Goal: Task Accomplishment & Management: Contribute content

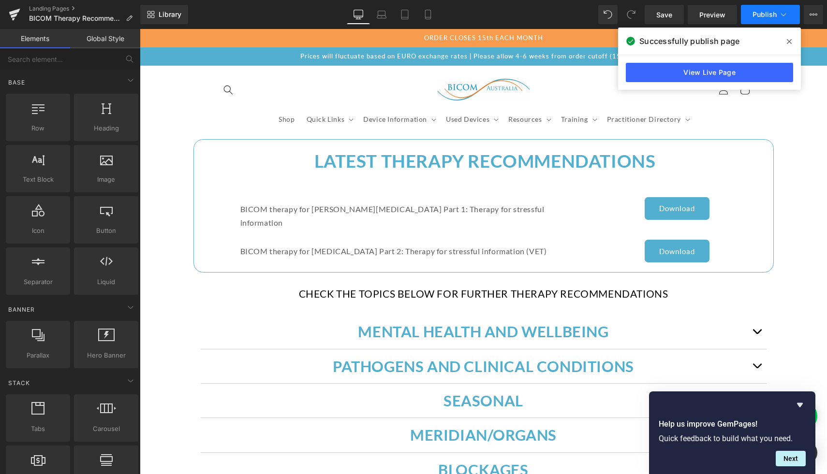
click at [775, 16] on span "Publish" at bounding box center [764, 15] width 24 height 8
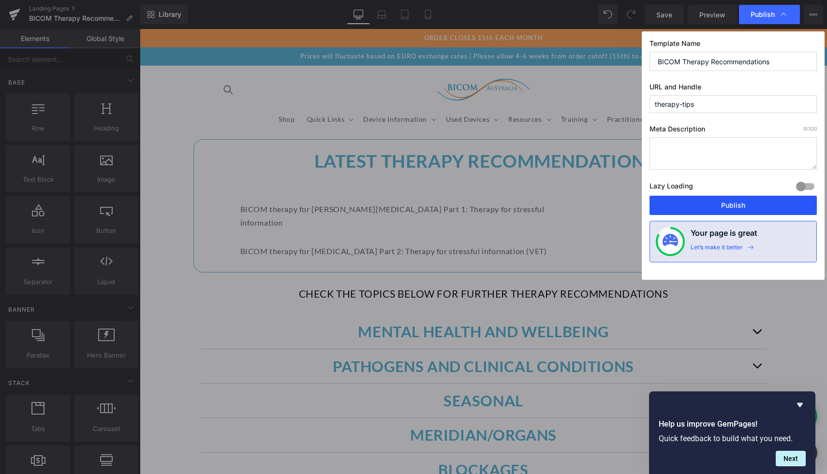
click at [721, 208] on button "Publish" at bounding box center [732, 205] width 167 height 19
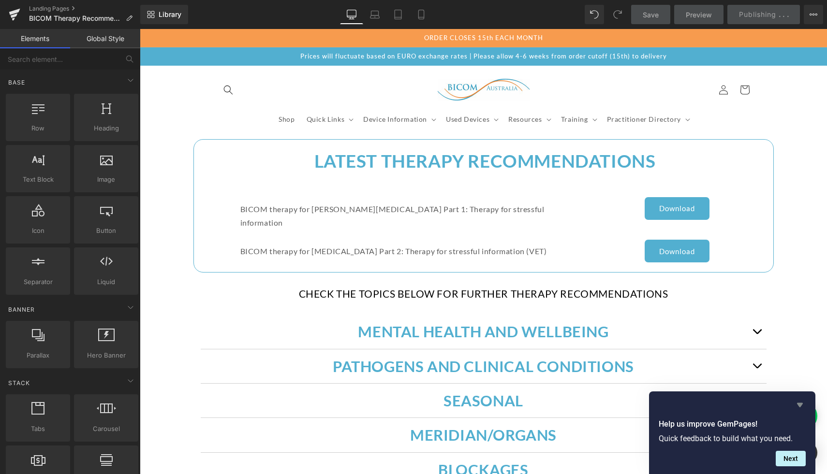
click at [800, 405] on icon "Hide survey" at bounding box center [800, 405] width 6 height 4
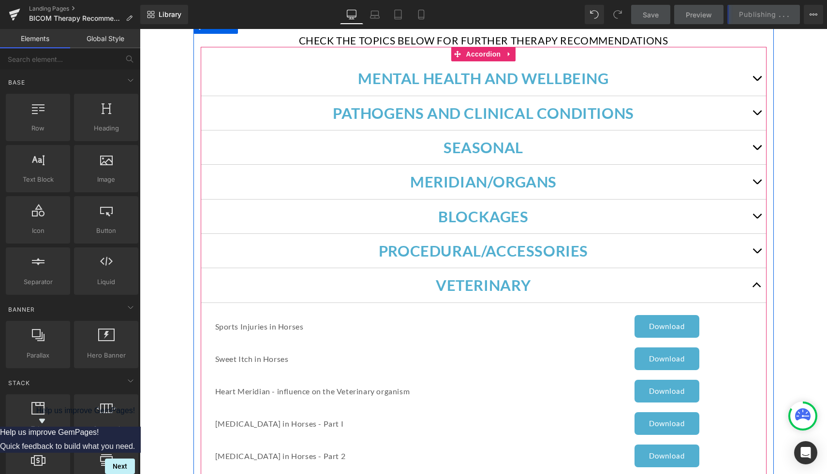
scroll to position [252, 0]
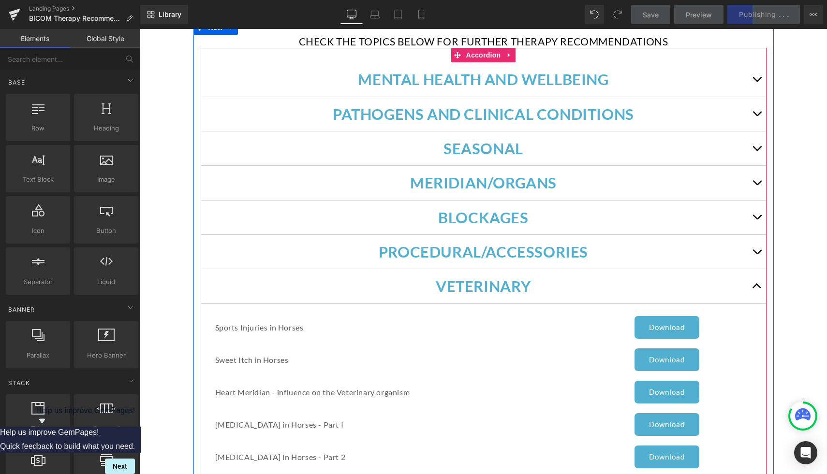
click at [760, 279] on button "button" at bounding box center [756, 286] width 19 height 34
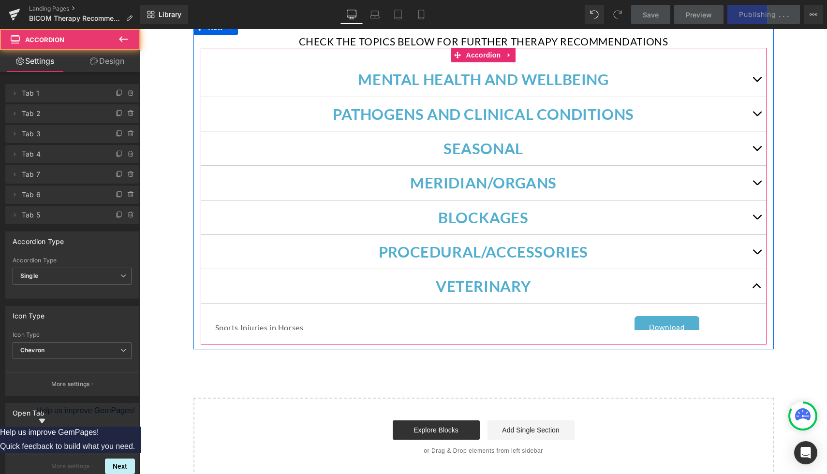
click at [751, 277] on button "button" at bounding box center [756, 286] width 19 height 34
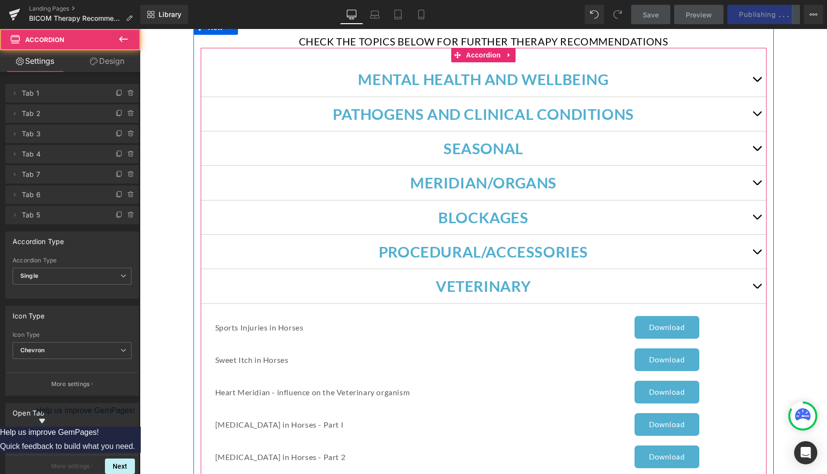
click at [751, 277] on button "button" at bounding box center [756, 286] width 19 height 34
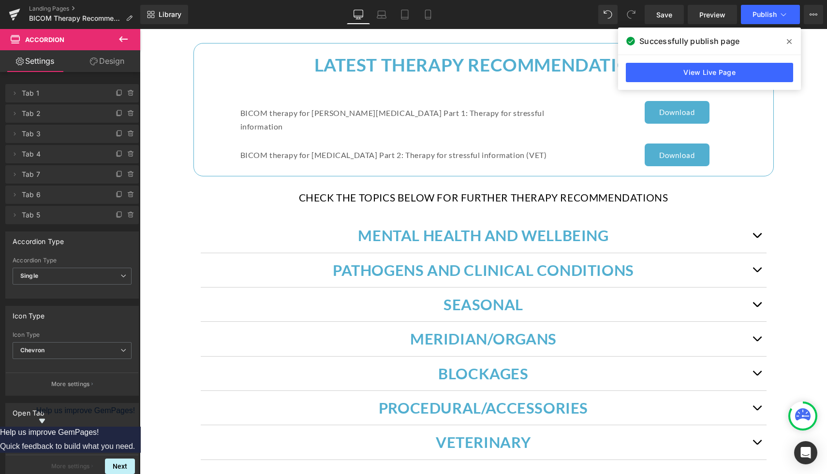
scroll to position [0, 0]
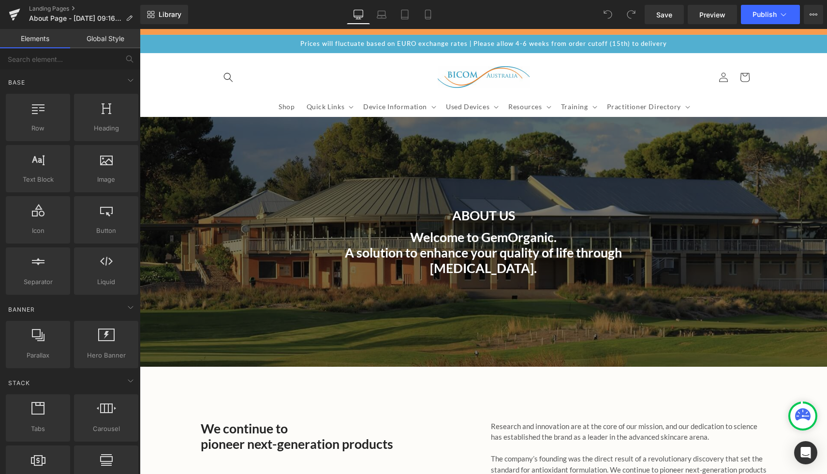
scroll to position [12, 0]
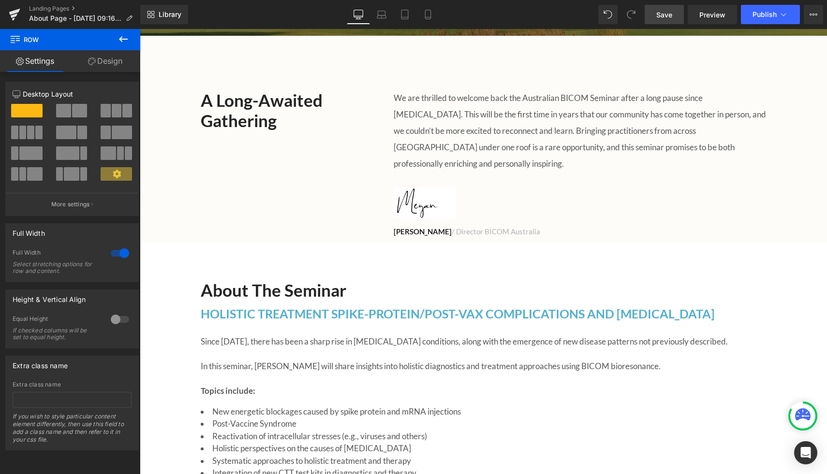
click at [414, 13] on link "Save" at bounding box center [664, 14] width 39 height 19
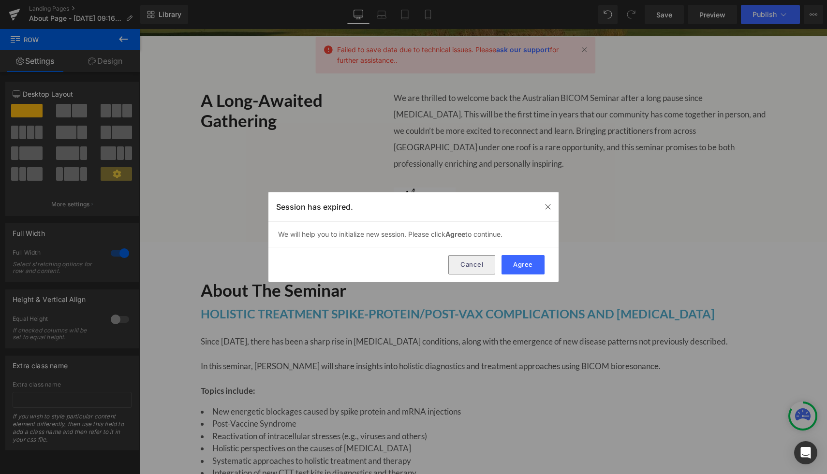
click at [414, 266] on button "Cancel" at bounding box center [471, 264] width 47 height 19
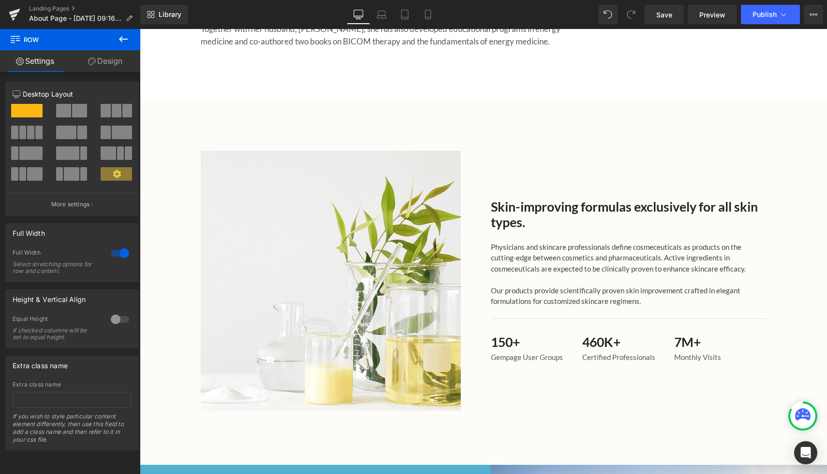
scroll to position [1017, 0]
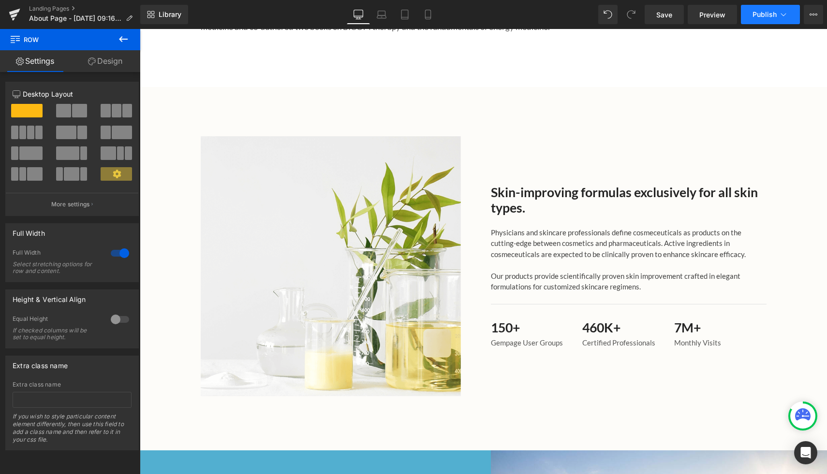
click at [414, 13] on span "Publish" at bounding box center [764, 15] width 24 height 8
click at [414, 19] on span "Save" at bounding box center [664, 15] width 16 height 10
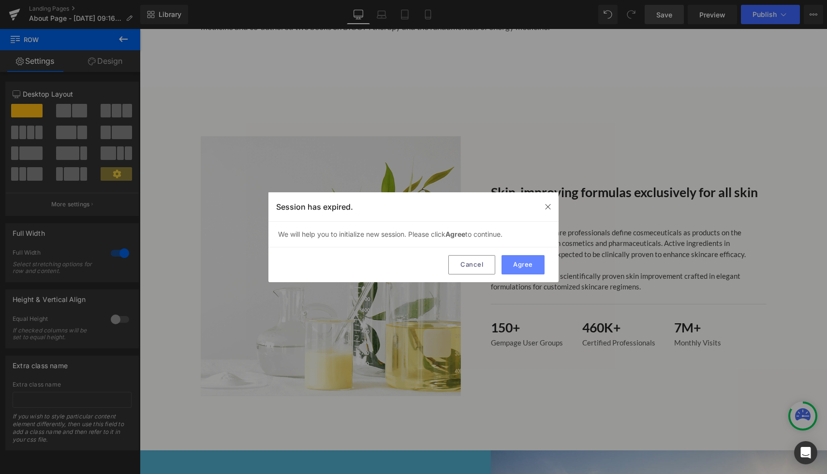
click at [414, 267] on button "Agree" at bounding box center [522, 264] width 43 height 19
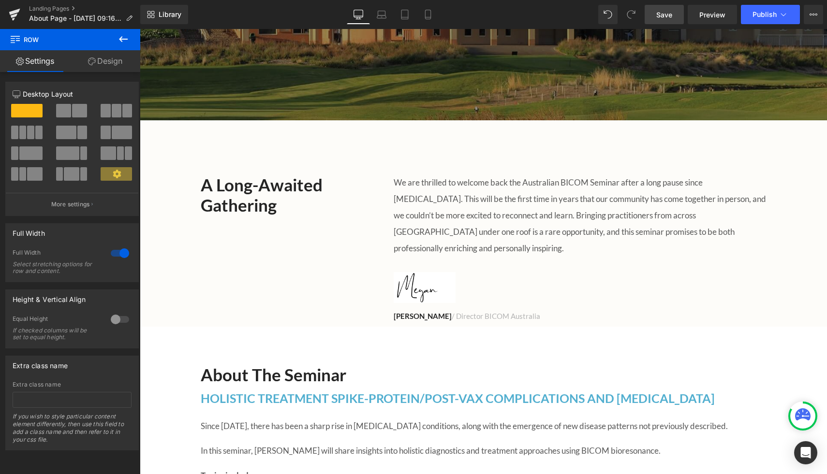
scroll to position [167, 0]
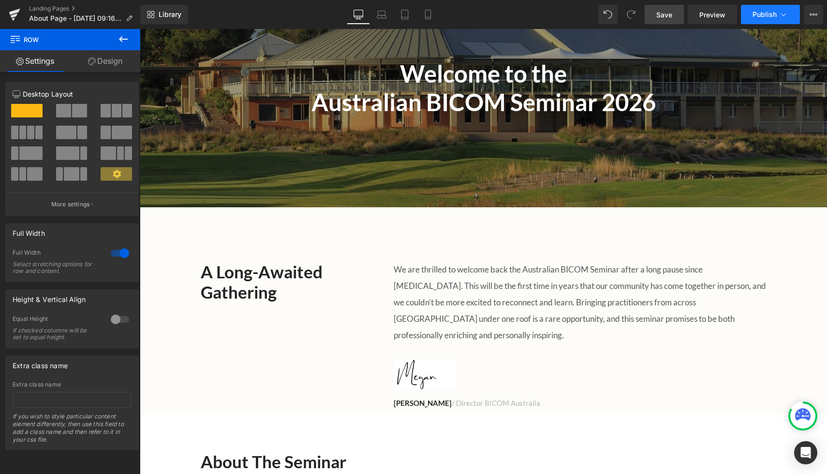
click at [414, 16] on icon at bounding box center [783, 15] width 10 height 10
click at [414, 16] on icon at bounding box center [813, 15] width 8 height 8
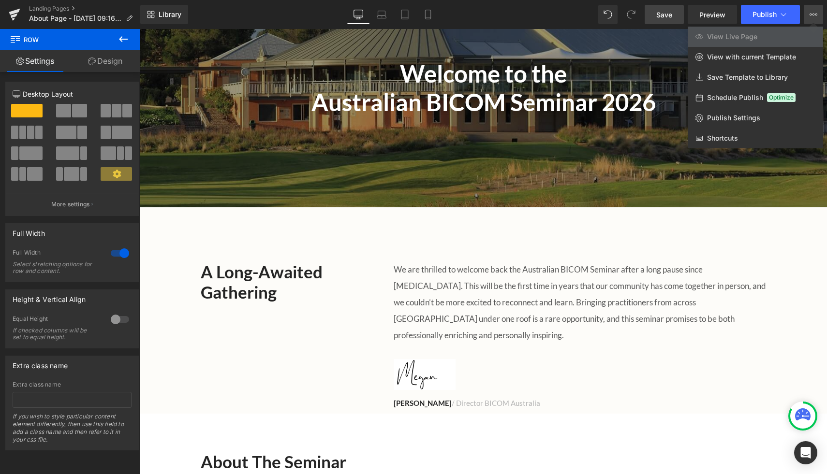
click at [414, 100] on span "Schedule Publish" at bounding box center [735, 97] width 56 height 9
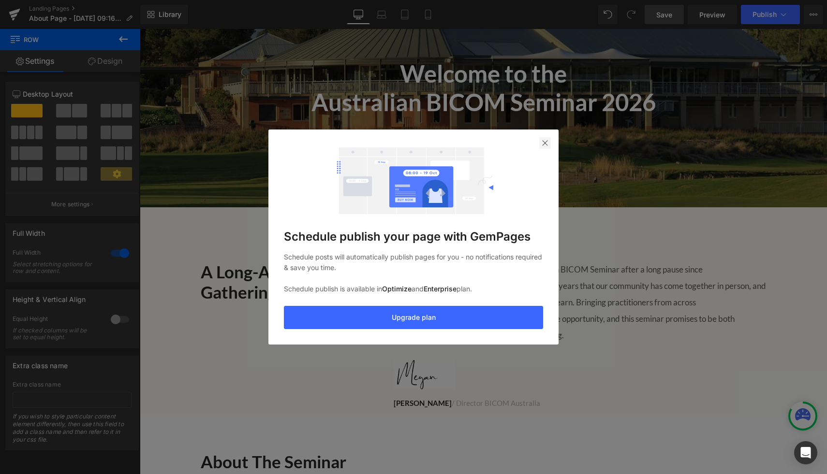
click at [414, 139] on div at bounding box center [545, 143] width 12 height 12
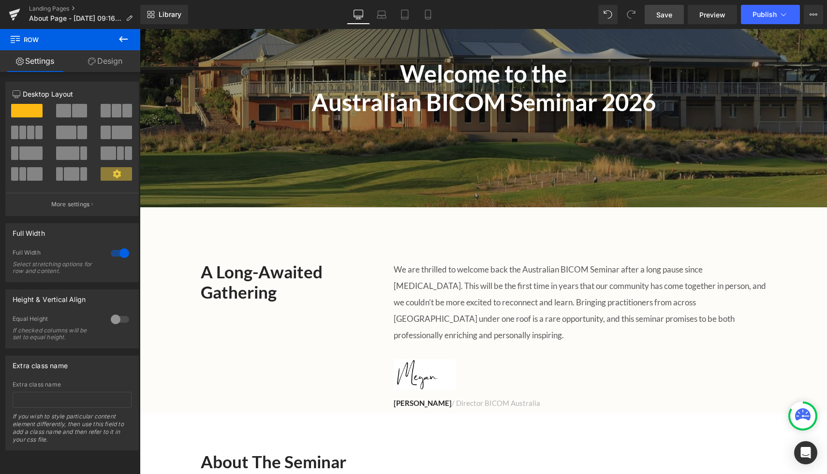
click at [414, 7] on link "Save" at bounding box center [664, 14] width 39 height 19
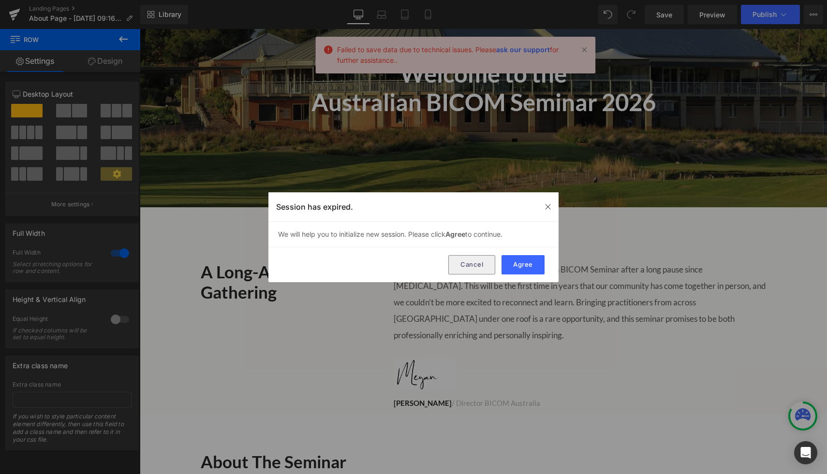
click at [414, 268] on button "Cancel" at bounding box center [471, 264] width 47 height 19
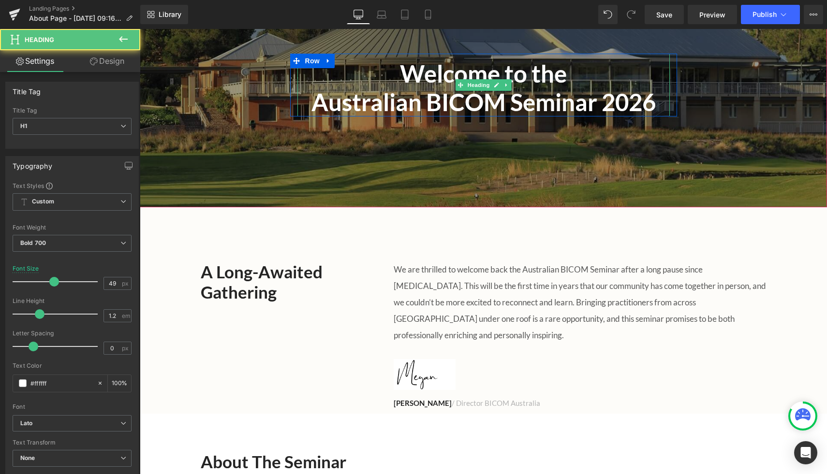
click at [388, 87] on h1 "Welcome to the" at bounding box center [483, 73] width 372 height 29
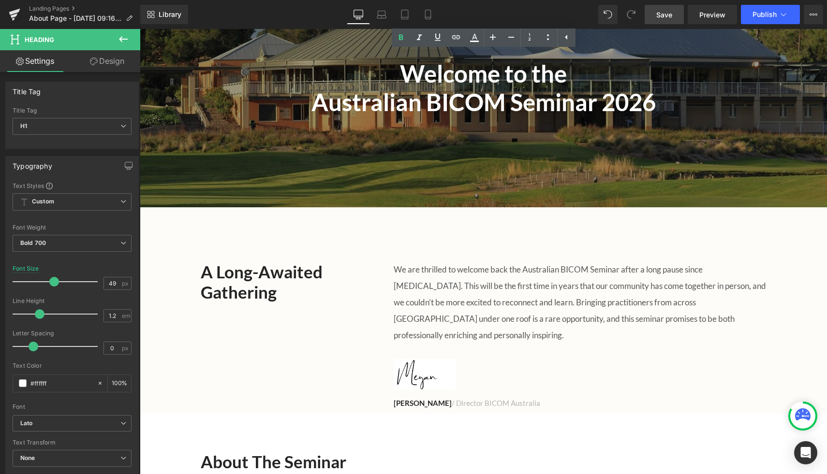
click at [414, 12] on span "Save" at bounding box center [664, 15] width 16 height 10
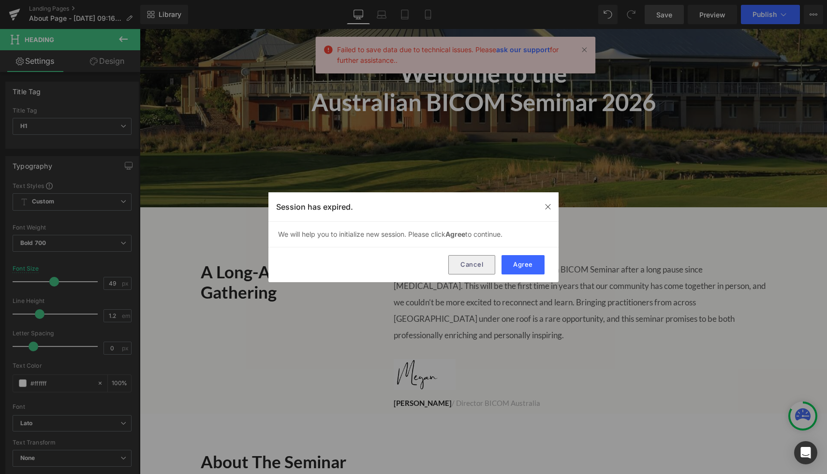
click at [414, 266] on button "Cancel" at bounding box center [471, 264] width 47 height 19
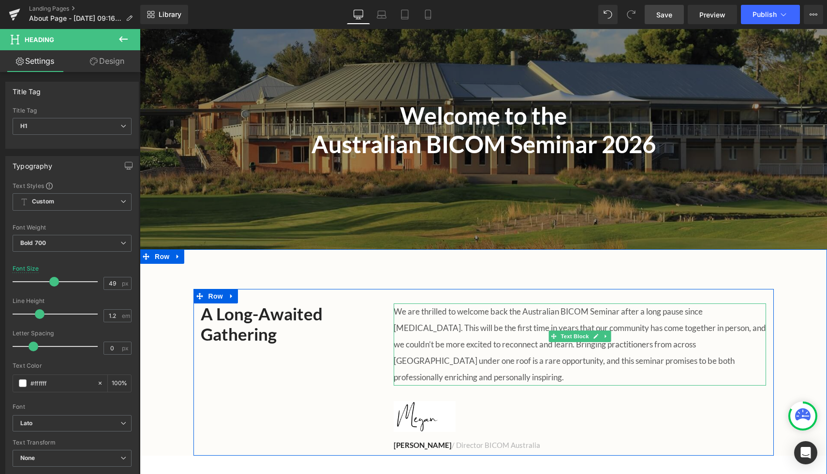
scroll to position [124, 0]
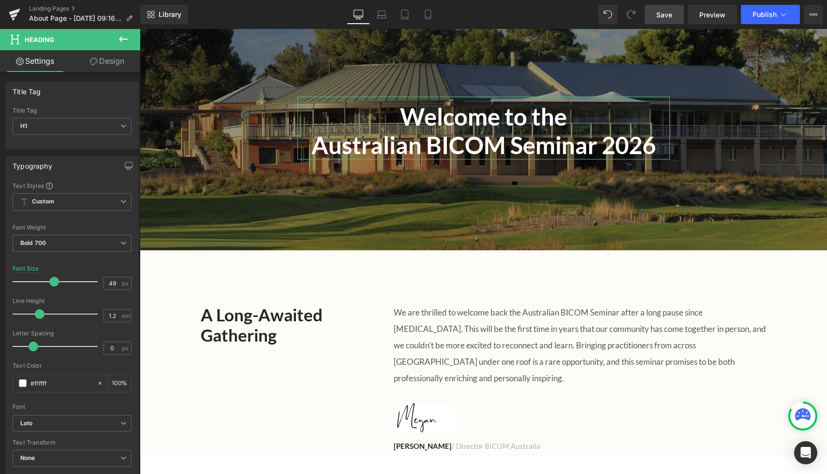
click at [109, 58] on link "Design" at bounding box center [107, 61] width 70 height 22
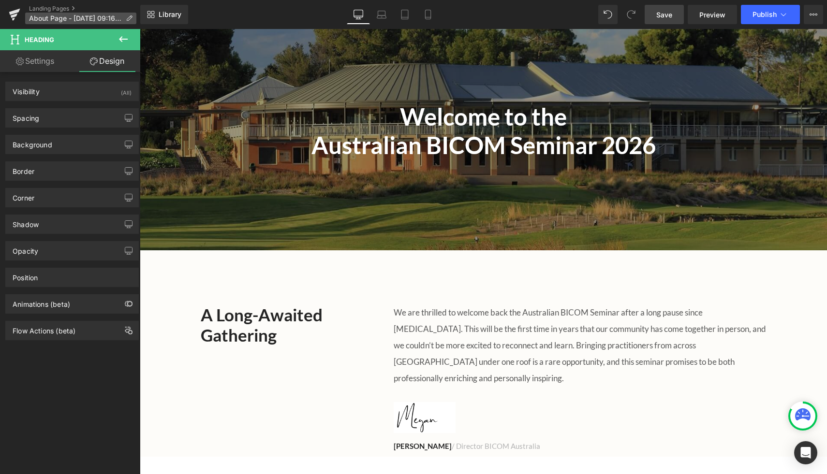
click at [111, 15] on span "About Page - [DATE] 09:16:26" at bounding box center [75, 19] width 93 height 8
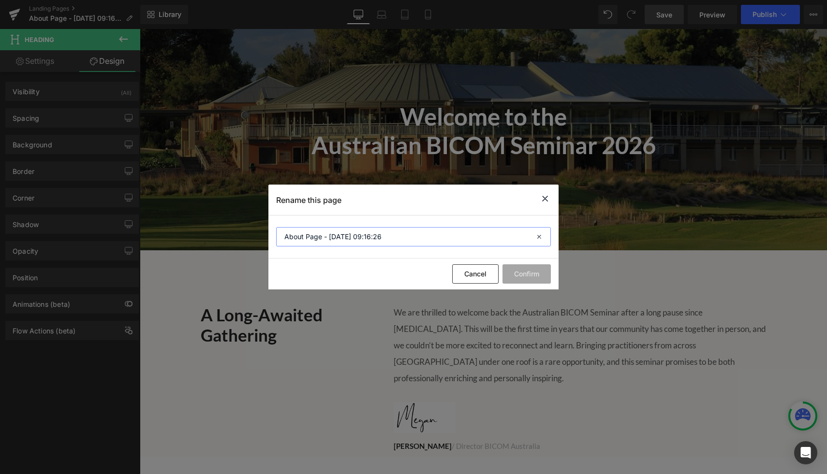
drag, startPoint x: 392, startPoint y: 239, endPoint x: 270, endPoint y: 235, distance: 121.9
click at [270, 235] on section "About Page - [DATE] 09:16:26" at bounding box center [413, 237] width 290 height 43
type input "2026 BICOM Sem"
type input "D"
type input "{"
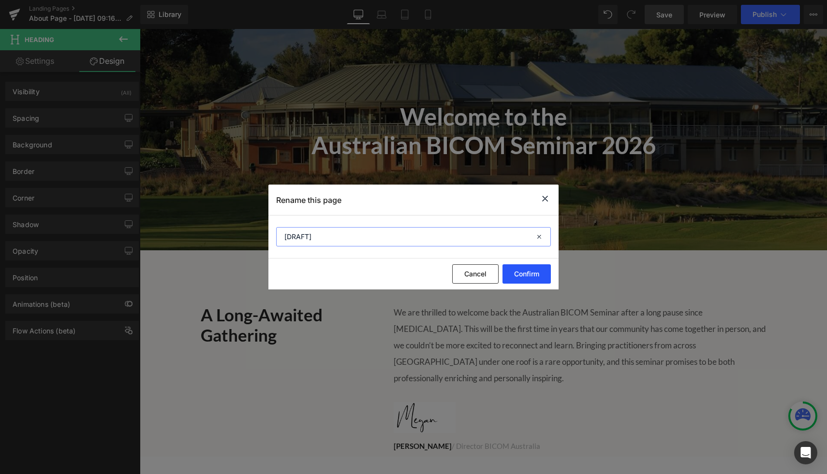
type input "[DRAFT]"
click at [414, 270] on button "Confirm" at bounding box center [526, 273] width 48 height 19
click at [414, 276] on button "Confirm" at bounding box center [526, 273] width 48 height 19
click at [414, 237] on icon at bounding box center [539, 236] width 21 height 19
click at [414, 278] on button "Cancel" at bounding box center [475, 273] width 46 height 19
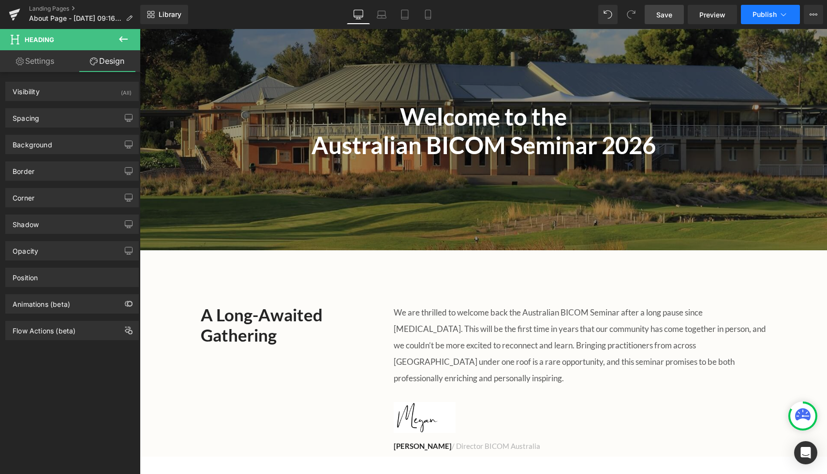
click at [414, 14] on span "Publish" at bounding box center [764, 15] width 24 height 8
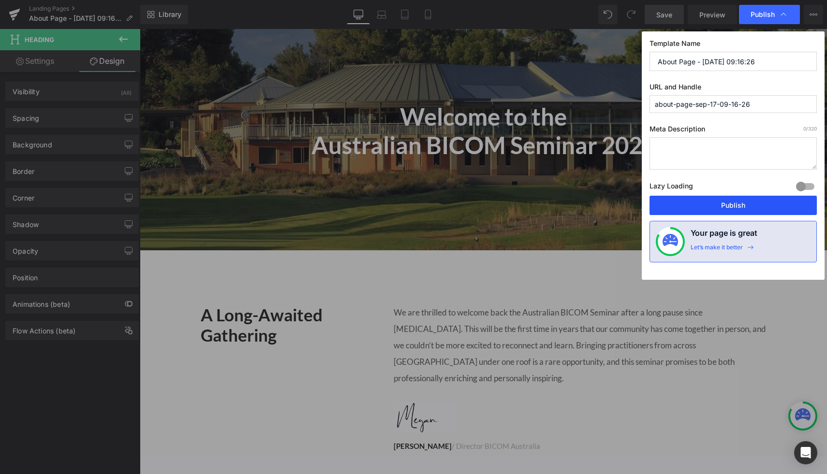
click at [414, 209] on button "Publish" at bounding box center [732, 205] width 167 height 19
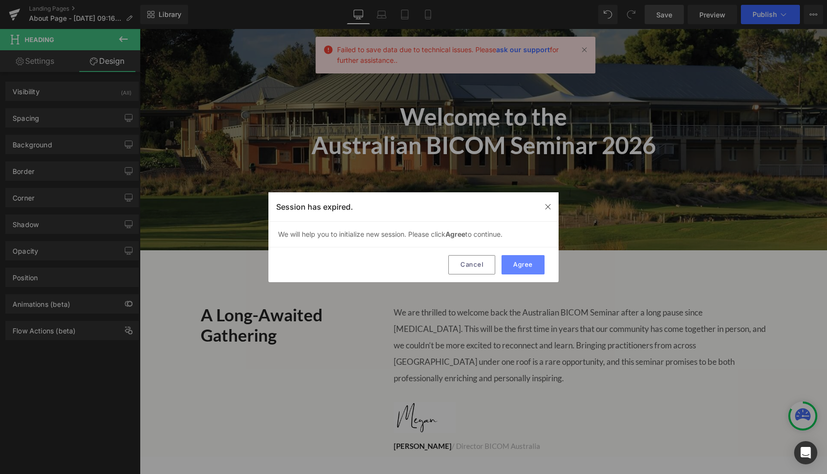
click at [414, 266] on button "Agree" at bounding box center [522, 264] width 43 height 19
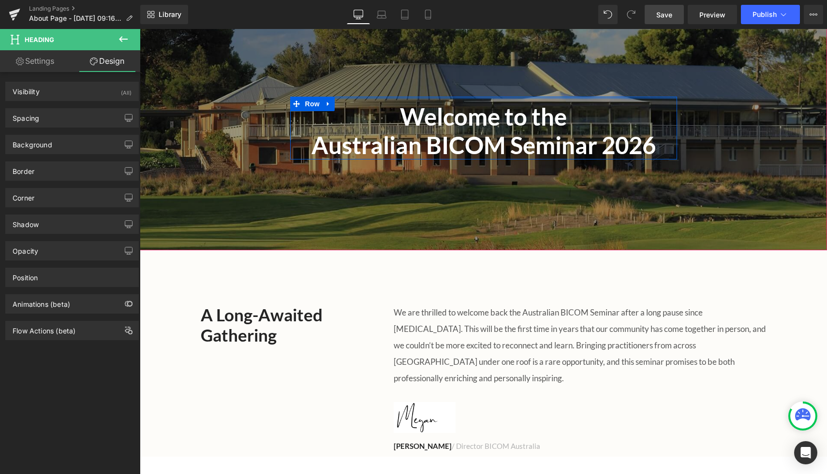
click at [414, 99] on div "Welcome to the Australian BICOM Seminar 2026 Heading Row" at bounding box center [483, 128] width 387 height 63
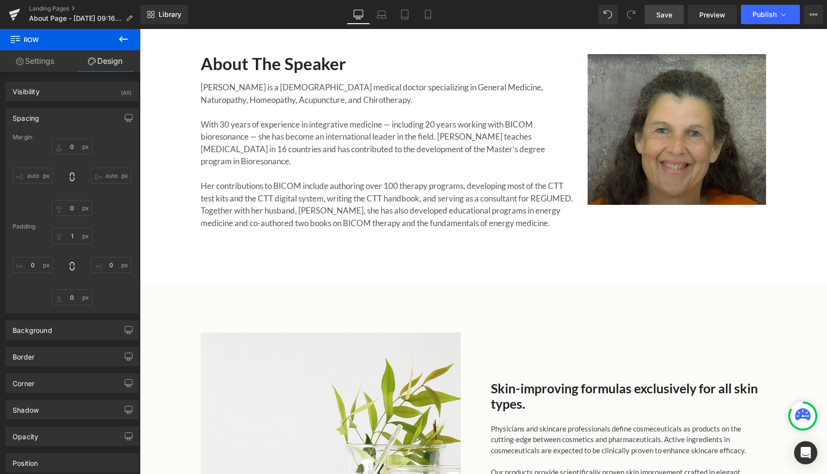
scroll to position [571, 0]
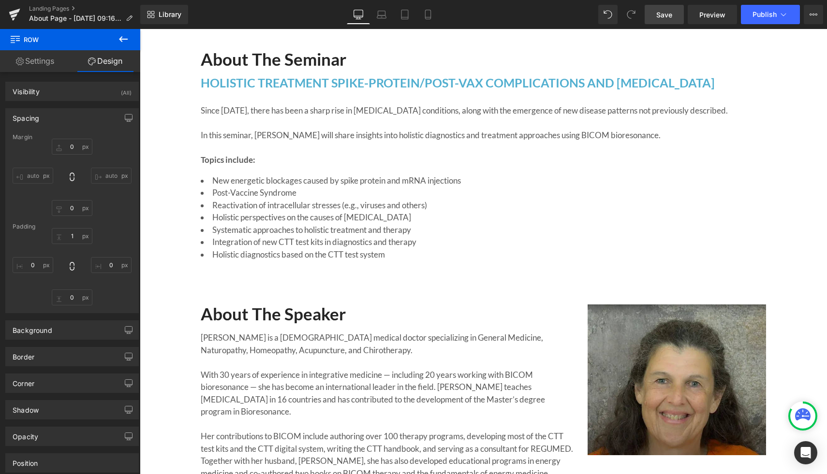
click at [414, 17] on div "Save Preview Publish Scheduled View Live Page View with current Template Save T…" at bounding box center [734, 14] width 186 height 19
click at [414, 16] on icon at bounding box center [813, 15] width 8 height 8
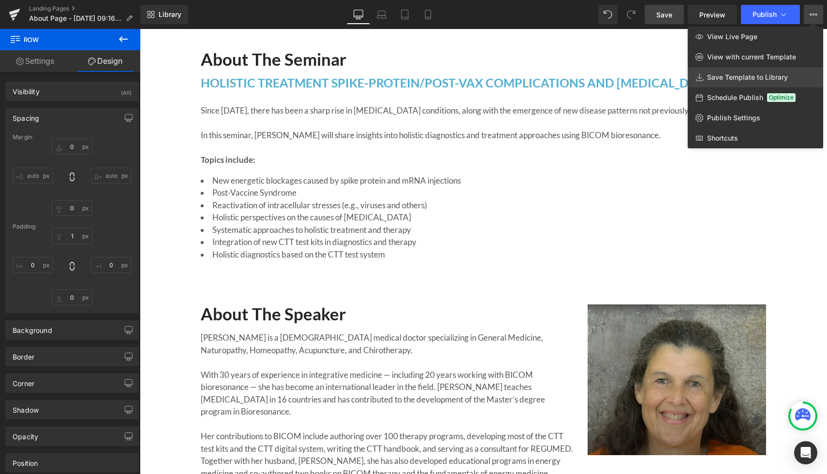
click at [414, 80] on span "Save Template to Library" at bounding box center [747, 77] width 81 height 9
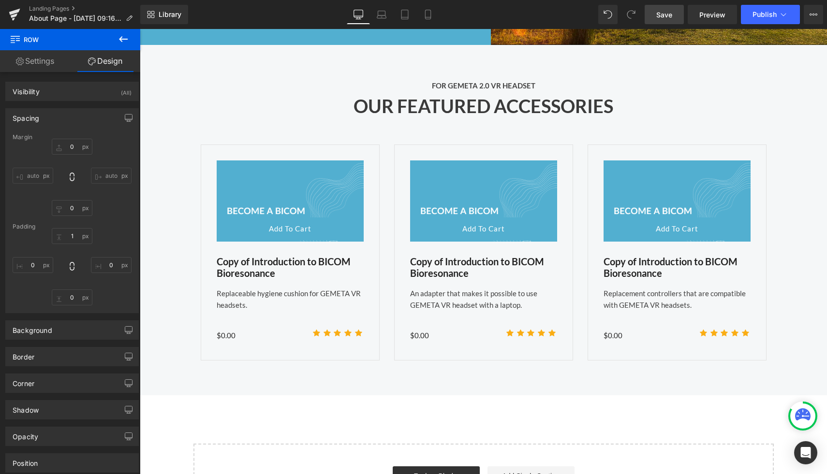
scroll to position [1657, 0]
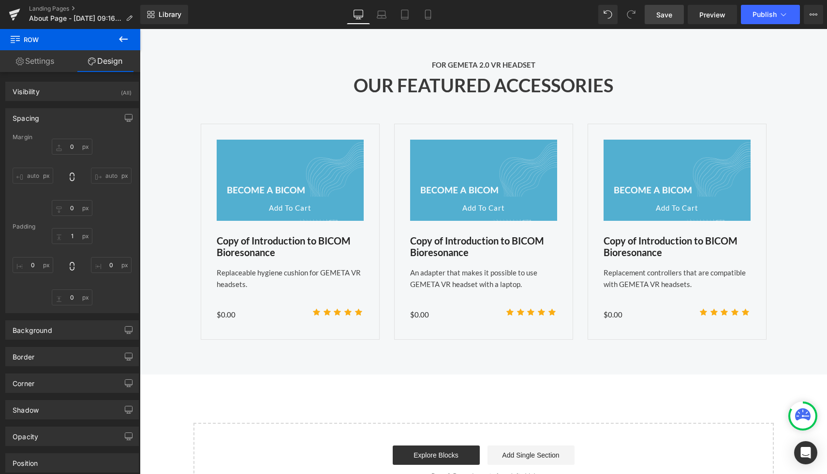
click at [414, 13] on div "Save Preview Publish Scheduled View Live Page View with current Template Save T…" at bounding box center [734, 14] width 186 height 19
click at [414, 15] on icon at bounding box center [813, 15] width 8 height 8
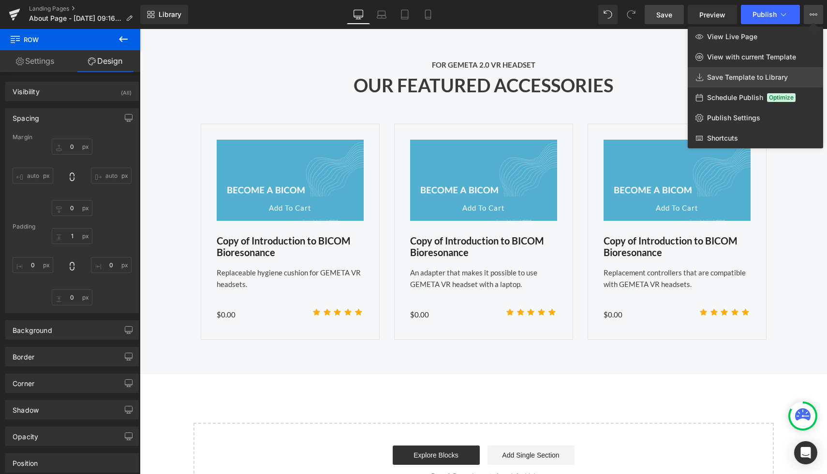
click at [414, 78] on span "Save Template to Library" at bounding box center [747, 77] width 81 height 9
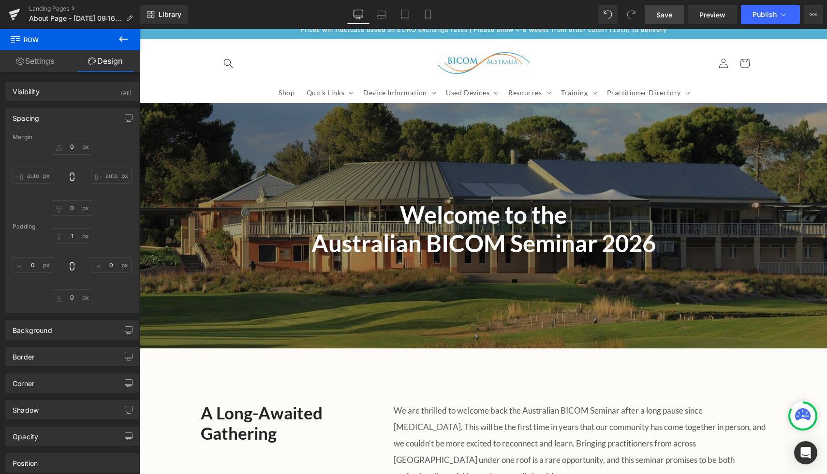
scroll to position [0, 0]
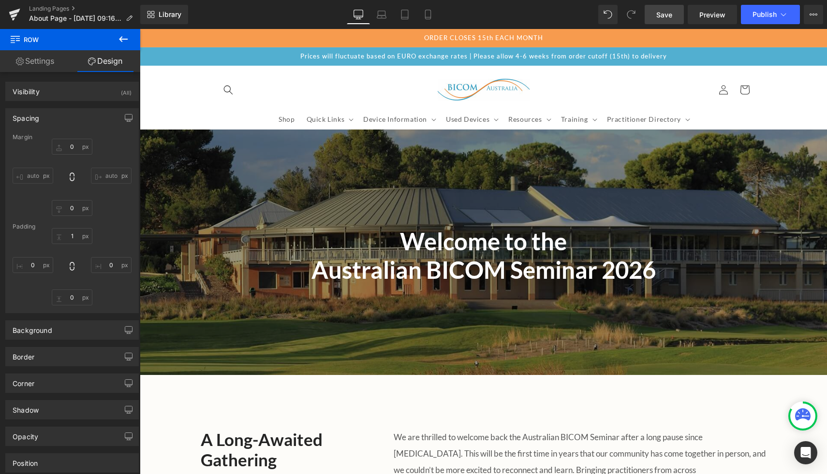
click at [121, 38] on icon at bounding box center [123, 39] width 12 height 12
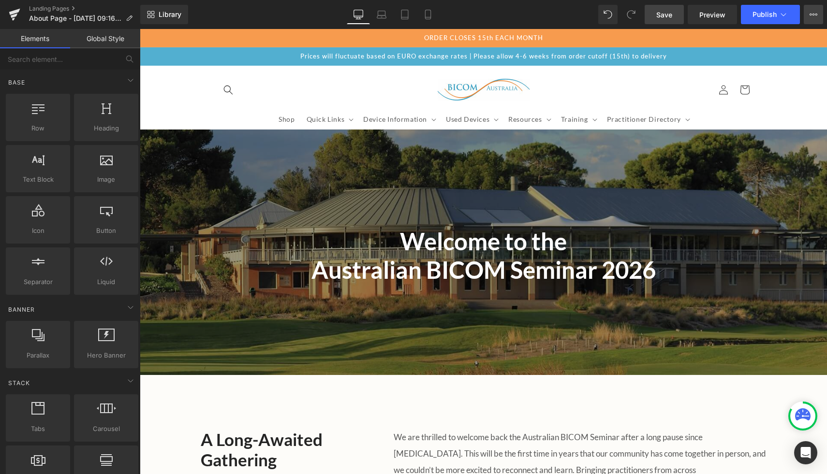
click at [414, 16] on button "View Live Page View with current Template Save Template to Library Schedule Pub…" at bounding box center [813, 14] width 19 height 19
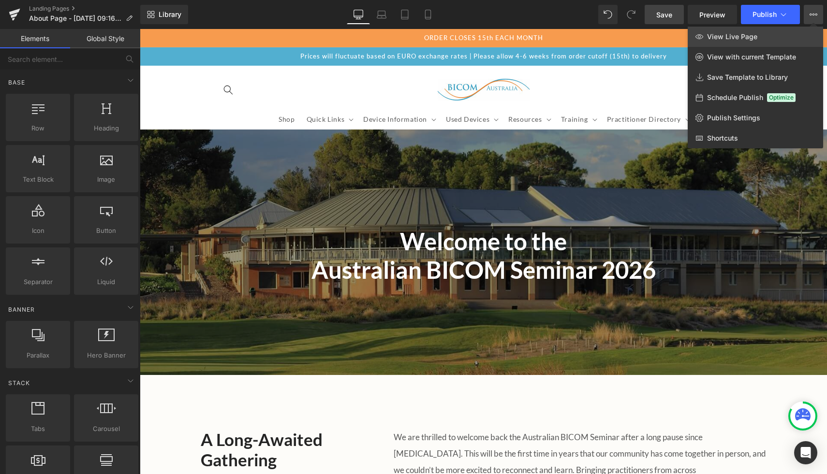
click at [414, 37] on span "View Live Page" at bounding box center [732, 36] width 50 height 9
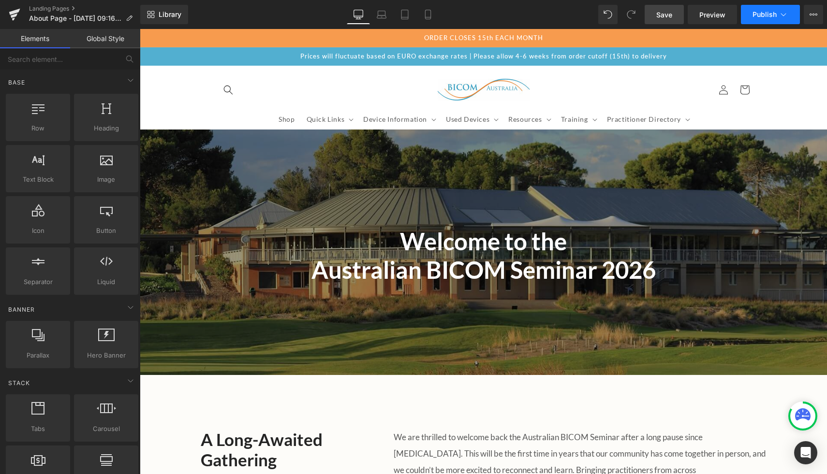
click at [414, 16] on span "Publish" at bounding box center [764, 15] width 24 height 8
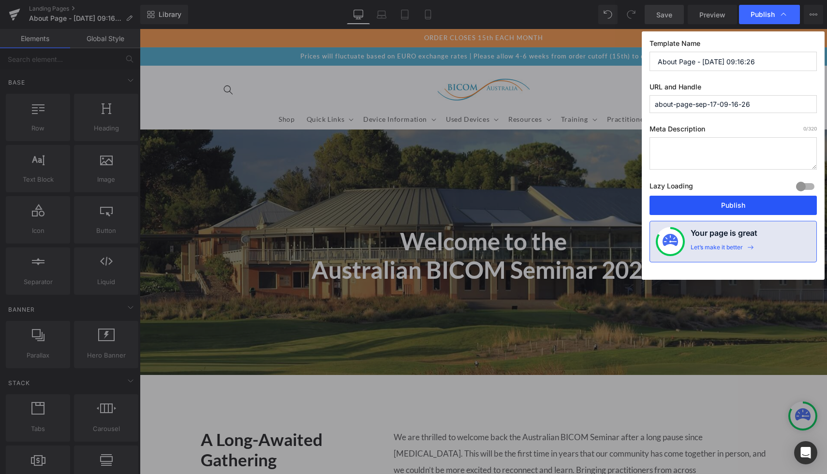
click at [414, 205] on button "Publish" at bounding box center [732, 205] width 167 height 19
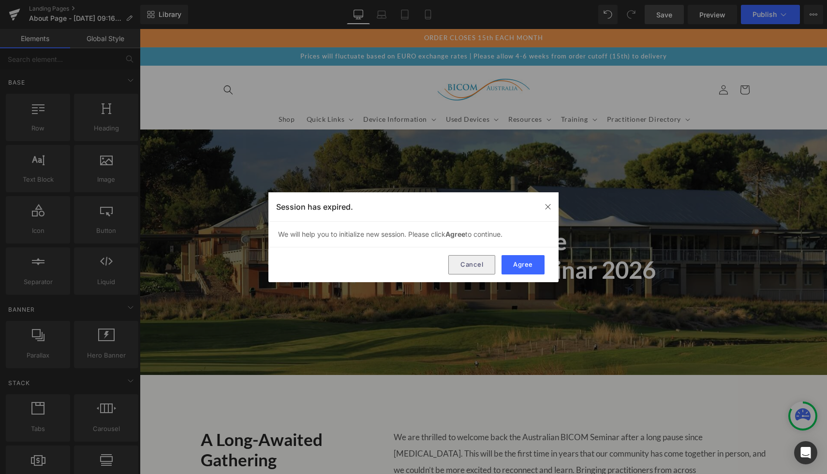
click at [414, 272] on button "Cancel" at bounding box center [471, 264] width 47 height 19
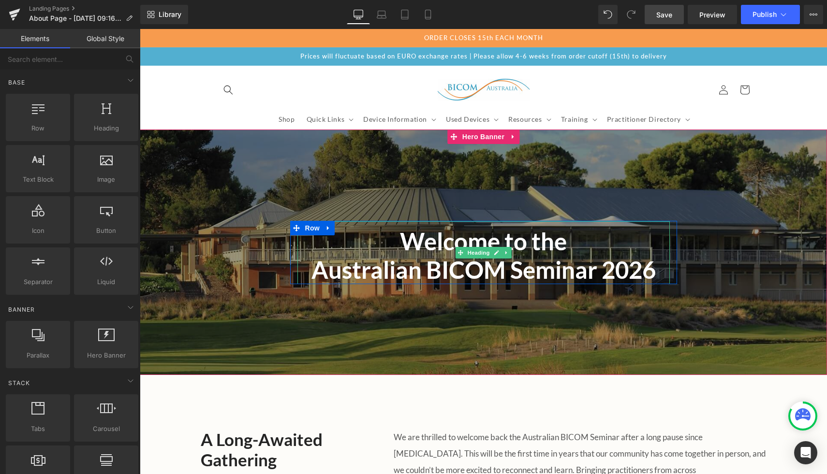
click at [395, 251] on h1 "Welcome to the" at bounding box center [483, 241] width 372 height 29
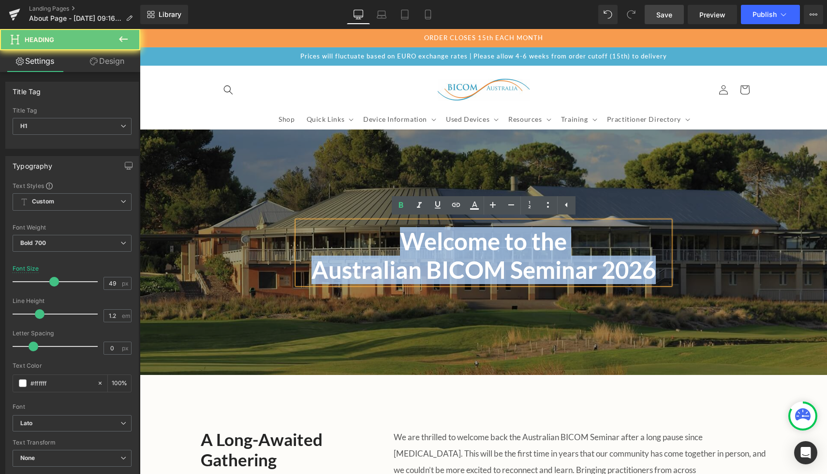
drag, startPoint x: 391, startPoint y: 247, endPoint x: 730, endPoint y: 266, distance: 339.0
click at [414, 266] on span "Welcome to the Australian BICOM Seminar 2026 Heading Row" at bounding box center [483, 252] width 687 height 63
copy div "Welcome to the Australian BICOM Seminar 2026"
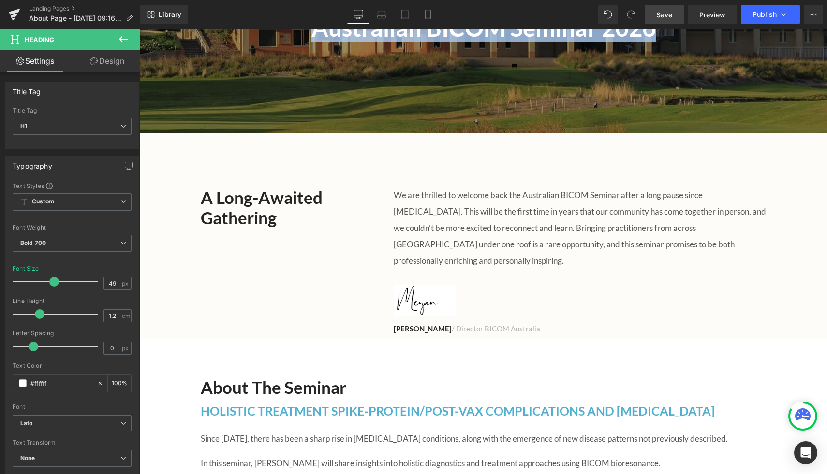
scroll to position [285, 0]
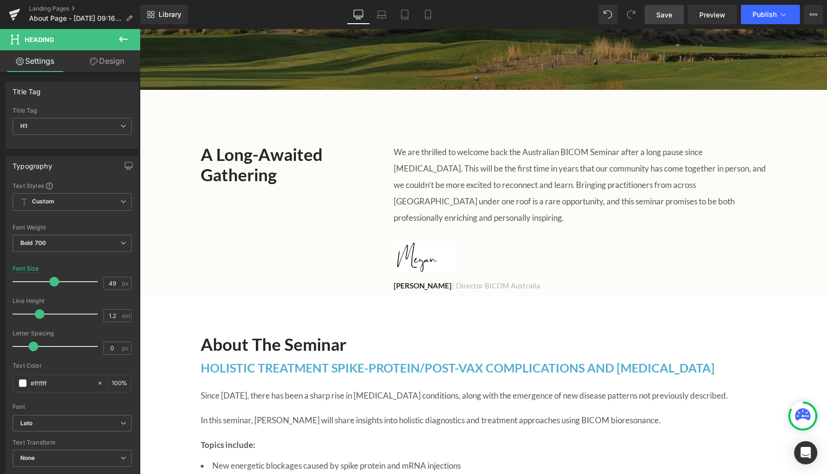
click at [220, 156] on h2 "A Long-Awaited Gathering" at bounding box center [290, 164] width 179 height 41
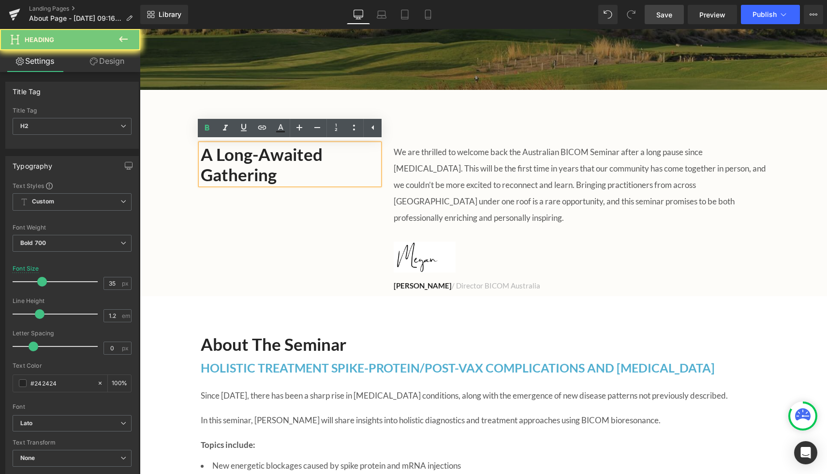
click at [323, 183] on h2 "A Long-Awaited Gathering" at bounding box center [290, 164] width 179 height 41
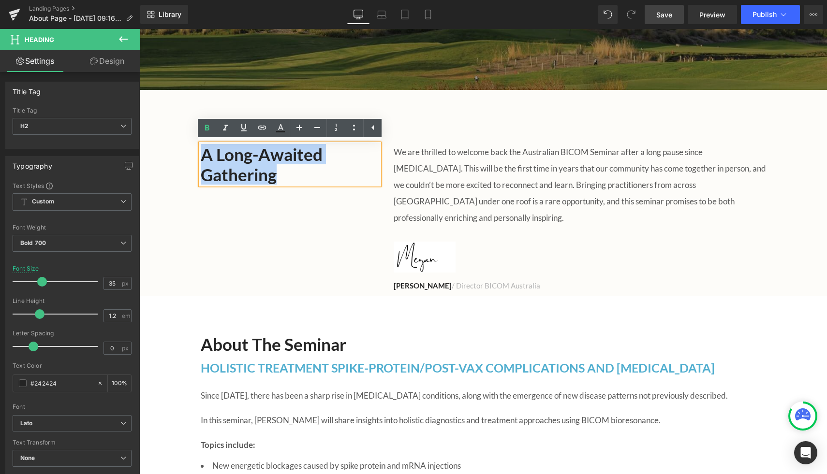
drag, startPoint x: 323, startPoint y: 182, endPoint x: 181, endPoint y: 147, distance: 146.5
click at [181, 147] on div "A Long-Awaited Gathering Heading We are thrilled to welcome back the Australian…" at bounding box center [483, 474] width 687 height 689
copy h2 "A Long-Awaited Gathering"
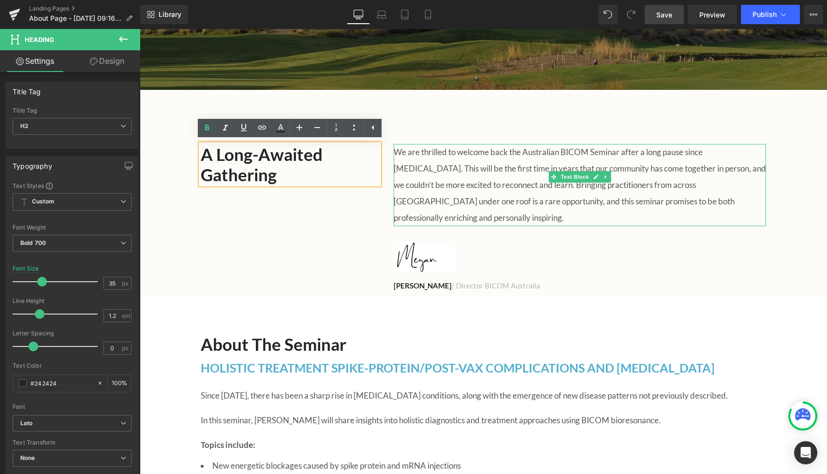
click at [414, 164] on p "We are thrilled to welcome back the Australian BICOM Seminar after a long pause…" at bounding box center [580, 185] width 372 height 82
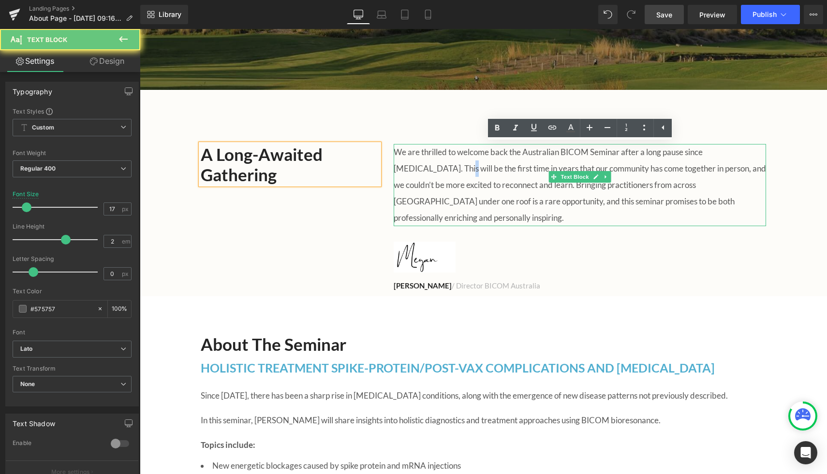
click at [414, 164] on p "We are thrilled to welcome back the Australian BICOM Seminar after a long pause…" at bounding box center [580, 185] width 372 height 82
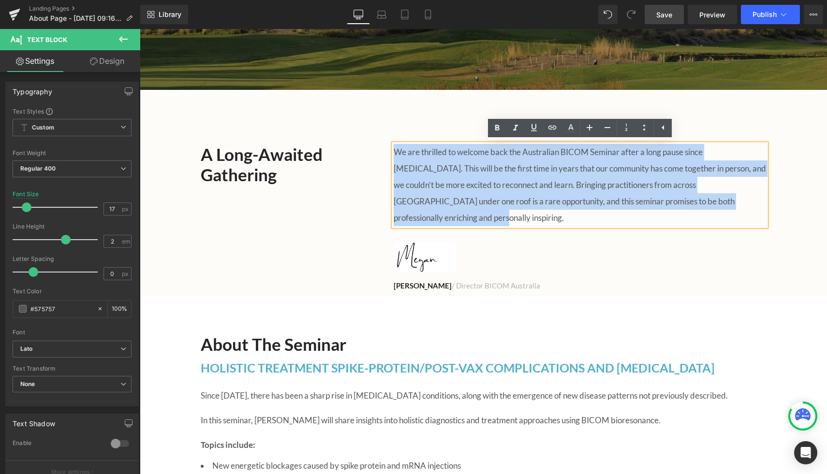
copy p "We are thrilled to welcome back the Australian BICOM Seminar after a long pause…"
click at [414, 280] on p "Megan Hill / Director BICOM Australia" at bounding box center [580, 285] width 372 height 11
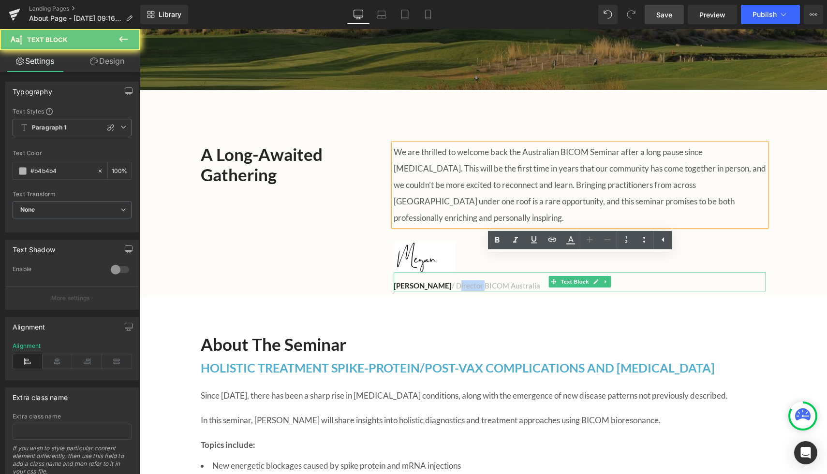
click at [414, 280] on p "Megan Hill / Director BICOM Australia" at bounding box center [580, 285] width 372 height 11
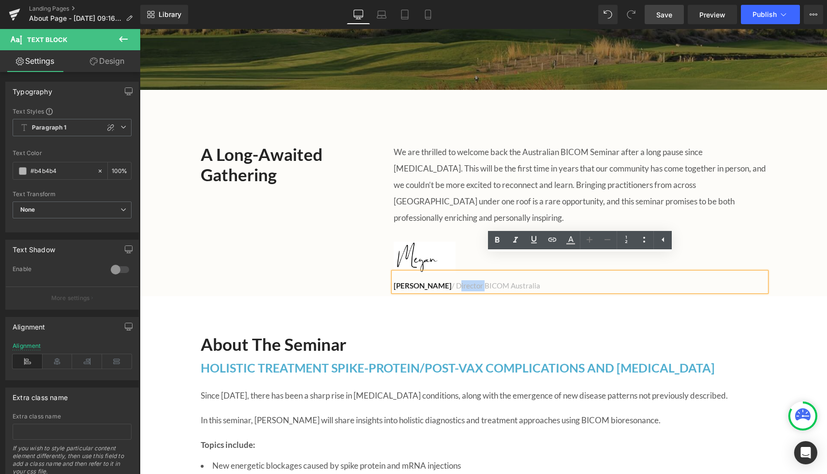
copy p "Megan Hill / Director BICOM Australia"
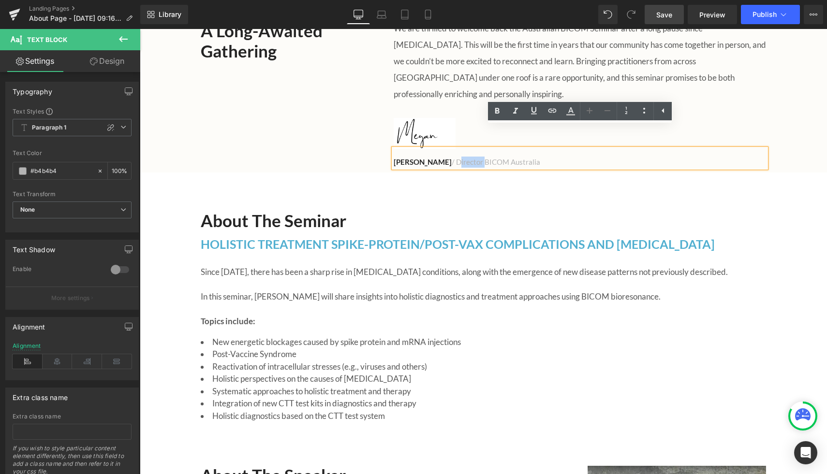
scroll to position [430, 0]
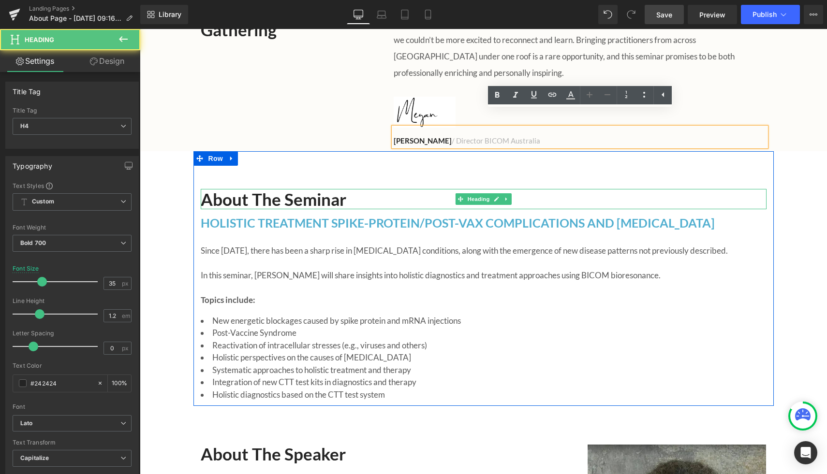
click at [310, 189] on h4 "About the Seminar" at bounding box center [484, 199] width 566 height 20
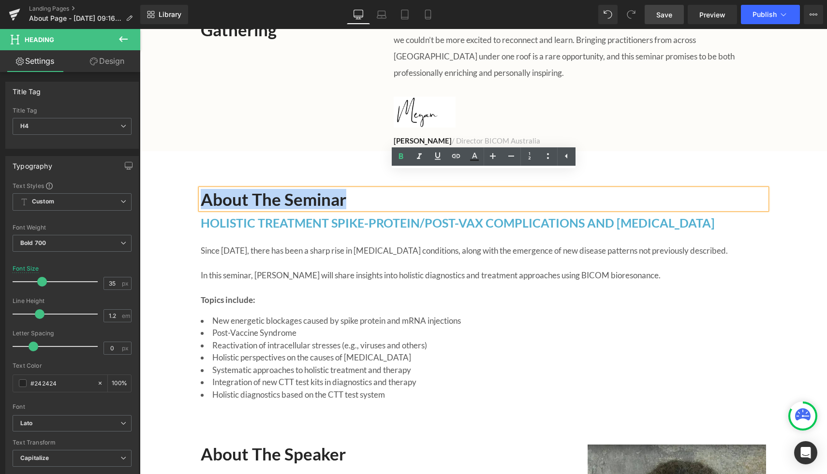
drag, startPoint x: 356, startPoint y: 181, endPoint x: 191, endPoint y: 176, distance: 165.0
click at [191, 176] on div "About the Seminar Heading HOLISTIC TREATMENT SPIKE-PROTEIN/POST-VAX COMPLICATIO…" at bounding box center [483, 388] width 687 height 474
click at [267, 151] on div "About the Seminar Heading HOLISTIC TREATMENT SPIKE-PROTEIN/POST-VAX COMPLICATIO…" at bounding box center [483, 278] width 580 height 255
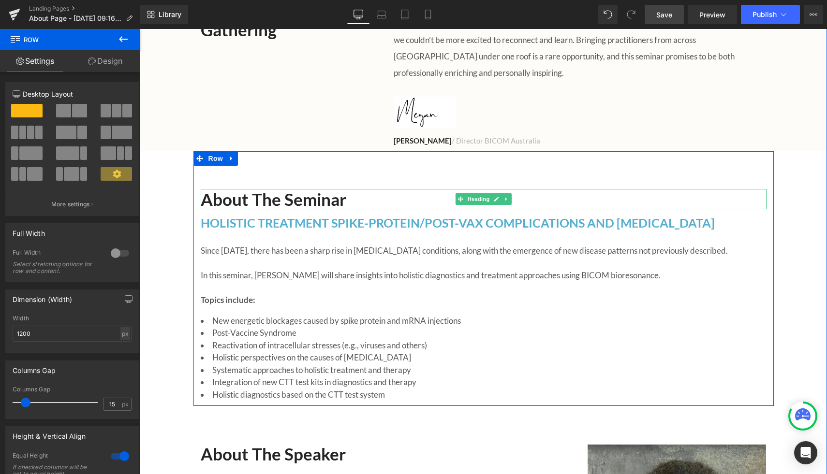
click at [332, 189] on h4 "About the Seminar" at bounding box center [484, 199] width 566 height 20
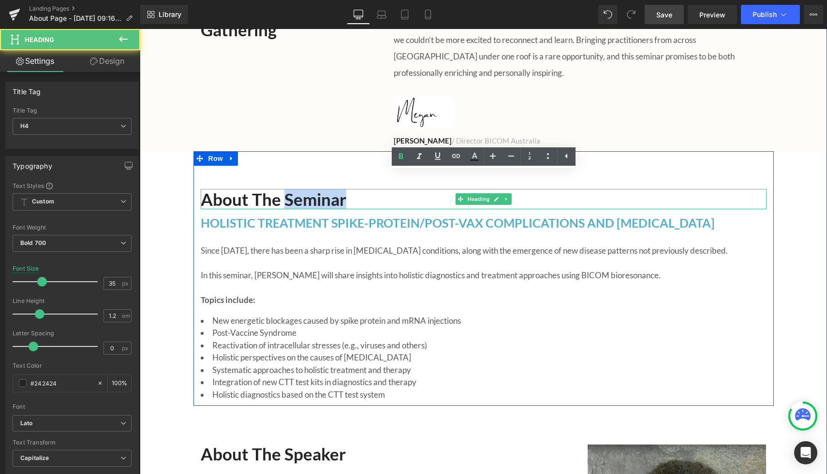
click at [332, 189] on h4 "About the Seminar" at bounding box center [484, 199] width 566 height 20
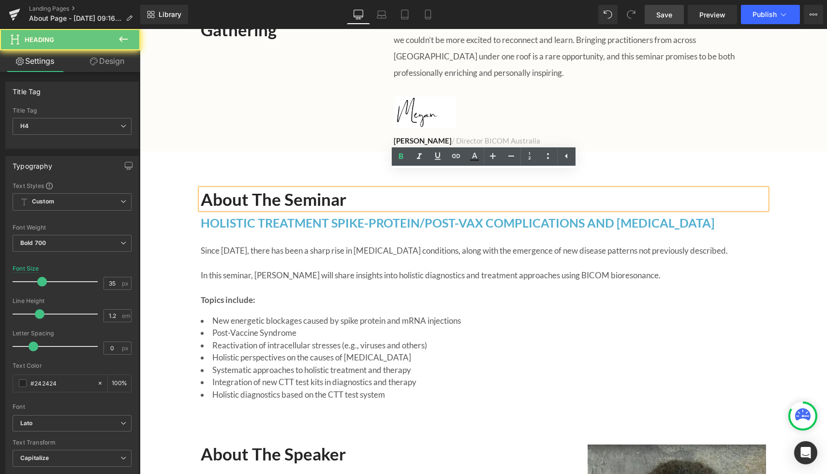
click at [358, 189] on h4 "About the Seminar" at bounding box center [484, 199] width 566 height 20
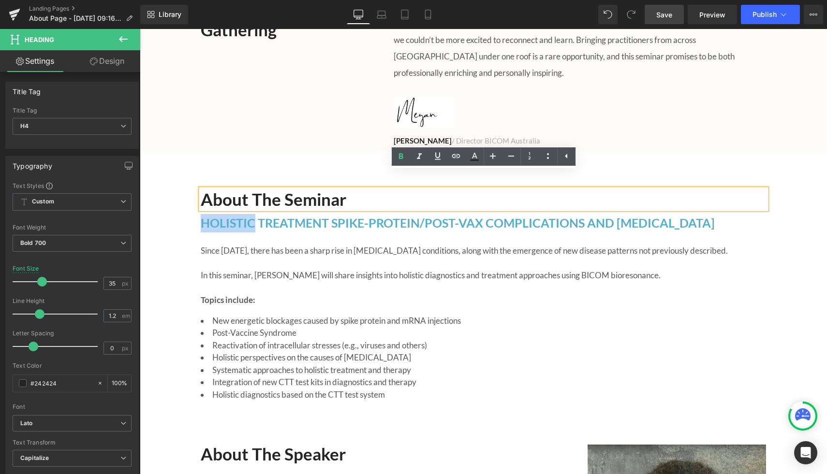
drag, startPoint x: 358, startPoint y: 184, endPoint x: 202, endPoint y: 171, distance: 156.7
click at [202, 189] on div "About the Seminar" at bounding box center [484, 199] width 566 height 20
click at [371, 189] on h4 "About the Seminar" at bounding box center [484, 199] width 566 height 20
drag, startPoint x: 368, startPoint y: 180, endPoint x: 205, endPoint y: 176, distance: 163.0
click at [205, 189] on h4 "About the Seminar" at bounding box center [484, 199] width 566 height 20
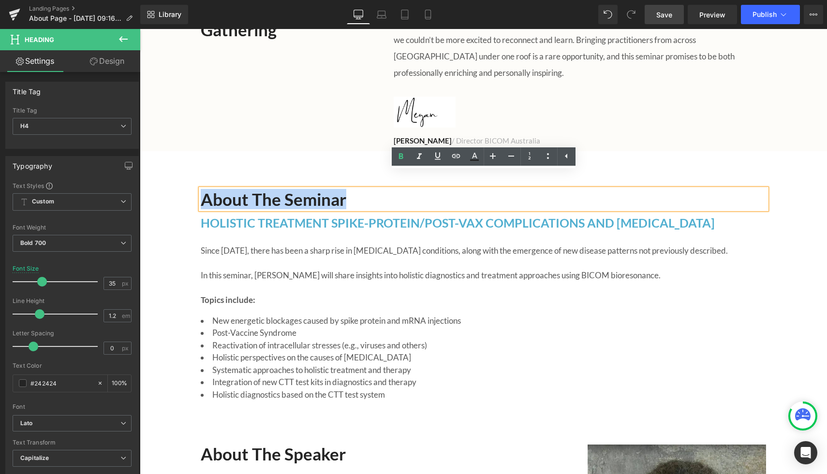
copy h4 "About the Seminar"
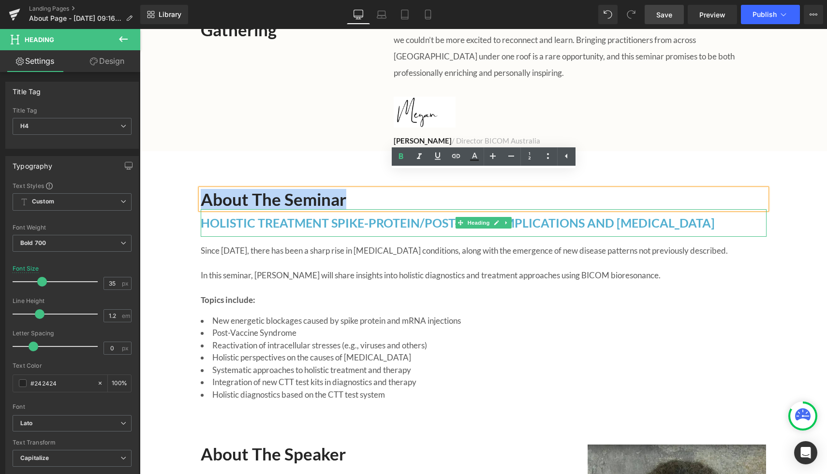
click at [246, 214] on h2 "HOLISTIC TREATMENT SPIKE-PROTEIN/POST-VAX COMPLICATIONS AND AUTOIMMUNE DISEASES" at bounding box center [484, 223] width 566 height 18
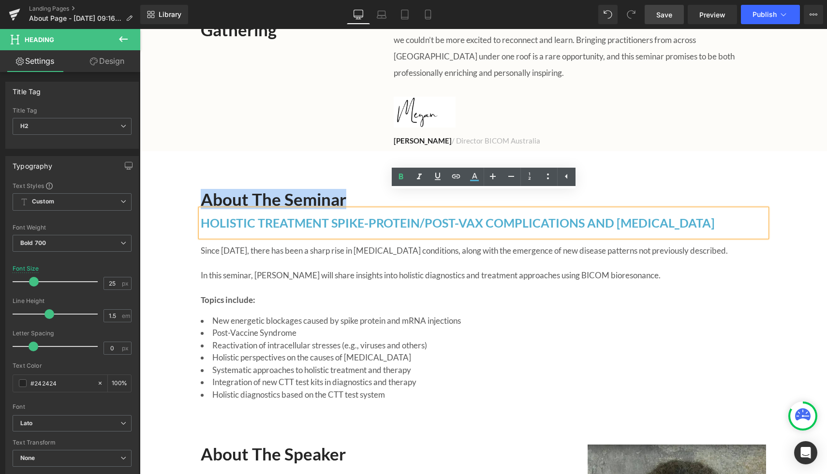
copy span "HOLISTIC TREATMENT SPIKE-PROTEIN/POST-VAX COMPLICATIONS AND AUTOIMMUNE DISEASES"
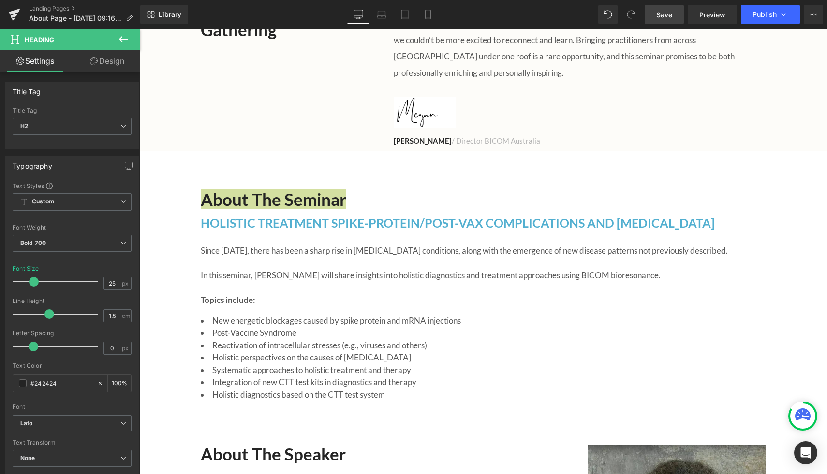
click at [109, 69] on link "Design" at bounding box center [107, 61] width 70 height 22
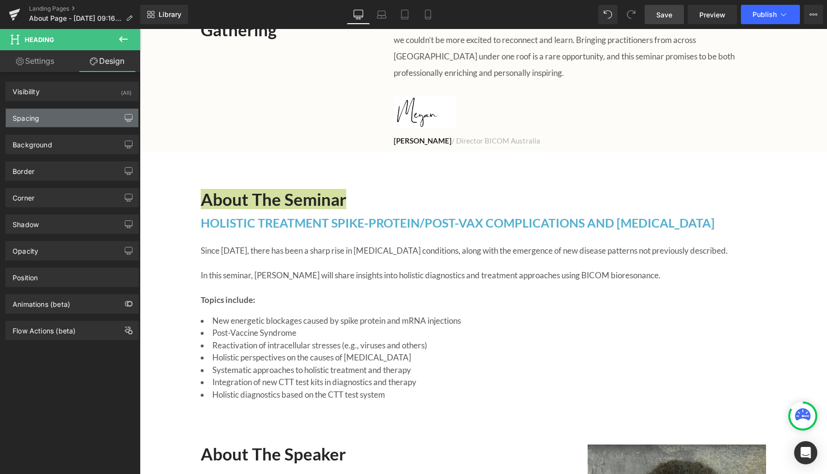
click at [126, 118] on icon "button" at bounding box center [129, 118] width 8 height 8
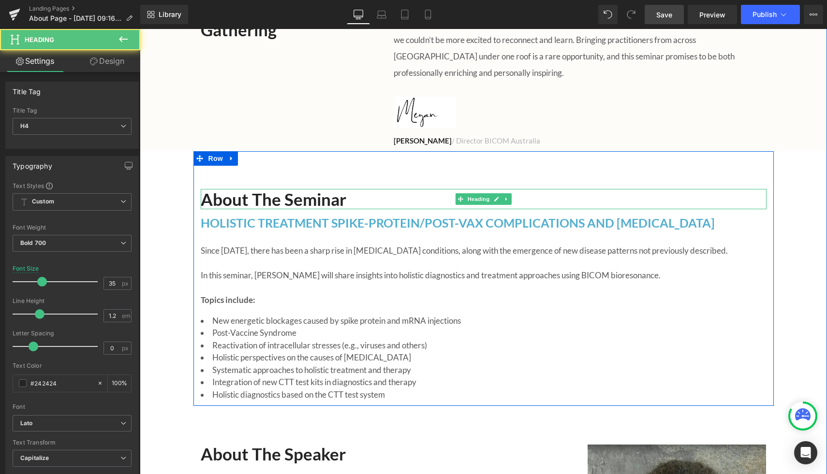
click at [224, 189] on h4 "About the Seminar" at bounding box center [484, 199] width 566 height 20
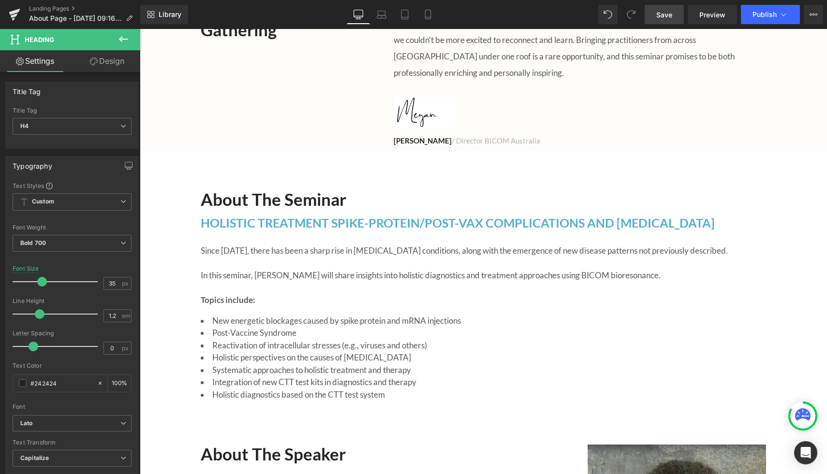
click at [102, 56] on link "Design" at bounding box center [107, 61] width 70 height 22
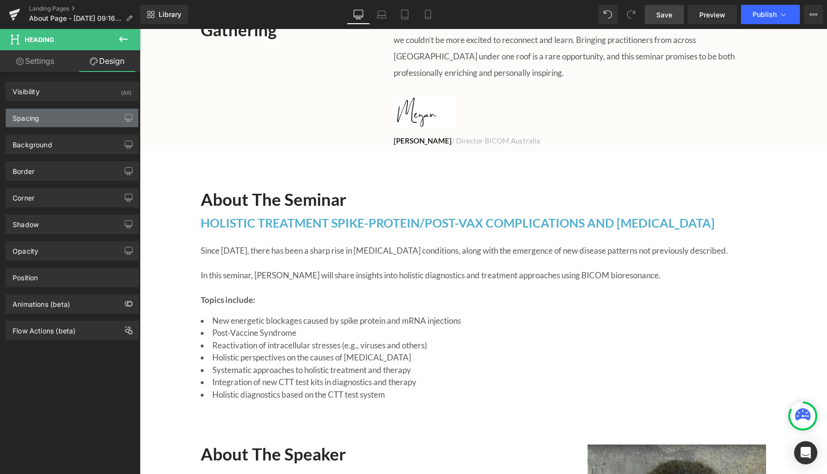
click at [50, 121] on div "Spacing" at bounding box center [72, 118] width 132 height 18
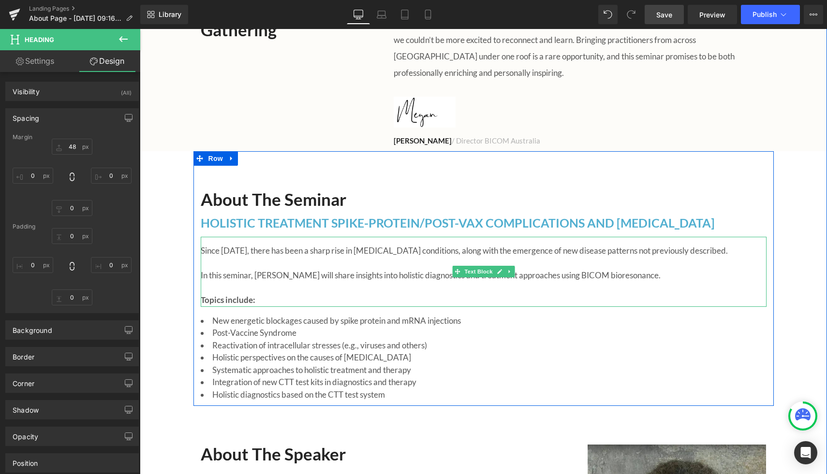
click at [243, 246] on span "Since 2021, there has been a sharp rise in autoimmune conditions, along with th…" at bounding box center [464, 251] width 527 height 10
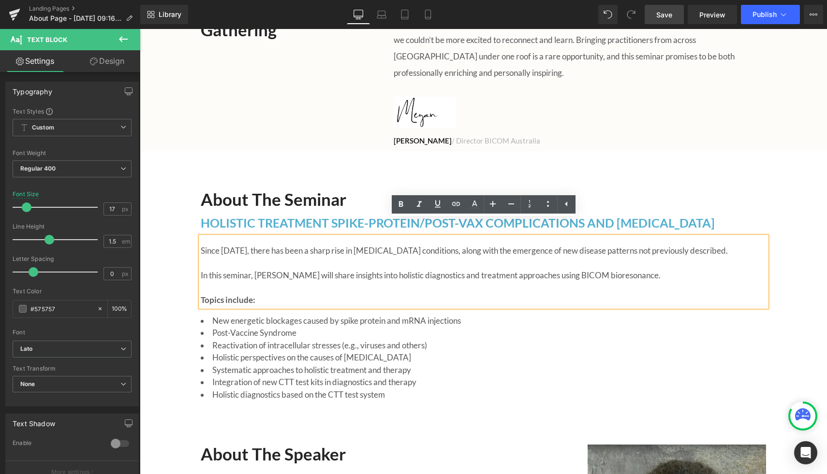
click at [220, 245] on p "Since 2021, there has been a sharp rise in autoimmune conditions, along with th…" at bounding box center [484, 276] width 566 height 62
click at [203, 246] on span "Since 2021, there has been a sharp rise in autoimmune conditions, along with th…" at bounding box center [464, 251] width 527 height 10
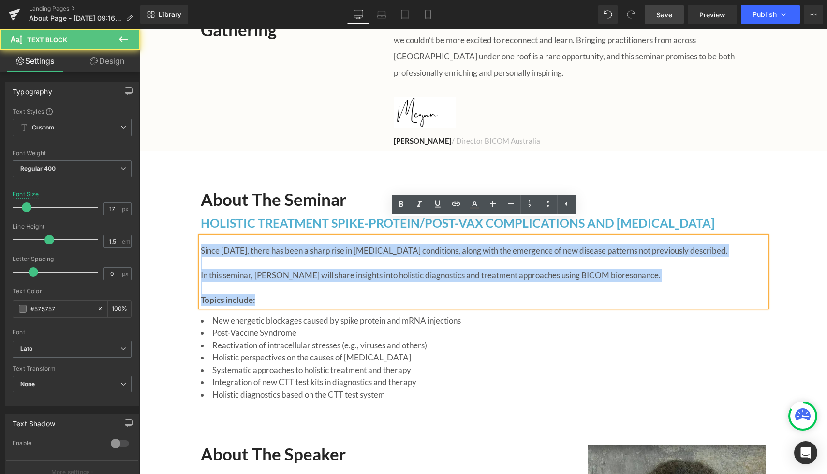
drag, startPoint x: 201, startPoint y: 231, endPoint x: 276, endPoint y: 291, distance: 95.7
click at [276, 292] on div "About the Seminar Heading HOLISTIC TREATMENT SPIKE-PROTEIN/POST-VAX COMPLICATIO…" at bounding box center [483, 284] width 580 height 236
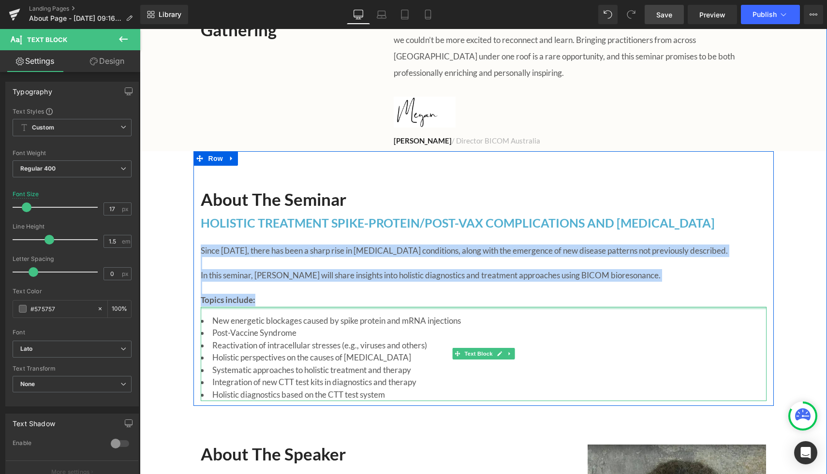
copy p "Since 2021, there has been a sharp rise in autoimmune conditions, along with th…"
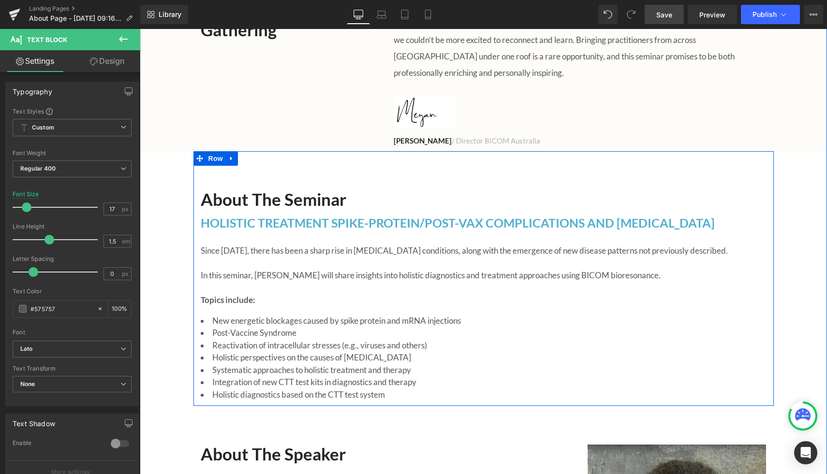
click at [217, 316] on span "New energetic blockages caused by spike protein and mRNA injections" at bounding box center [336, 321] width 249 height 10
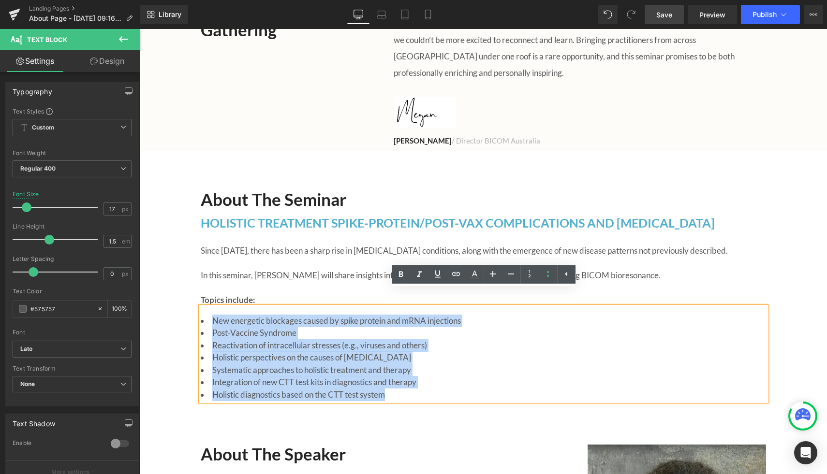
drag, startPoint x: 211, startPoint y: 302, endPoint x: 405, endPoint y: 374, distance: 207.5
click at [405, 374] on ul "New energetic blockages caused by spike protein and mRNA injections Post-Vaccin…" at bounding box center [484, 358] width 566 height 87
copy ul "New energetic blockages caused by spike protein and mRNA injections Post-Vaccin…"
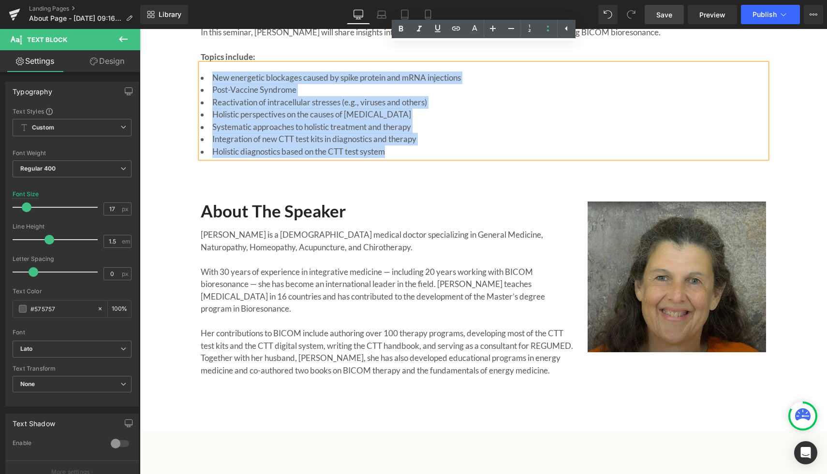
scroll to position [676, 0]
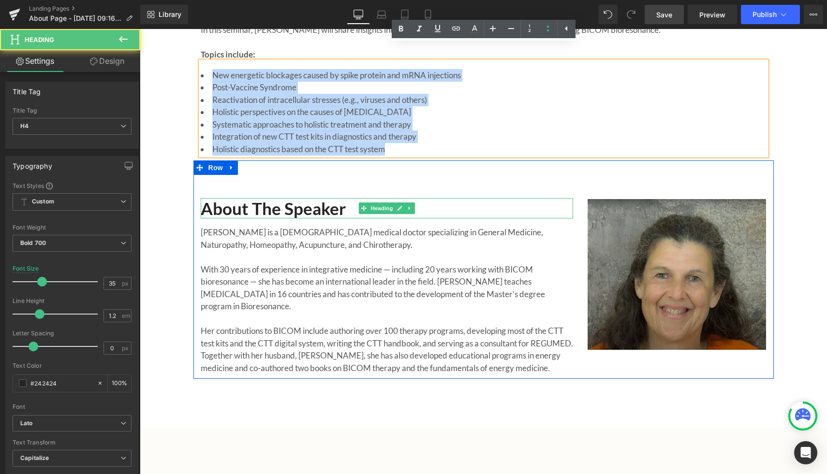
click at [299, 198] on h4 "About the Speaker" at bounding box center [387, 208] width 372 height 20
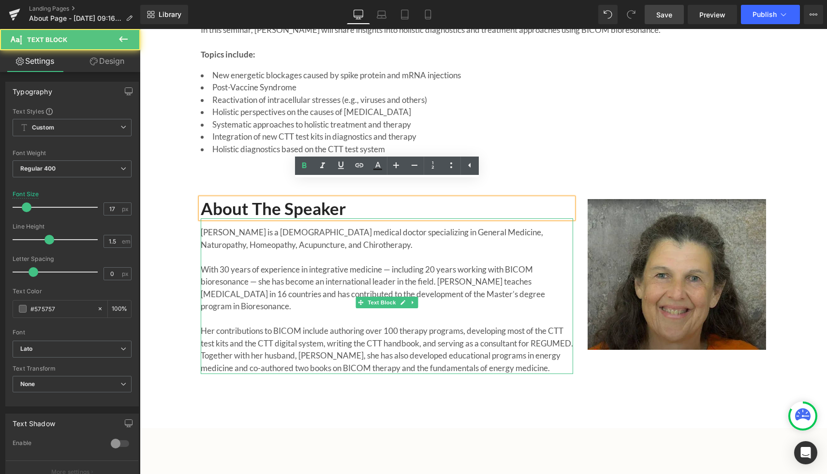
click at [269, 251] on p at bounding box center [387, 257] width 372 height 13
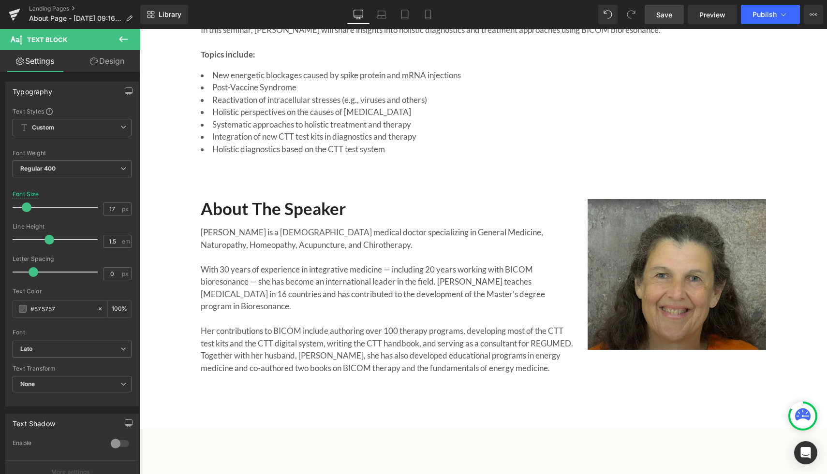
click at [98, 58] on link "Design" at bounding box center [107, 61] width 70 height 22
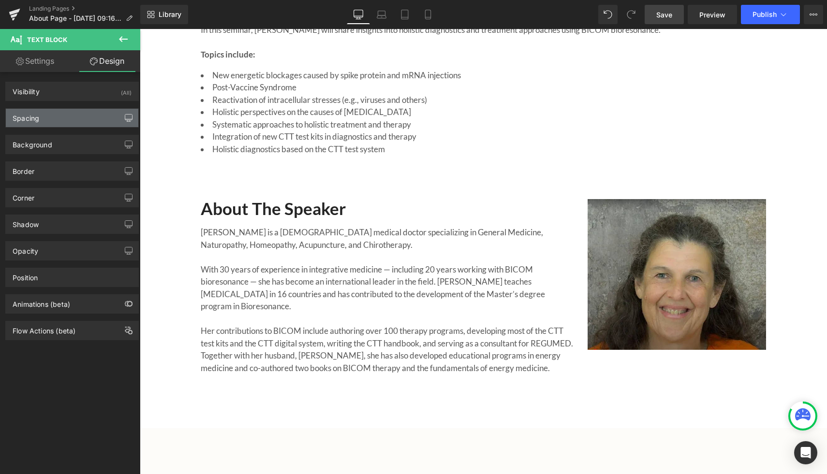
click at [125, 120] on icon "button" at bounding box center [129, 118] width 8 height 8
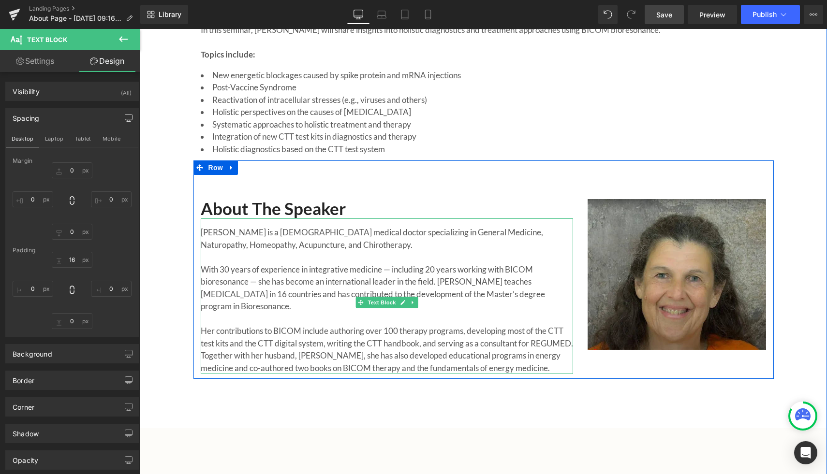
click at [205, 226] on p "Dr. Sabine Rauch is a German medical doctor specializing in General Medicine, N…" at bounding box center [387, 238] width 372 height 25
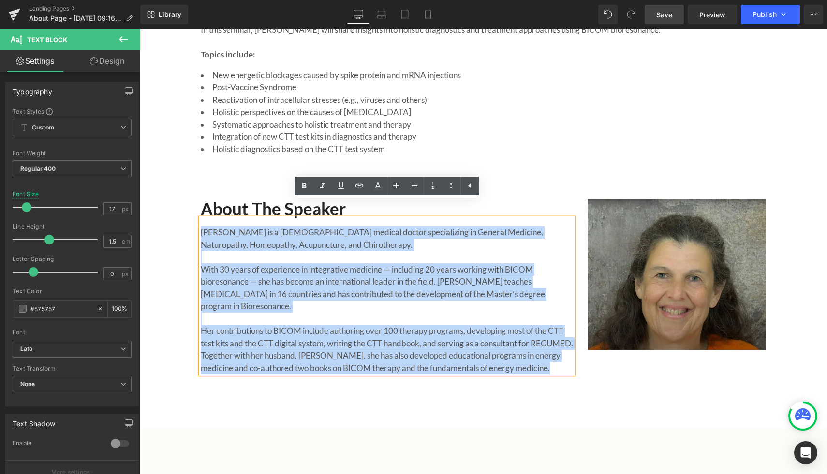
copy div "Dr. Sabine Rauch is a German medical doctor specializing in General Medicine, N…"
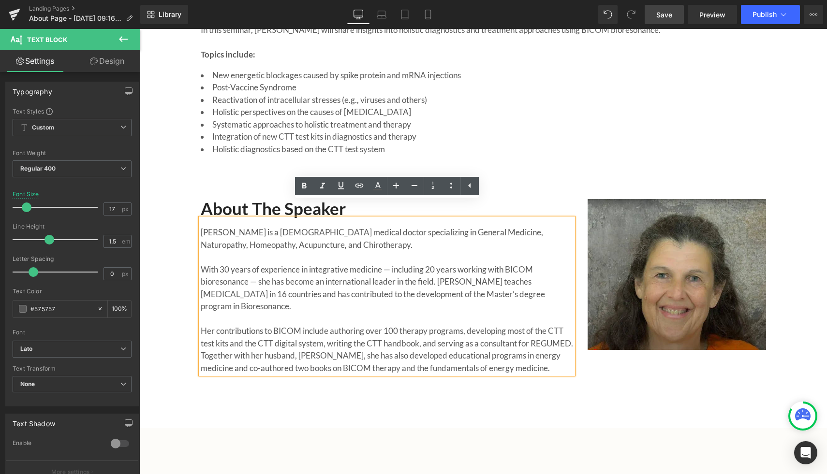
click at [238, 226] on p "Dr. Sabine Rauch is a German medical doctor specializing in General Medicine, N…" at bounding box center [387, 238] width 372 height 25
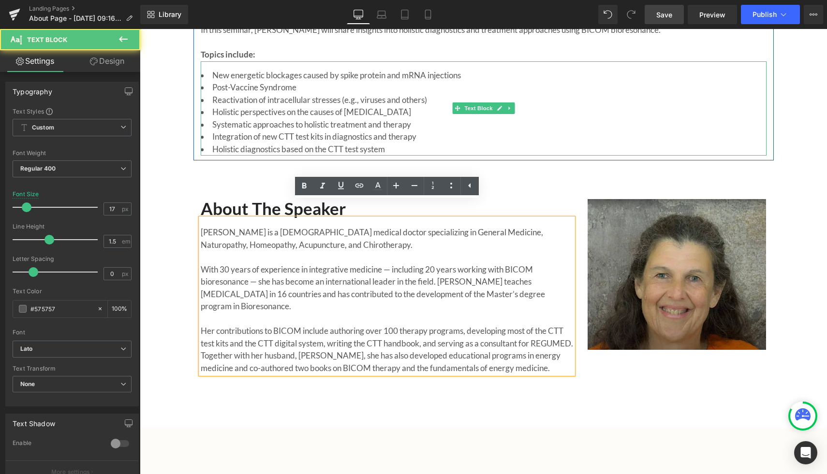
click at [227, 82] on span "Post-Vaccine Syndrome" at bounding box center [254, 87] width 84 height 10
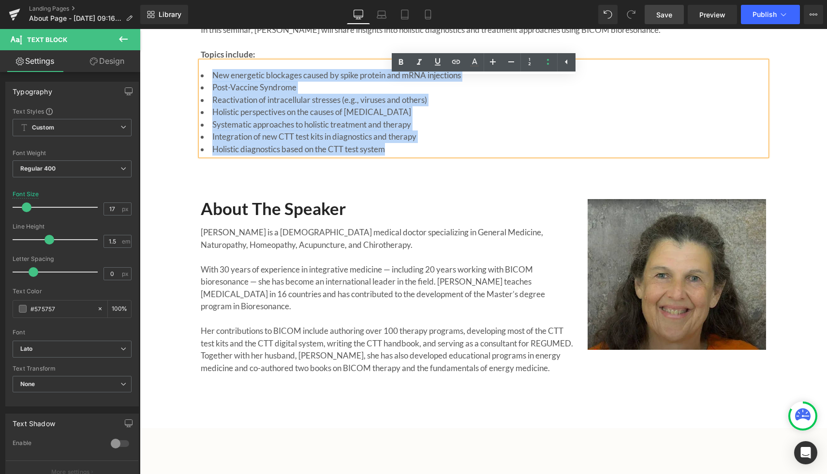
drag, startPoint x: 425, startPoint y: 133, endPoint x: 202, endPoint y: 59, distance: 235.3
click at [202, 69] on ul "New energetic blockages caused by spike protein and mRNA injections Post-Vaccin…" at bounding box center [484, 112] width 566 height 87
copy ul "New energetic blockages caused by spike protein and mRNA injections Post-Vaccin…"
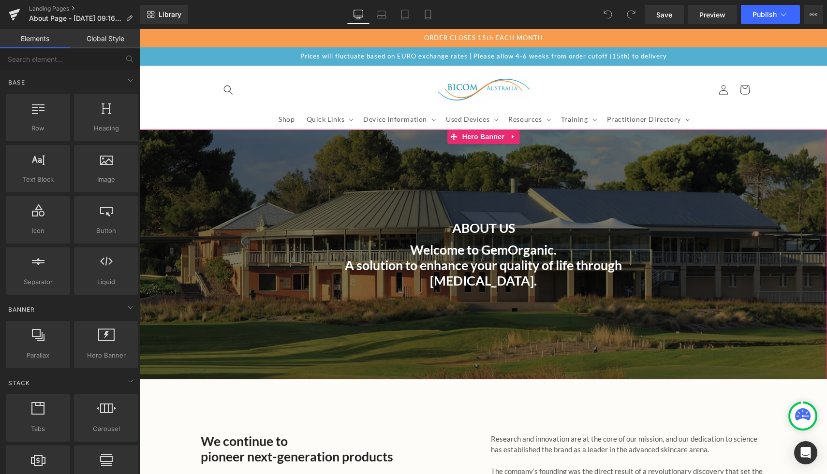
click at [380, 234] on div "About Us Heading" at bounding box center [483, 227] width 372 height 15
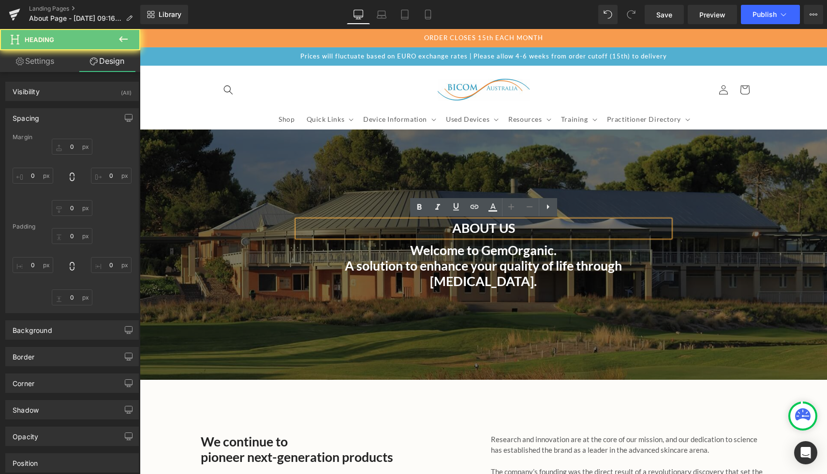
type input "0"
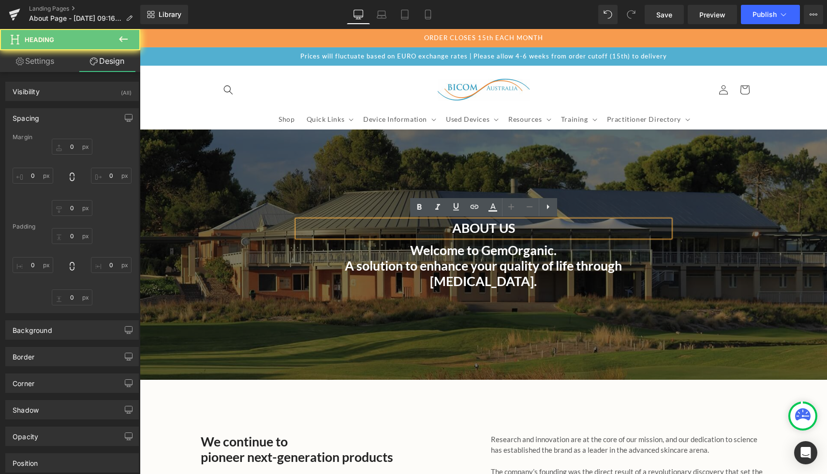
type input "0"
type input "1"
type input "0"
click at [598, 190] on div at bounding box center [483, 255] width 687 height 250
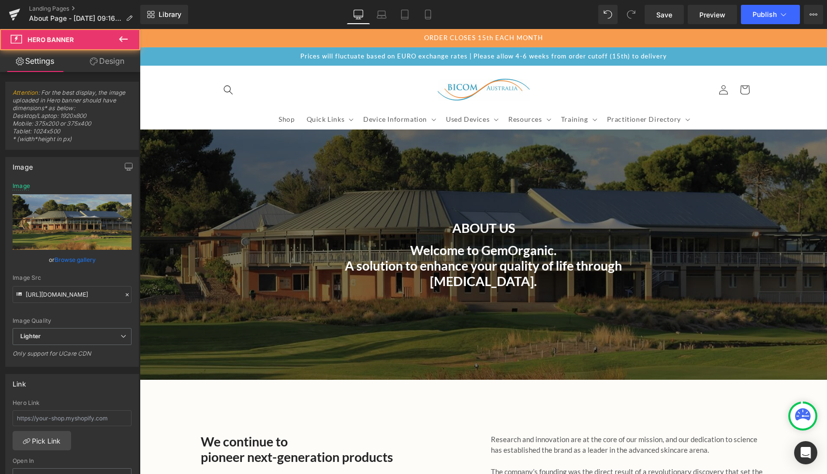
click at [545, 223] on h4 "About Us" at bounding box center [483, 227] width 372 height 15
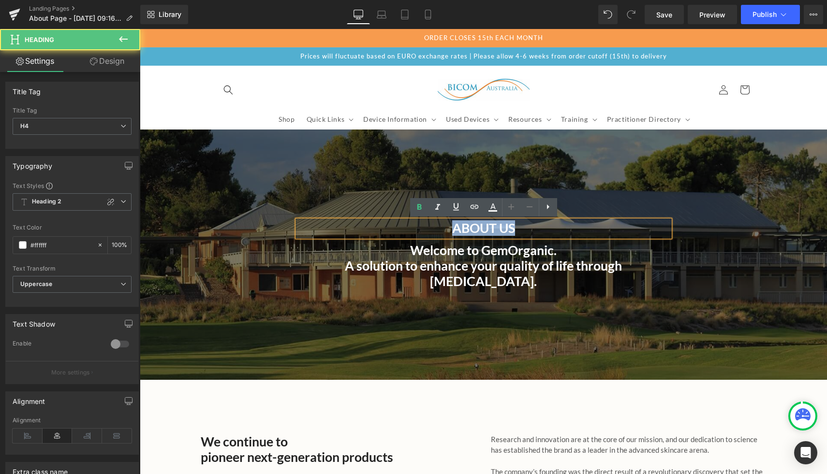
drag, startPoint x: 529, startPoint y: 232, endPoint x: 429, endPoint y: 228, distance: 99.7
click at [429, 228] on h4 "About Us" at bounding box center [483, 227] width 372 height 15
paste div
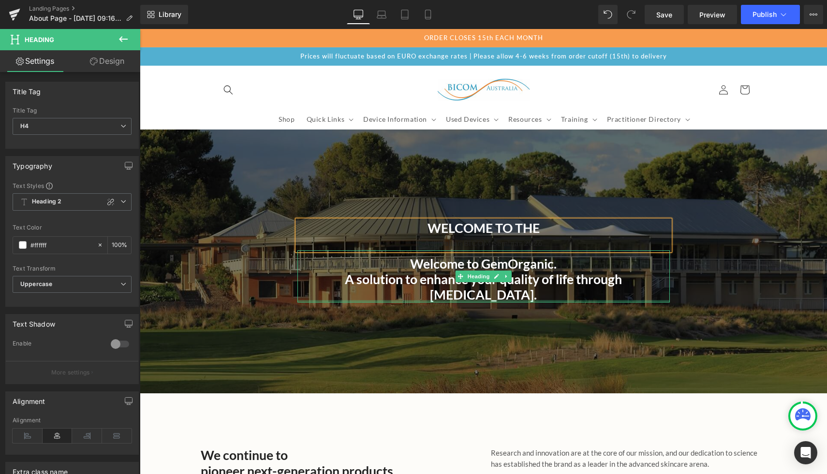
click at [458, 285] on div "Welcome to GemOrganic. A solution to enhance your quality of life through skin …" at bounding box center [483, 276] width 372 height 52
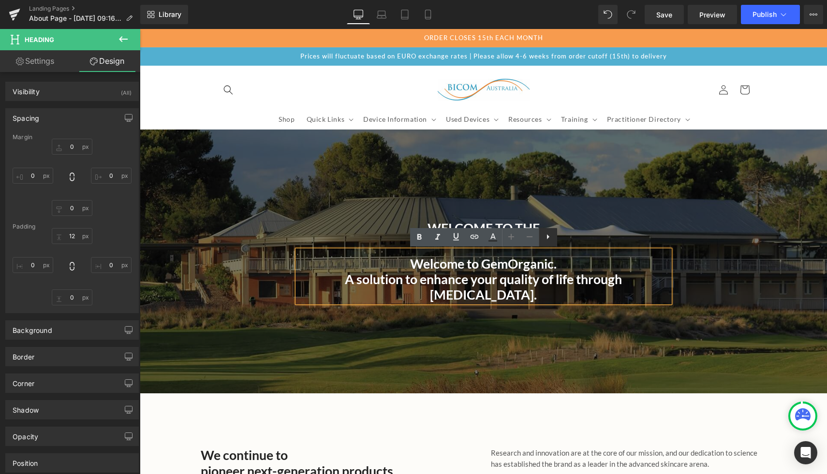
click at [549, 244] on link at bounding box center [548, 237] width 18 height 18
click at [546, 237] on icon at bounding box center [548, 237] width 12 height 12
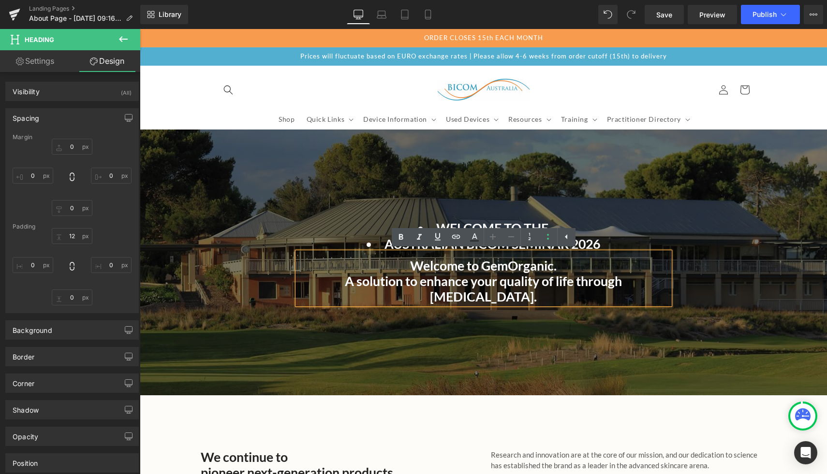
click at [601, 281] on h1 "A solution to enhance your quality of life through [MEDICAL_DATA]." at bounding box center [483, 289] width 372 height 31
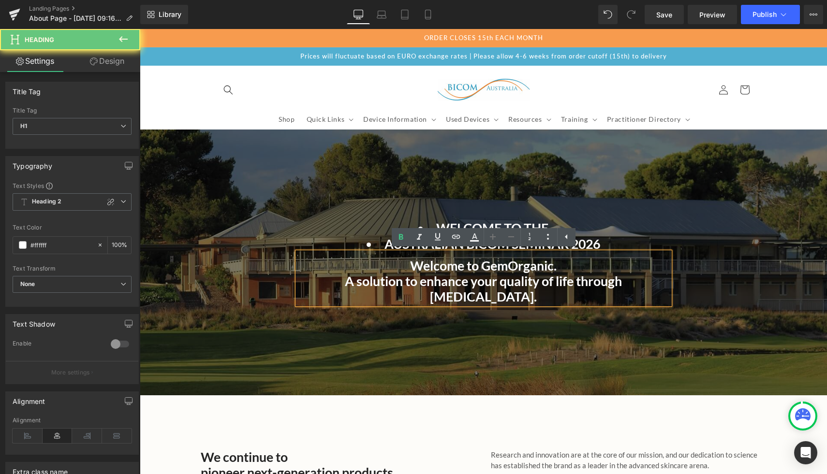
click at [643, 282] on h1 "A solution to enhance your quality of life through [MEDICAL_DATA]." at bounding box center [483, 289] width 372 height 31
drag, startPoint x: 690, startPoint y: 220, endPoint x: 685, endPoint y: 218, distance: 6.3
click at [690, 220] on span "Welcome to the Australian BICOM Seminar 2026 Heading Welcome to GemOrganic. A s…" at bounding box center [483, 262] width 687 height 84
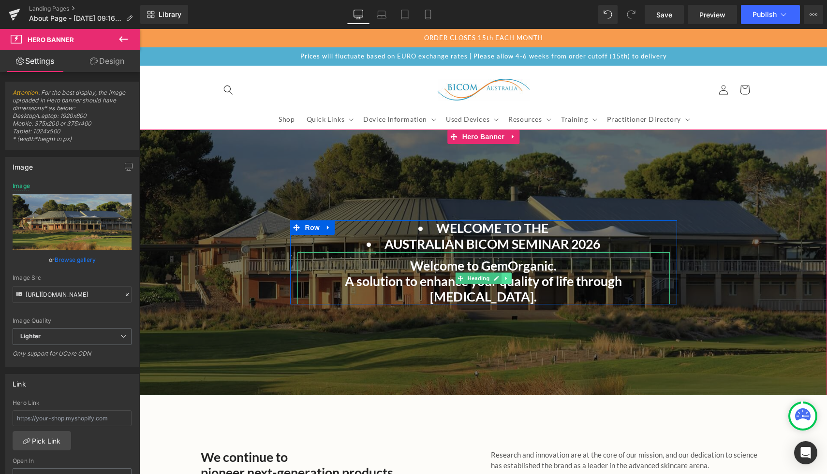
click at [506, 277] on icon at bounding box center [505, 278] width 1 height 3
click at [509, 276] on icon at bounding box center [511, 278] width 5 height 5
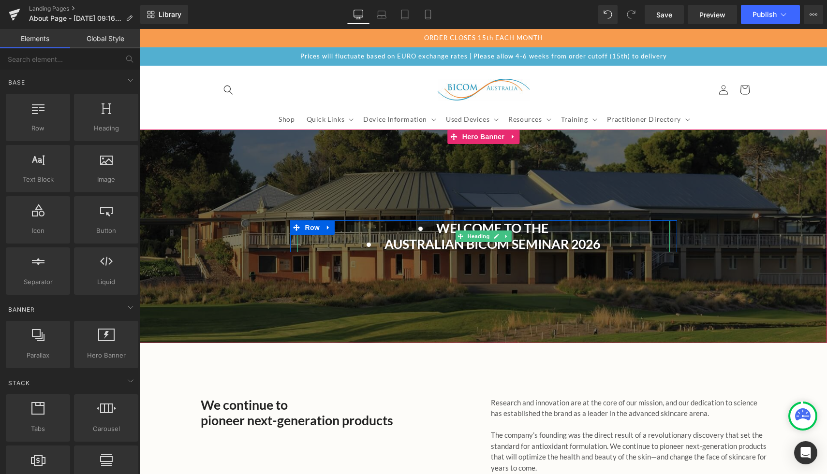
click at [517, 236] on li "Australian BICOM Seminar 2026" at bounding box center [483, 243] width 372 height 15
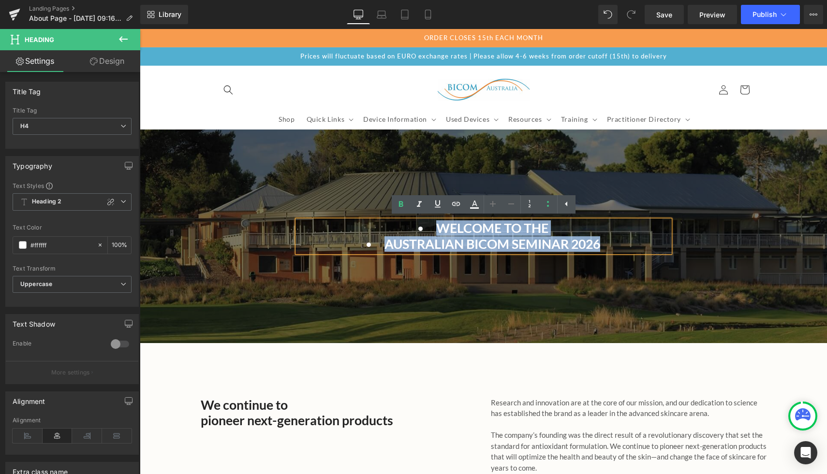
drag, startPoint x: 621, startPoint y: 243, endPoint x: 390, endPoint y: 226, distance: 231.8
click at [390, 226] on ul "Welcome to the Australian BICOM Seminar 2026" at bounding box center [483, 235] width 372 height 31
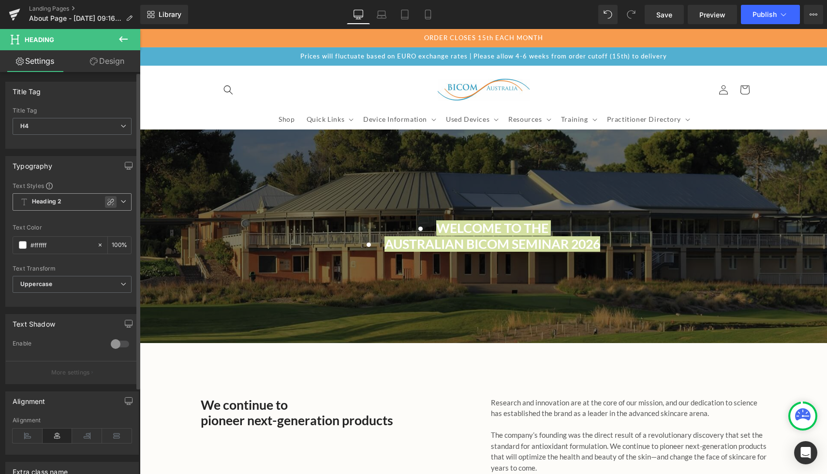
click at [108, 201] on icon at bounding box center [111, 202] width 8 height 8
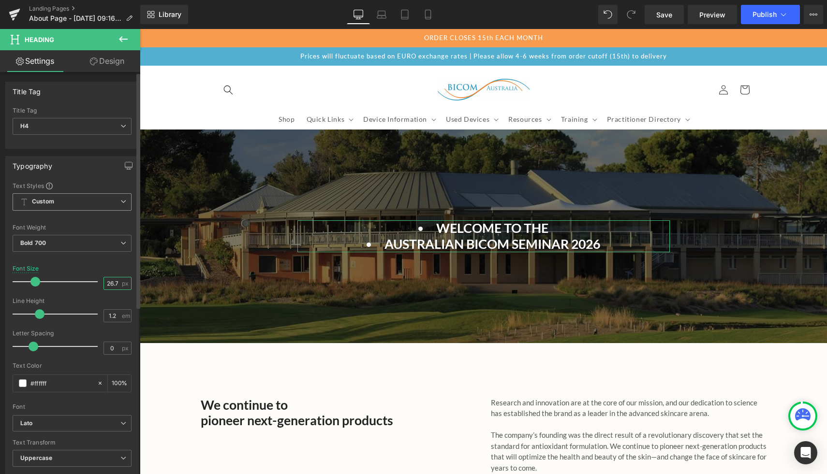
click at [111, 284] on input "26.7" at bounding box center [112, 284] width 17 height 12
type input "2"
type input "49"
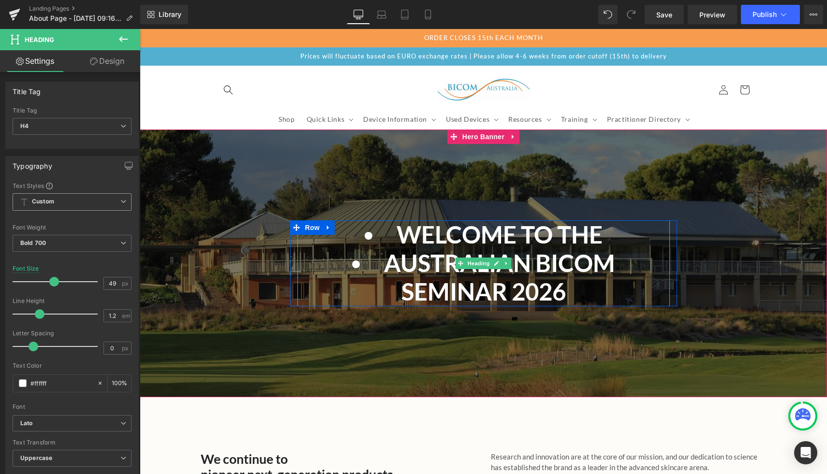
click at [344, 264] on li "Australian BICOM Seminar 2026" at bounding box center [483, 277] width 372 height 57
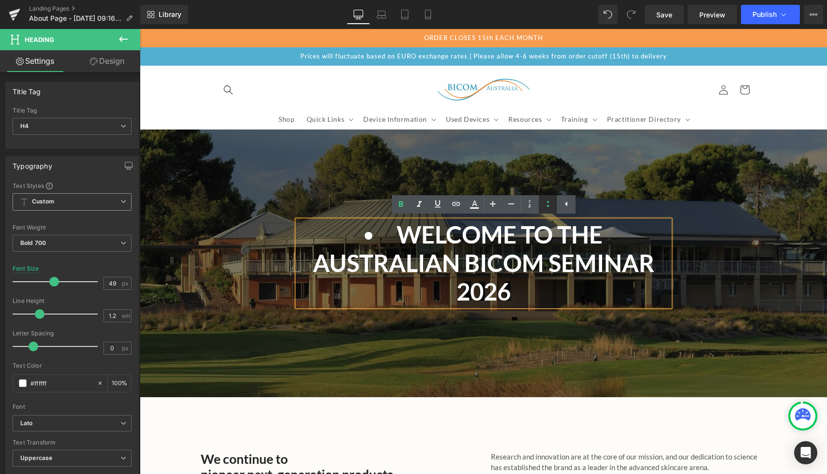
click at [545, 205] on icon at bounding box center [548, 204] width 12 height 12
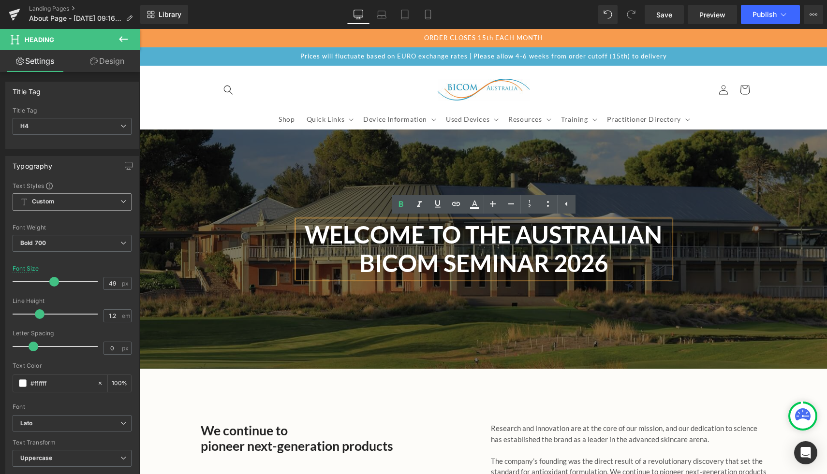
click at [437, 332] on div at bounding box center [483, 249] width 687 height 239
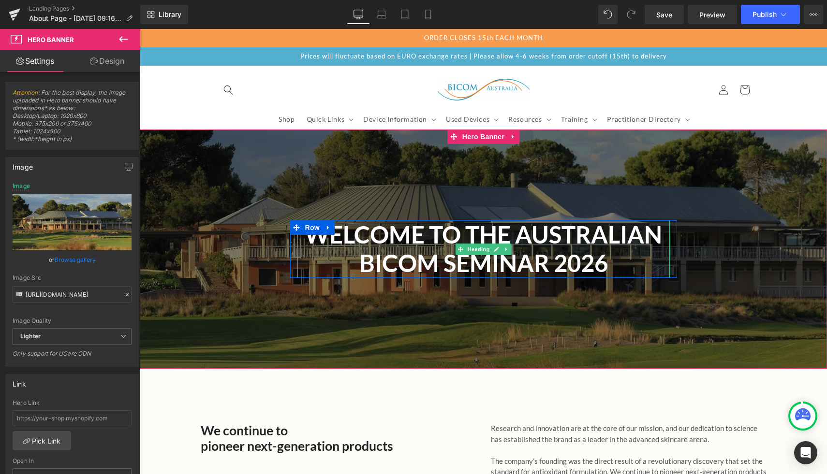
click at [431, 241] on span "Welcome to the Australian BICOM Seminar 2026" at bounding box center [483, 248] width 357 height 57
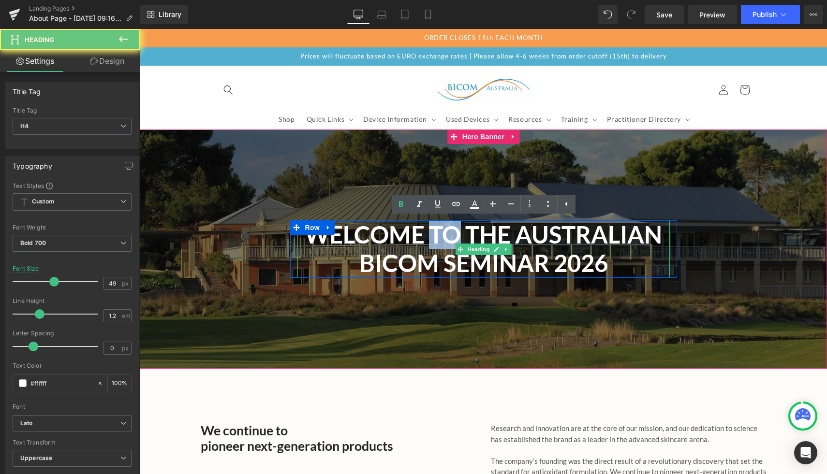
click at [431, 241] on span "Welcome to the Australian BICOM Seminar 2026" at bounding box center [483, 248] width 357 height 57
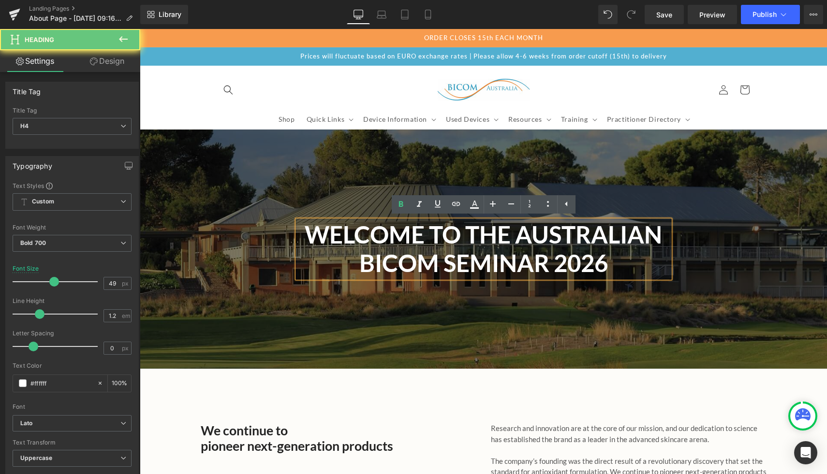
click at [477, 239] on span "Welcome to the Australian BICOM Seminar 2026" at bounding box center [483, 248] width 357 height 57
click at [323, 232] on span "Welcome to the Australian BICOM Seminar 2026" at bounding box center [483, 248] width 357 height 57
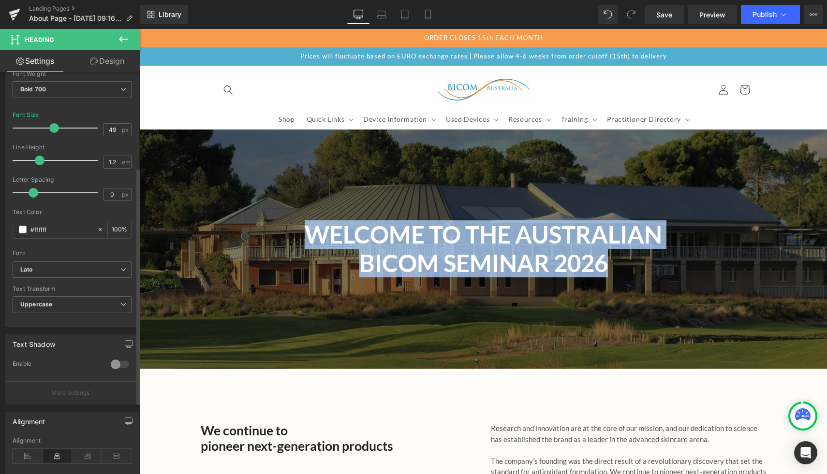
scroll to position [165, 0]
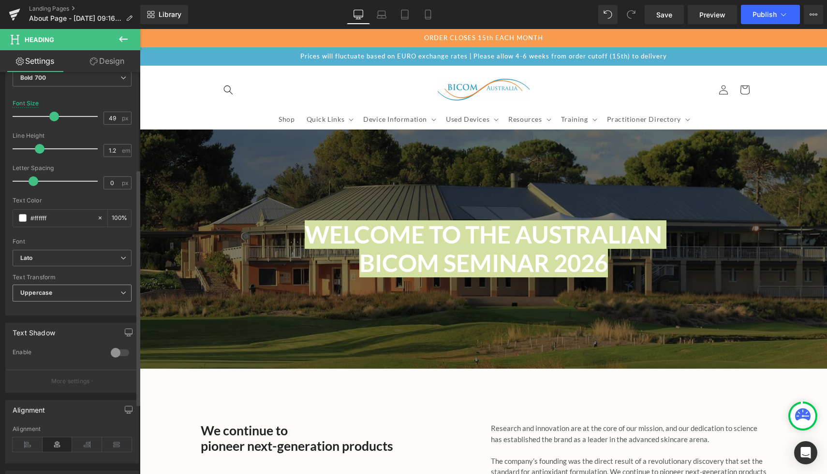
click at [60, 294] on span "Uppercase" at bounding box center [72, 293] width 119 height 17
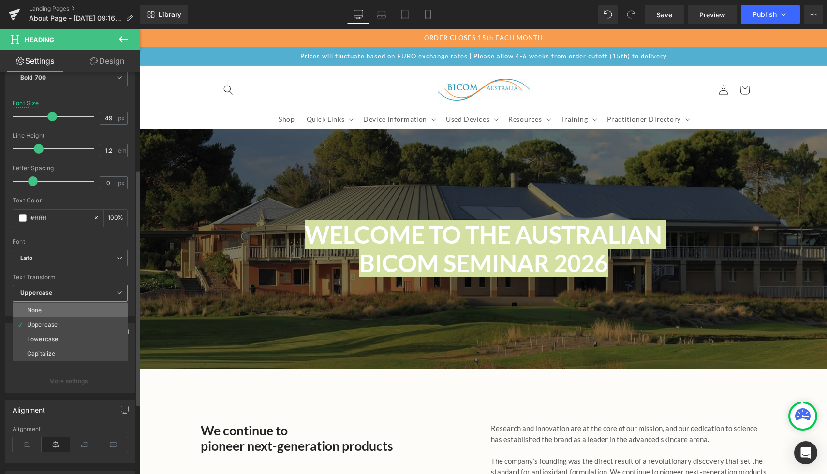
click at [51, 309] on li "None" at bounding box center [70, 310] width 115 height 15
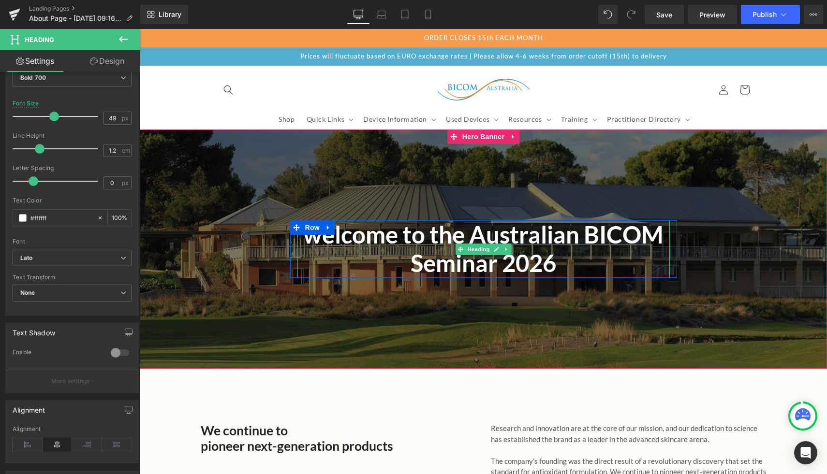
click at [341, 237] on span "welcome to the Australian BICOM Seminar 2026" at bounding box center [483, 248] width 360 height 57
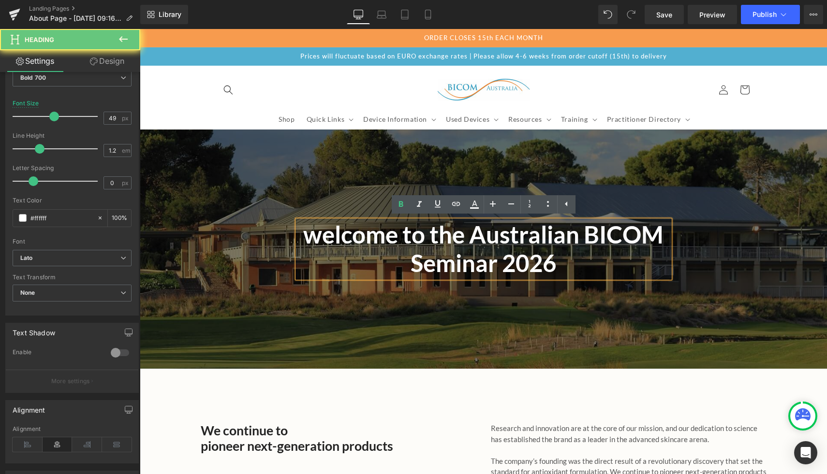
click at [303, 238] on span "welcome to the Australian BICOM Seminar 2026" at bounding box center [483, 248] width 360 height 57
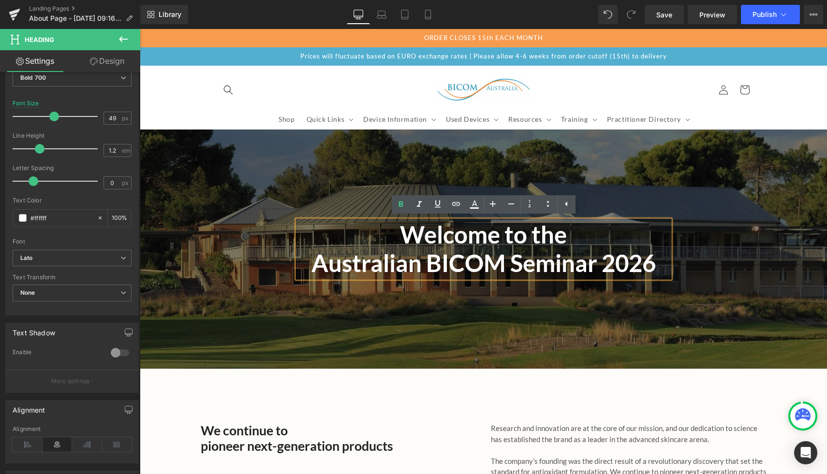
click at [229, 307] on div at bounding box center [483, 249] width 687 height 239
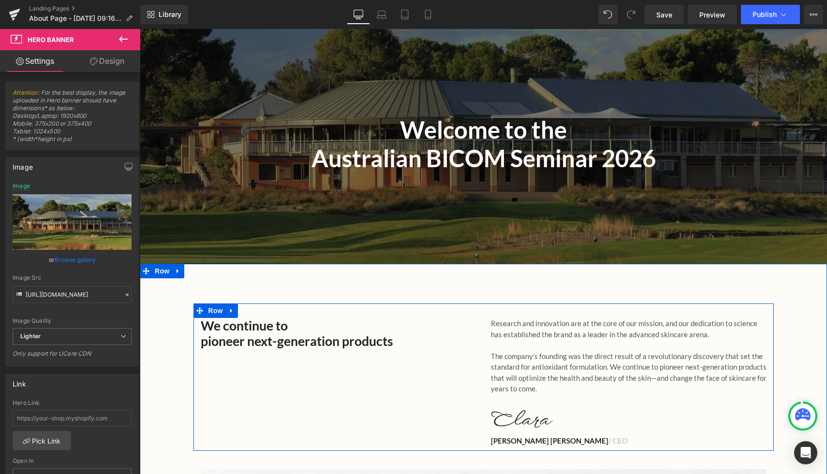
scroll to position [103, 0]
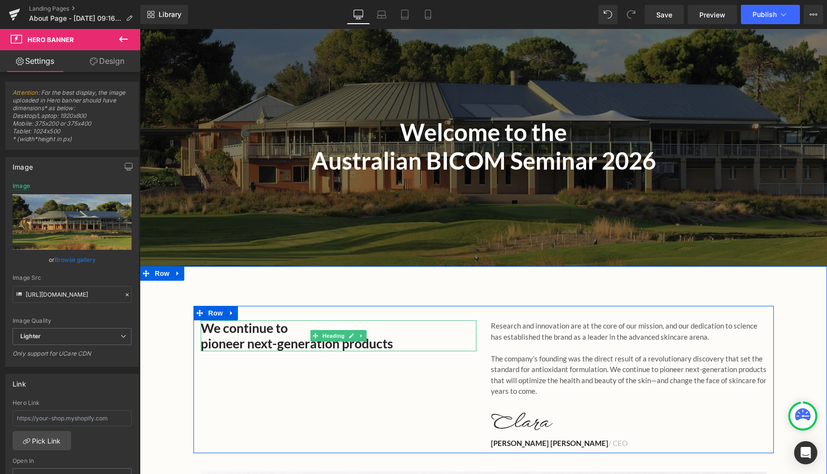
click at [279, 347] on h2 "pioneer next-generation products" at bounding box center [339, 343] width 276 height 15
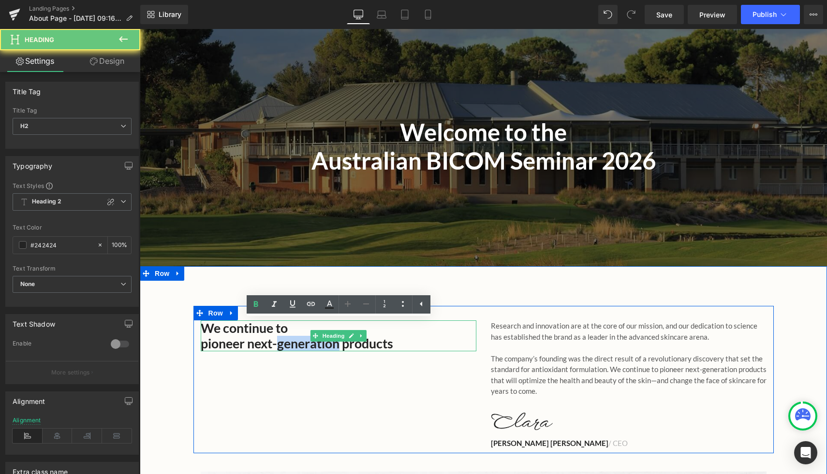
click at [279, 347] on h2 "pioneer next-generation products" at bounding box center [339, 343] width 276 height 15
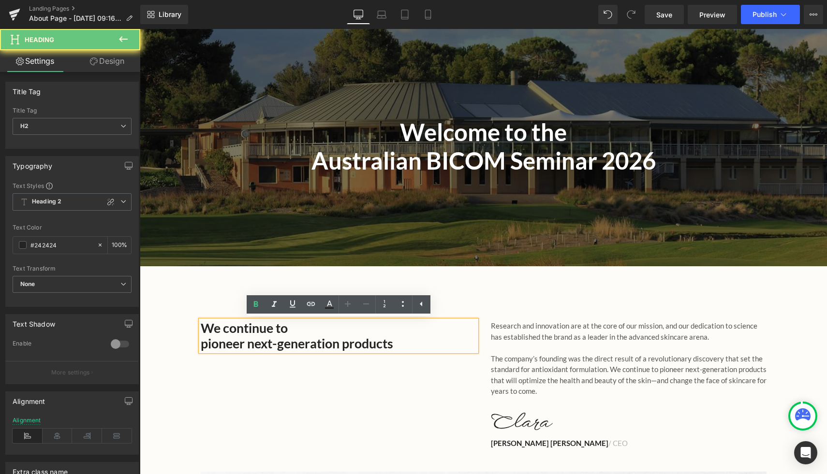
click at [403, 348] on h2 "pioneer next-generation products" at bounding box center [339, 343] width 276 height 15
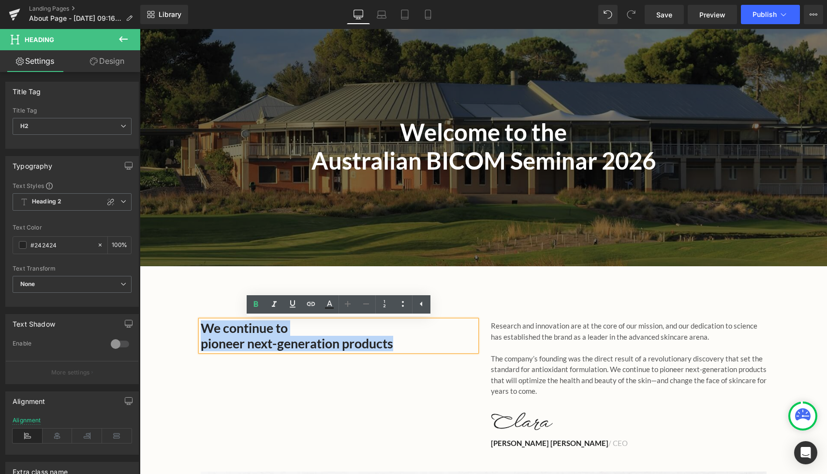
drag, startPoint x: 403, startPoint y: 346, endPoint x: 189, endPoint y: 323, distance: 215.4
paste div
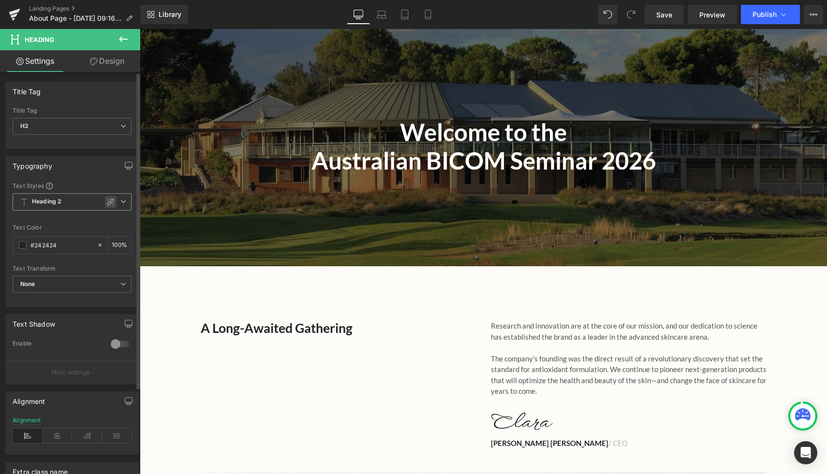
click at [107, 202] on icon at bounding box center [110, 202] width 7 height 7
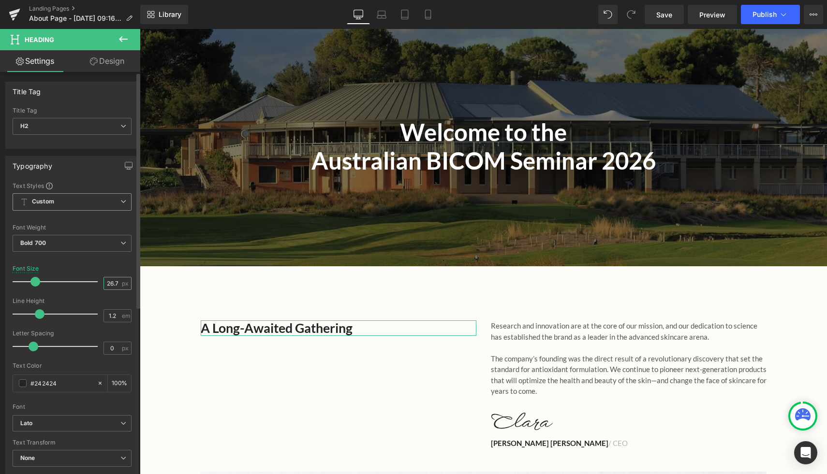
click at [110, 286] on input "26.7" at bounding box center [112, 284] width 17 height 12
type input "6"
type input "35"
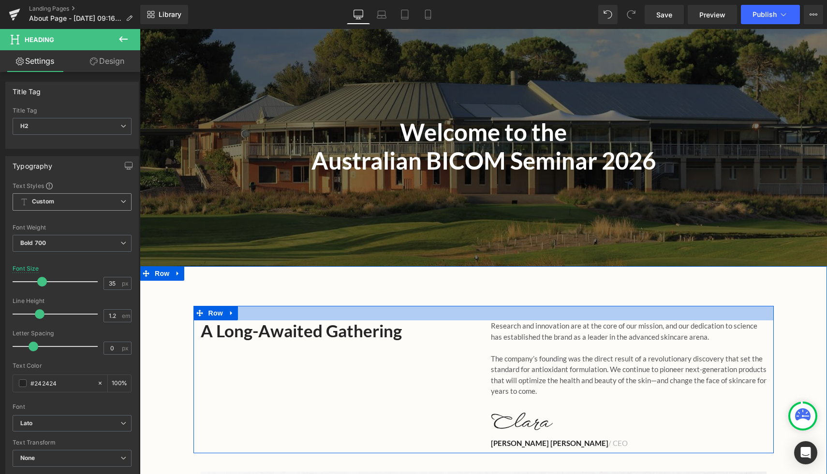
click at [501, 336] on p "Research and innovation are at the core of our mission, and our dedication to s…" at bounding box center [629, 332] width 276 height 22
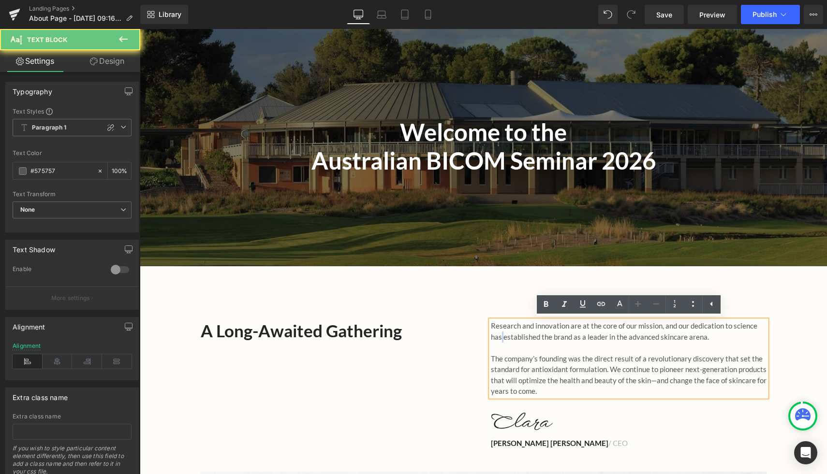
click at [501, 336] on p "Research and innovation are at the core of our mission, and our dedication to s…" at bounding box center [629, 332] width 276 height 22
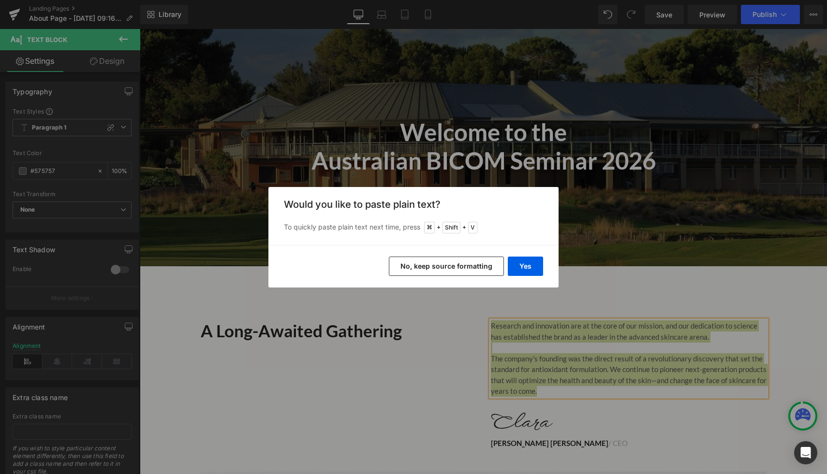
click at [458, 265] on button "No, keep source formatting" at bounding box center [446, 266] width 115 height 19
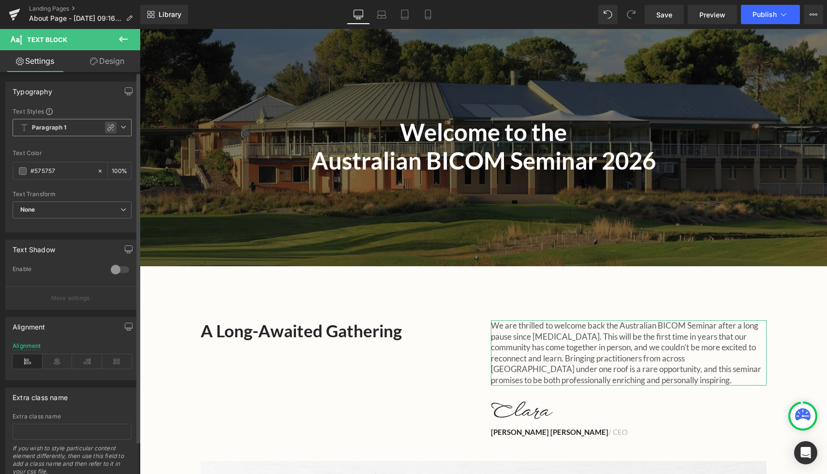
click at [107, 126] on icon at bounding box center [111, 128] width 8 height 8
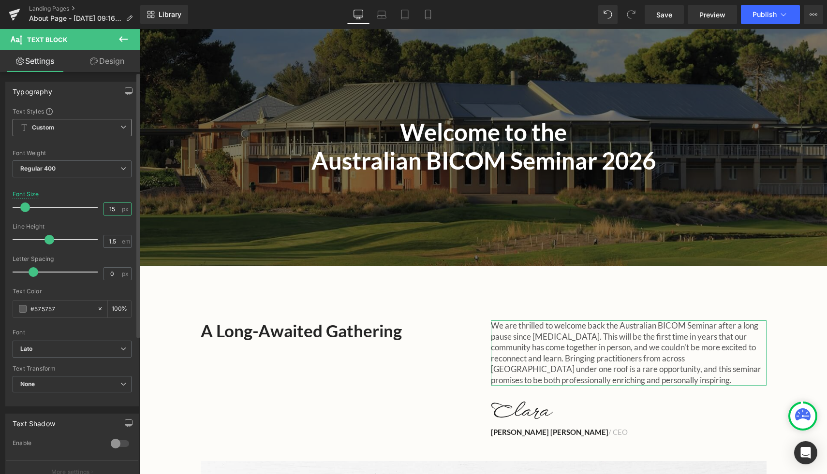
click at [111, 210] on input "15" at bounding box center [112, 209] width 17 height 12
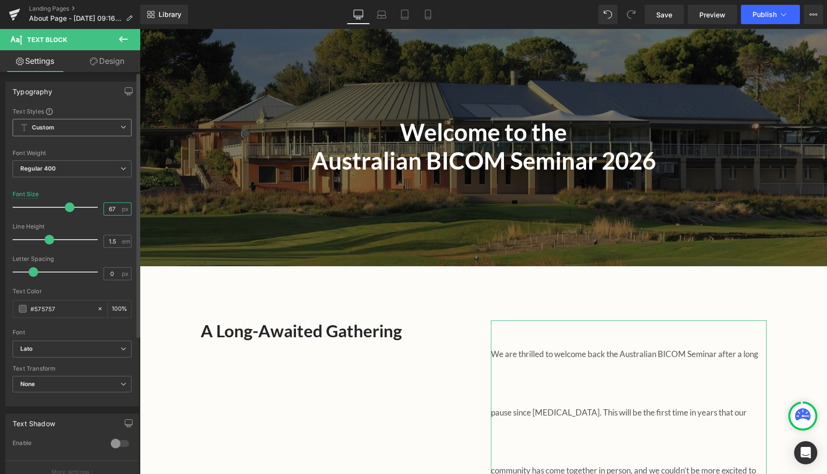
type input "6"
type input "17"
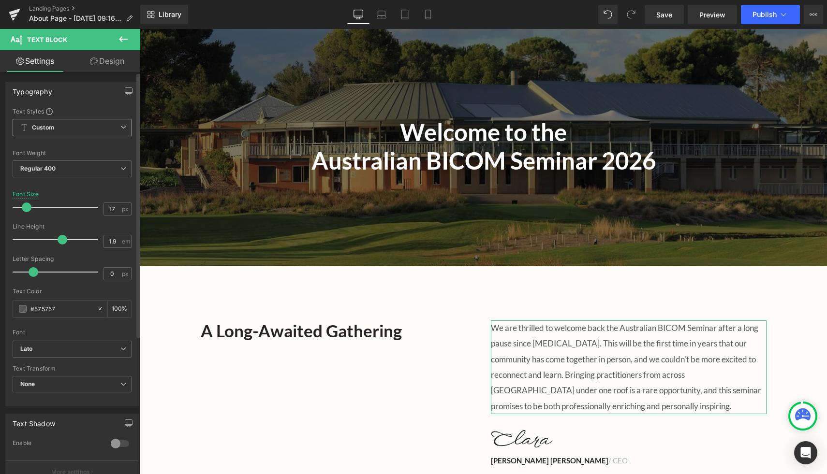
type input "2"
drag, startPoint x: 45, startPoint y: 241, endPoint x: 61, endPoint y: 241, distance: 15.5
click at [61, 241] on span at bounding box center [66, 240] width 10 height 10
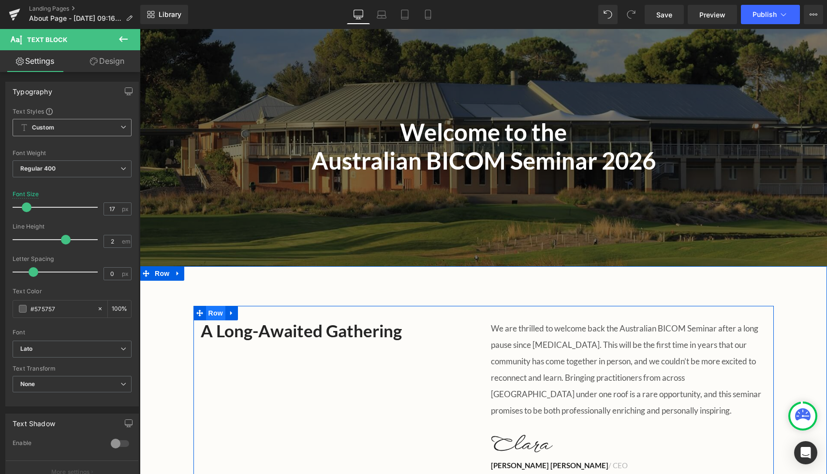
click at [217, 312] on span "Row" at bounding box center [215, 313] width 19 height 15
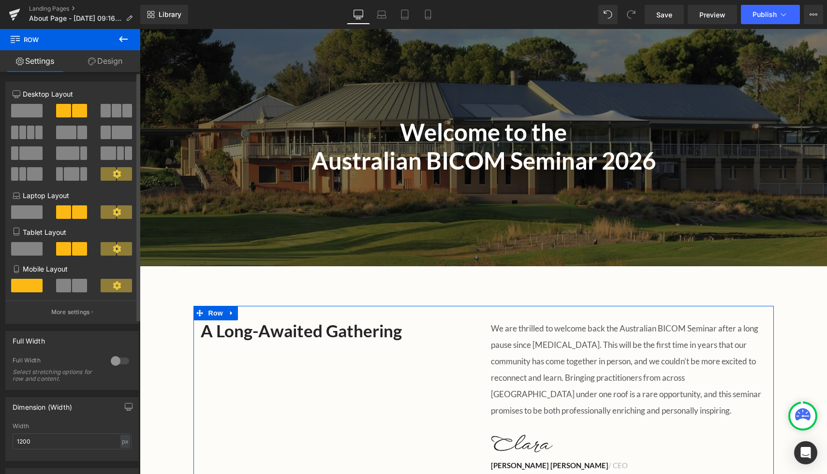
click at [101, 134] on span at bounding box center [106, 133] width 10 height 14
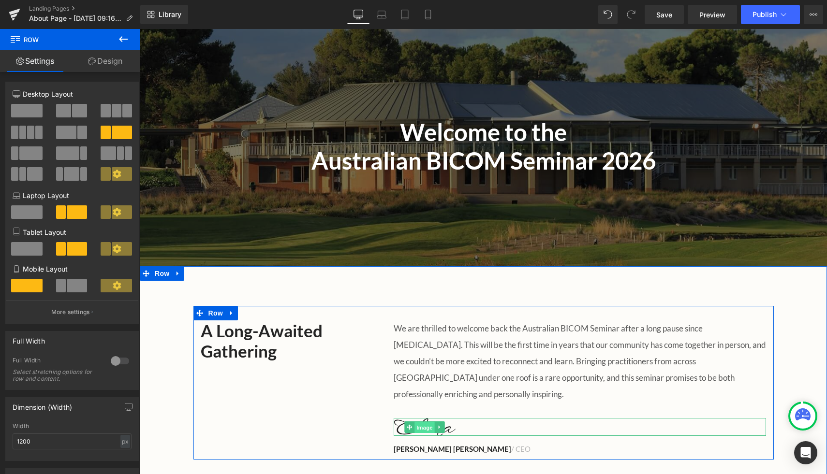
click at [422, 422] on span "Image" at bounding box center [425, 428] width 20 height 12
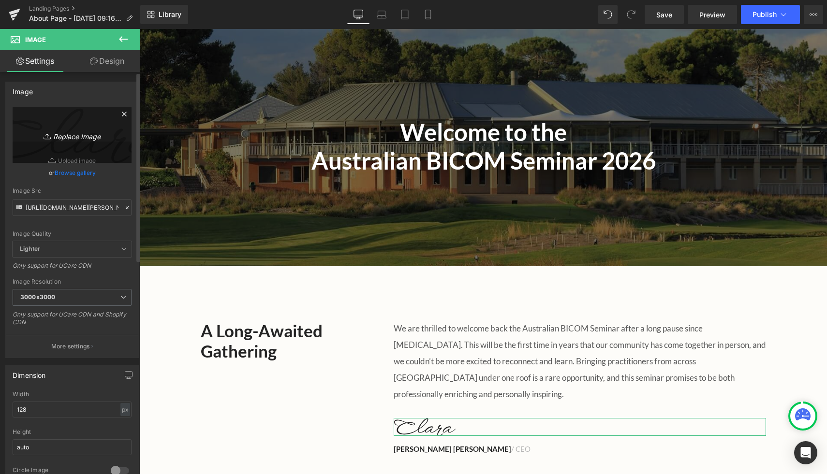
click at [66, 138] on icon "Replace Image" at bounding box center [71, 135] width 77 height 12
click at [77, 171] on link "Browse gallery" at bounding box center [75, 172] width 41 height 17
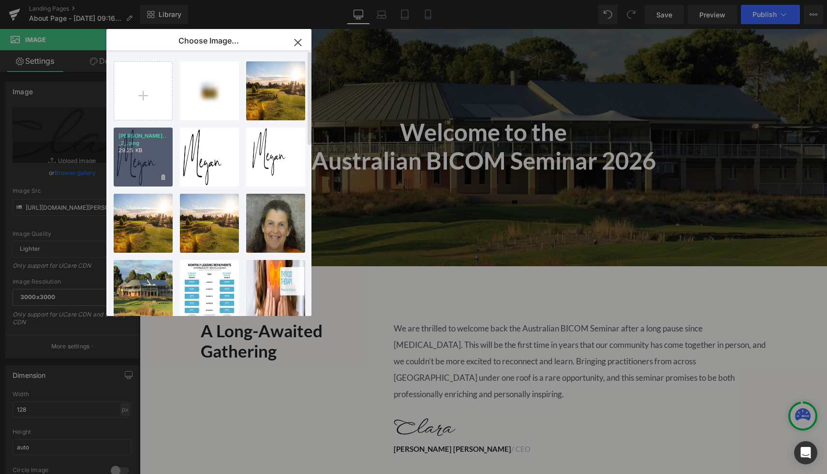
click at [129, 162] on div "Megan s... _2_.png 29.25 KB" at bounding box center [143, 157] width 59 height 59
type input "https://ucarecdn.com/65373ac2-61ec-4b62-a97d-4cc0bb0e12ae/-/format/auto/-/previ…"
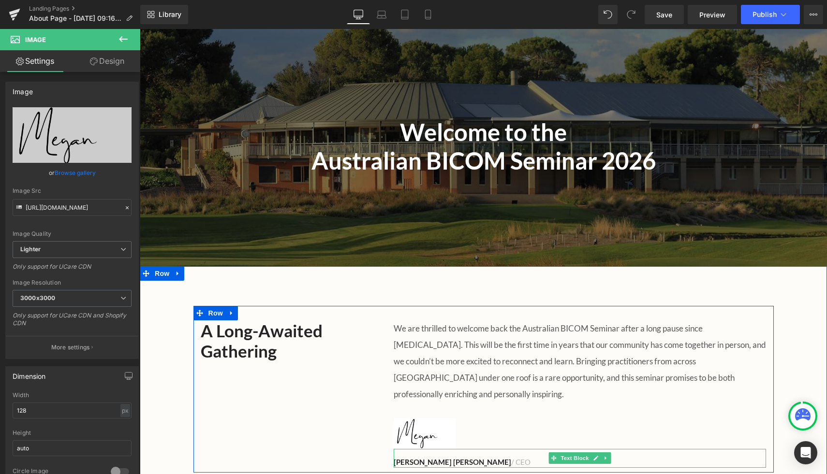
click at [436, 458] on strong "[PERSON_NAME] [PERSON_NAME]" at bounding box center [452, 462] width 117 height 9
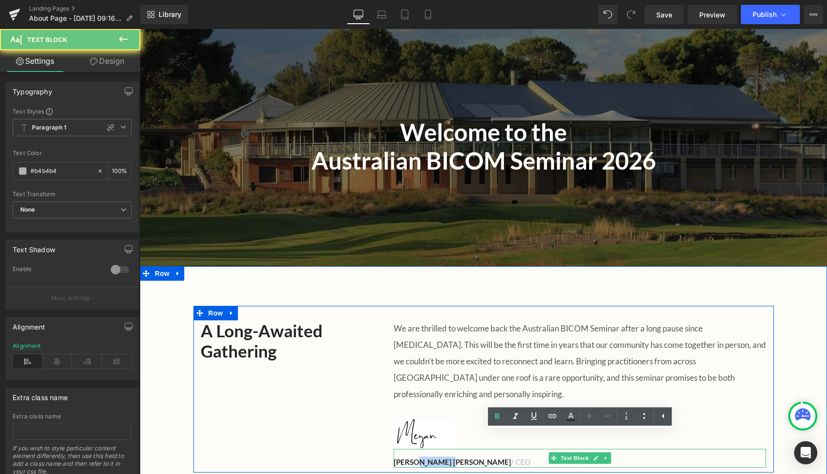
click at [436, 458] on strong "[PERSON_NAME] [PERSON_NAME]" at bounding box center [452, 462] width 117 height 9
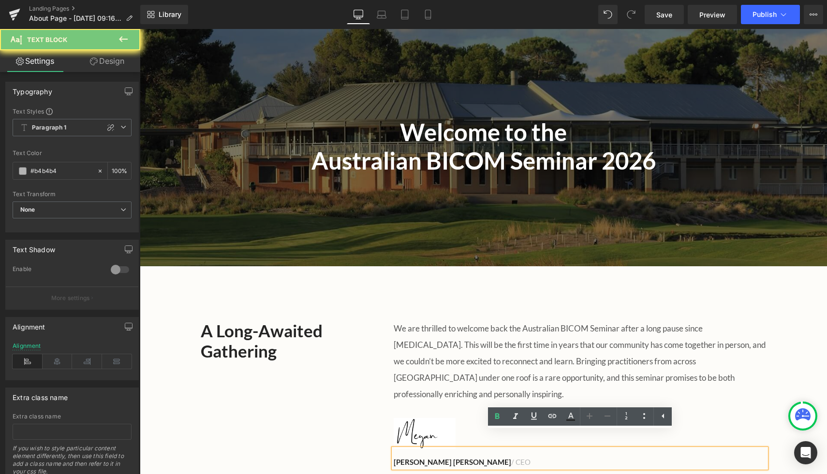
click at [500, 449] on div "Clara Christine / CEO" at bounding box center [580, 458] width 372 height 19
drag, startPoint x: 495, startPoint y: 442, endPoint x: 349, endPoint y: 444, distance: 146.5
click at [349, 444] on div "A Long-Awaited Gathering Heading We are thrilled to welcome back the Australian…" at bounding box center [483, 389] width 580 height 167
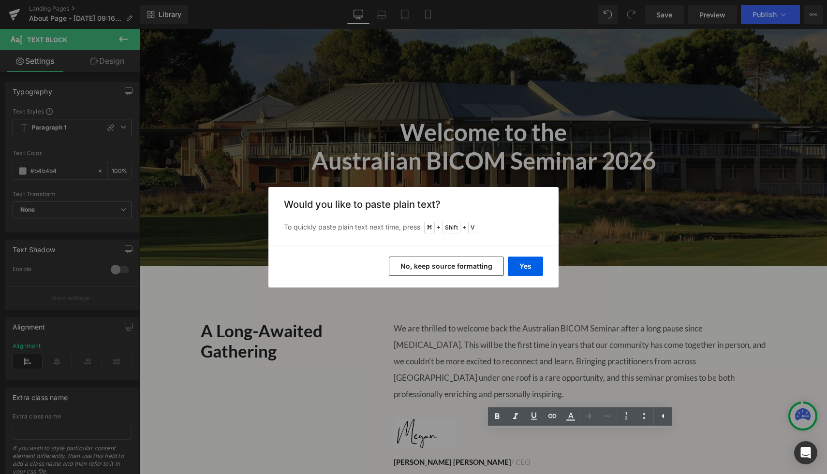
click at [454, 268] on button "No, keep source formatting" at bounding box center [446, 266] width 115 height 19
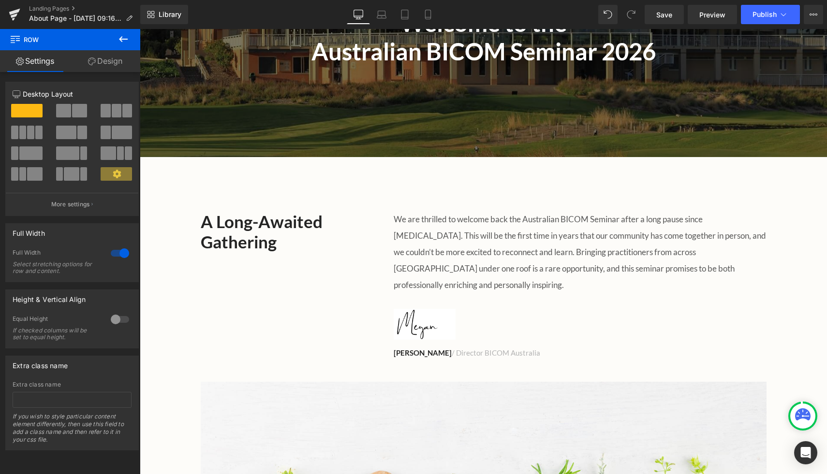
scroll to position [241, 0]
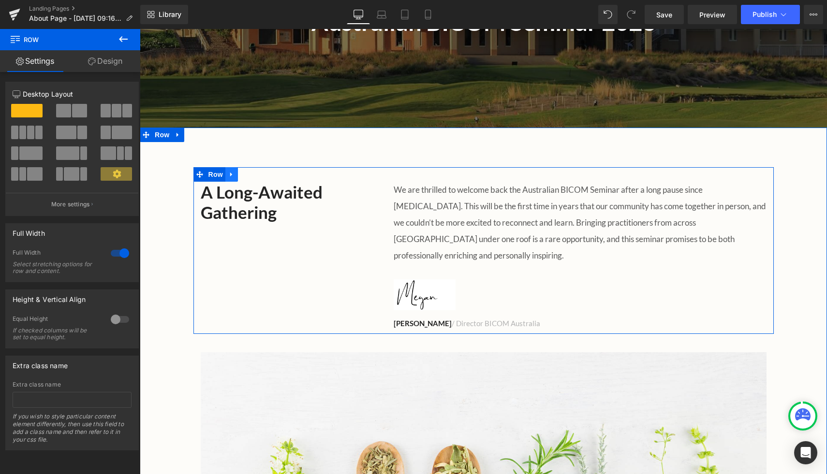
click at [228, 175] on link at bounding box center [231, 174] width 13 height 15
click at [242, 176] on icon at bounding box center [244, 174] width 7 height 7
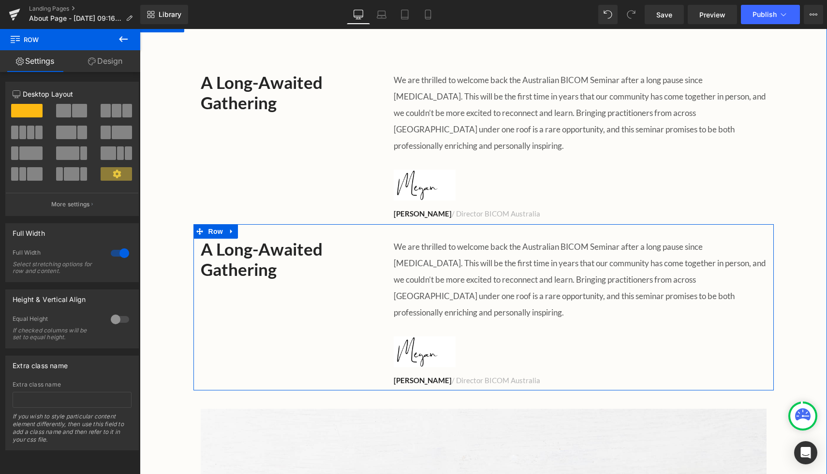
scroll to position [329, 0]
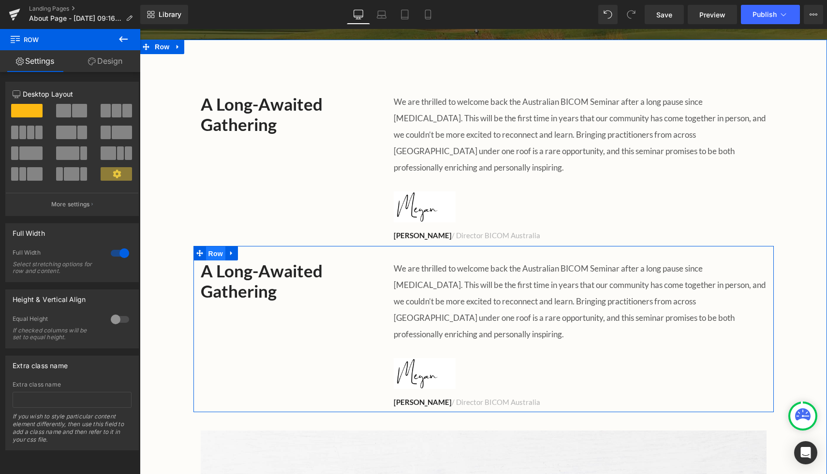
click at [215, 247] on span "Row" at bounding box center [215, 254] width 19 height 15
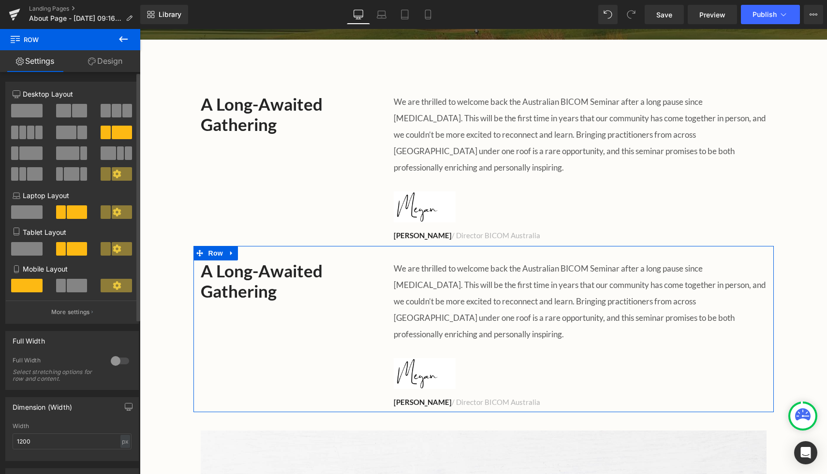
click at [34, 109] on span at bounding box center [26, 111] width 31 height 14
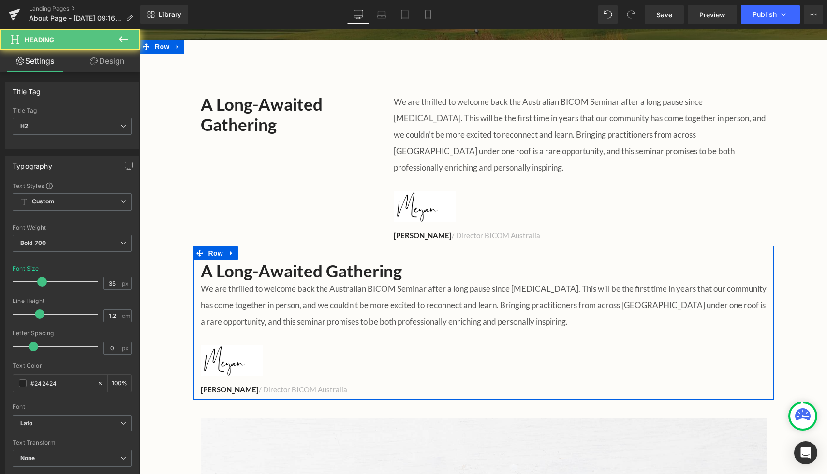
click at [338, 261] on h2 "A Long-Awaited Gathering" at bounding box center [484, 271] width 566 height 20
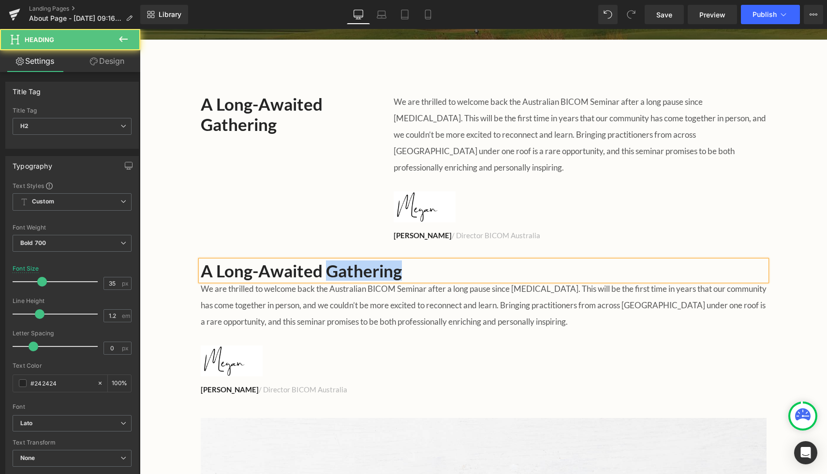
click at [338, 261] on h2 "A Long-Awaited Gathering" at bounding box center [484, 271] width 566 height 20
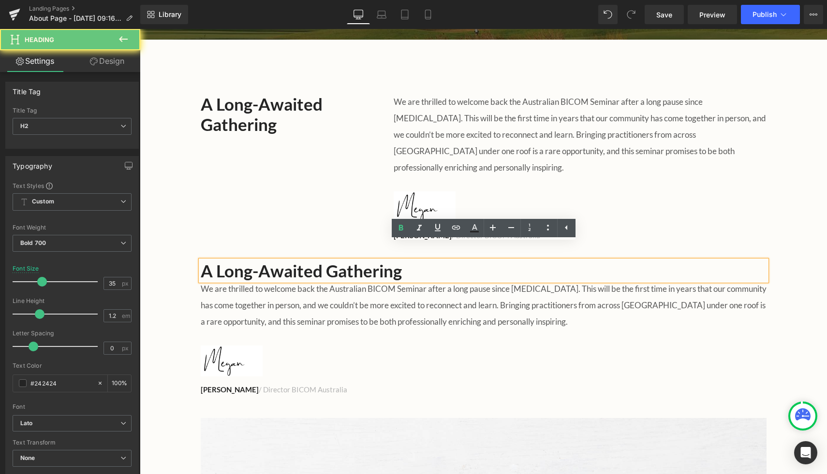
click at [389, 261] on h2 "A Long-Awaited Gathering" at bounding box center [484, 271] width 566 height 20
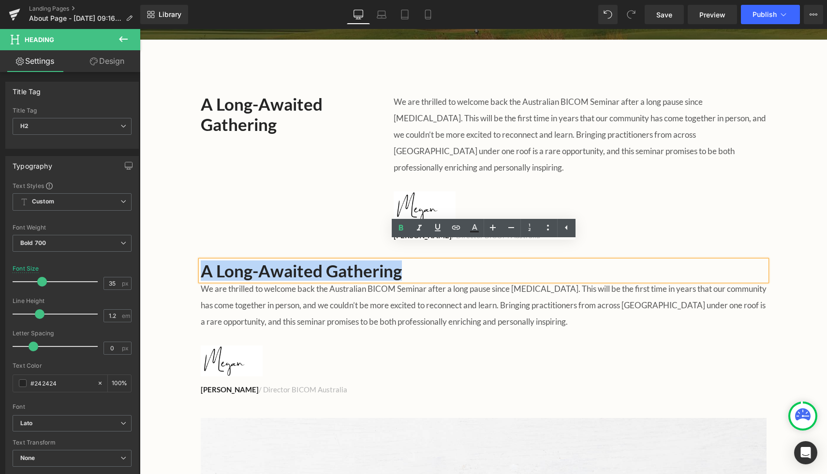
drag, startPoint x: 402, startPoint y: 256, endPoint x: 181, endPoint y: 249, distance: 221.1
click at [181, 249] on div "A Long-Awaited Gathering Heading We are thrilled to welcome back the Australian…" at bounding box center [483, 352] width 687 height 547
paste div
click at [586, 298] on p "We are thrilled to welcome back the Australian BICOM Seminar after a long pause…" at bounding box center [484, 305] width 566 height 49
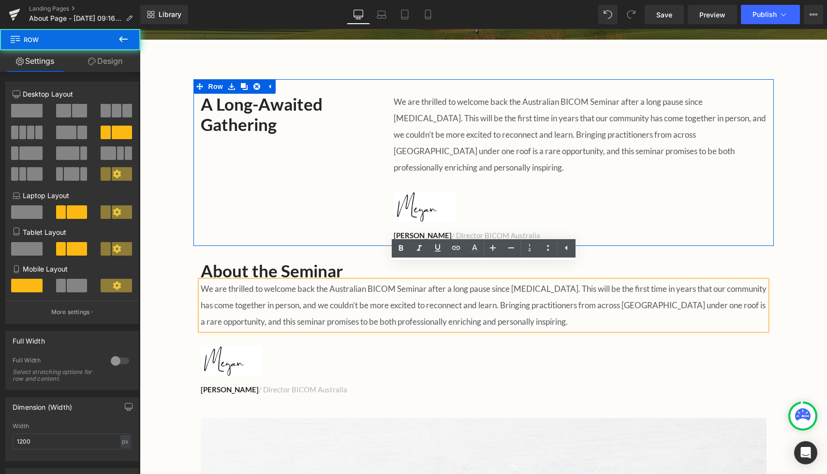
click at [301, 197] on div "A Long-Awaited Gathering Heading We are thrilled to welcome back the Australian…" at bounding box center [483, 162] width 580 height 167
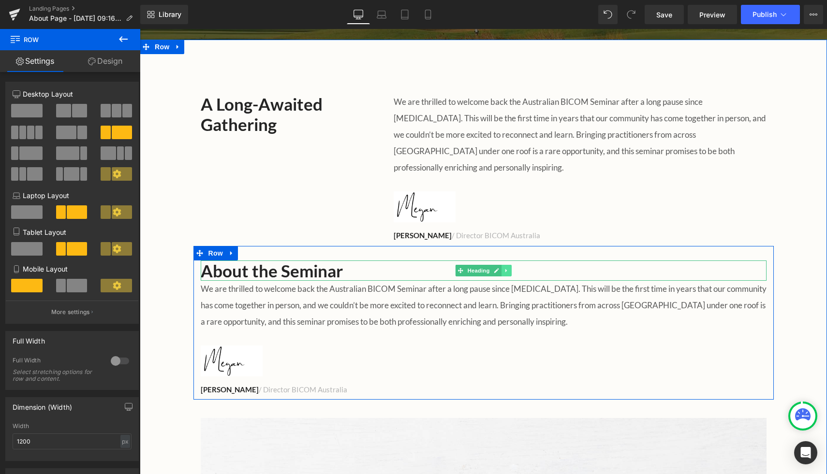
click at [506, 269] on icon at bounding box center [505, 270] width 1 height 3
click at [502, 268] on icon at bounding box center [500, 270] width 5 height 5
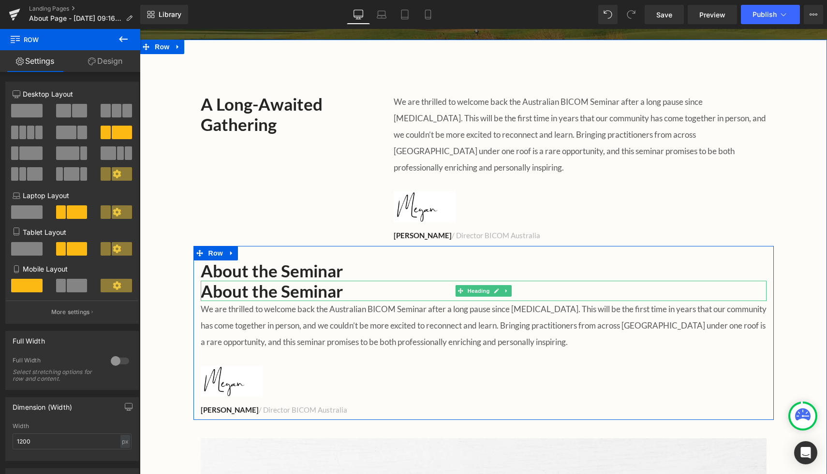
click at [235, 281] on h2 "About the Seminar" at bounding box center [484, 291] width 566 height 20
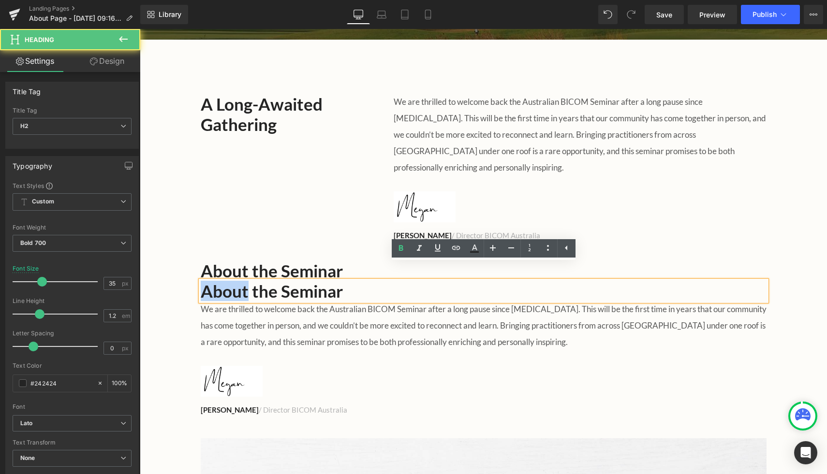
click at [235, 281] on h2 "About the Seminar" at bounding box center [484, 291] width 566 height 20
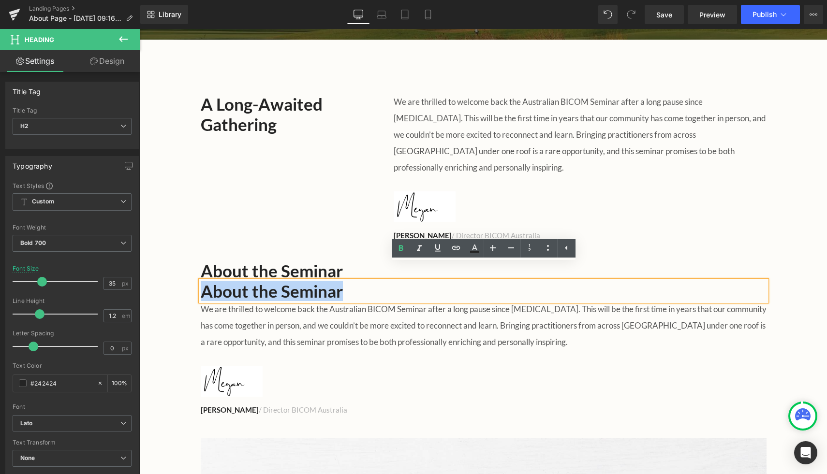
paste div
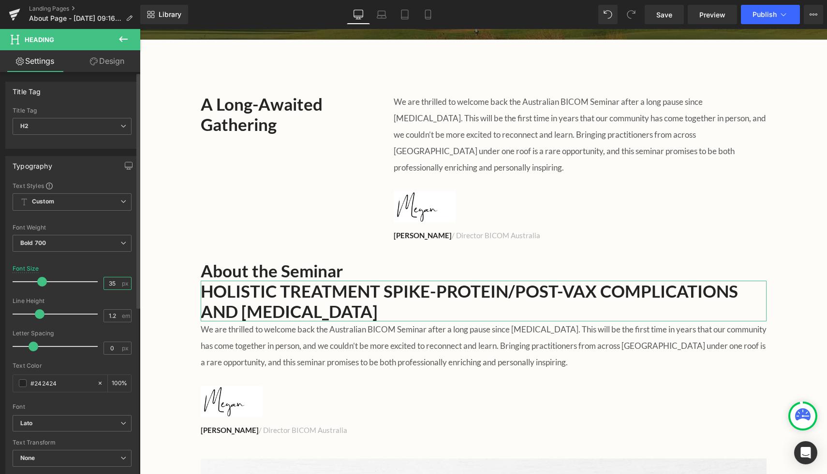
click at [113, 283] on input "35" at bounding box center [112, 284] width 17 height 12
type input "3"
type input "25"
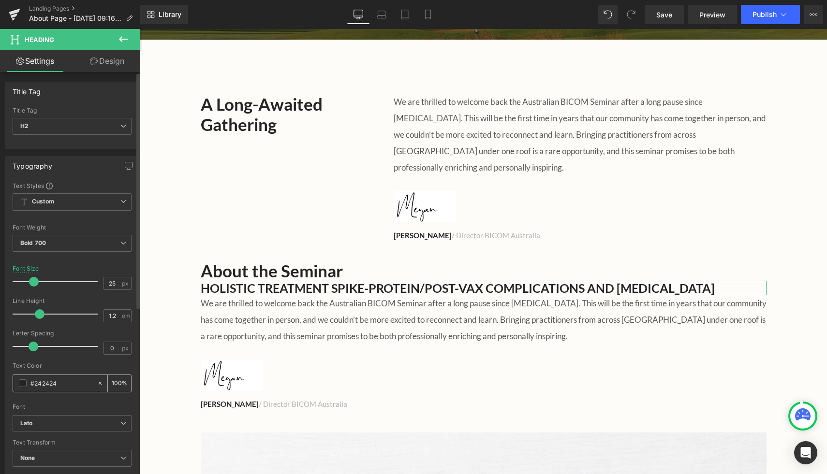
click at [64, 381] on input "#242424" at bounding box center [61, 383] width 62 height 11
type input "#24242"
type input "0"
type input "#2424"
type input "27"
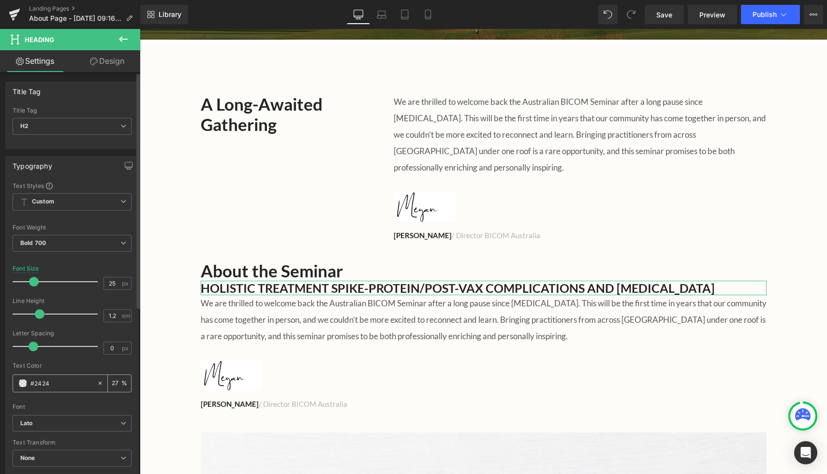
type input "#242"
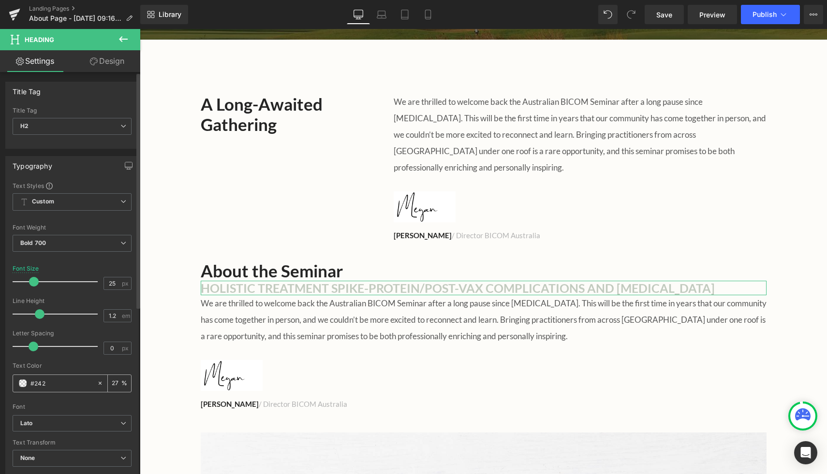
type input "100"
type input "#24"
type input "0"
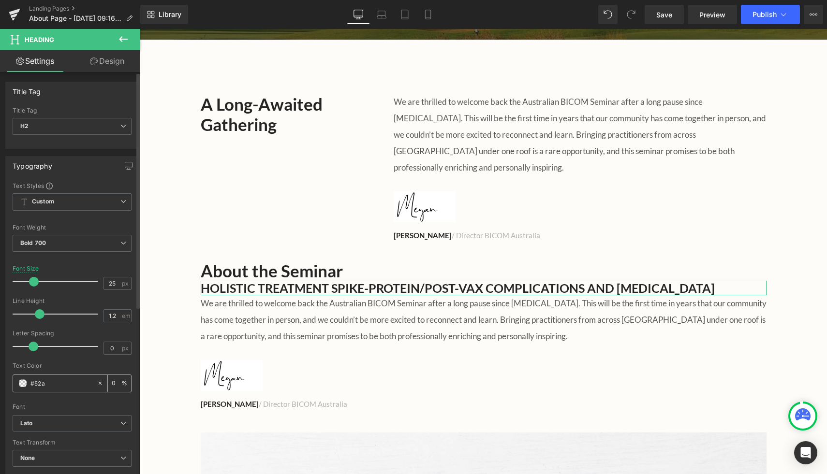
type input "#52af"
type input "100"
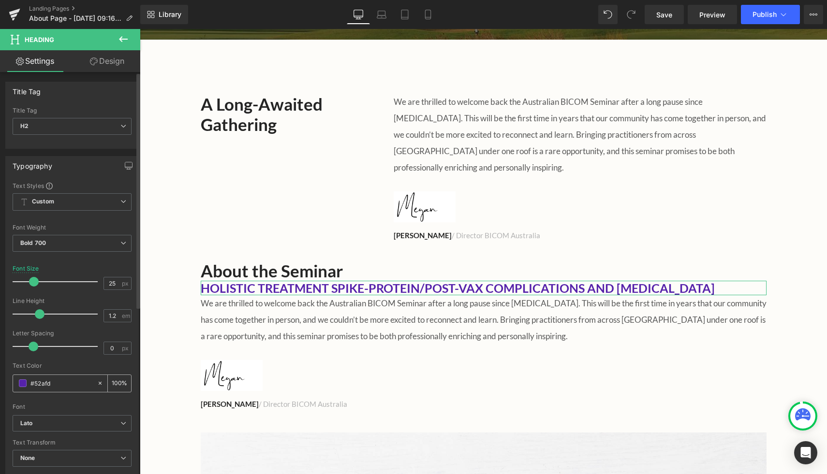
type input "#52afd0"
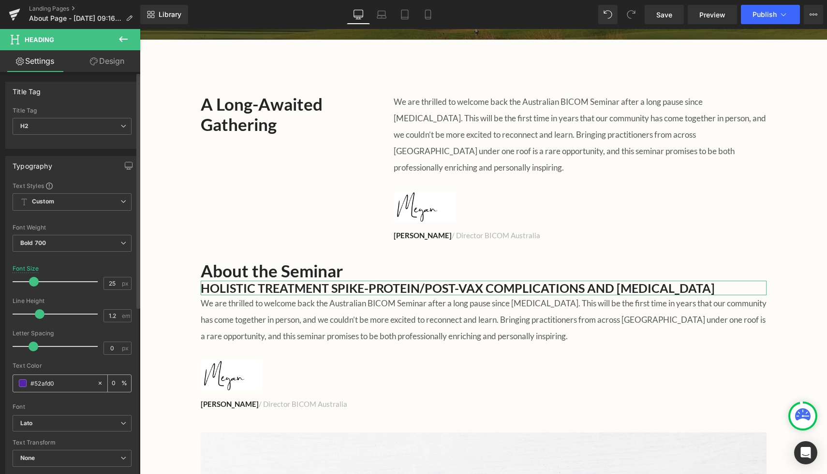
type input "100"
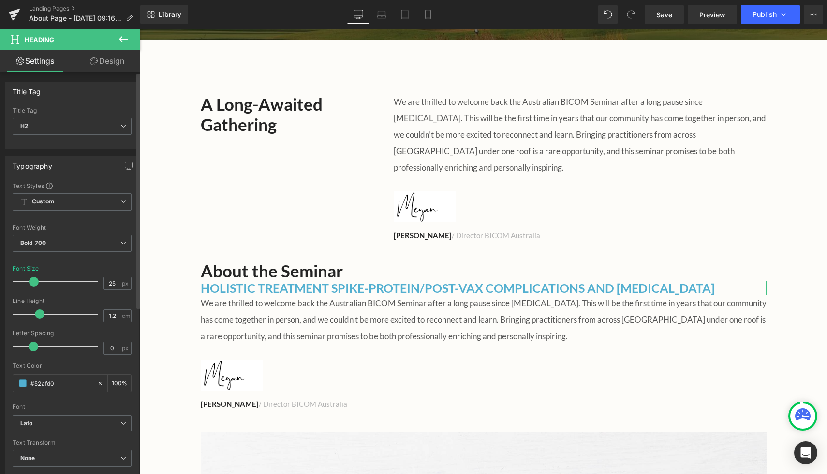
type input "#52afd0"
click at [83, 366] on div "Text Color" at bounding box center [72, 366] width 119 height 7
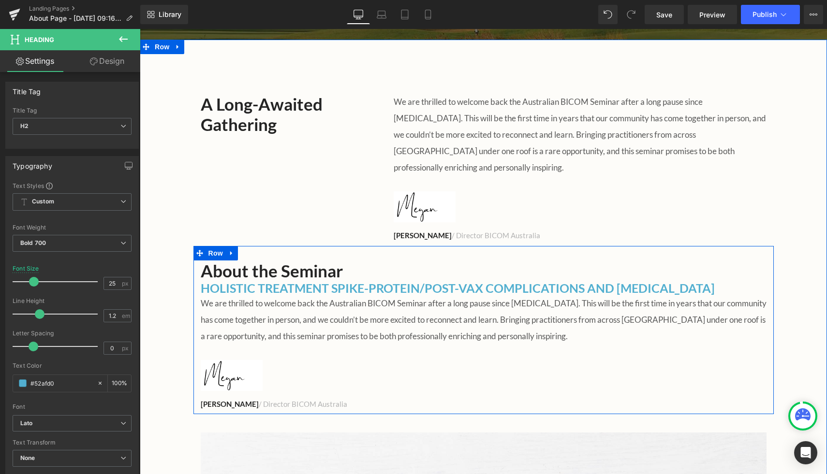
click at [246, 281] on h2 "HOLISTIC TREATMENT SPIKE-PROTEIN/POST-VAX COMPLICATIONS AND AUTOIMMUNE DISEASES" at bounding box center [484, 288] width 566 height 15
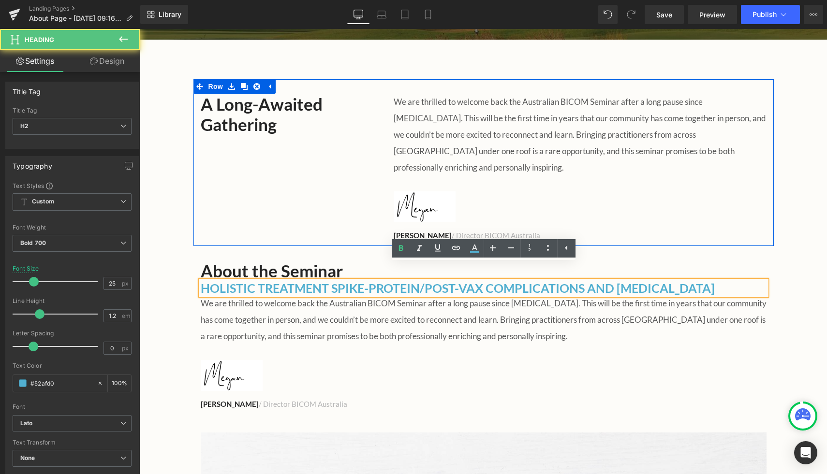
click at [274, 199] on div "A Long-Awaited Gathering Heading We are thrilled to welcome back the Australian…" at bounding box center [483, 162] width 580 height 167
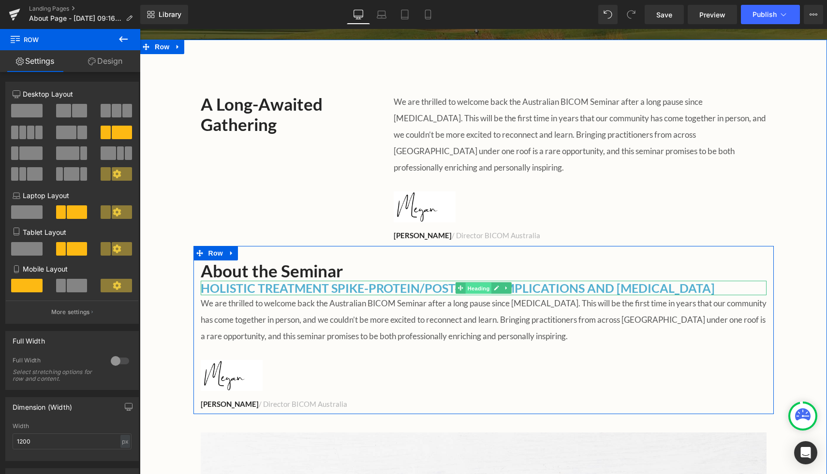
click at [479, 282] on span "Heading" at bounding box center [478, 288] width 26 height 12
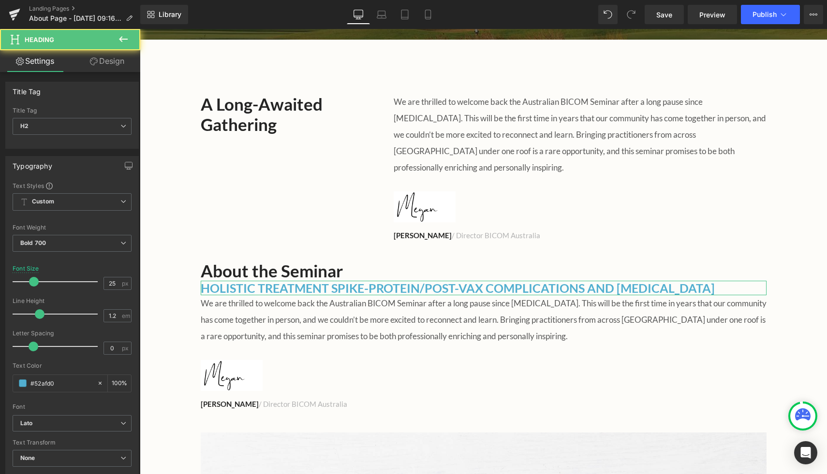
click at [99, 65] on link "Design" at bounding box center [107, 61] width 70 height 22
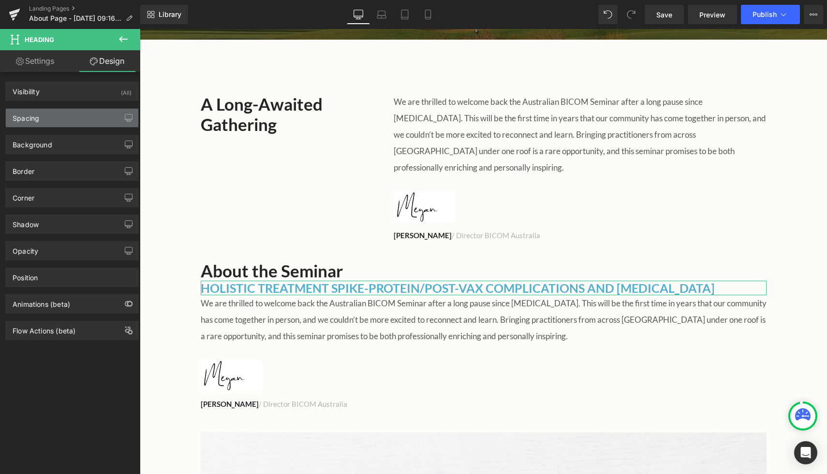
click at [60, 120] on div "Spacing" at bounding box center [72, 118] width 132 height 18
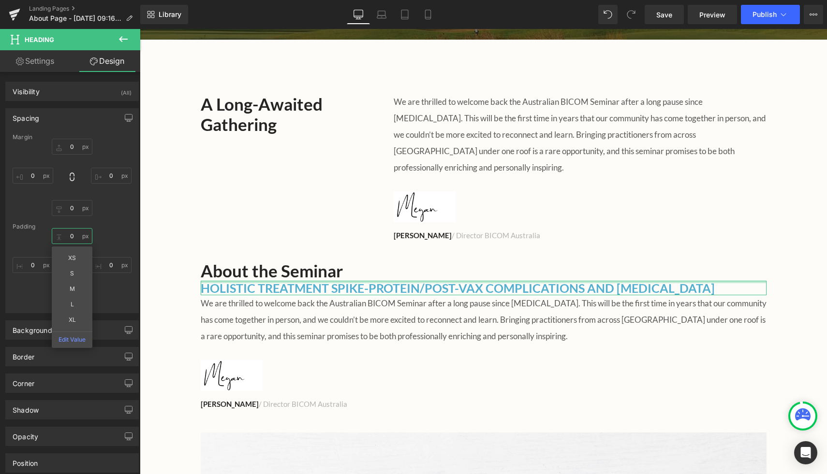
click at [75, 233] on input "0" at bounding box center [72, 236] width 41 height 16
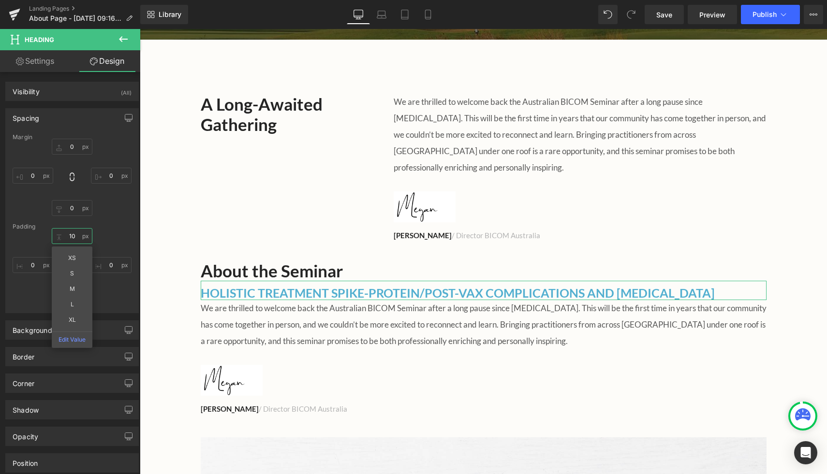
type input "10"
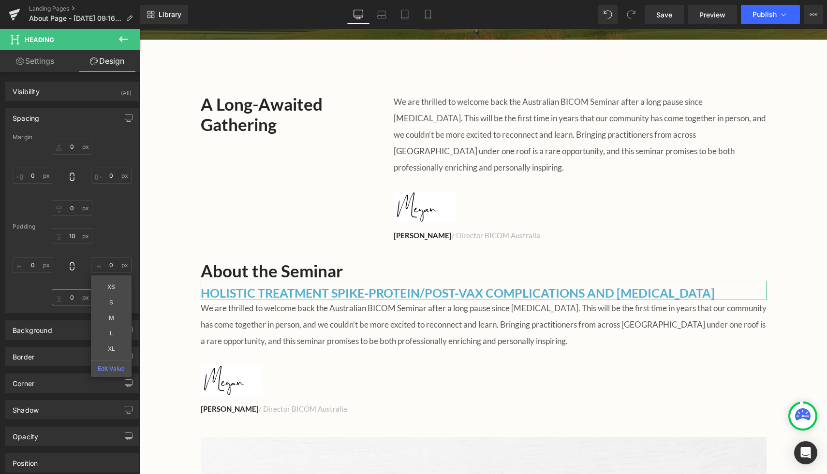
click at [70, 297] on input "0" at bounding box center [72, 298] width 41 height 16
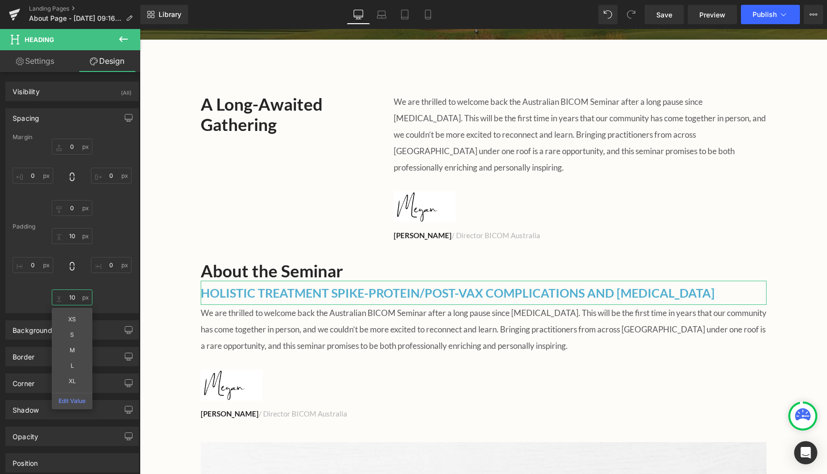
type input "10"
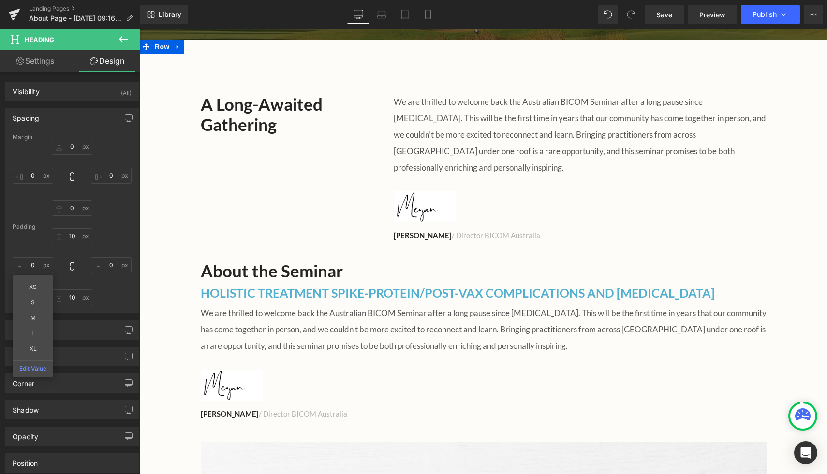
click at [224, 181] on div "A Long-Awaited Gathering Heading We are thrilled to welcome back the Australian…" at bounding box center [483, 162] width 580 height 167
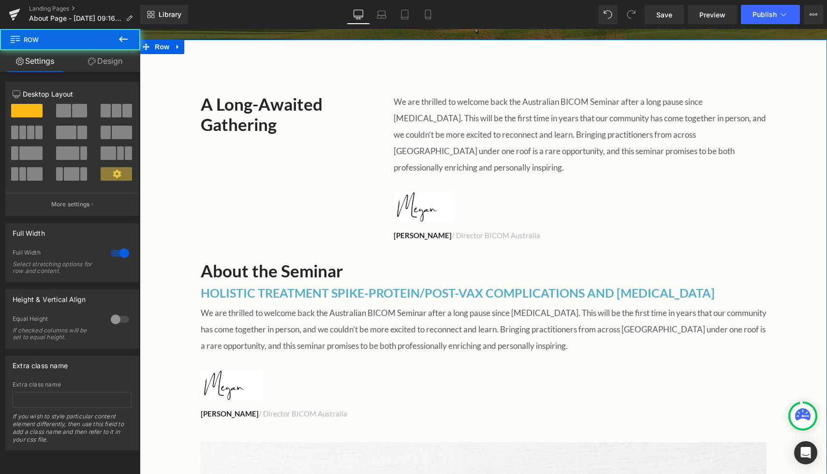
click at [162, 172] on div "A Long-Awaited Gathering Heading We are thrilled to welcome back the Australian…" at bounding box center [483, 364] width 687 height 571
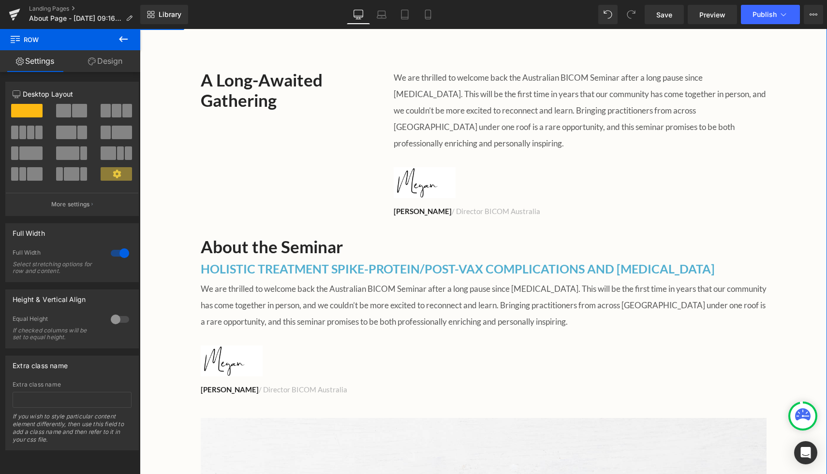
scroll to position [347, 0]
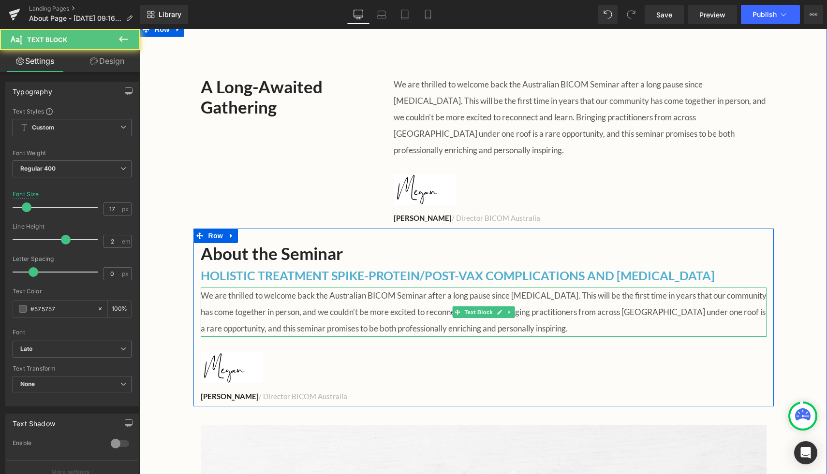
click at [212, 288] on p "We are thrilled to welcome back the Australian BICOM Seminar after a long pause…" at bounding box center [484, 312] width 566 height 49
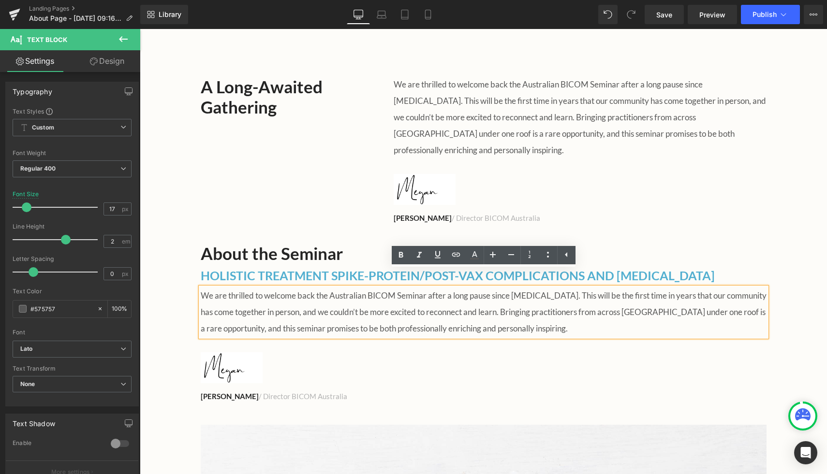
click at [257, 293] on span "We are thrilled to welcome back the Australian BICOM Seminar after a long pause…" at bounding box center [484, 312] width 566 height 43
click at [201, 267] on div "HOLISTIC TREATMENT SPIKE-PROTEIN/POST-VAX COMPLICATIONS AND AUTOIMMUNE DISEASES…" at bounding box center [484, 276] width 566 height 24
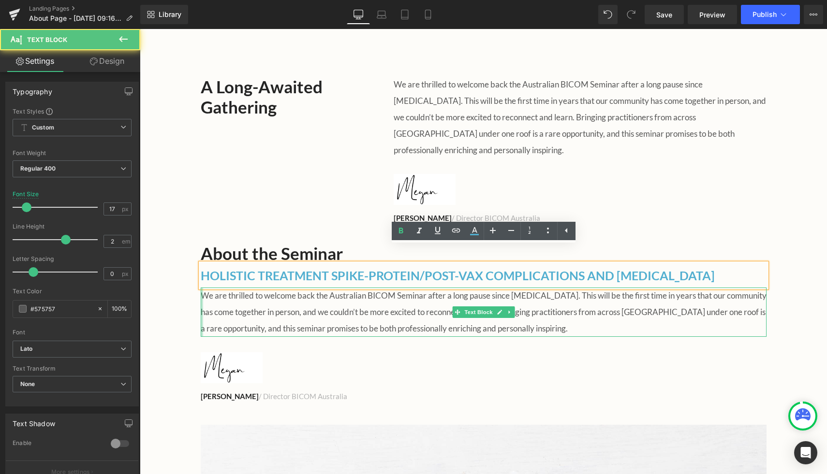
click at [206, 291] on span "We are thrilled to welcome back the Australian BICOM Seminar after a long pause…" at bounding box center [484, 312] width 566 height 43
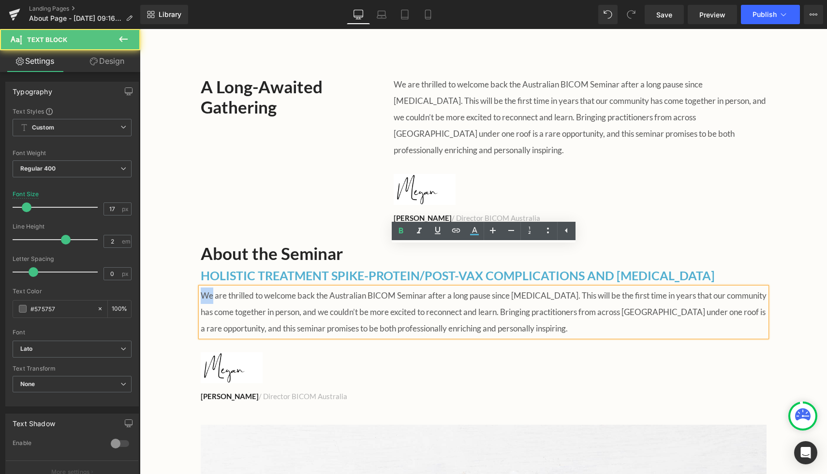
click at [206, 291] on span "We are thrilled to welcome back the Australian BICOM Seminar after a long pause…" at bounding box center [484, 312] width 566 height 43
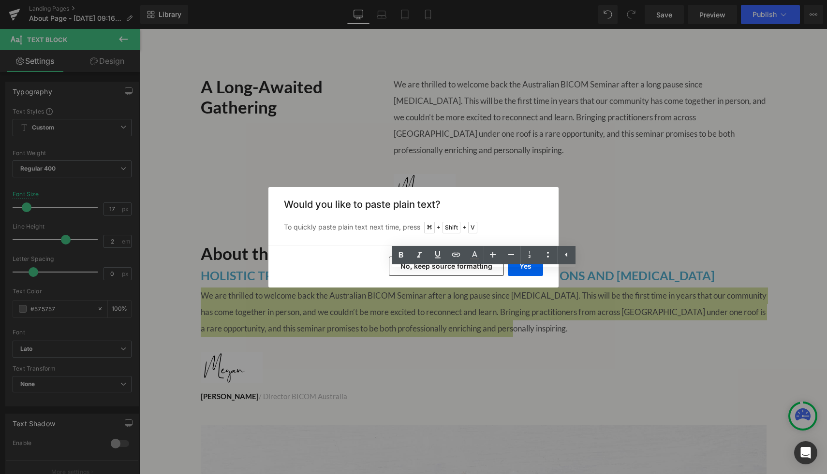
click at [493, 269] on button "No, keep source formatting" at bounding box center [446, 266] width 115 height 19
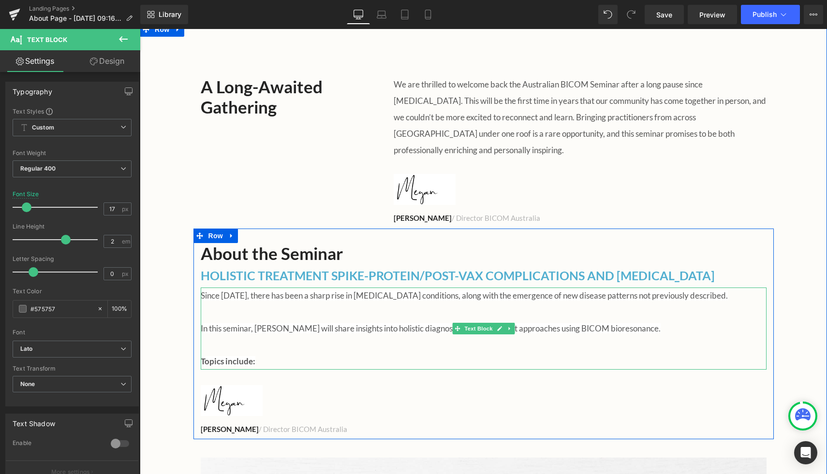
click at [357, 336] on p "Since 2021, there has been a sharp rise in autoimmune conditions, along with th…" at bounding box center [484, 329] width 566 height 82
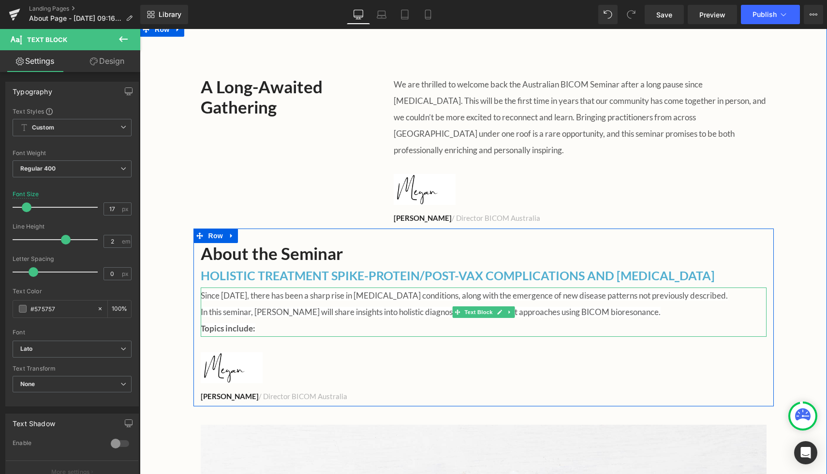
click at [253, 306] on p "Since 2021, there has been a sharp rise in autoimmune conditions, along with th…" at bounding box center [484, 312] width 566 height 49
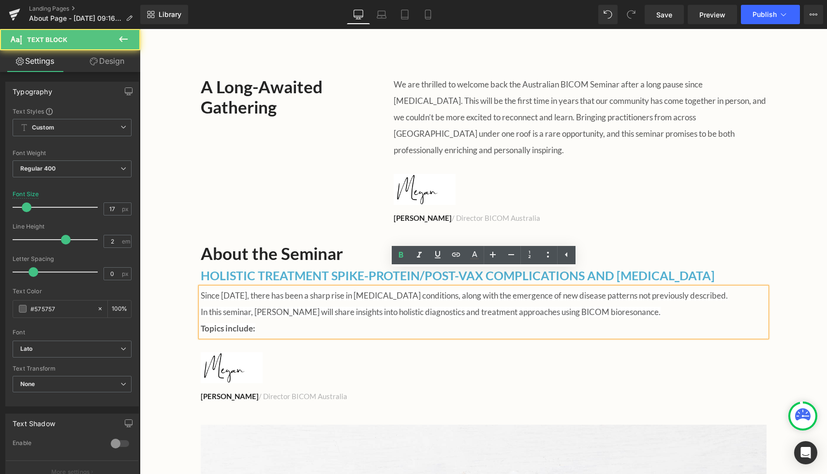
click at [203, 323] on span "Topics include:" at bounding box center [228, 328] width 55 height 10
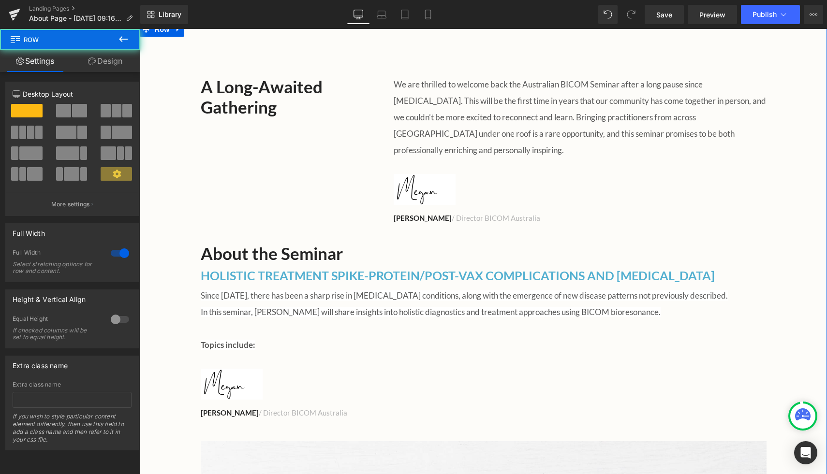
click at [169, 324] on div "A Long-Awaited Gathering Heading We are thrilled to welcome back the Australian…" at bounding box center [483, 355] width 687 height 587
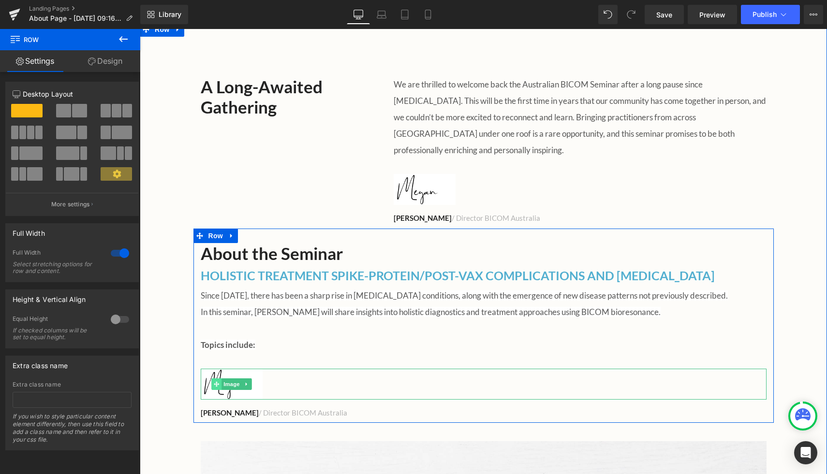
click at [220, 379] on span at bounding box center [216, 385] width 10 height 12
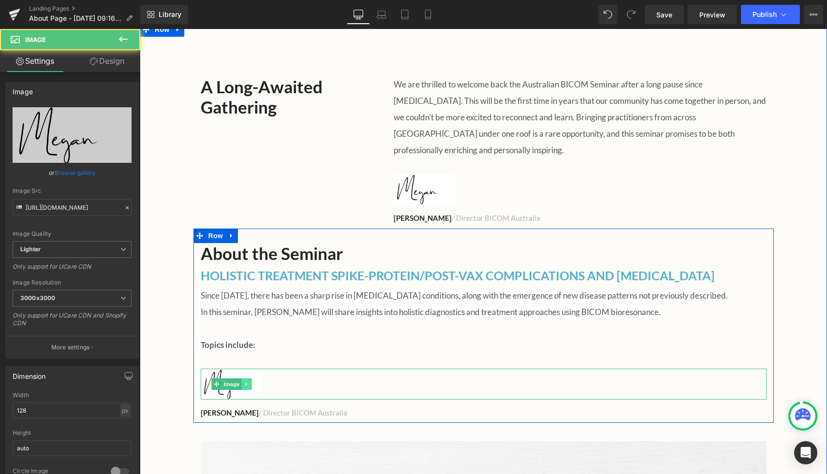
click at [243, 379] on link at bounding box center [246, 385] width 10 height 12
click at [251, 381] on icon at bounding box center [251, 383] width 5 height 5
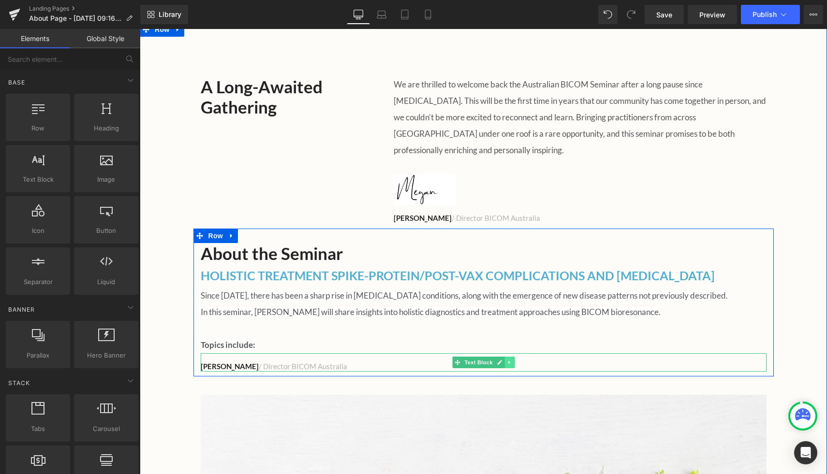
click at [510, 360] on icon at bounding box center [509, 363] width 5 height 6
click at [513, 360] on icon at bounding box center [514, 362] width 5 height 5
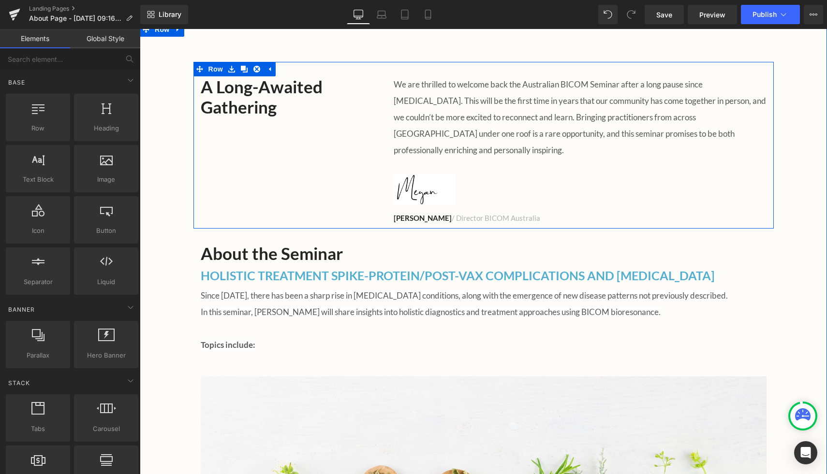
click at [497, 100] on span "We are thrilled to welcome back the Australian BICOM Seminar after a long pause…" at bounding box center [580, 117] width 372 height 76
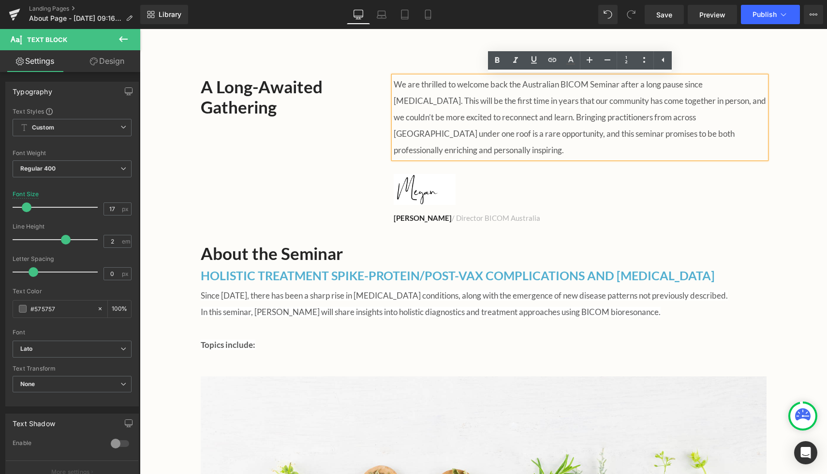
click at [408, 44] on div "A Long-Awaited Gathering Heading We are thrilled to welcome back the Australian…" at bounding box center [483, 327] width 687 height 611
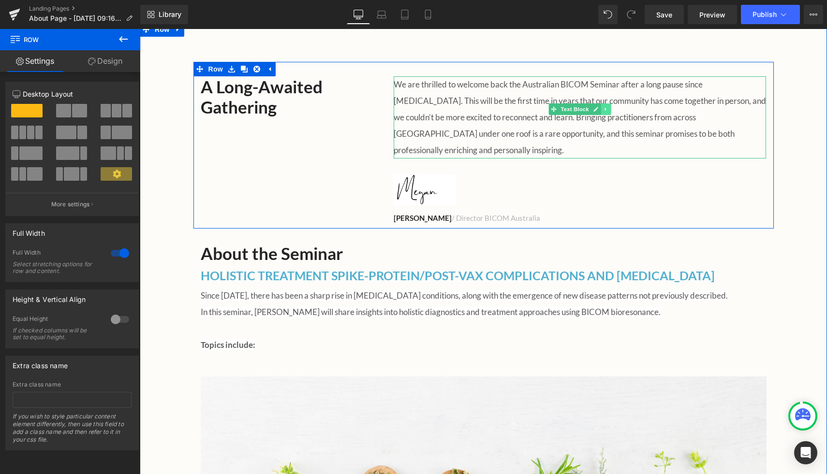
click at [602, 112] on link at bounding box center [606, 109] width 10 height 12
click at [601, 110] on icon at bounding box center [600, 108] width 5 height 5
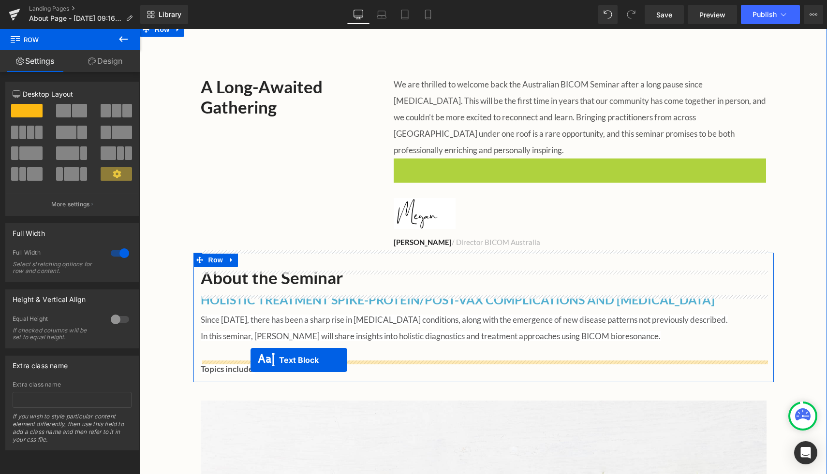
drag, startPoint x: 551, startPoint y: 178, endPoint x: 250, endPoint y: 360, distance: 351.4
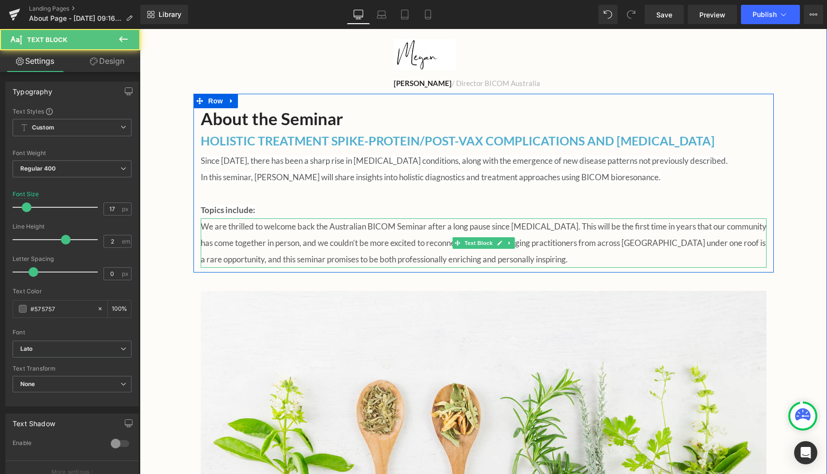
scroll to position [485, 0]
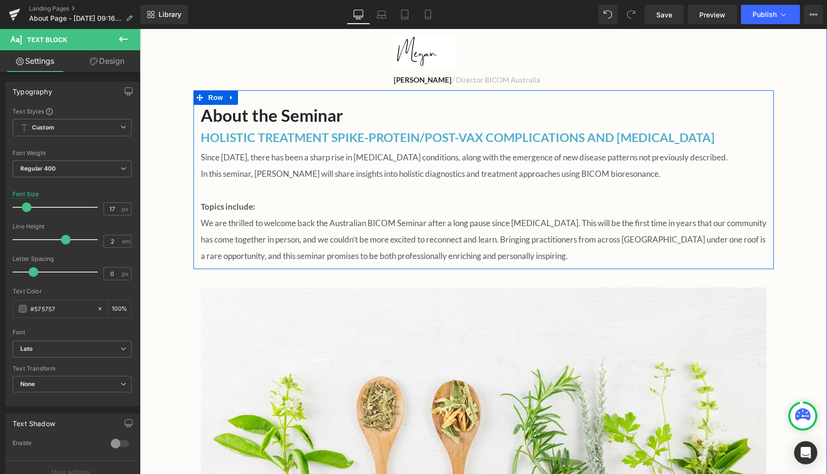
click at [233, 217] on p "We are thrilled to welcome back the Australian BICOM Seminar after a long pause…" at bounding box center [484, 239] width 566 height 49
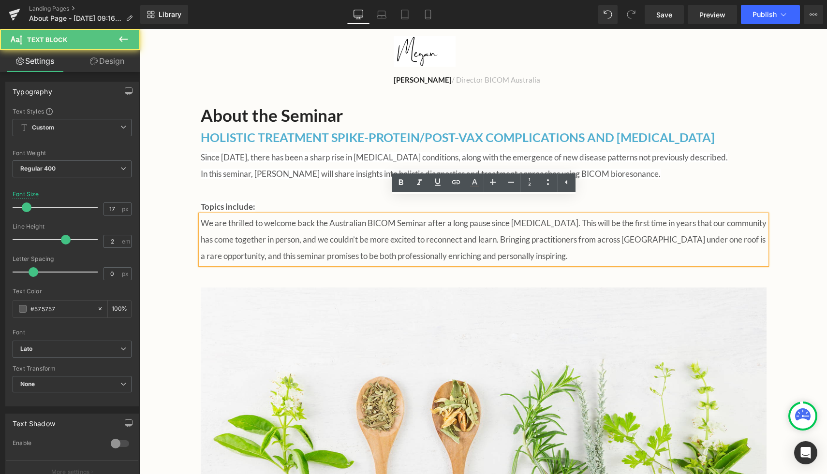
click at [204, 218] on span "We are thrilled to welcome back the Australian BICOM Seminar after a long pause…" at bounding box center [484, 239] width 566 height 43
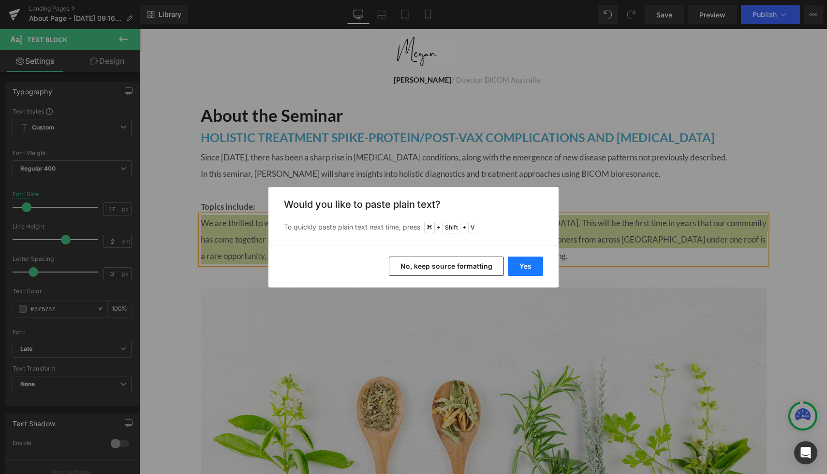
click at [526, 272] on button "Yes" at bounding box center [525, 266] width 35 height 19
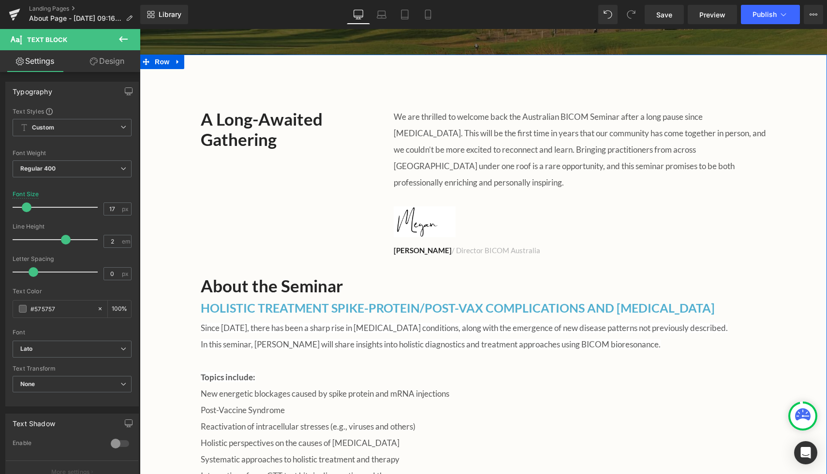
scroll to position [312, 0]
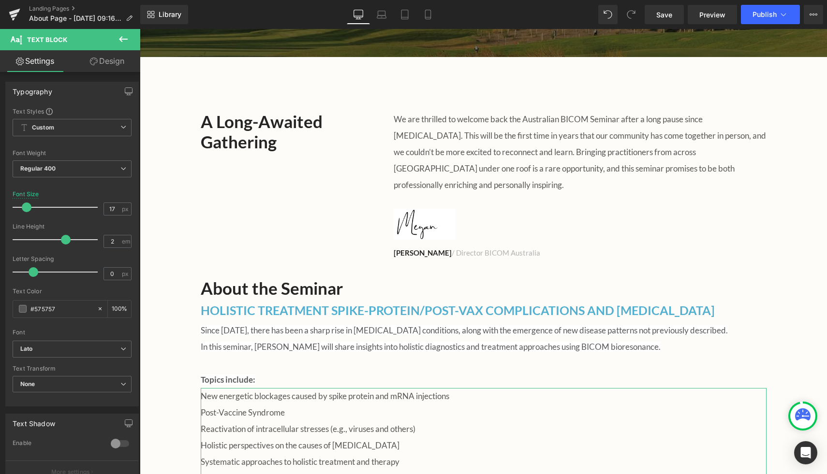
click at [110, 60] on link "Design" at bounding box center [107, 61] width 70 height 22
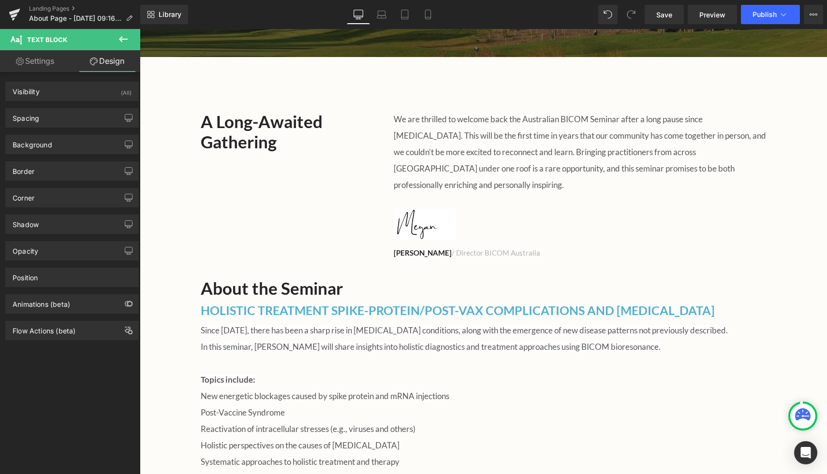
click at [119, 37] on icon at bounding box center [123, 39] width 12 height 12
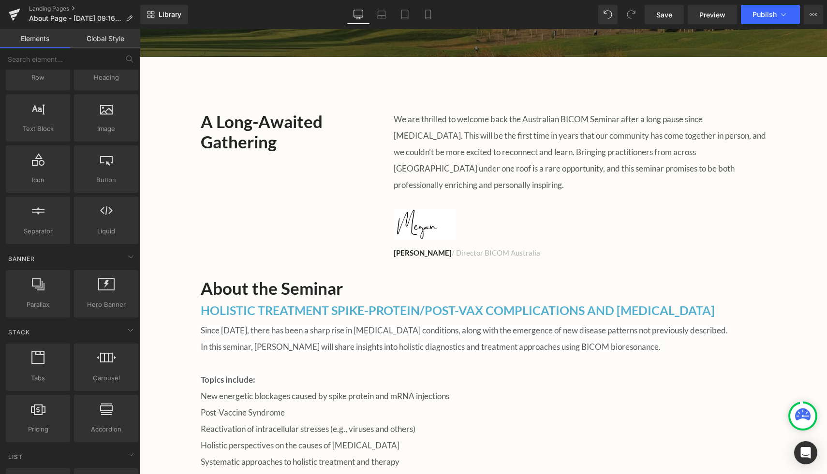
scroll to position [61, 0]
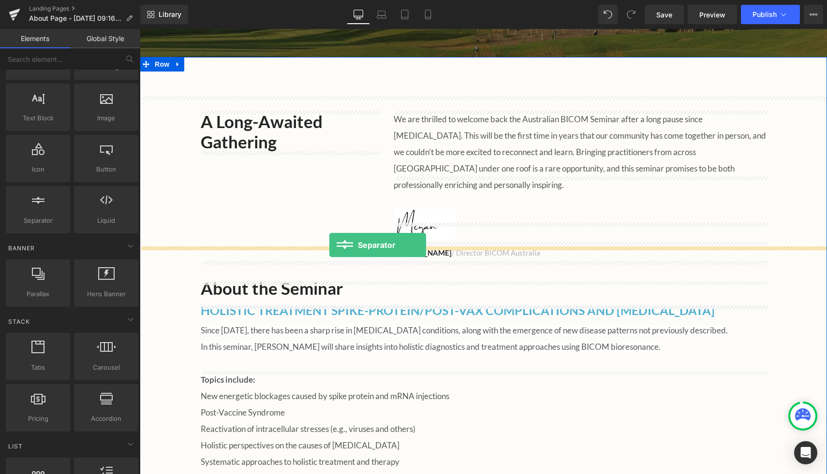
drag, startPoint x: 181, startPoint y: 241, endPoint x: 329, endPoint y: 245, distance: 148.5
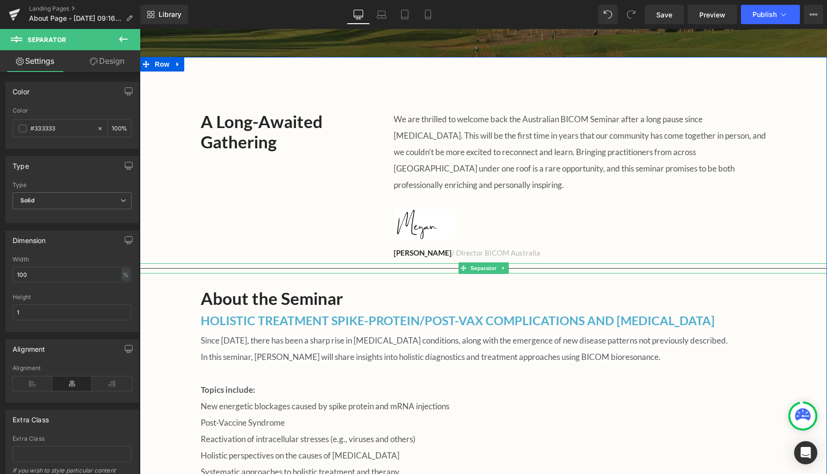
click at [272, 264] on div at bounding box center [483, 269] width 687 height 10
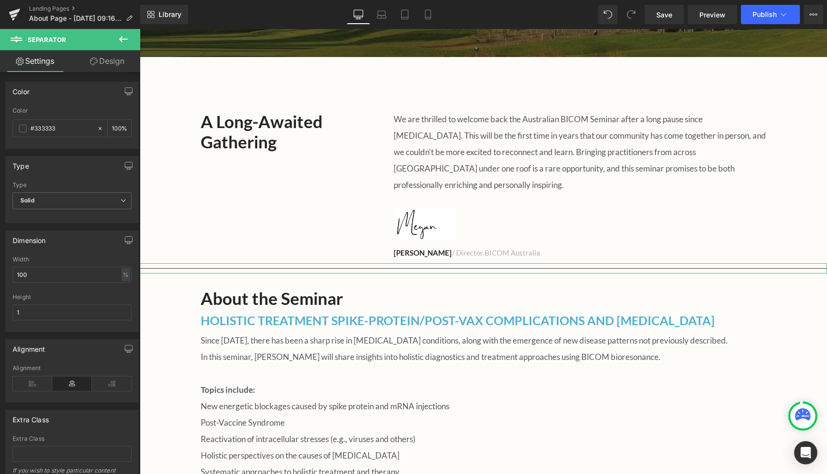
drag, startPoint x: 46, startPoint y: 274, endPoint x: 0, endPoint y: 263, distance: 47.3
click at [0, 263] on div "Dimension 100% Width 100 % % px 1px Height 1" at bounding box center [72, 277] width 145 height 109
type input "60"
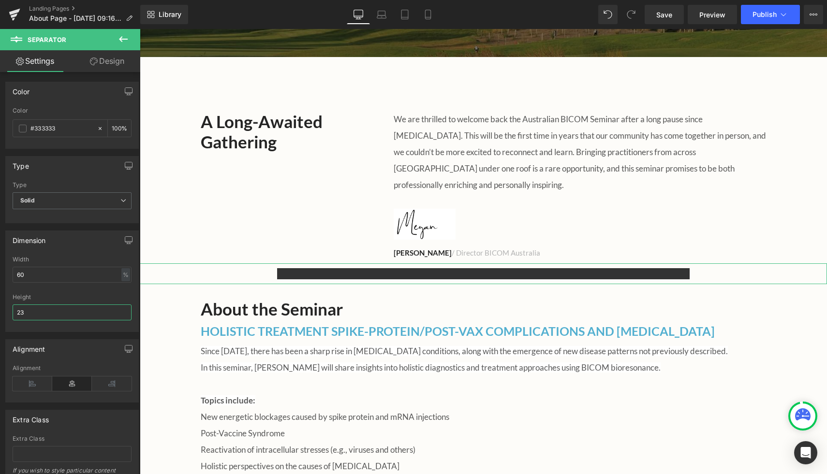
type input "2"
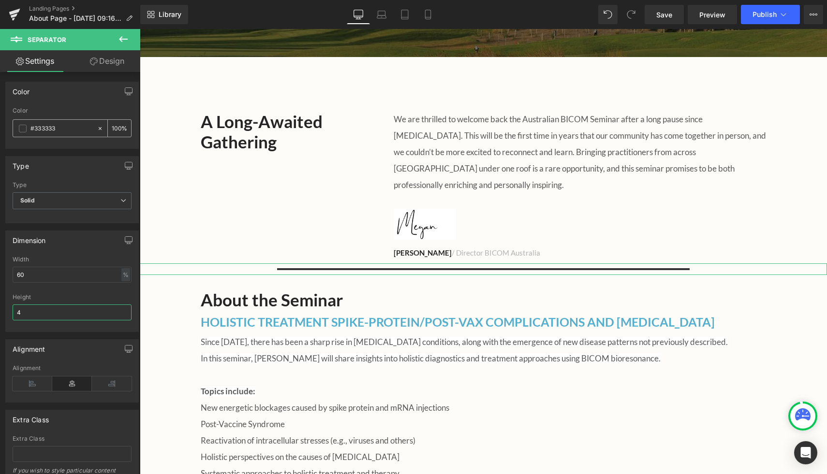
type input "4"
click at [62, 125] on input "#333333" at bounding box center [61, 128] width 62 height 11
type input "#33333"
type input "0"
type input "#3333"
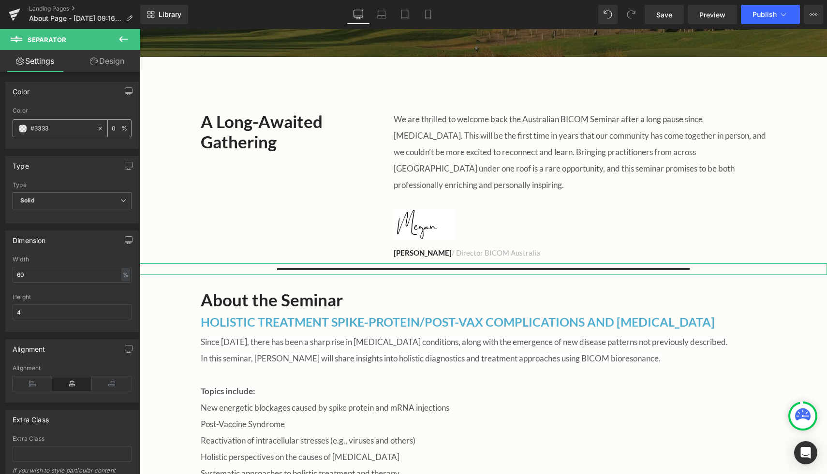
type input "20"
type input "#333"
type input "100"
type input "#33"
type input "0"
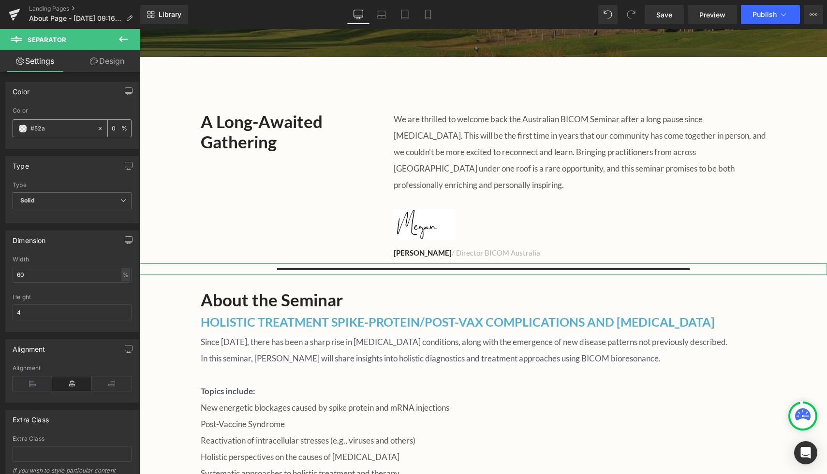
type input "#52af"
type input "100"
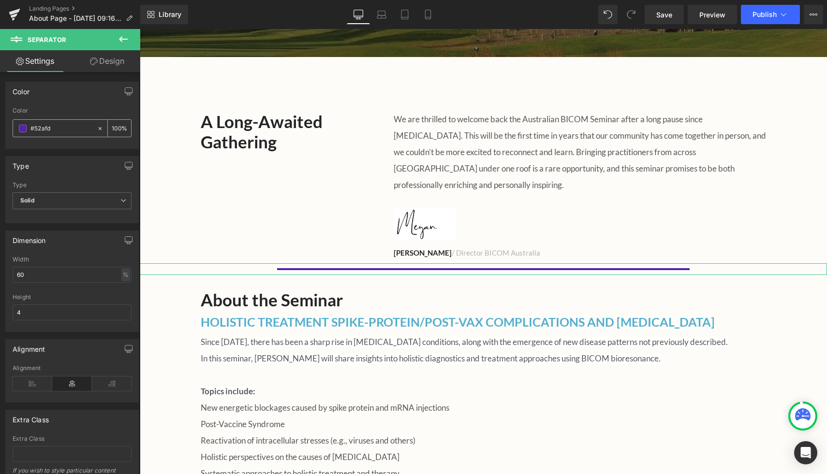
type input "#52afd0"
type input "100"
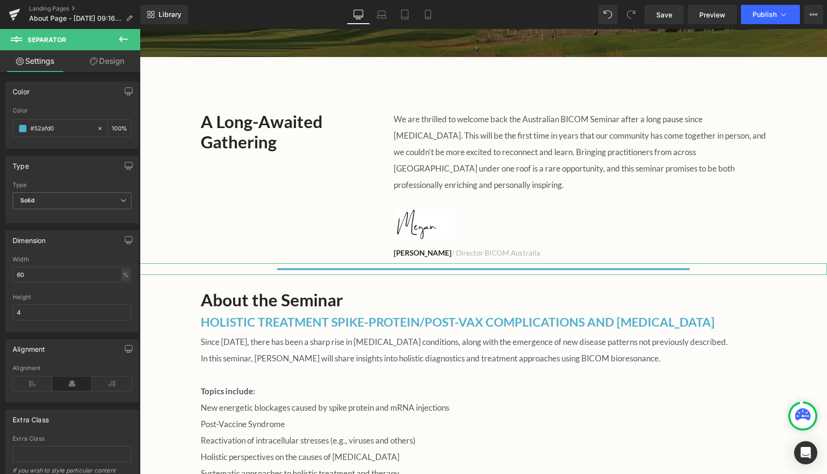
type input "#52afd0"
click at [90, 100] on div "Color" at bounding box center [72, 91] width 132 height 18
click at [122, 311] on input "4" at bounding box center [72, 313] width 119 height 16
type input "3"
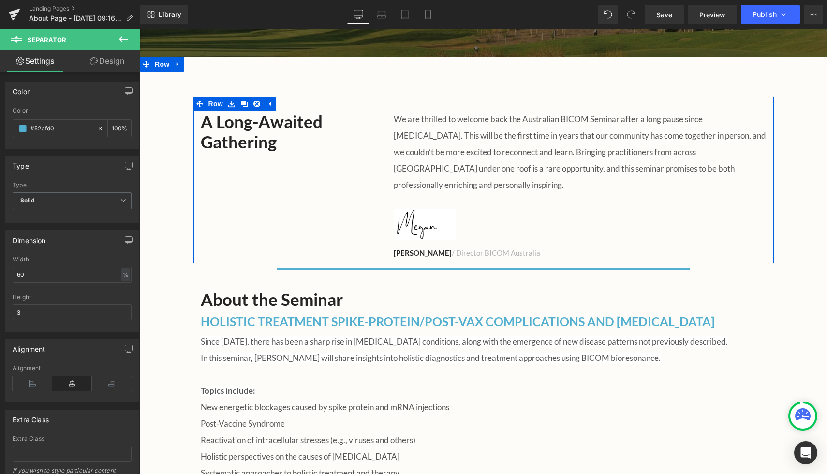
click at [303, 207] on div "A Long-Awaited Gathering Heading We are thrilled to welcome back the Australian…" at bounding box center [483, 180] width 580 height 167
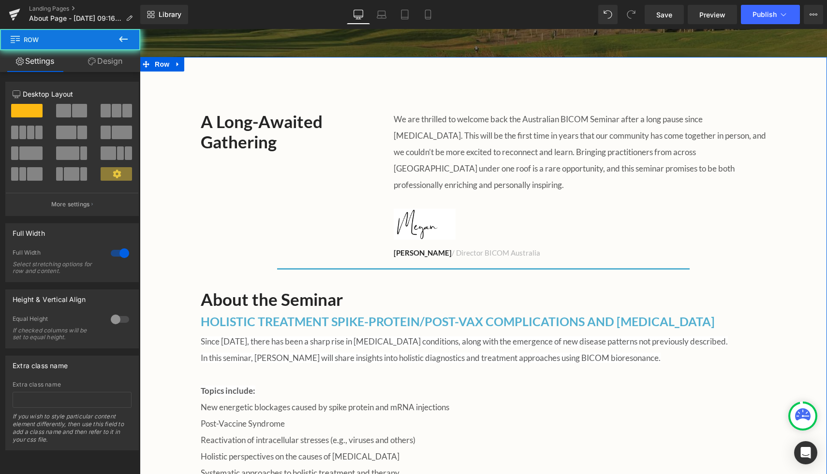
click at [184, 273] on div "A Long-Awaited Gathering Heading We are thrilled to welcome back the Australian…" at bounding box center [483, 421] width 687 height 648
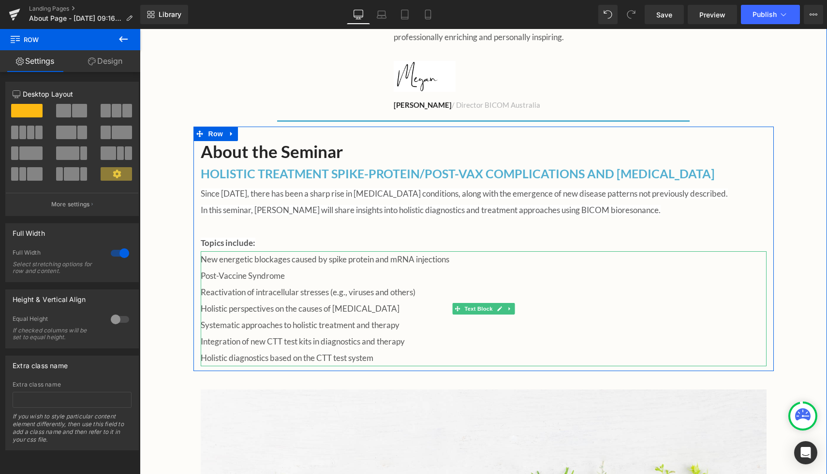
scroll to position [452, 0]
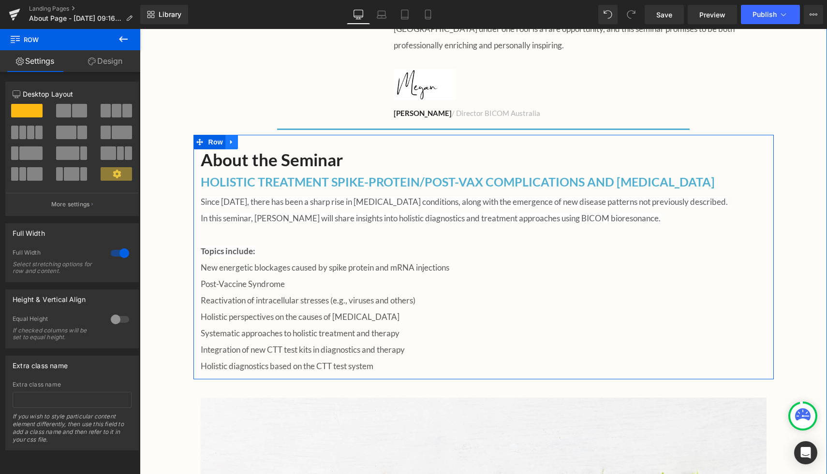
click at [229, 138] on icon at bounding box center [231, 141] width 7 height 7
click at [243, 138] on icon at bounding box center [244, 141] width 7 height 7
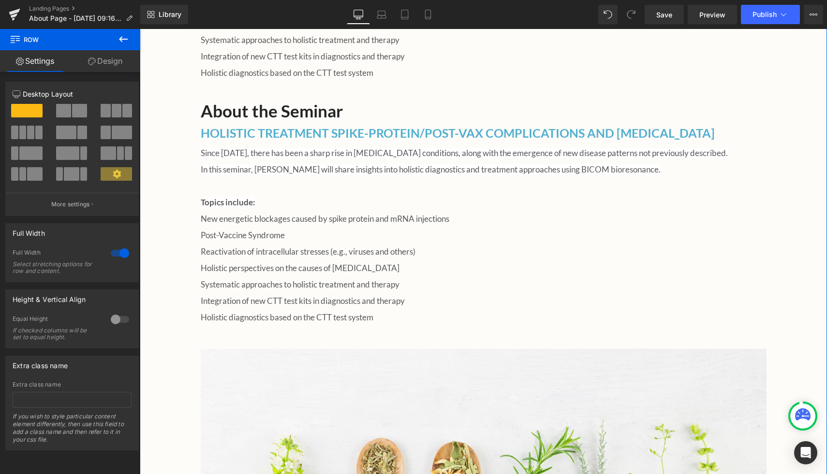
scroll to position [747, 0]
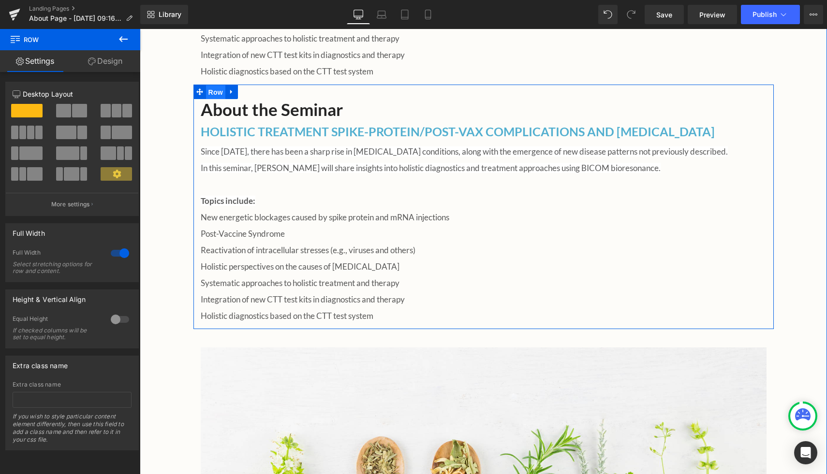
click at [215, 85] on span "Row" at bounding box center [215, 92] width 19 height 15
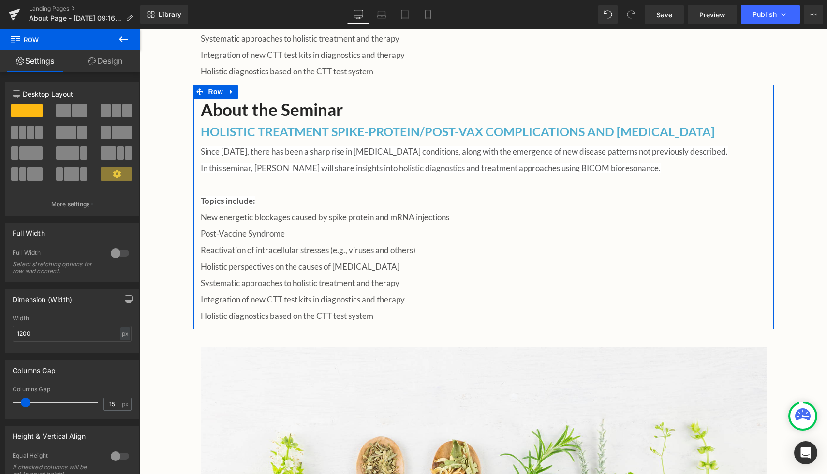
click at [70, 131] on span at bounding box center [66, 133] width 20 height 14
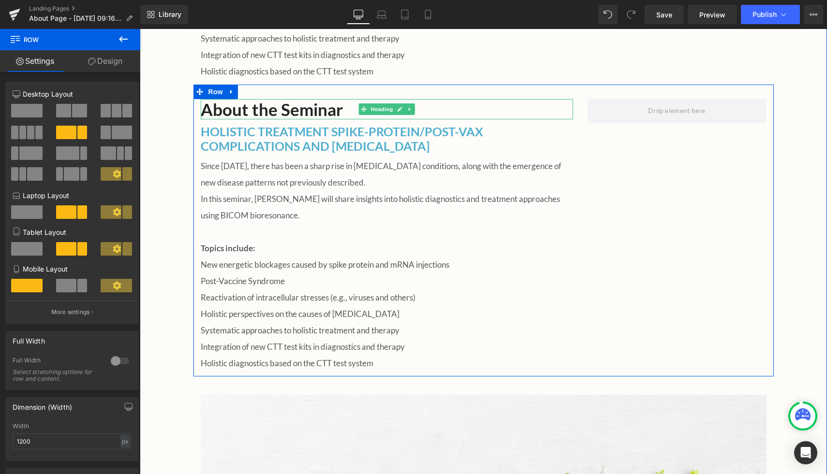
click at [274, 99] on h2 "About the Seminar" at bounding box center [387, 109] width 372 height 20
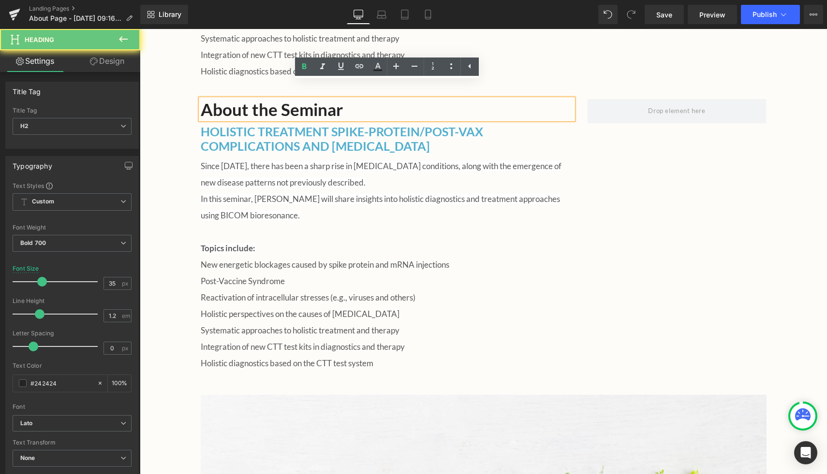
click at [287, 99] on h2 "About the Seminar" at bounding box center [387, 109] width 372 height 20
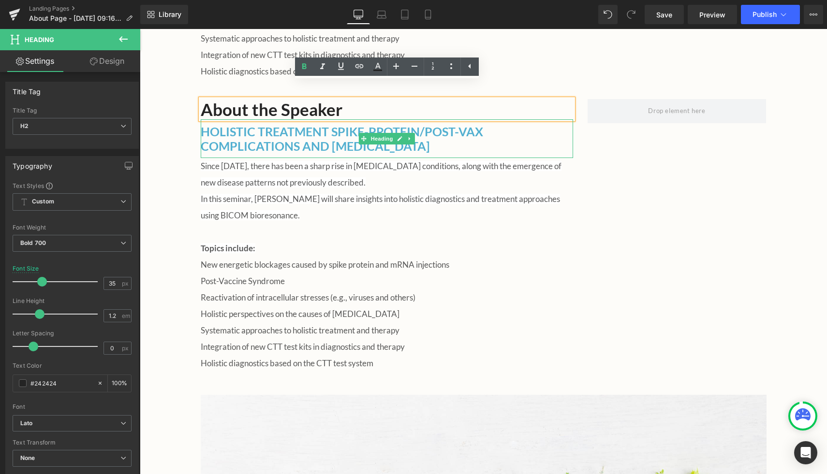
click at [290, 126] on h2 "HOLISTIC TREATMENT SPIKE-PROTEIN/POST-VAX COMPLICATIONS AND AUTOIMMUNE DISEASES" at bounding box center [387, 138] width 372 height 29
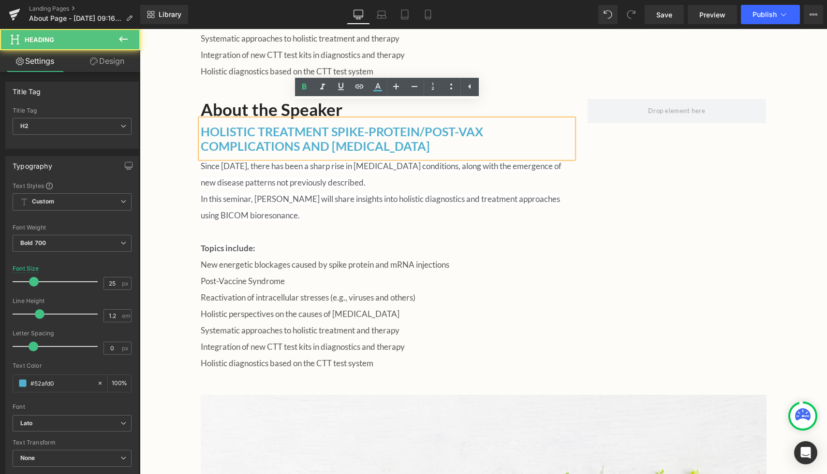
click at [427, 194] on span "In this seminar, Dr. Rauch will share insights into holistic diagnostics and tr…" at bounding box center [380, 207] width 359 height 27
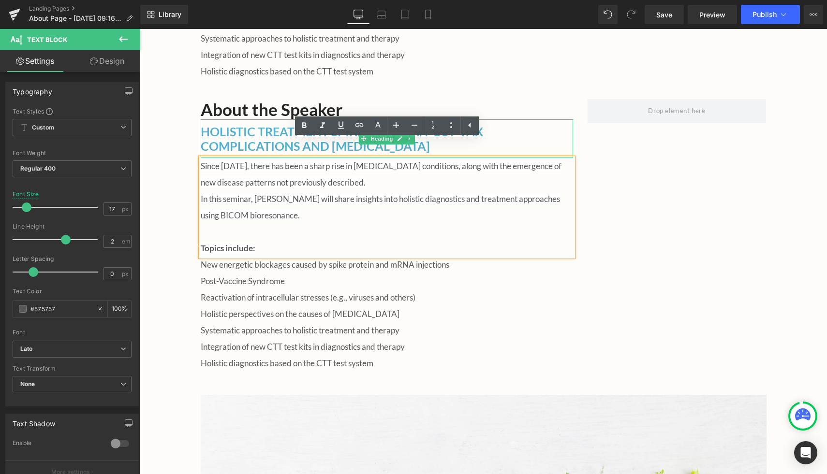
click at [217, 124] on h2 "HOLISTIC TREATMENT SPIKE-PROTEIN/POST-VAX COMPLICATIONS AND AUTOIMMUNE DISEASES" at bounding box center [387, 138] width 372 height 29
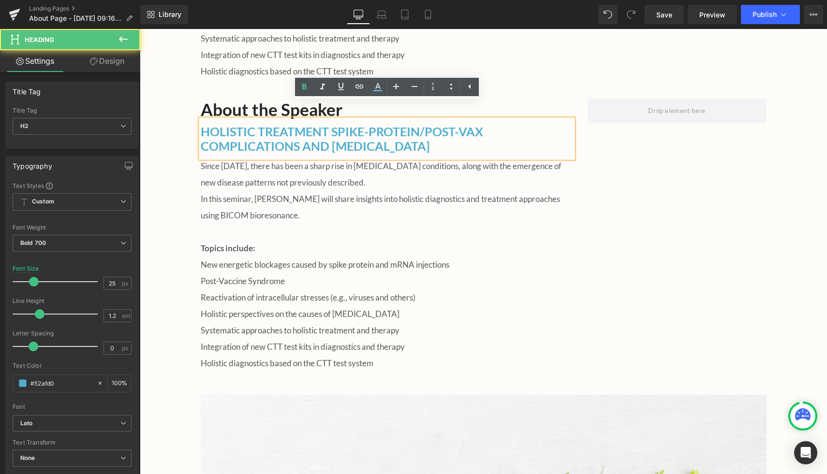
click at [449, 193] on p "Since 2021, there has been a sharp rise in autoimmune conditions, along with th…" at bounding box center [387, 199] width 372 height 82
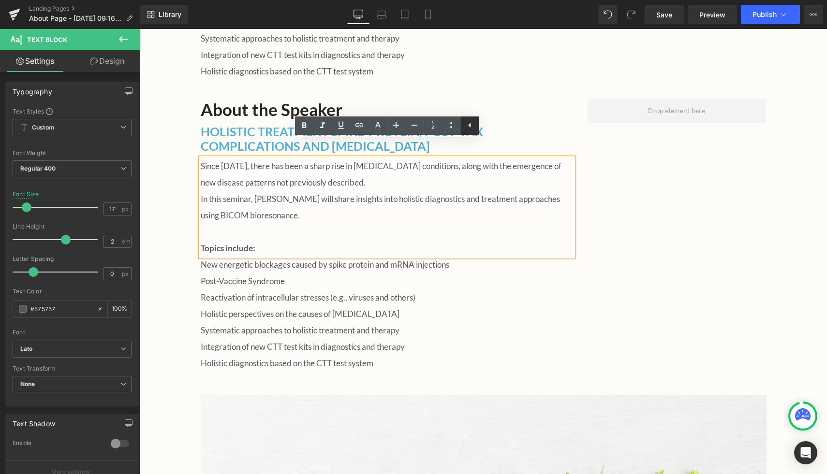
click at [474, 126] on icon at bounding box center [470, 125] width 12 height 12
click at [648, 237] on div "About the Speaker Heading HOLISTIC TREATMENT SPIKE-PROTEIN/POST-VAX COMPLICATIO…" at bounding box center [483, 231] width 580 height 292
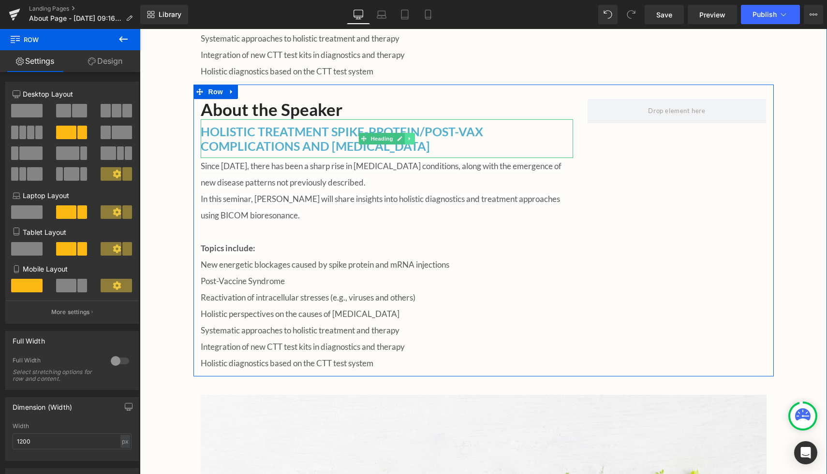
click at [410, 136] on icon at bounding box center [409, 139] width 5 height 6
click at [412, 136] on icon at bounding box center [414, 138] width 5 height 5
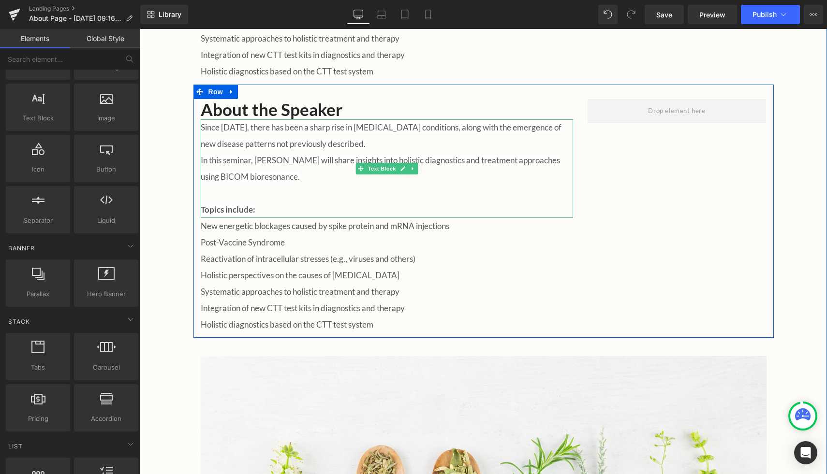
click at [246, 125] on span "Since 2021, there has been a sharp rise in autoimmune conditions, along with th…" at bounding box center [381, 135] width 361 height 27
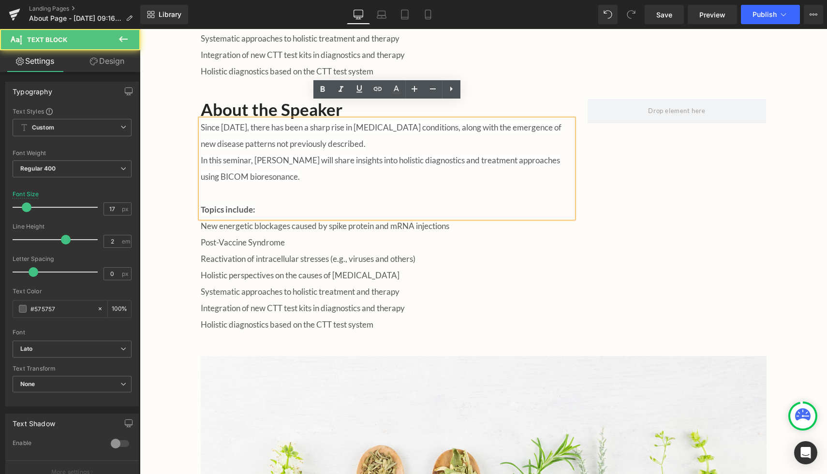
click at [120, 59] on link "Design" at bounding box center [107, 61] width 70 height 22
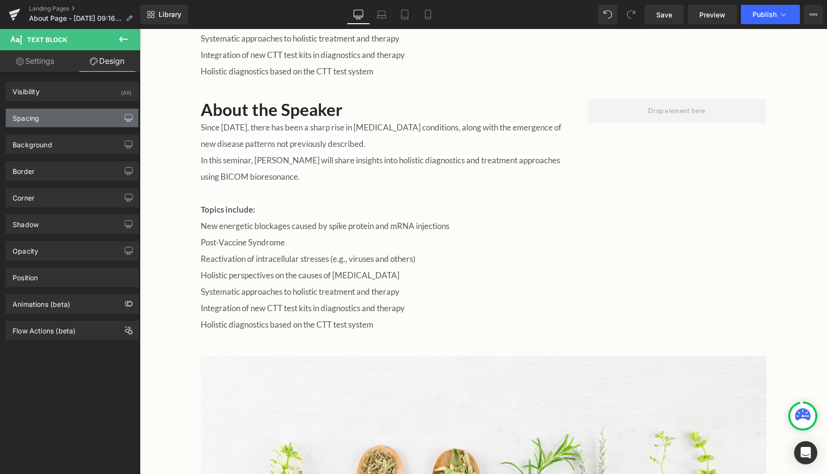
click at [125, 119] on icon "button" at bounding box center [129, 118] width 8 height 8
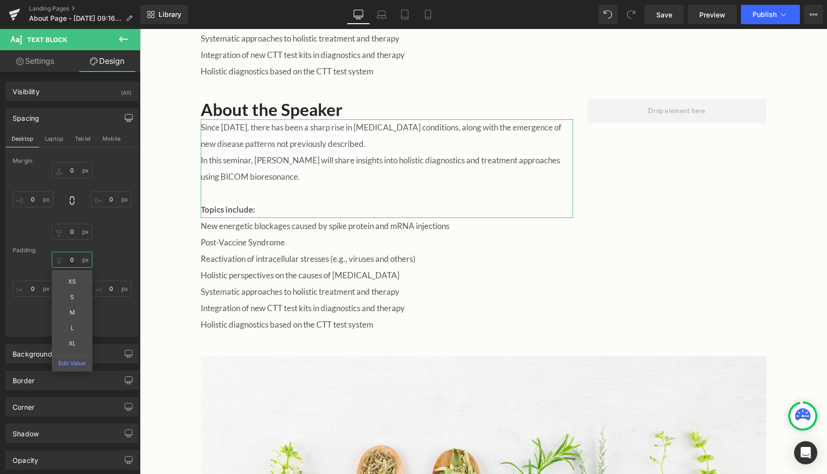
click at [72, 262] on input "0" at bounding box center [72, 260] width 41 height 16
type input "16"
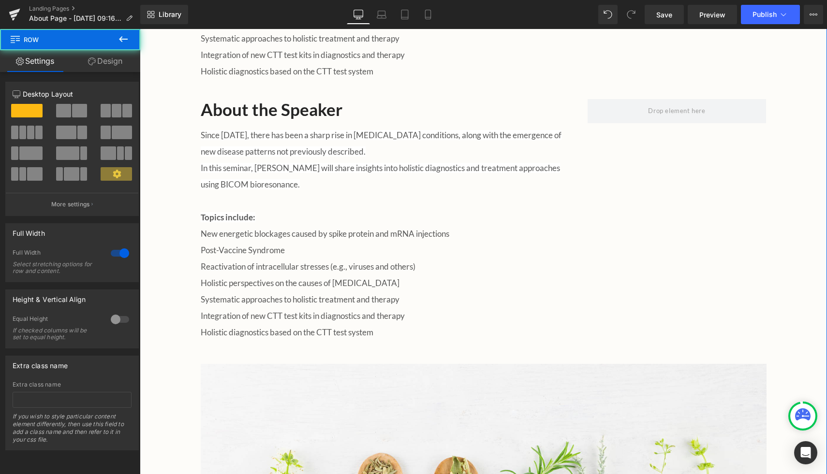
click at [163, 192] on div "A Long-Awaited Gathering Heading We are thrilled to welcome back the Australian…" at bounding box center [483, 116] width 687 height 909
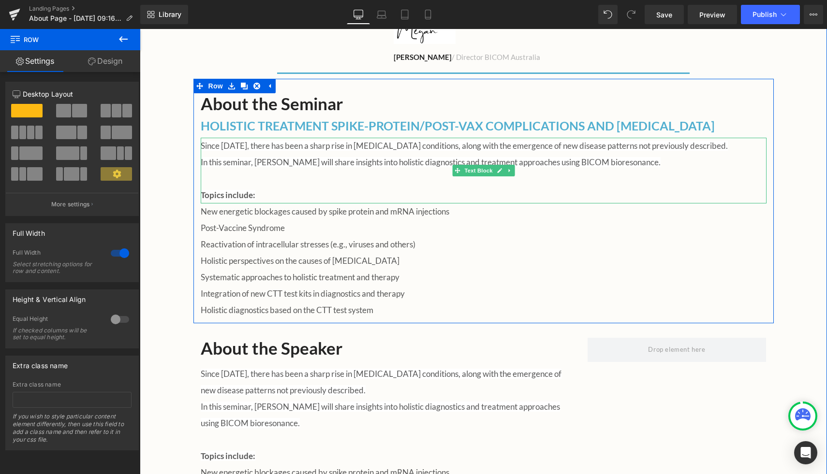
scroll to position [495, 0]
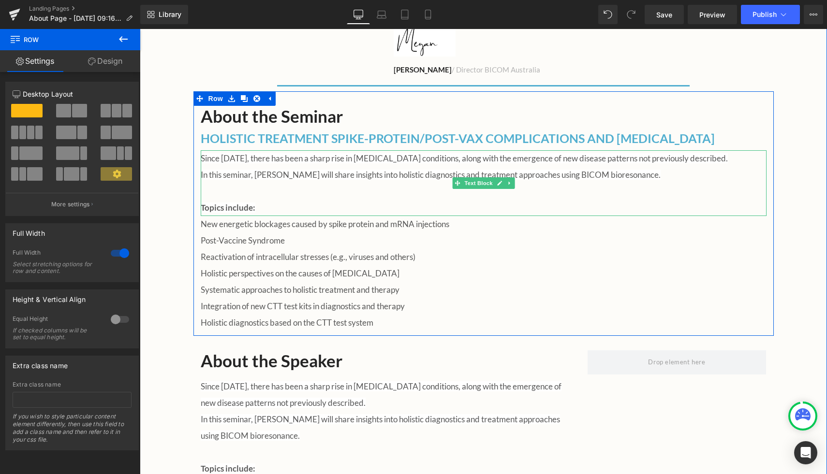
click at [214, 153] on span "Since 2021, there has been a sharp rise in autoimmune conditions, along with th…" at bounding box center [464, 158] width 527 height 10
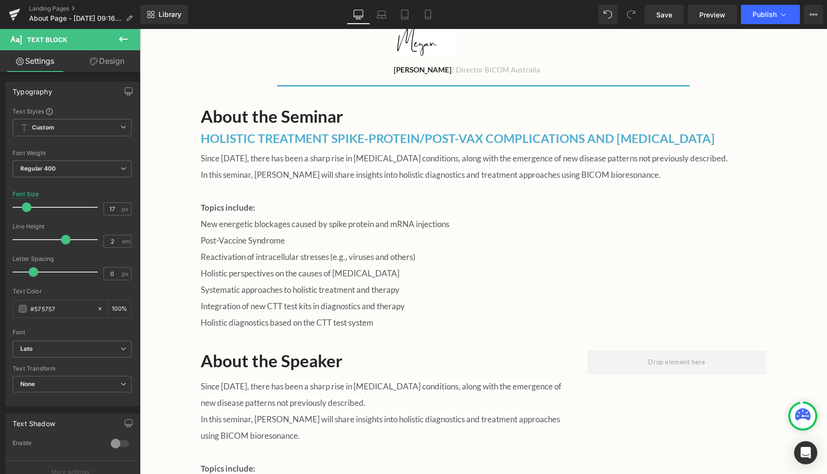
click at [111, 63] on link "Design" at bounding box center [107, 61] width 70 height 22
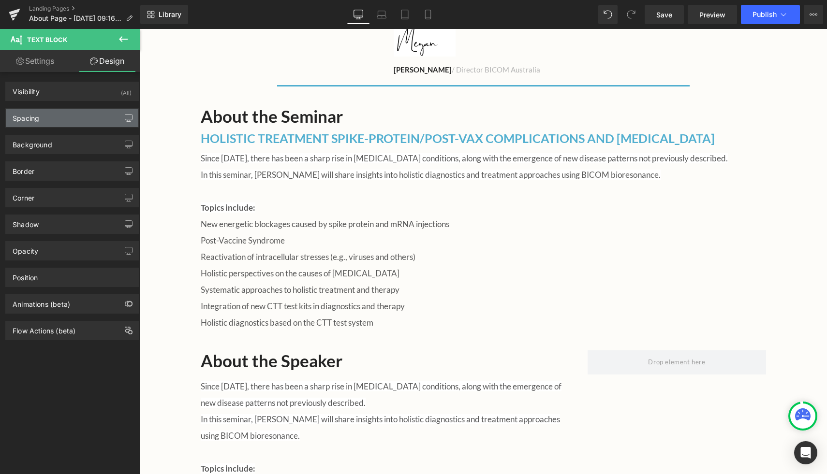
click at [128, 117] on icon "button" at bounding box center [129, 118] width 8 height 8
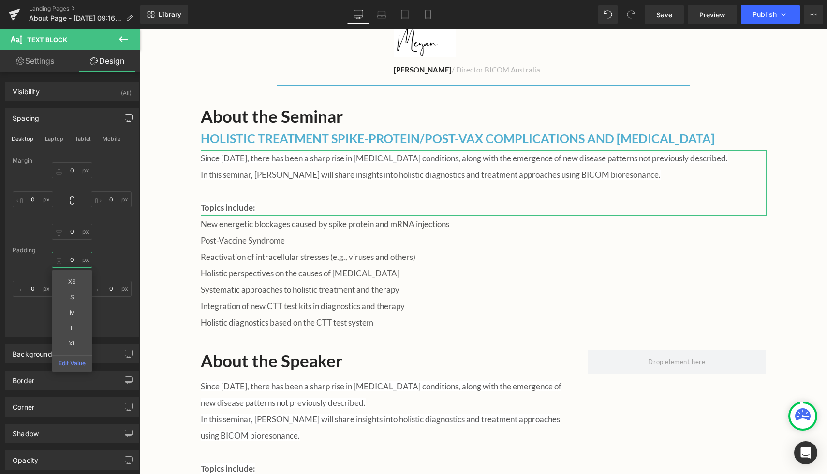
click at [74, 264] on input "0" at bounding box center [72, 260] width 41 height 16
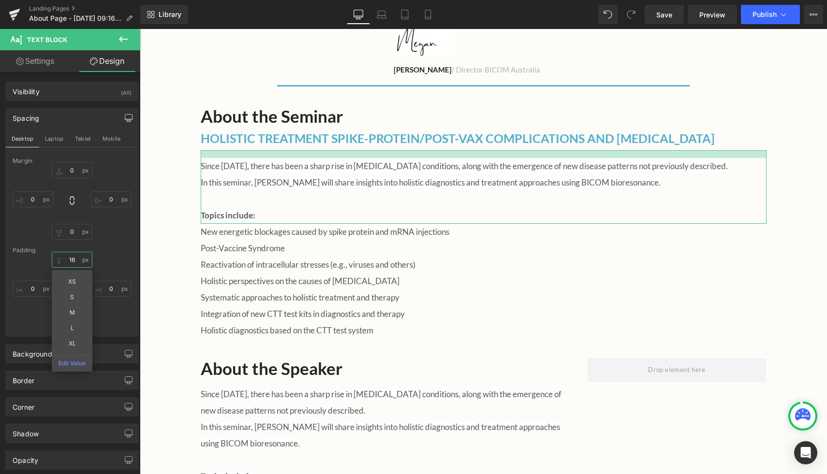
type input "16"
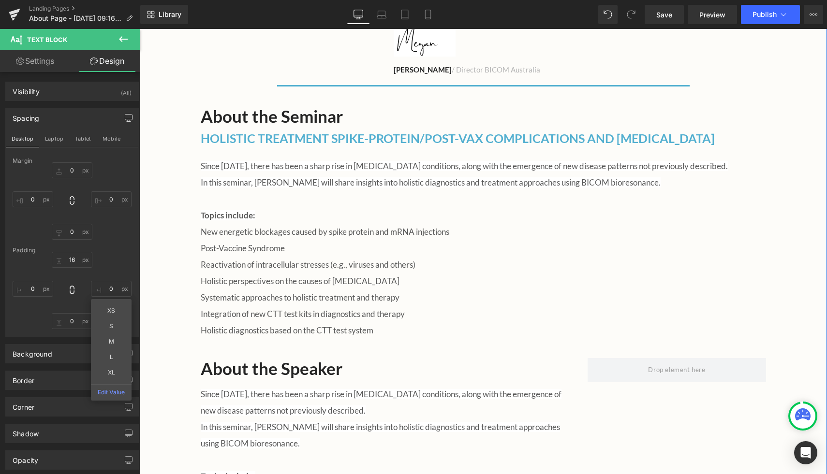
click at [169, 140] on div "A Long-Awaited Gathering Heading We are thrilled to welcome back the Australian…" at bounding box center [483, 371] width 687 height 917
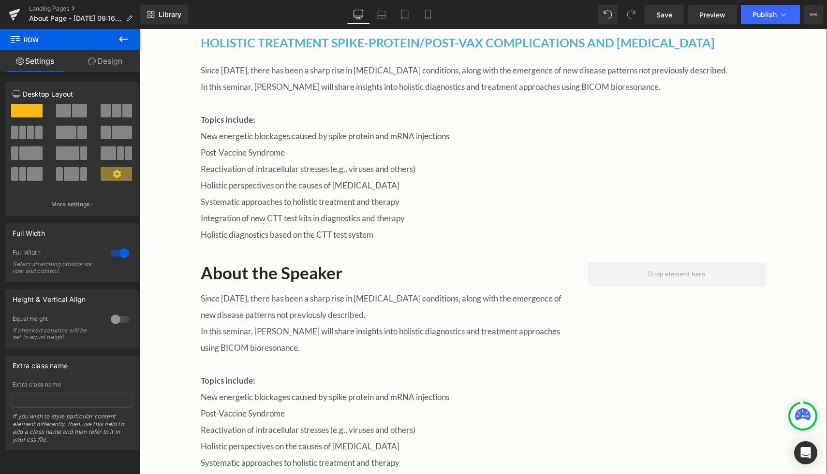
scroll to position [610, 0]
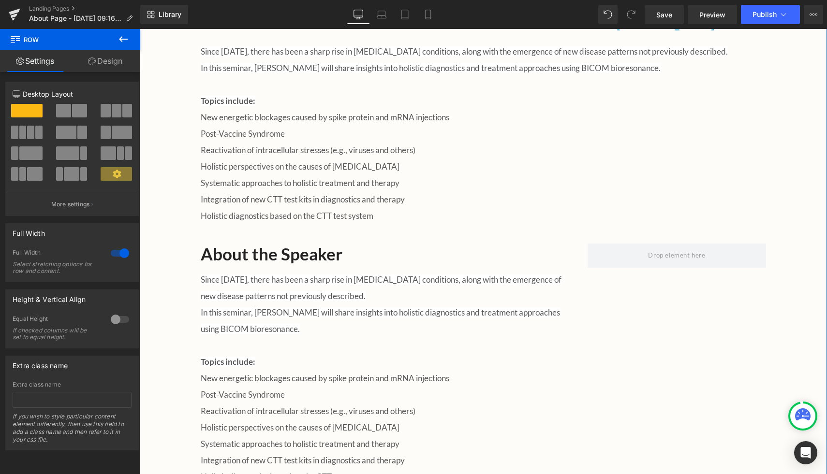
click at [219, 142] on p "Reactivation of intracellular stresses (e.g., viruses and others)" at bounding box center [484, 150] width 566 height 16
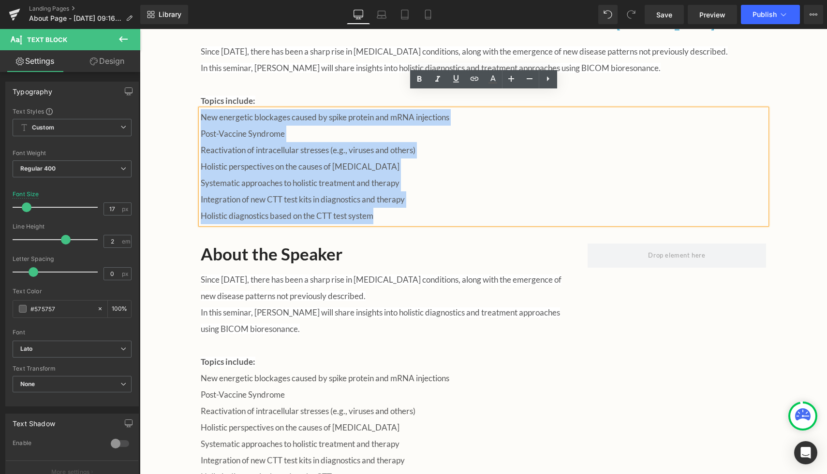
drag, startPoint x: 201, startPoint y: 97, endPoint x: 380, endPoint y: 196, distance: 204.5
click at [380, 196] on div "New energetic blockages caused by spike protein and mRNA injections Post-Vaccin…" at bounding box center [484, 166] width 566 height 115
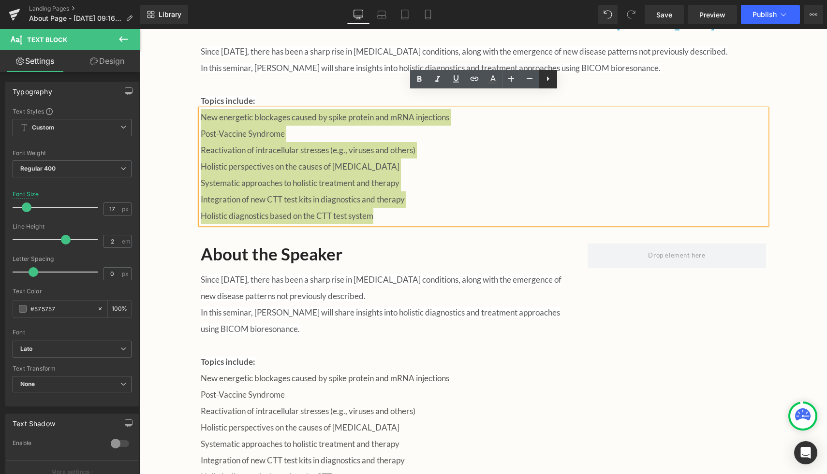
click at [549, 80] on icon at bounding box center [548, 79] width 12 height 12
click at [547, 80] on icon at bounding box center [548, 79] width 2 height 6
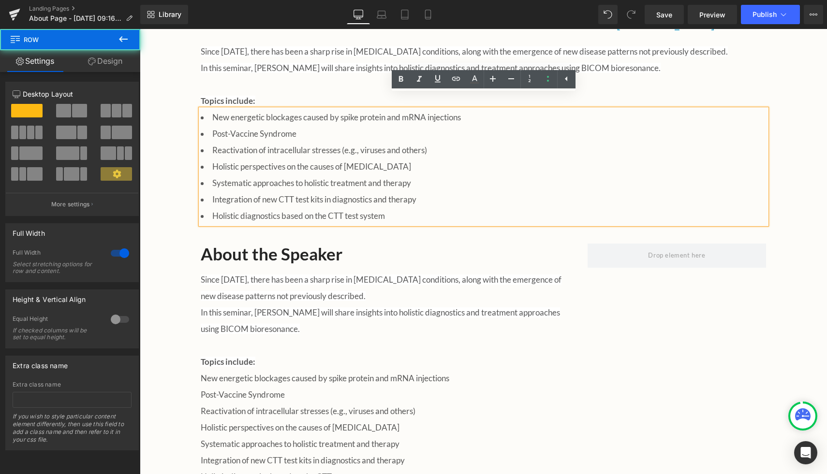
click at [184, 277] on div "A Long-Awaited Gathering Heading We are thrilled to welcome back the Australian…" at bounding box center [483, 257] width 687 height 917
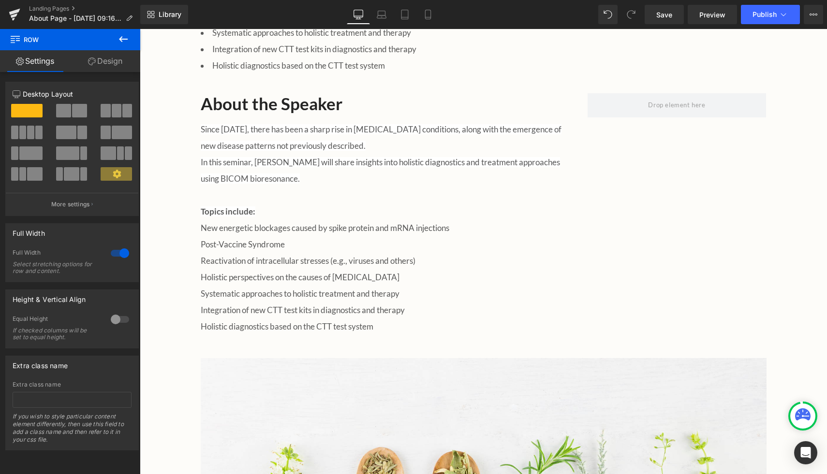
scroll to position [754, 0]
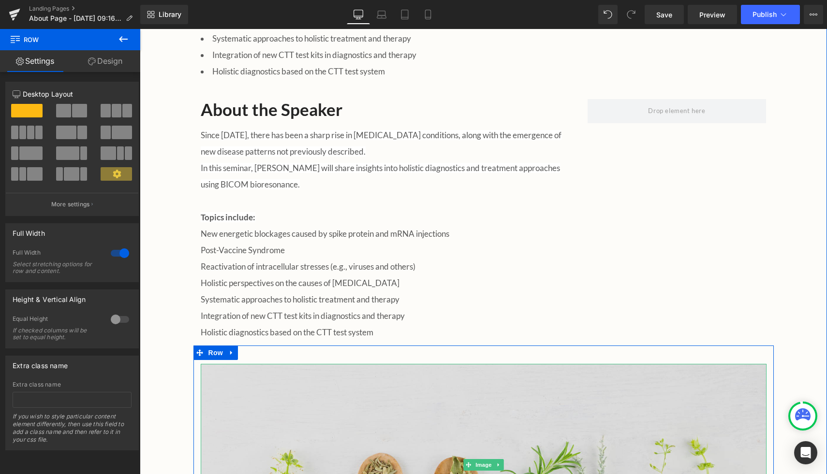
click at [332, 364] on img at bounding box center [484, 465] width 566 height 203
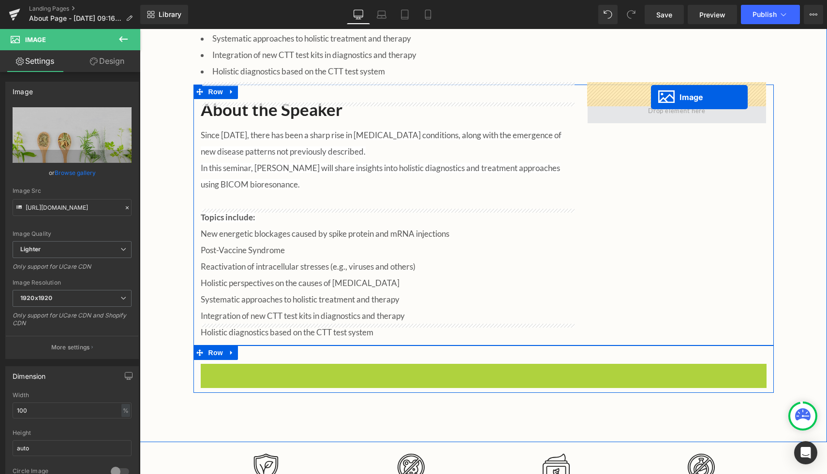
drag, startPoint x: 465, startPoint y: 451, endPoint x: 651, endPoint y: 97, distance: 399.2
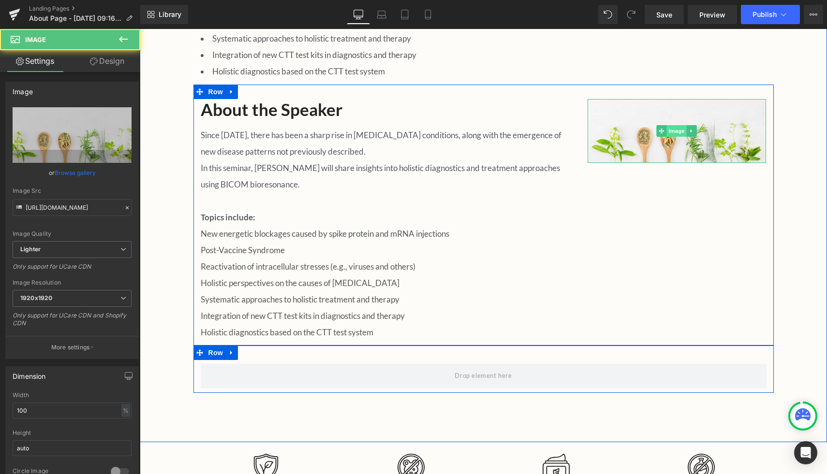
click at [678, 125] on span "Image" at bounding box center [677, 131] width 20 height 12
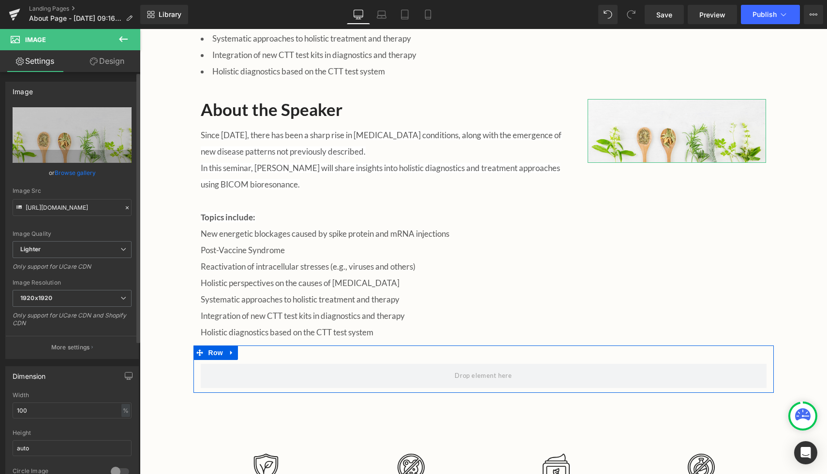
click at [62, 174] on link "Browse gallery" at bounding box center [75, 172] width 41 height 17
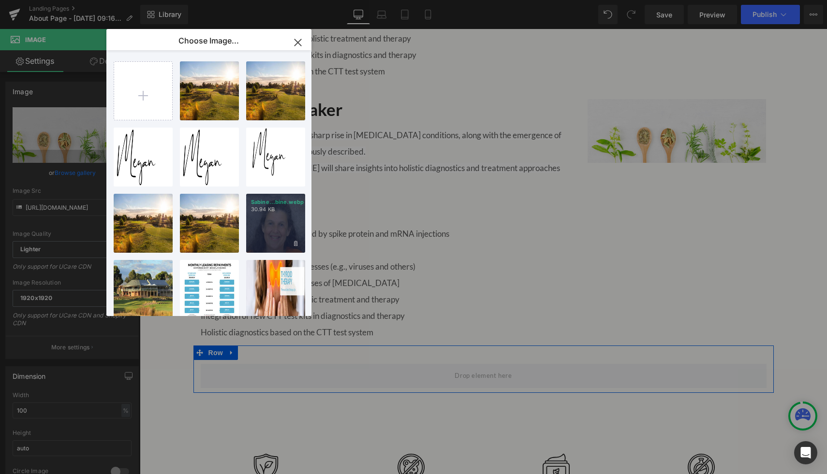
click at [259, 238] on div "Sabine...bine.webp 30.94 KB" at bounding box center [275, 223] width 59 height 59
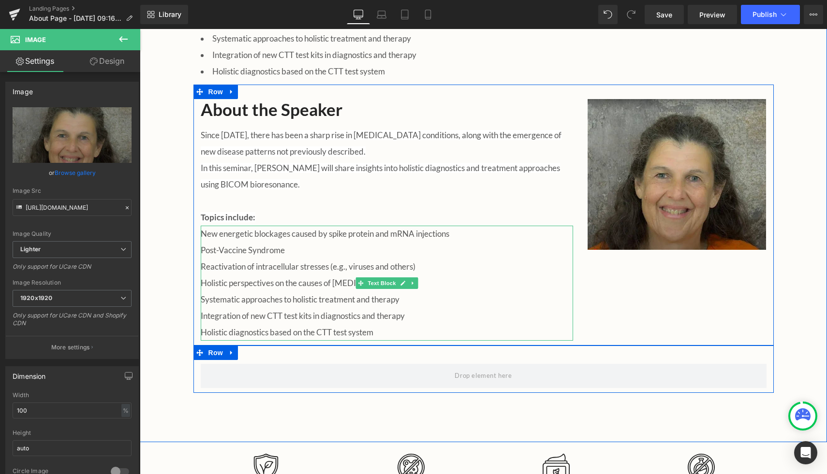
type input "https://ucarecdn.com/0c708b83-352b-42e3-b781-84b681c67e58/-/format/auto/-/previ…"
click at [415, 278] on link at bounding box center [413, 284] width 10 height 12
click at [418, 280] on icon at bounding box center [417, 282] width 5 height 5
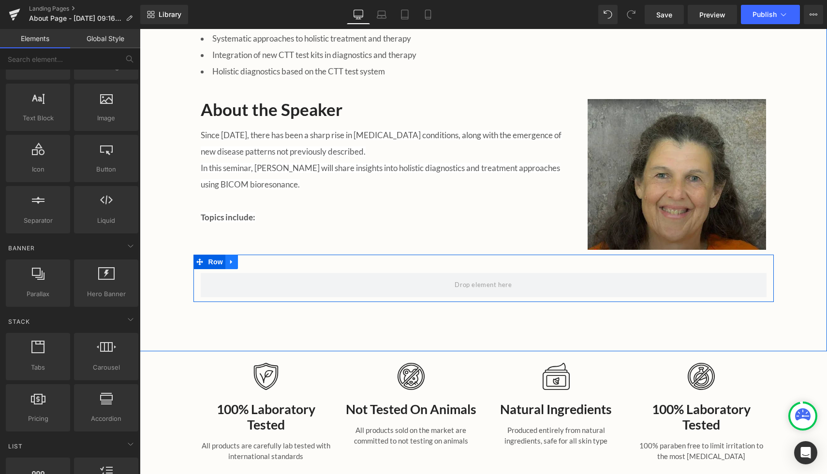
click at [237, 255] on link at bounding box center [231, 262] width 13 height 15
click at [260, 259] on icon at bounding box center [256, 262] width 7 height 7
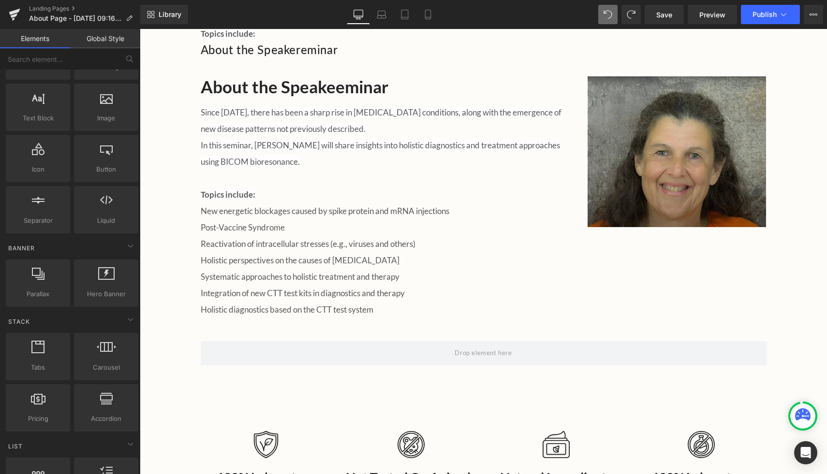
scroll to position [577, 0]
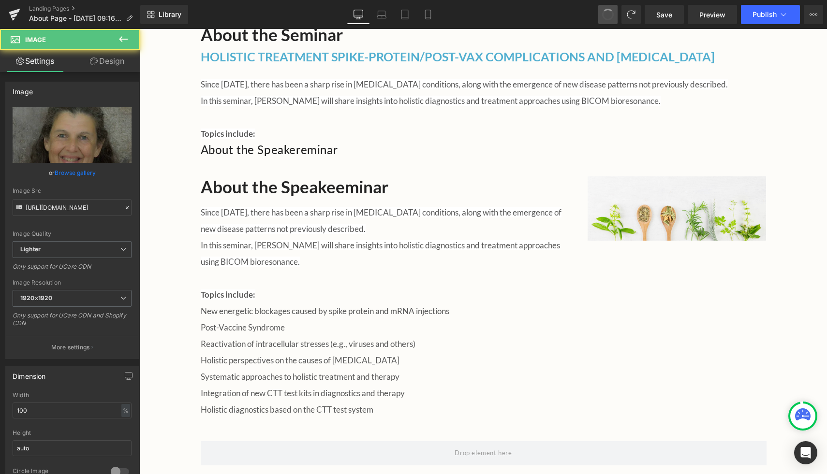
type input "https://ucarecdn.com/166e98e3-3a6e-4168-a54c-b59f4b4cd26b/-/format/auto/-/previ…"
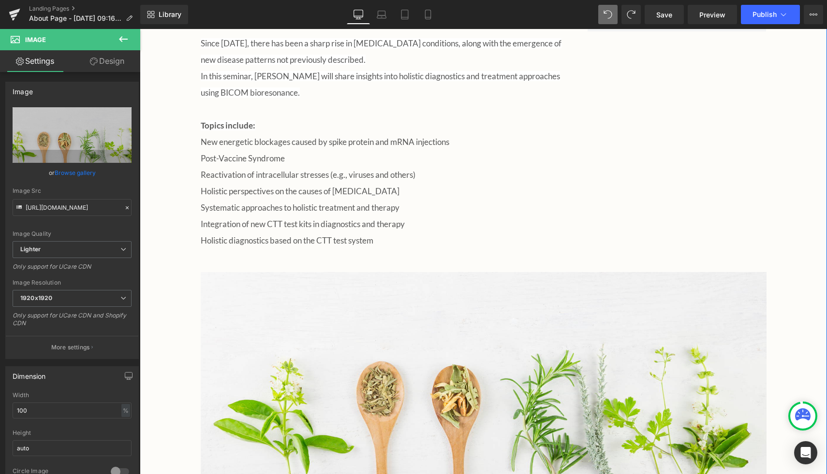
scroll to position [747, 0]
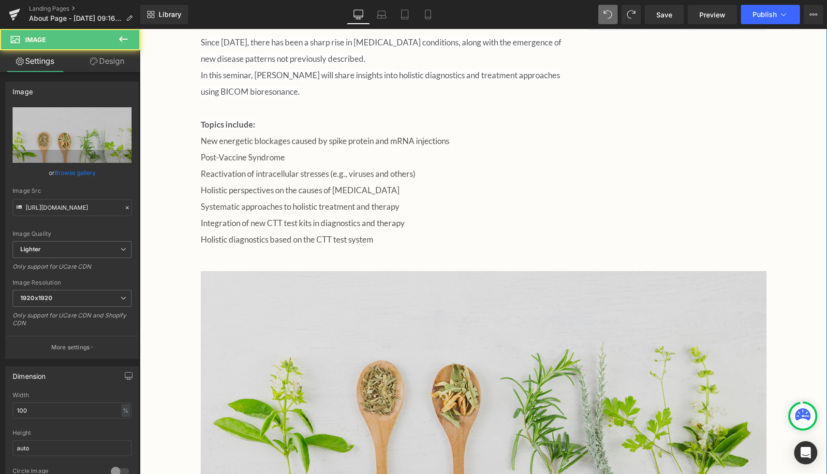
click at [509, 278] on img at bounding box center [484, 372] width 566 height 203
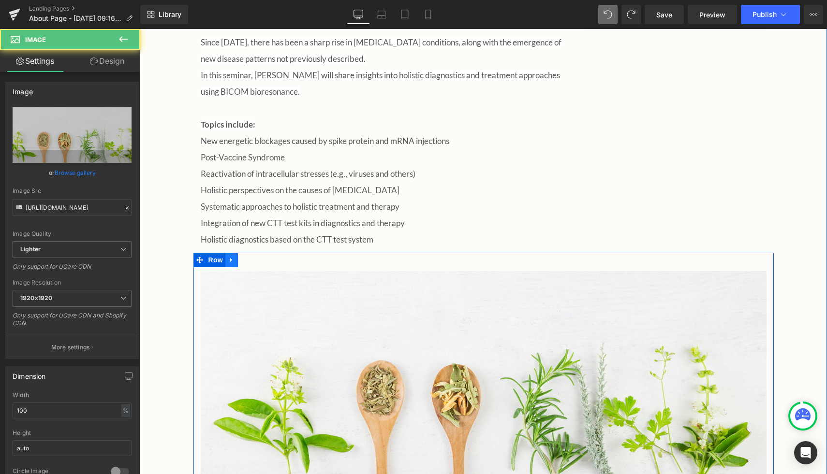
click at [234, 256] on icon at bounding box center [231, 259] width 7 height 7
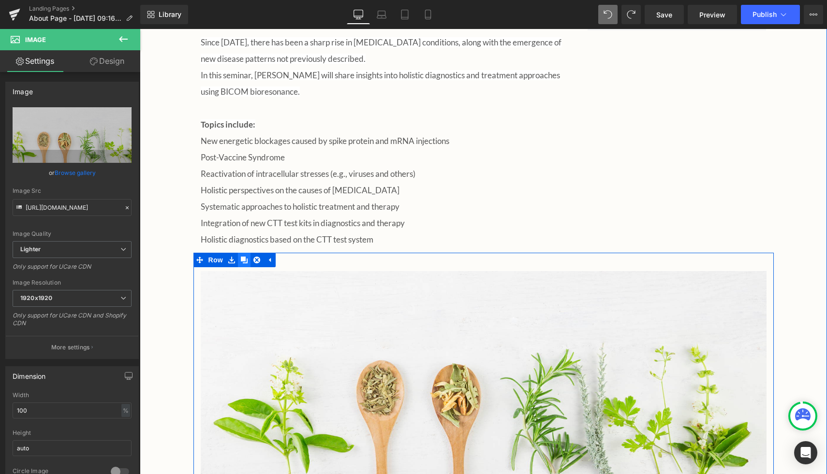
click at [245, 257] on icon at bounding box center [244, 260] width 7 height 7
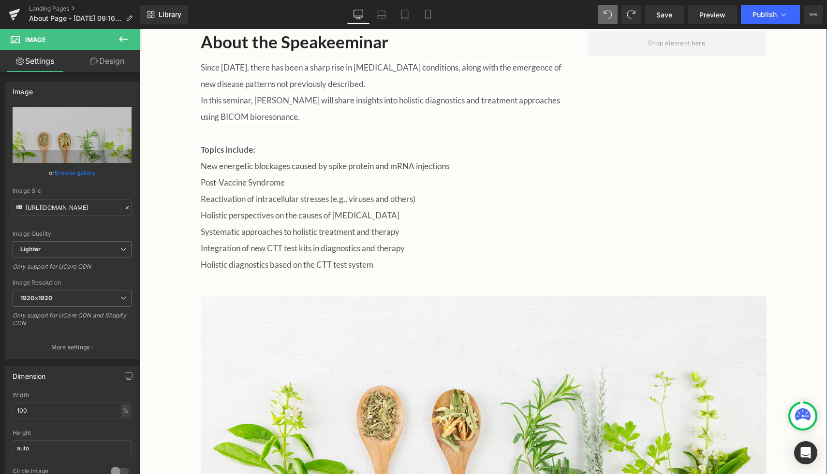
scroll to position [725, 0]
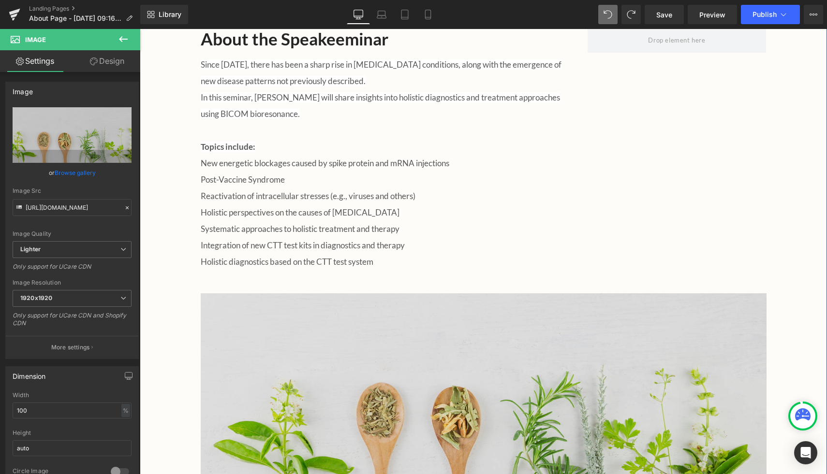
click at [274, 316] on img at bounding box center [484, 394] width 566 height 203
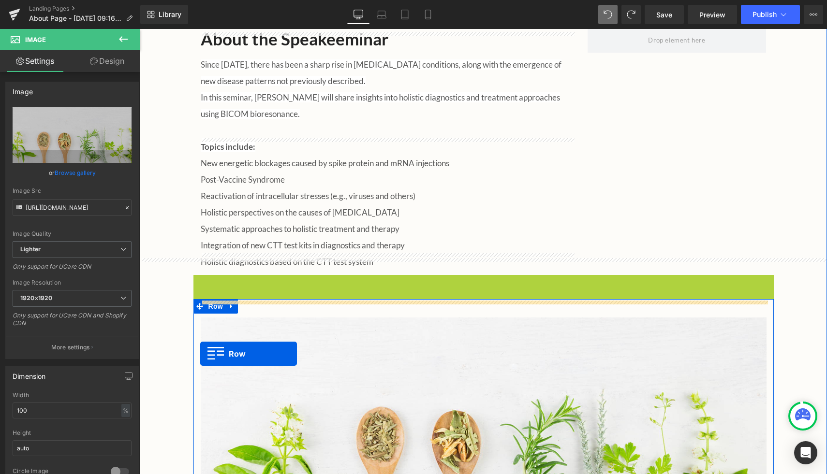
drag, startPoint x: 197, startPoint y: 269, endPoint x: 197, endPoint y: 354, distance: 85.6
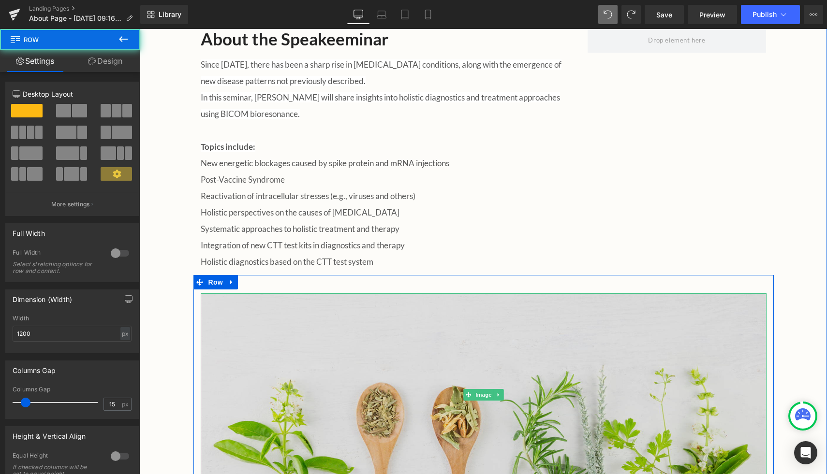
click at [319, 331] on img at bounding box center [484, 394] width 566 height 203
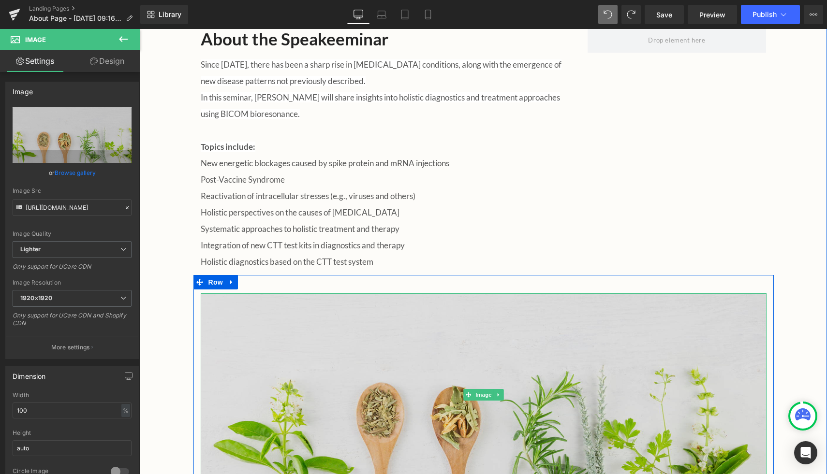
click at [278, 335] on img at bounding box center [484, 394] width 566 height 203
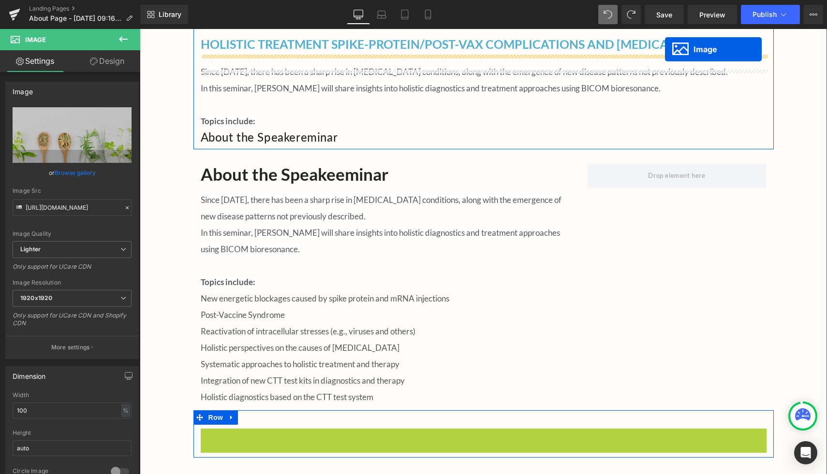
scroll to position [541, 0]
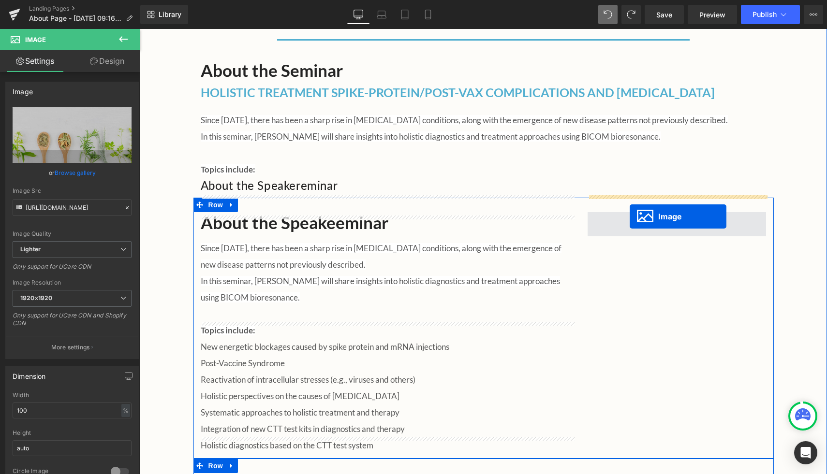
drag, startPoint x: 466, startPoint y: 377, endPoint x: 630, endPoint y: 217, distance: 228.7
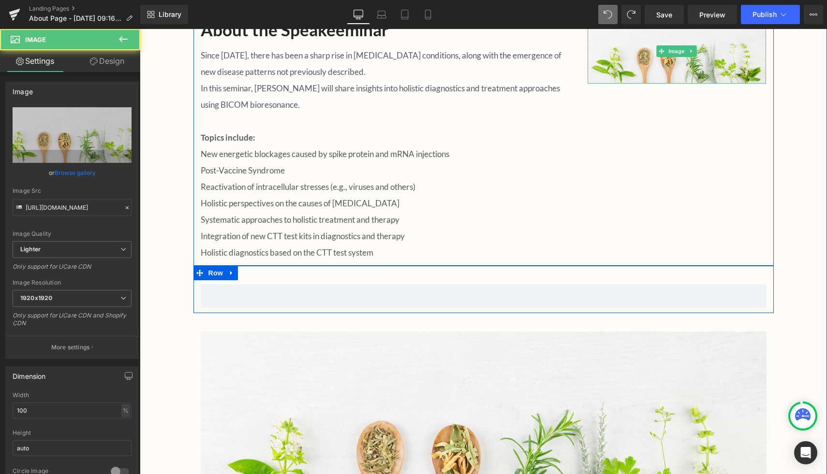
scroll to position [864, 0]
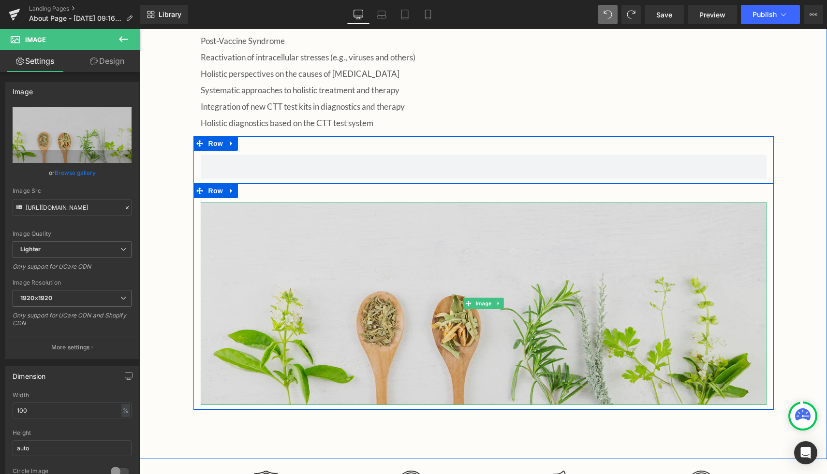
click at [439, 225] on img at bounding box center [484, 303] width 566 height 203
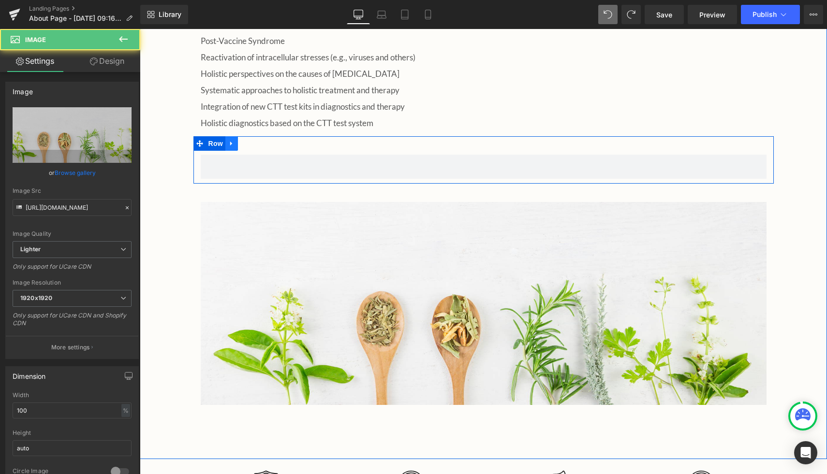
click at [230, 140] on icon at bounding box center [231, 143] width 7 height 7
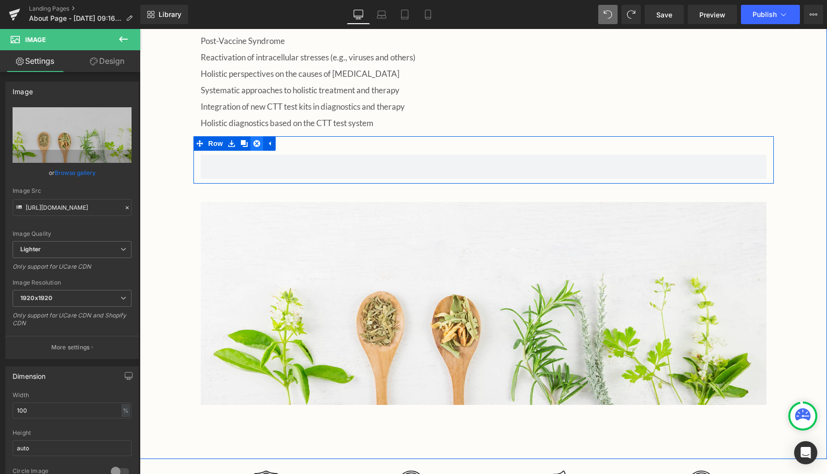
click at [257, 140] on icon at bounding box center [256, 143] width 7 height 7
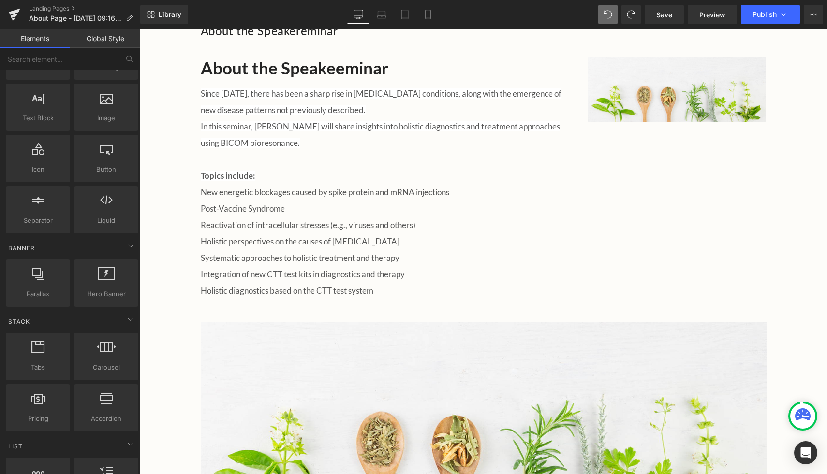
scroll to position [660, 0]
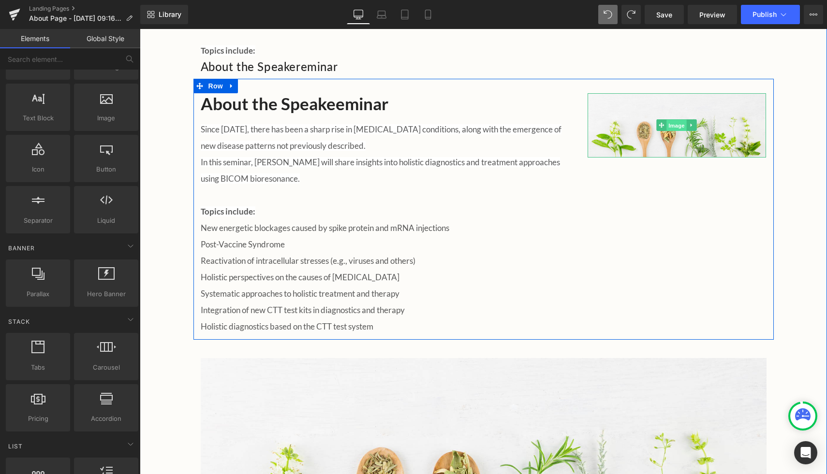
click at [669, 120] on span "Image" at bounding box center [677, 126] width 20 height 12
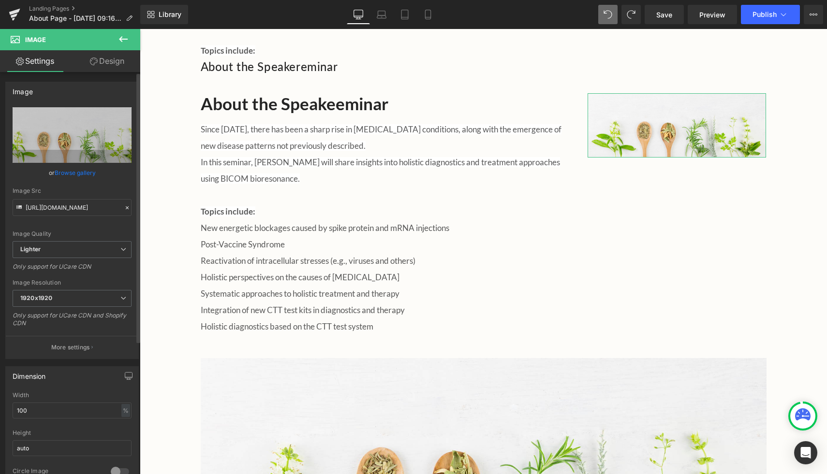
click at [56, 172] on link "Browse gallery" at bounding box center [75, 172] width 41 height 17
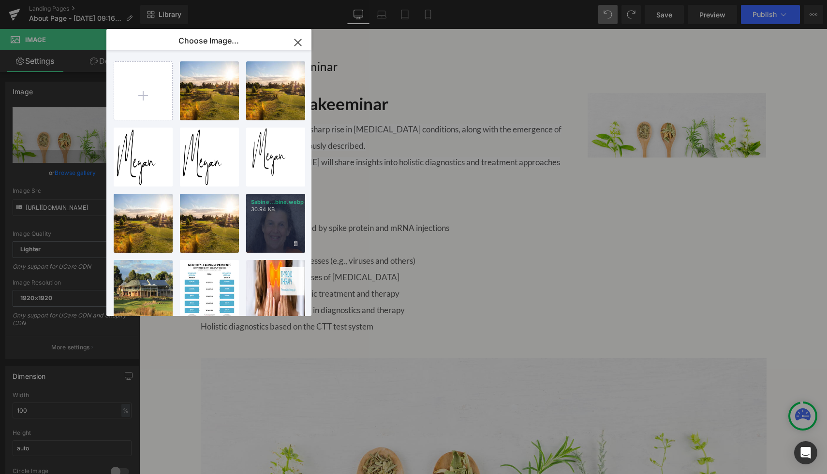
click at [274, 226] on div "Sabine...bine.webp 30.94 KB" at bounding box center [275, 223] width 59 height 59
type input "https://ucarecdn.com/0c708b83-352b-42e3-b781-84b681c67e58/-/format/auto/-/previ…"
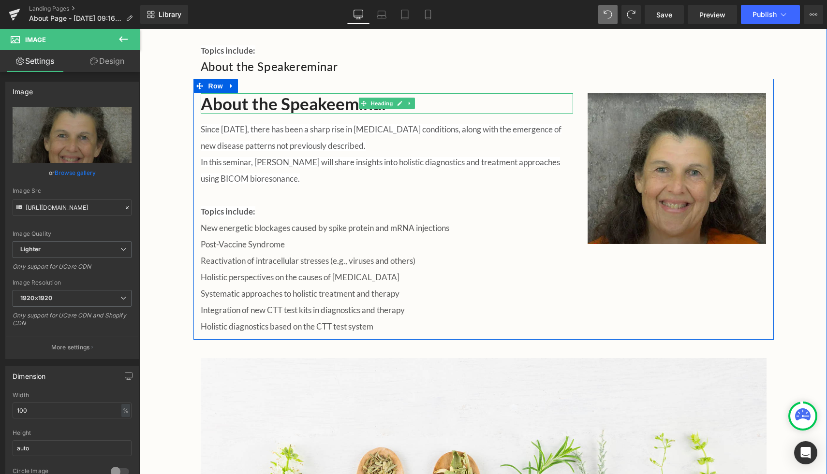
click at [340, 93] on h2 "About the Speakeeminar" at bounding box center [387, 103] width 372 height 20
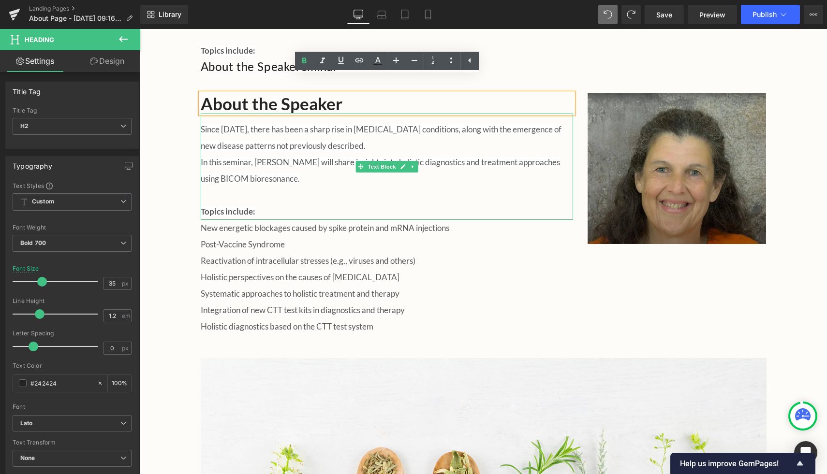
click at [361, 163] on p "Since 2021, there has been a sharp rise in autoimmune conditions, along with th…" at bounding box center [387, 162] width 372 height 82
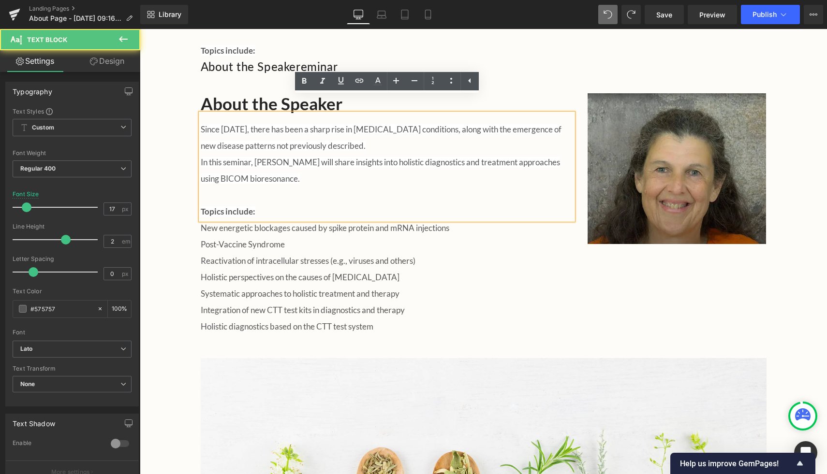
scroll to position [564, 0]
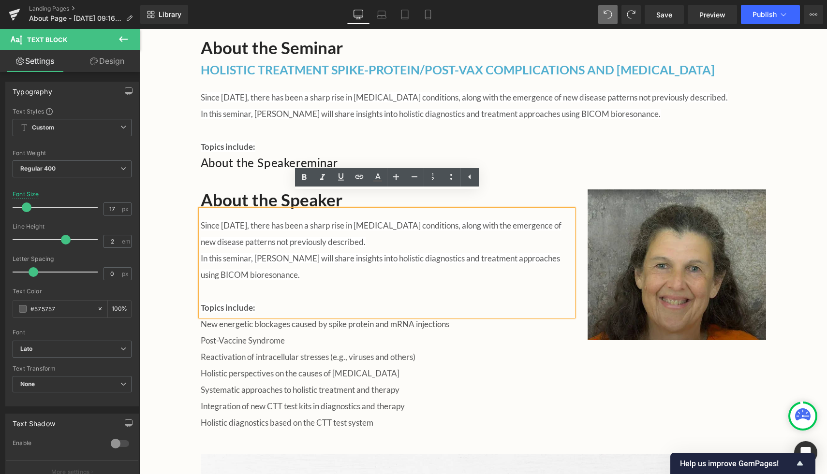
click at [214, 220] on span "Since 2021, there has been a sharp rise in autoimmune conditions, along with th…" at bounding box center [381, 233] width 361 height 27
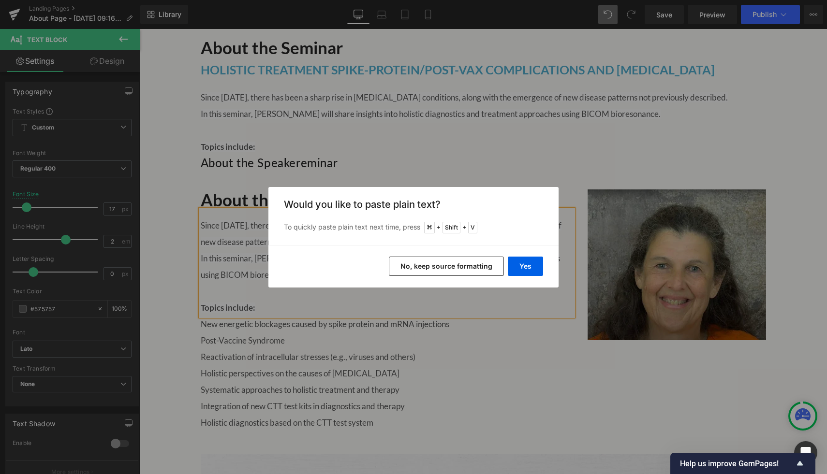
click at [423, 266] on button "No, keep source formatting" at bounding box center [446, 266] width 115 height 19
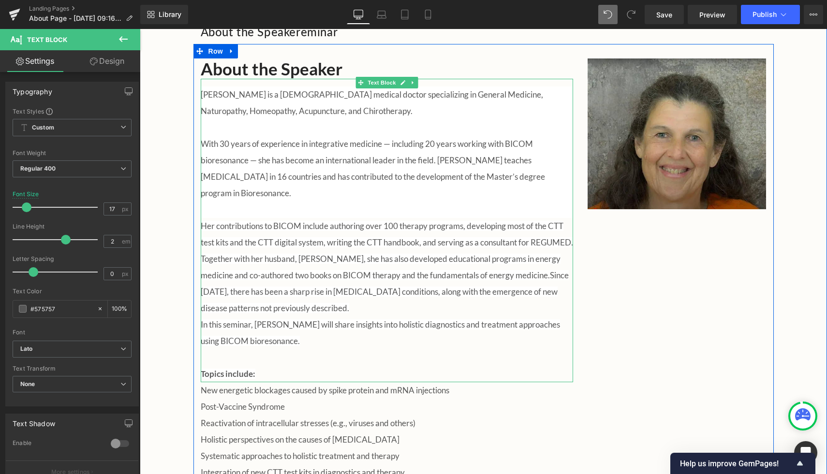
scroll to position [705, 0]
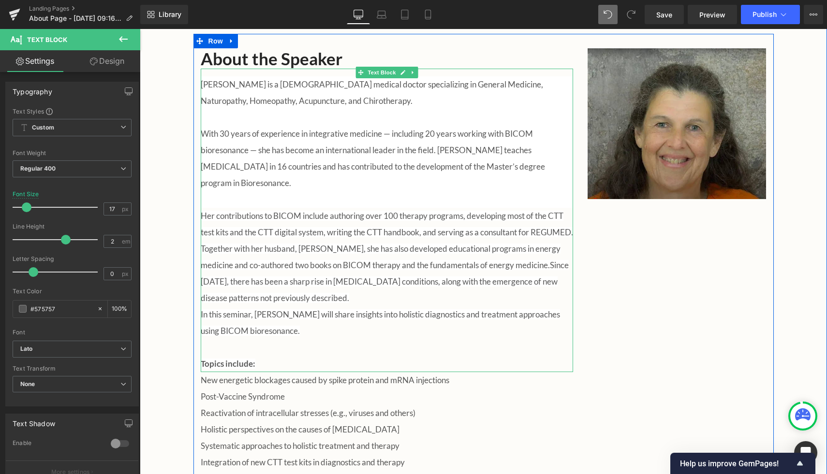
click at [367, 263] on span "Since 2021, there has been a sharp rise in autoimmune conditions, along with th…" at bounding box center [385, 281] width 368 height 43
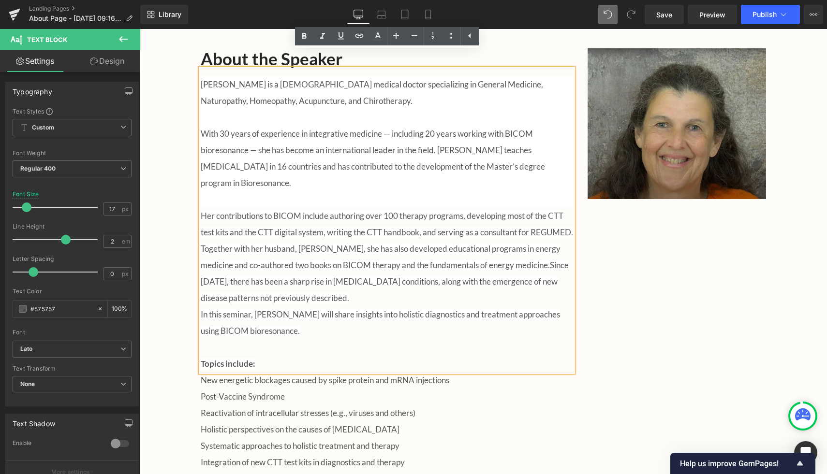
click at [228, 264] on span "Her contributions to BICOM include authoring over 100 therapy programs, develop…" at bounding box center [387, 240] width 372 height 59
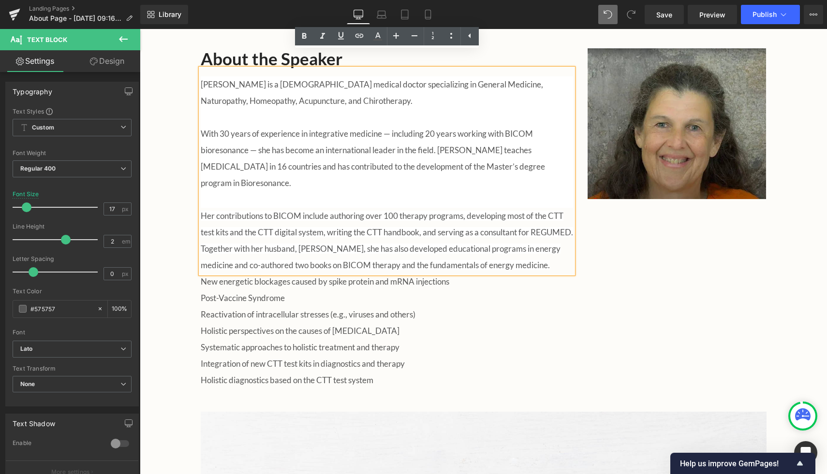
click at [677, 339] on div "About the Speaker Heading Dr. Sabine Rauch is a German medical doctor specializ…" at bounding box center [483, 214] width 580 height 360
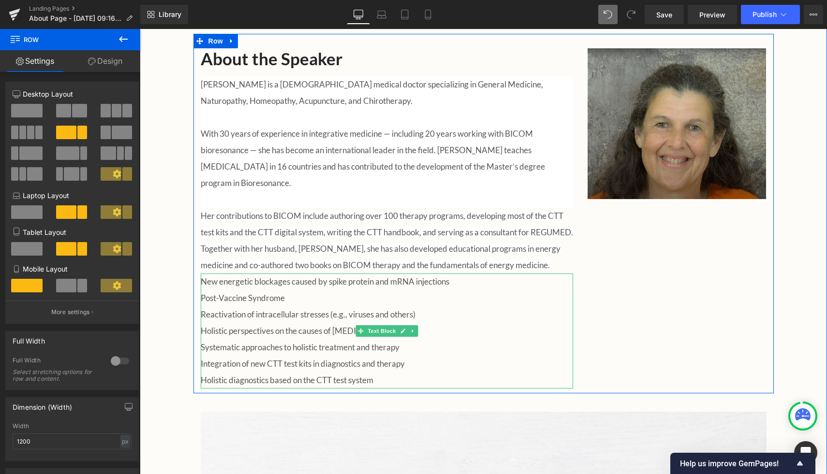
click at [508, 308] on p "Reactivation of intracellular stresses (e.g., viruses and others)" at bounding box center [387, 315] width 372 height 16
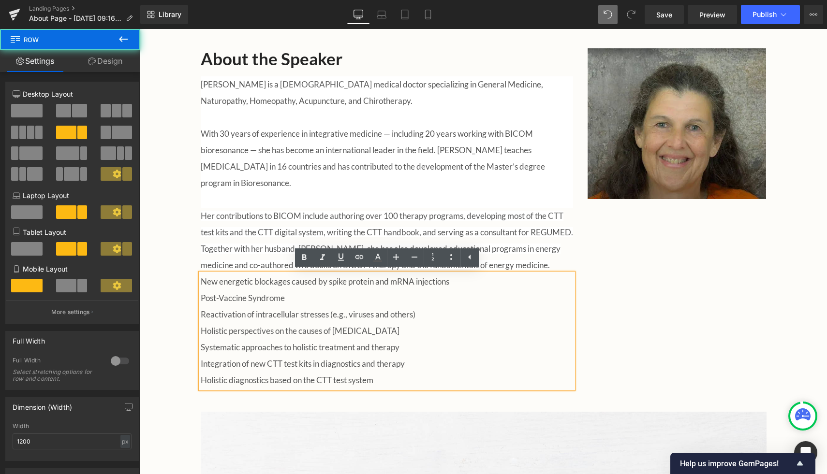
click at [667, 305] on div "About the Speaker Heading Dr. Sabine Rauch is a German medical doctor specializ…" at bounding box center [483, 214] width 580 height 360
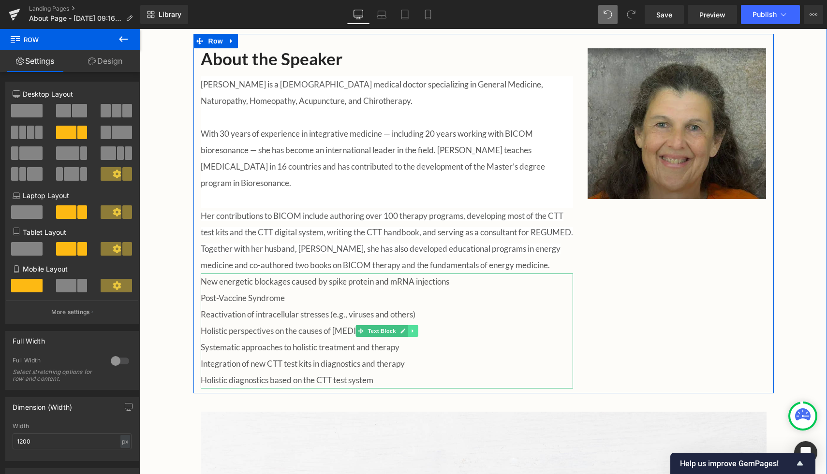
click at [413, 334] on link at bounding box center [413, 331] width 10 height 12
click at [416, 331] on icon at bounding box center [417, 330] width 5 height 5
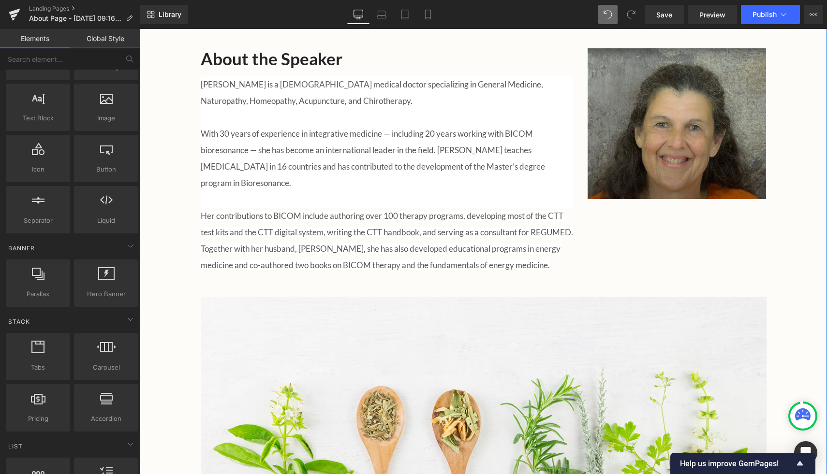
click at [791, 247] on div "A Long-Awaited Gathering Heading We are thrilled to welcome back the Australian…" at bounding box center [483, 104] width 687 height 801
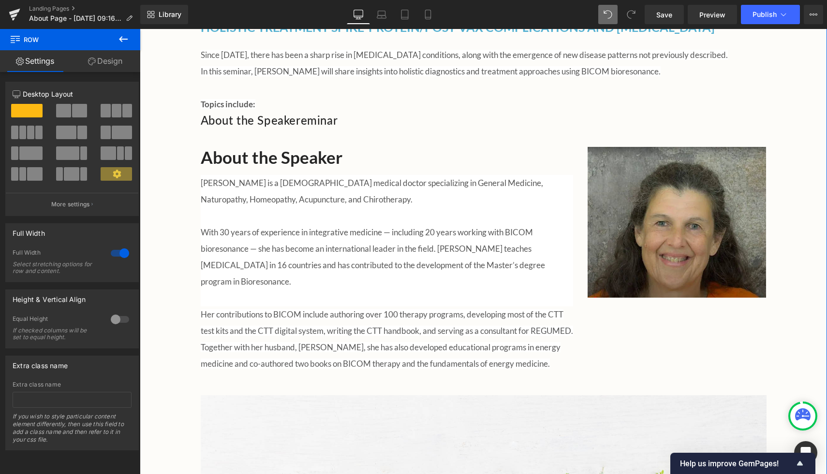
scroll to position [452, 0]
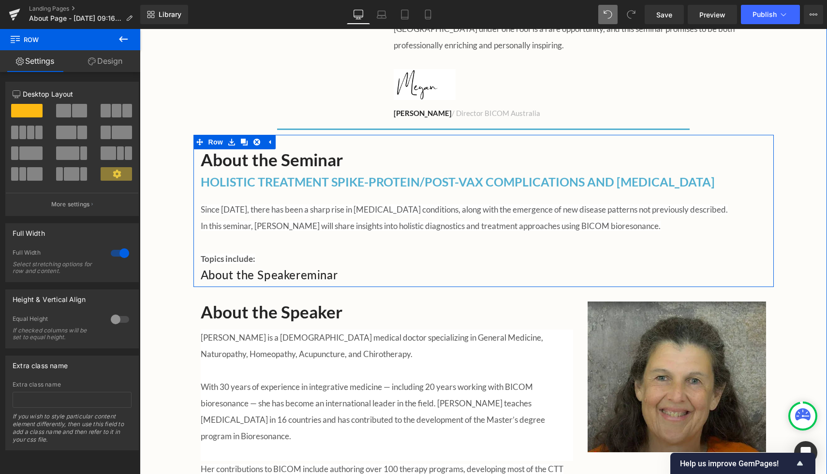
click at [234, 267] on h2 "About the Speakereminar" at bounding box center [484, 274] width 566 height 15
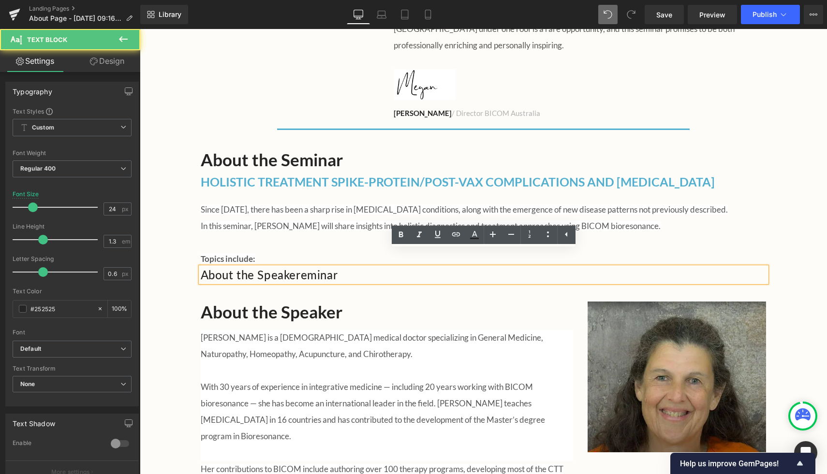
click at [326, 267] on h2 "About the Speakereminar" at bounding box center [484, 274] width 566 height 15
click at [352, 267] on h2 "About the Speakereminar" at bounding box center [484, 274] width 566 height 15
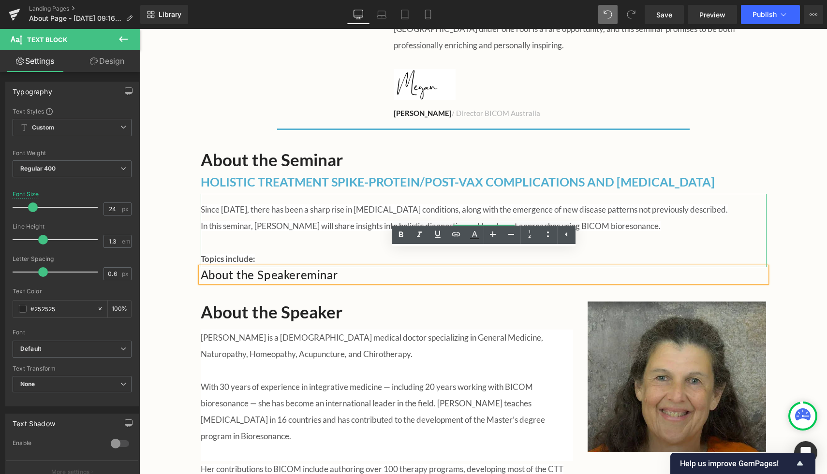
click at [322, 251] on p "Topics include:" at bounding box center [484, 259] width 566 height 16
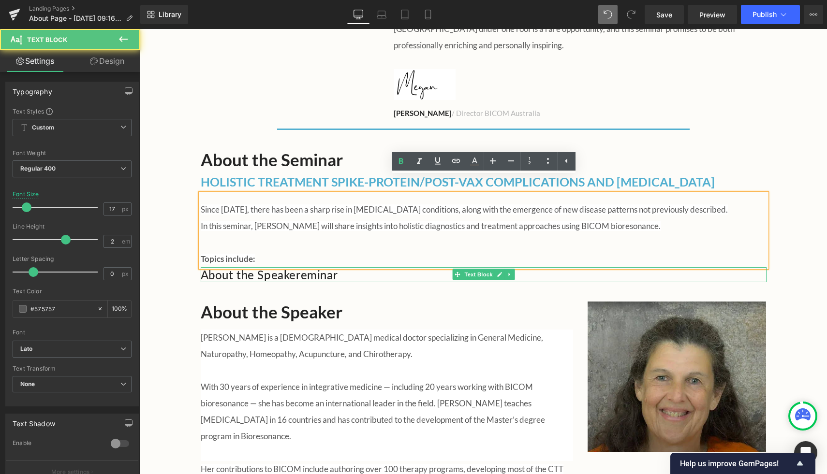
click at [352, 267] on h2 "About the Speakereminar" at bounding box center [484, 274] width 566 height 15
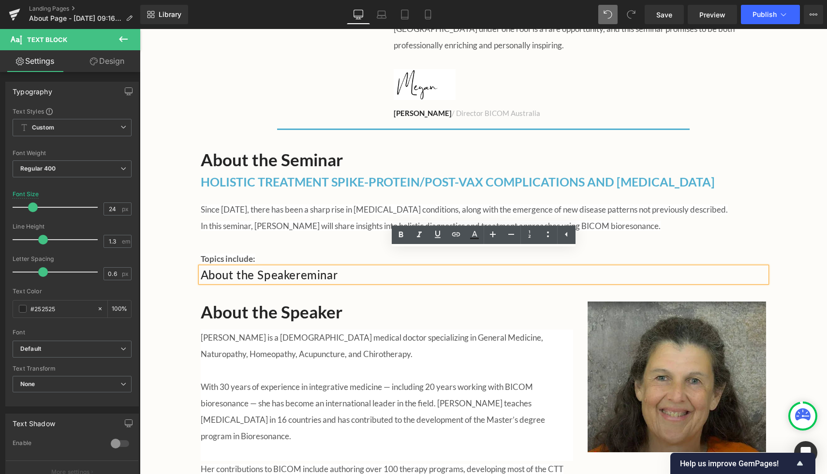
click at [348, 219] on p "Since 2021, there has been a sharp rise in autoimmune conditions, along with th…" at bounding box center [484, 226] width 566 height 49
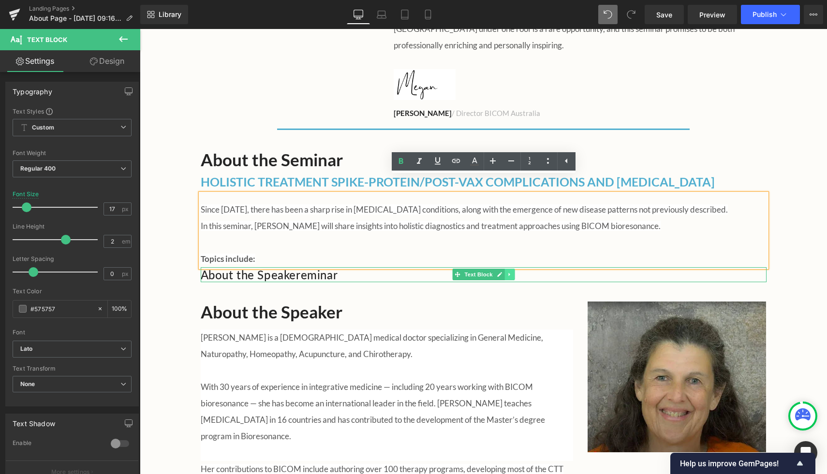
click at [509, 272] on icon at bounding box center [509, 275] width 5 height 6
click at [517, 269] on link at bounding box center [514, 275] width 10 height 12
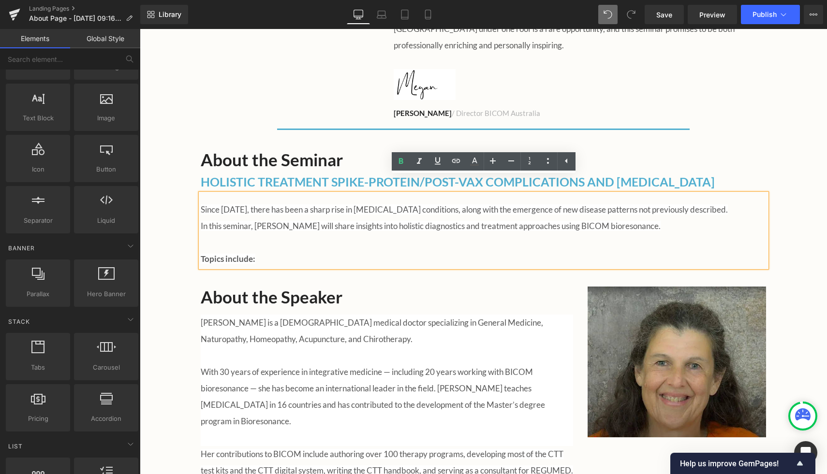
click at [290, 221] on span "In this seminar, Dr. Rauch will share insights into holistic diagnostics and tr…" at bounding box center [431, 226] width 460 height 10
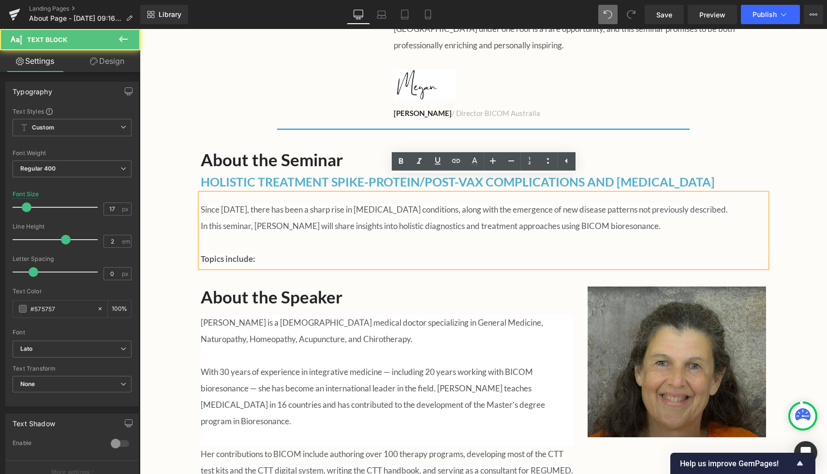
click at [176, 161] on div "A Long-Awaited Gathering Heading We are thrilled to welcome back the Australian…" at bounding box center [483, 350] width 687 height 786
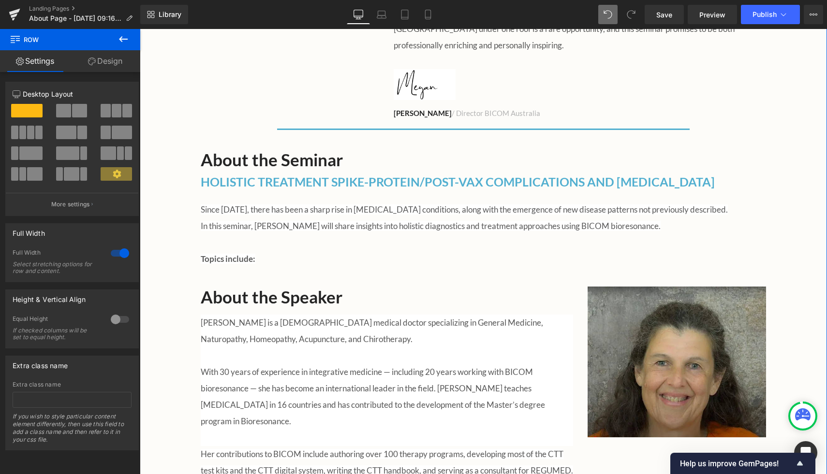
click at [345, 221] on span "In this seminar, Dr. Rauch will share insights into holistic diagnostics and tr…" at bounding box center [431, 226] width 460 height 10
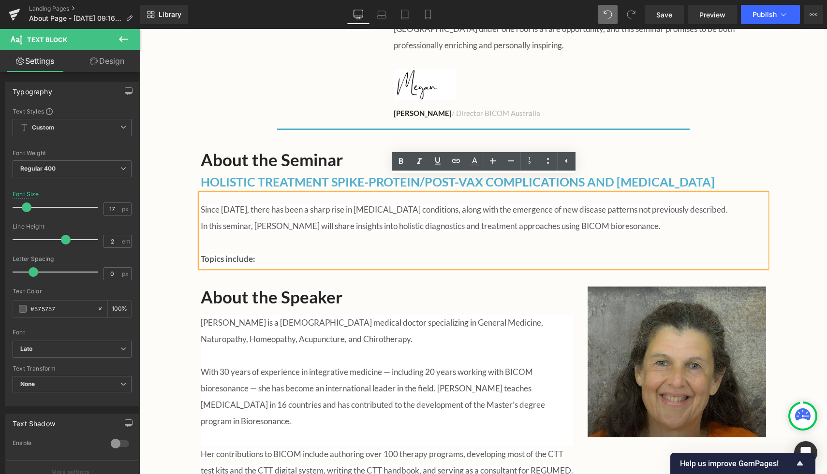
click at [793, 174] on div "A Long-Awaited Gathering Heading We are thrilled to welcome back the Australian…" at bounding box center [483, 350] width 687 height 786
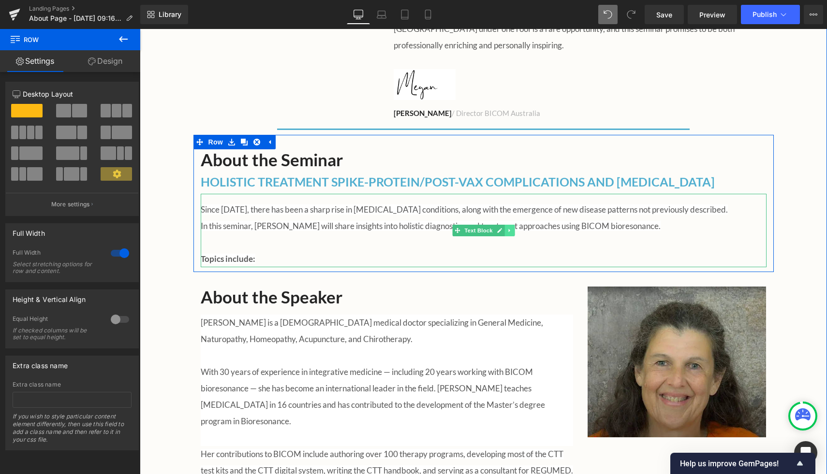
click at [509, 228] on icon at bounding box center [509, 231] width 5 height 6
click at [505, 228] on icon at bounding box center [503, 230] width 5 height 5
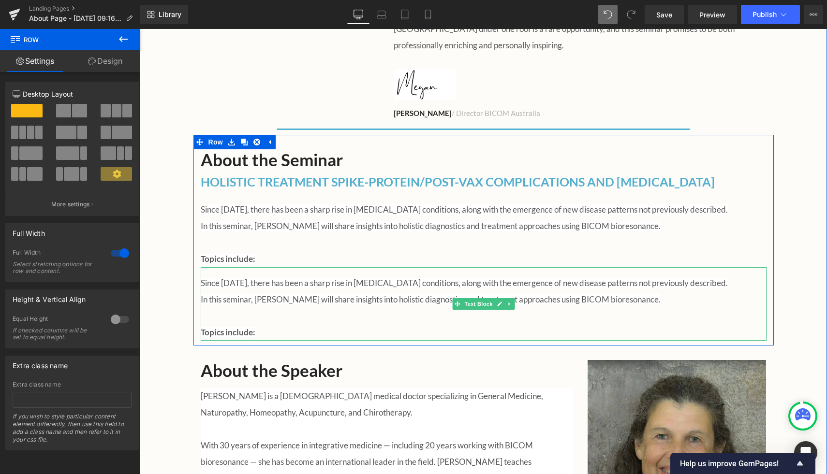
click at [270, 294] on span "In this seminar, Dr. Rauch will share insights into holistic diagnostics and tr…" at bounding box center [431, 299] width 460 height 10
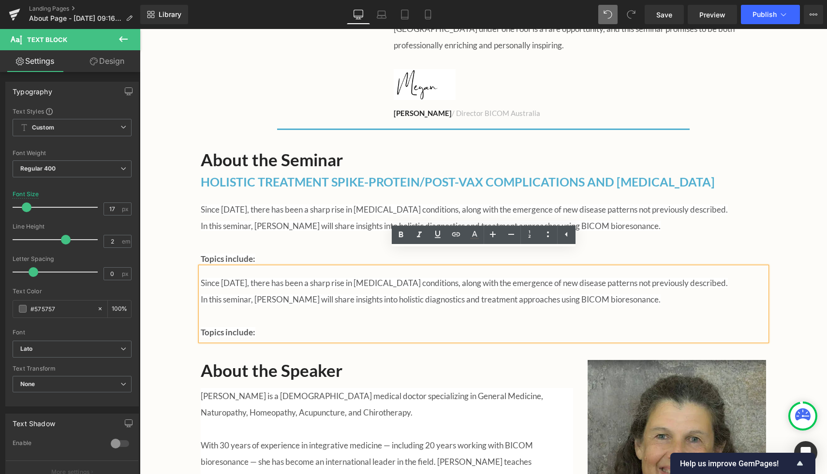
click at [231, 276] on p "Since 2021, there has been a sharp rise in autoimmune conditions, along with th…" at bounding box center [484, 299] width 566 height 49
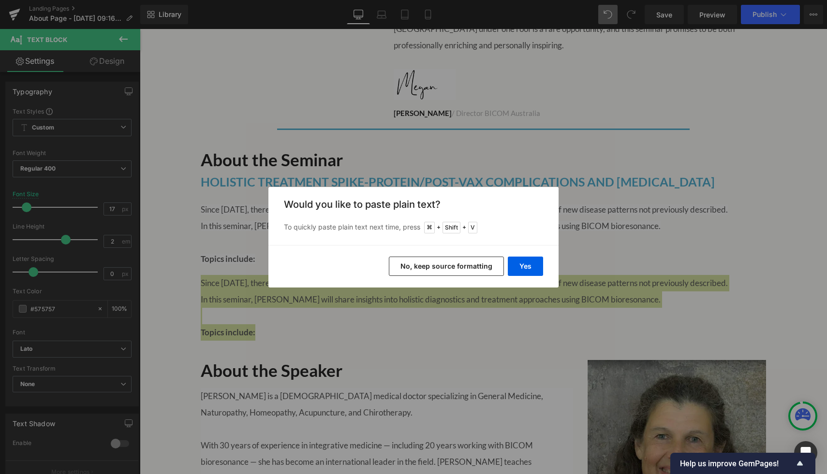
click at [462, 271] on button "No, keep source formatting" at bounding box center [446, 266] width 115 height 19
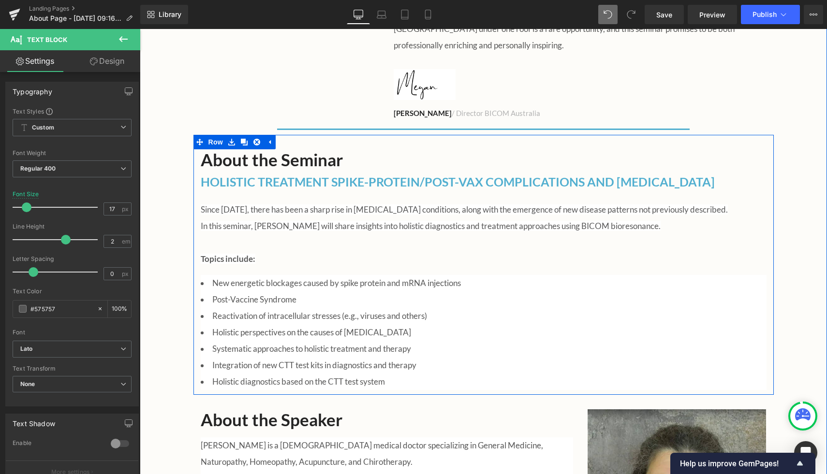
click at [439, 205] on span "Since 2021, there has been a sharp rise in autoimmune conditions, along with th…" at bounding box center [464, 210] width 527 height 10
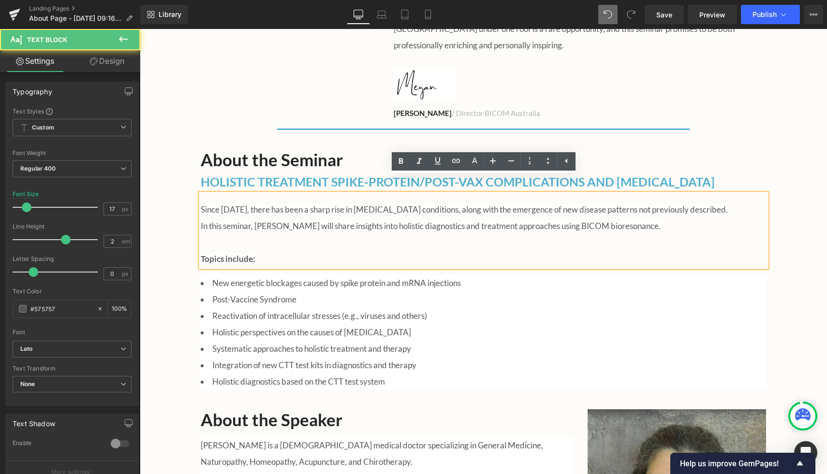
click at [179, 227] on div "A Long-Awaited Gathering Heading We are thrilled to welcome back the Australian…" at bounding box center [483, 411] width 687 height 909
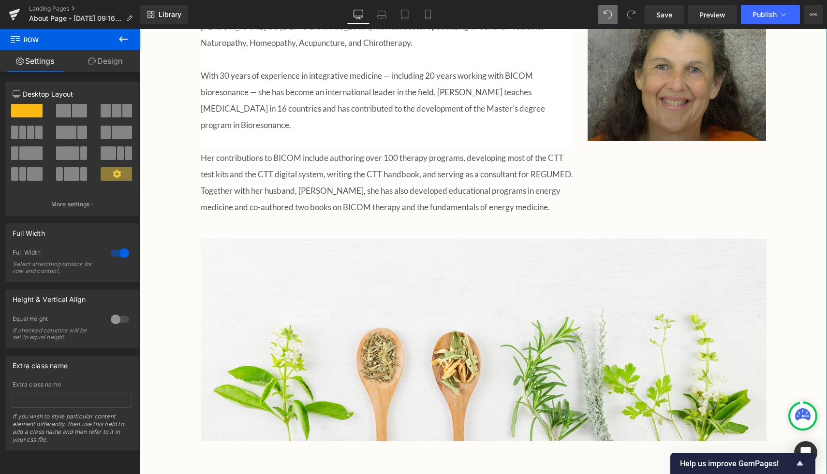
scroll to position [877, 0]
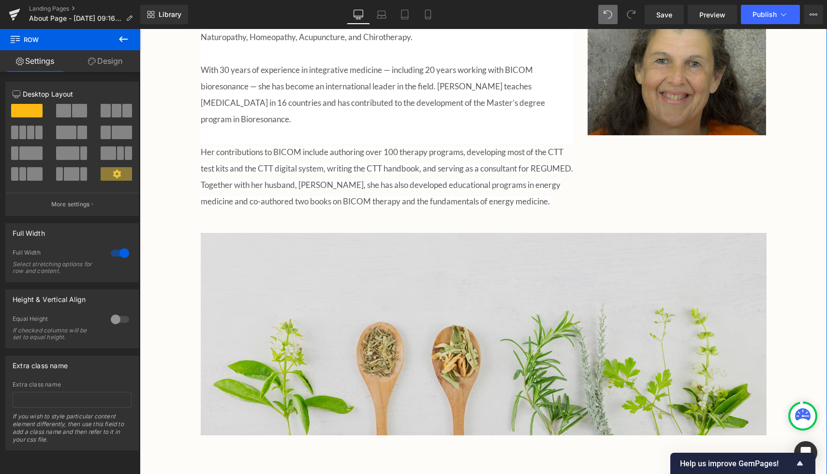
click at [502, 291] on img at bounding box center [484, 334] width 566 height 203
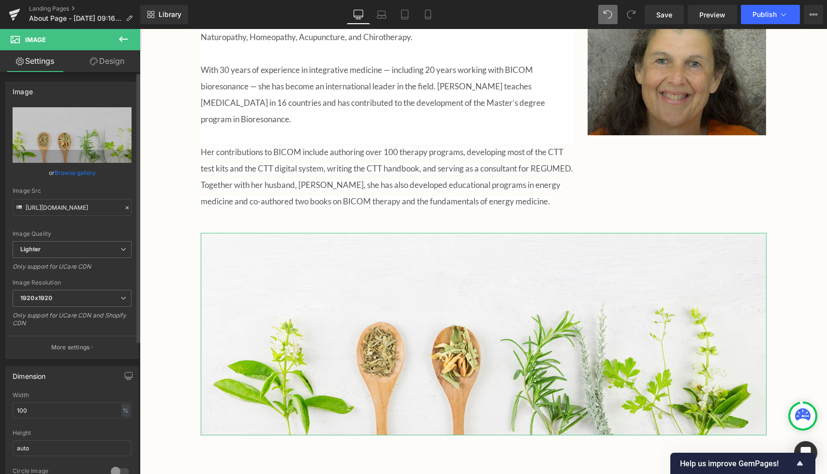
click at [74, 180] on link "Browse gallery" at bounding box center [75, 172] width 41 height 17
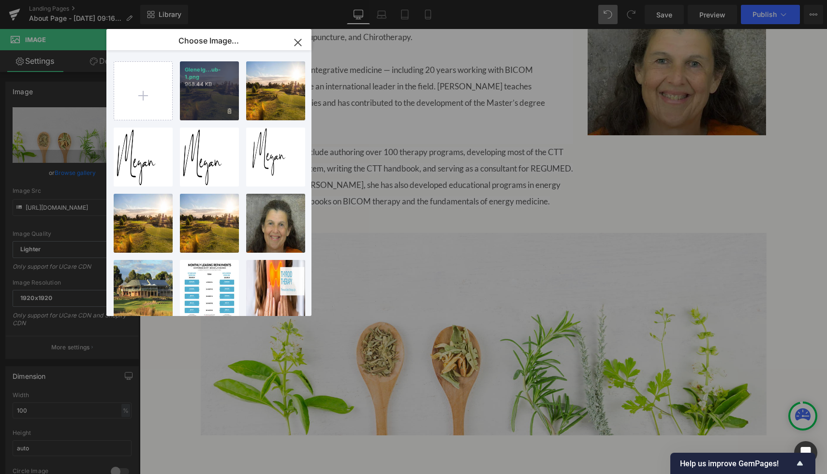
click at [223, 106] on div "Glenelg...ub-1.png 968.44 KB" at bounding box center [209, 90] width 59 height 59
type input "https://ucarecdn.com/990111a4-9897-4c49-a6e0-88cc0de1c0a8/-/format/auto/-/previ…"
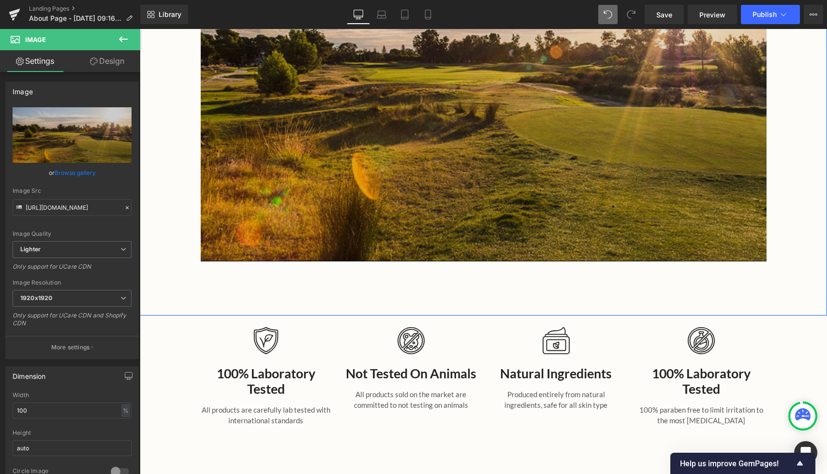
scroll to position [1205, 0]
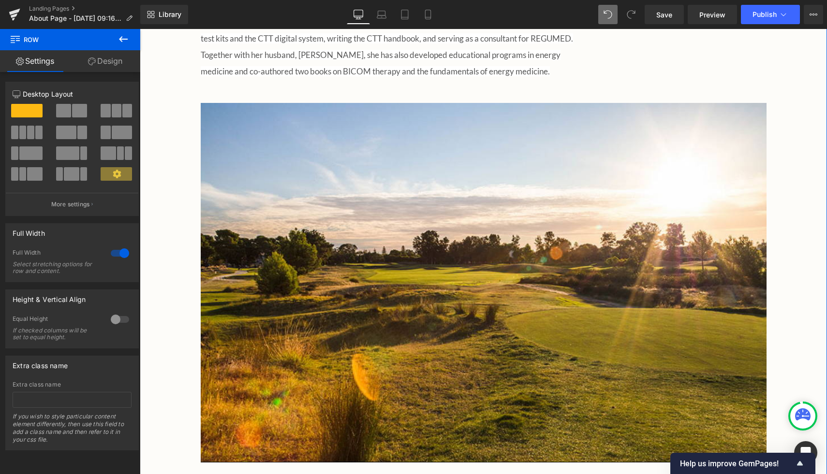
scroll to position [1006, 0]
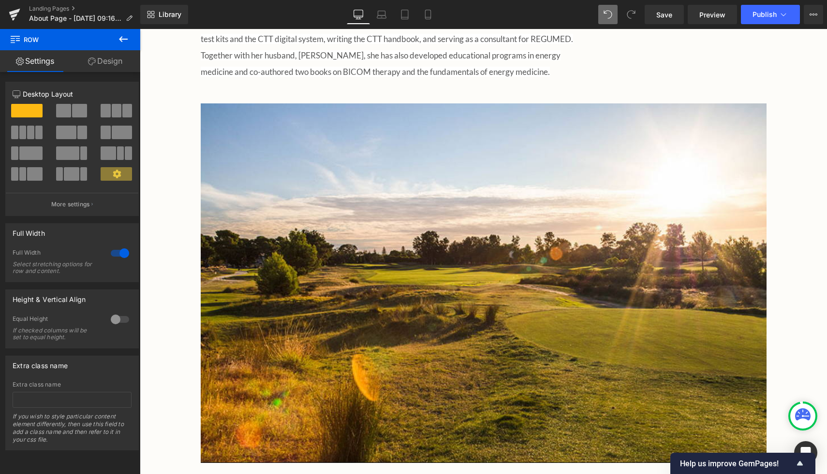
click at [120, 41] on icon at bounding box center [123, 39] width 12 height 12
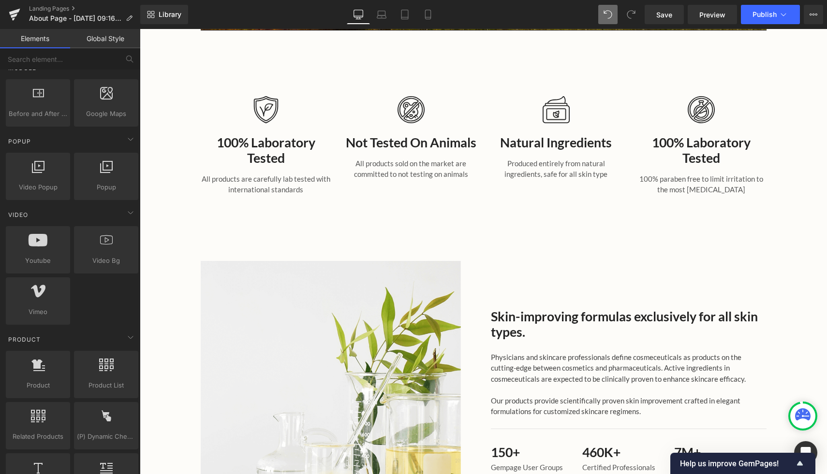
scroll to position [1436, 0]
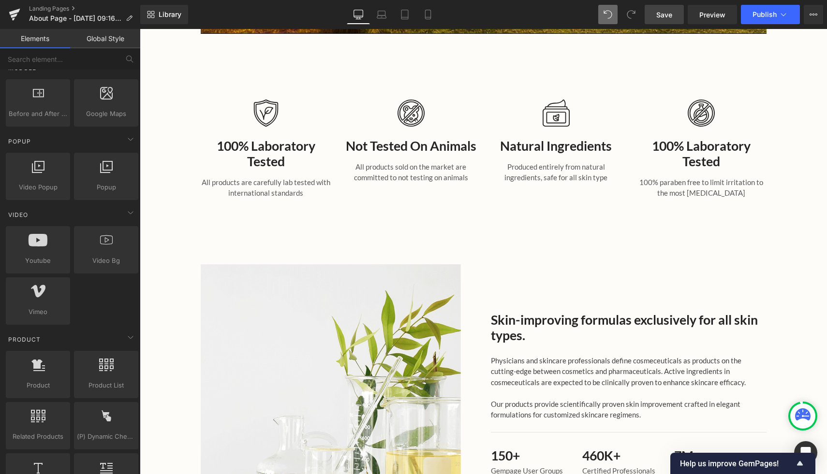
click at [662, 22] on link "Save" at bounding box center [664, 14] width 39 height 19
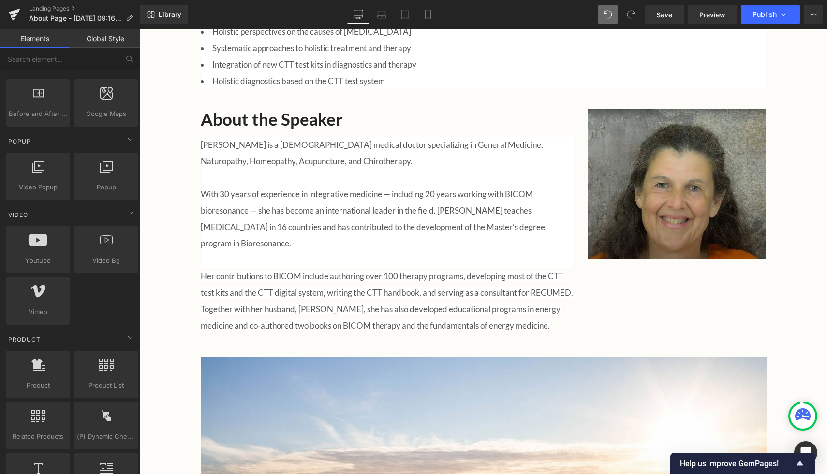
scroll to position [755, 0]
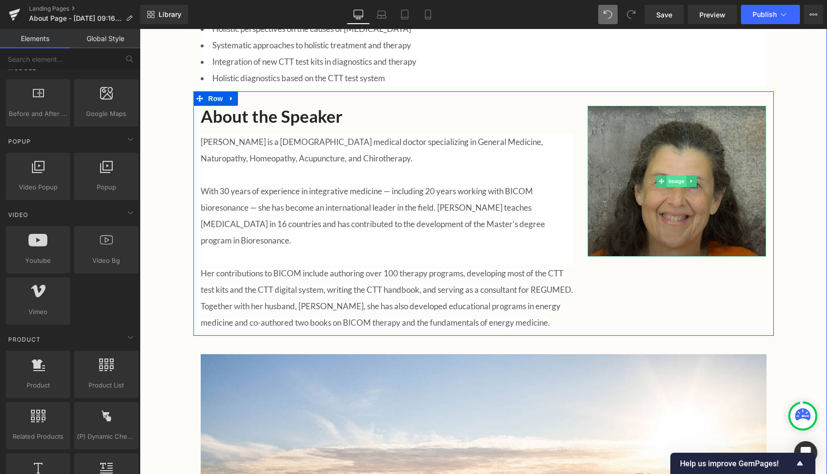
click at [676, 176] on span "Image" at bounding box center [677, 182] width 20 height 12
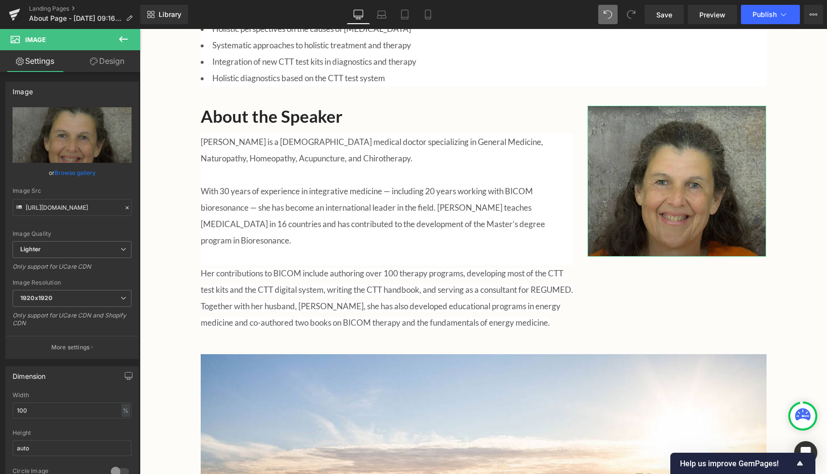
click at [119, 62] on link "Design" at bounding box center [107, 61] width 70 height 22
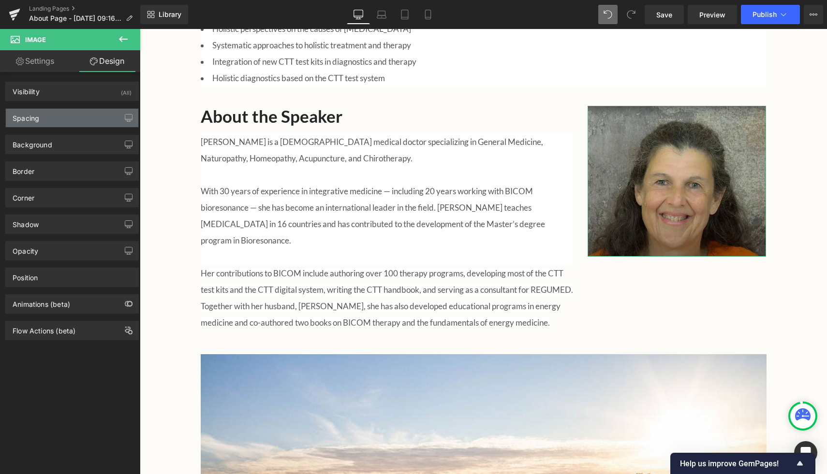
click at [113, 109] on div "Spacing" at bounding box center [72, 118] width 132 height 18
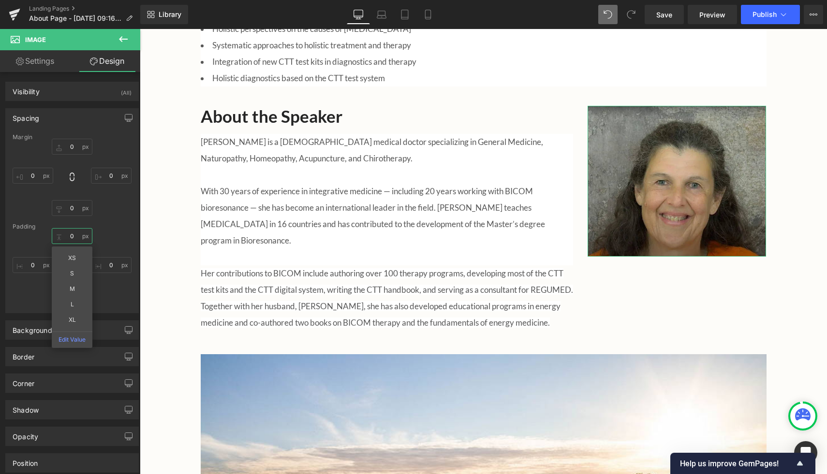
click at [74, 233] on input "0" at bounding box center [72, 236] width 41 height 16
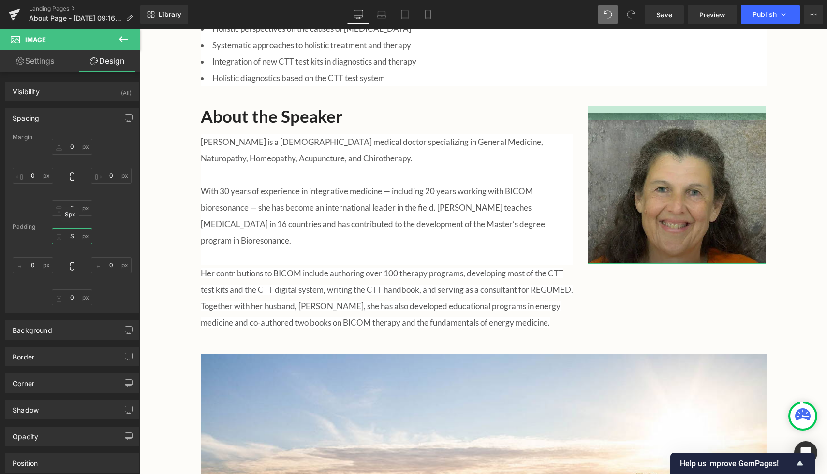
click at [70, 233] on input "S" at bounding box center [72, 236] width 41 height 16
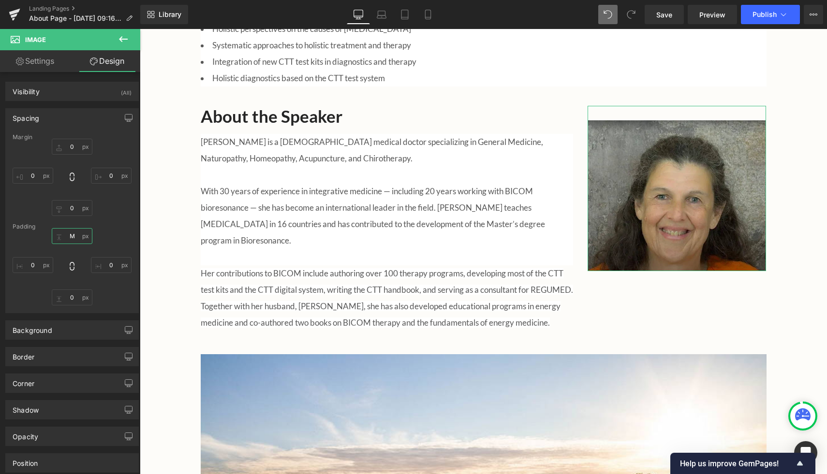
click at [67, 239] on input "M" at bounding box center [72, 236] width 41 height 16
type input "L"
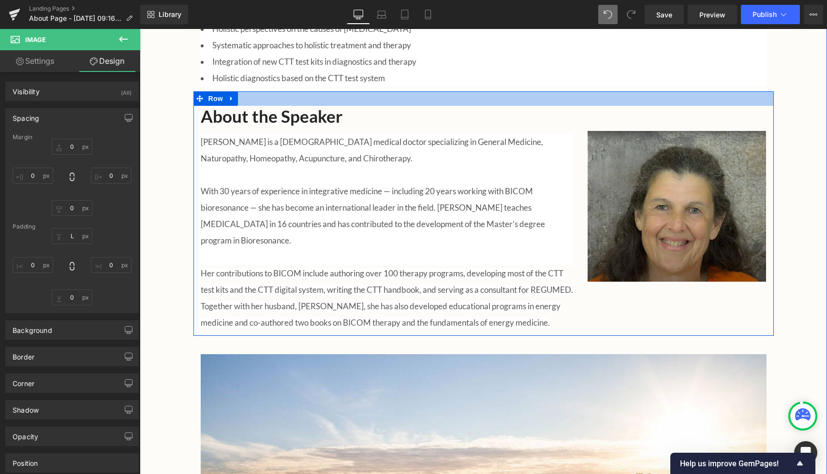
click at [502, 91] on div at bounding box center [483, 98] width 580 height 15
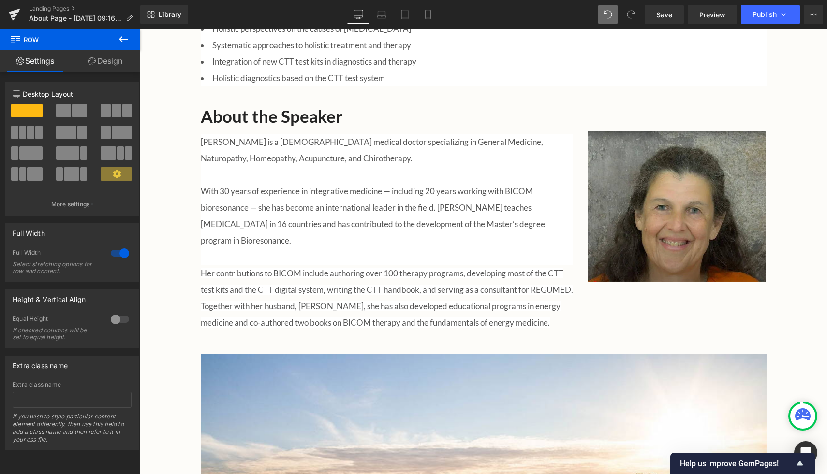
click at [801, 127] on div "A Long-Awaited Gathering Heading We are thrilled to welcome back the Australian…" at bounding box center [483, 186] width 687 height 1066
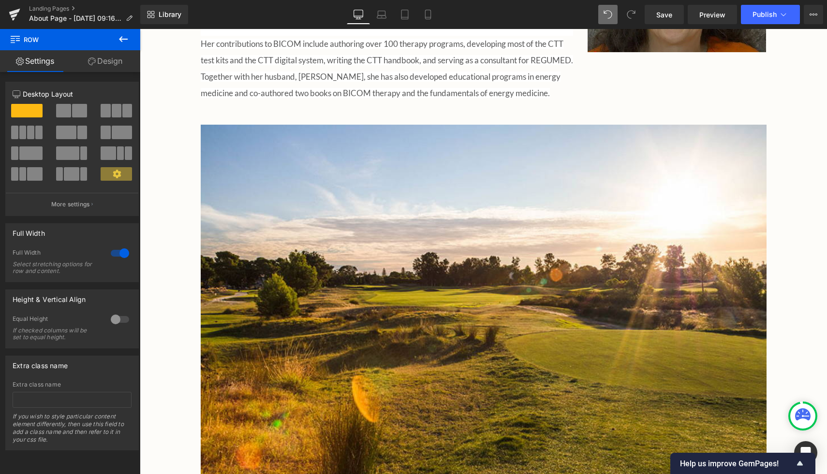
scroll to position [975, 0]
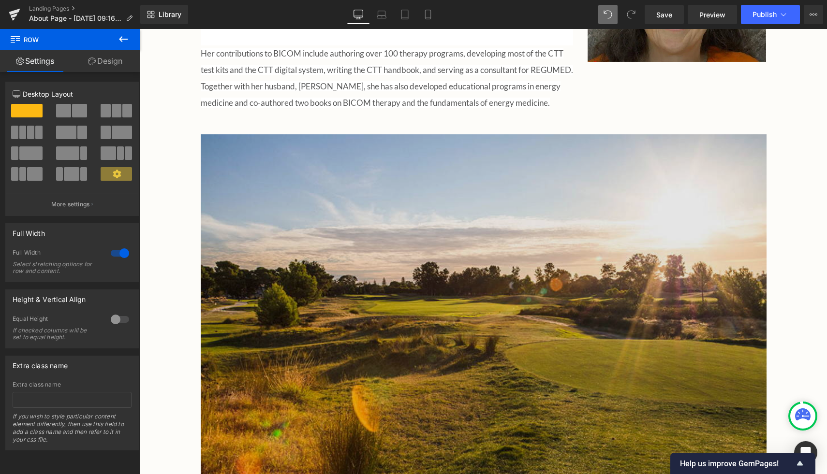
click at [393, 299] on img at bounding box center [484, 314] width 566 height 360
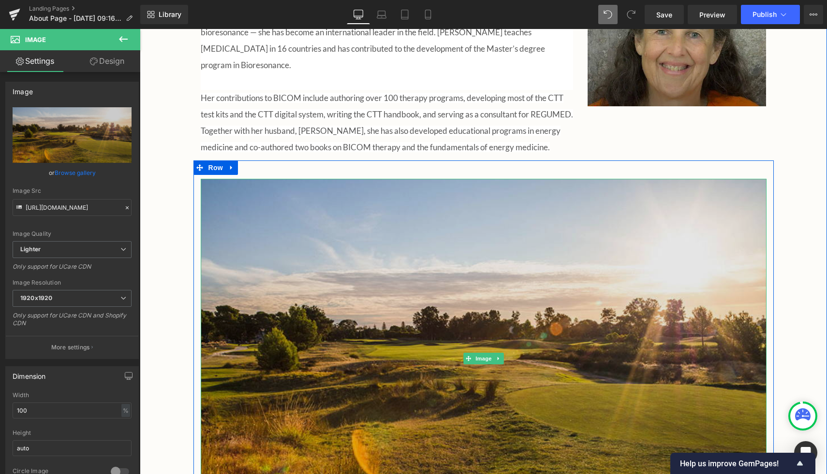
scroll to position [907, 0]
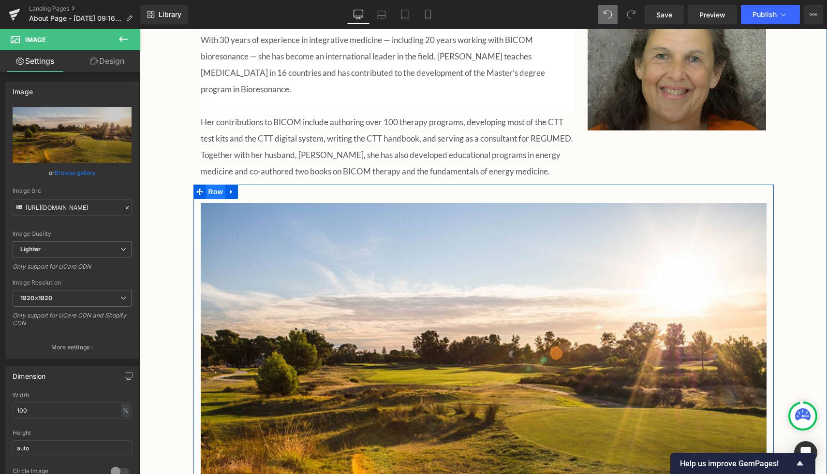
click at [214, 191] on span "Row" at bounding box center [215, 192] width 19 height 15
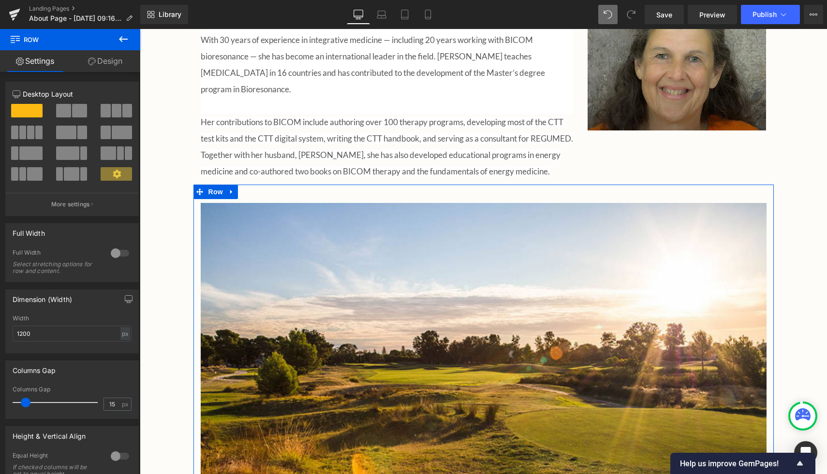
click at [73, 135] on span at bounding box center [66, 133] width 20 height 14
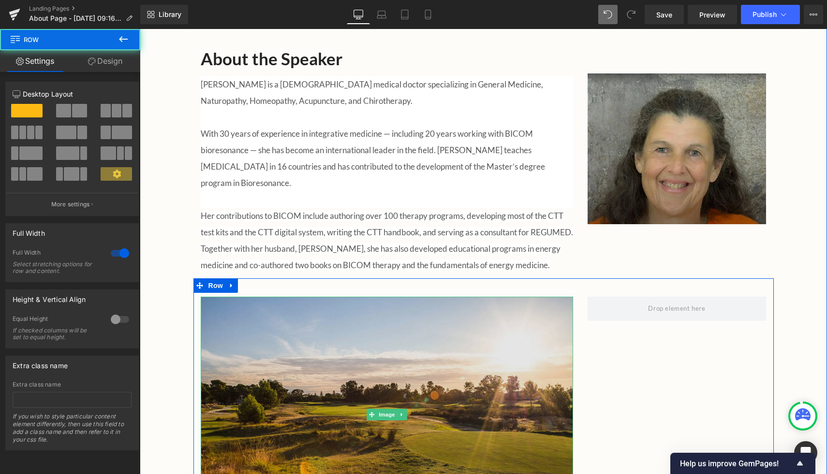
scroll to position [799, 0]
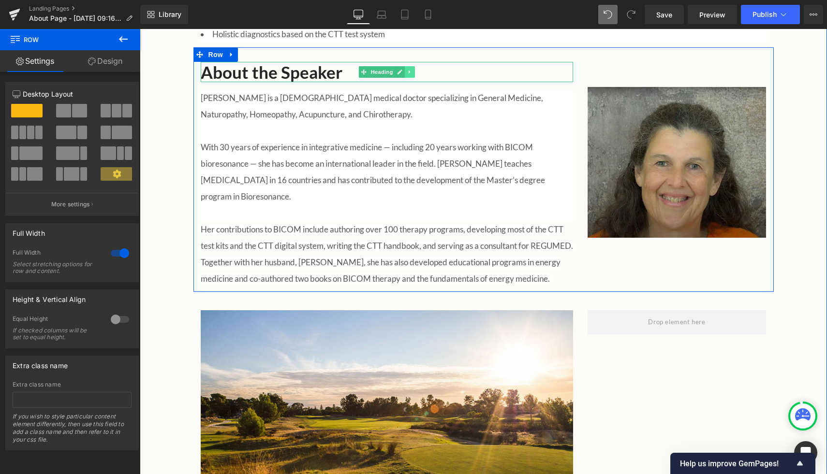
click at [408, 66] on link at bounding box center [410, 72] width 10 height 12
click at [406, 69] on icon at bounding box center [404, 71] width 5 height 5
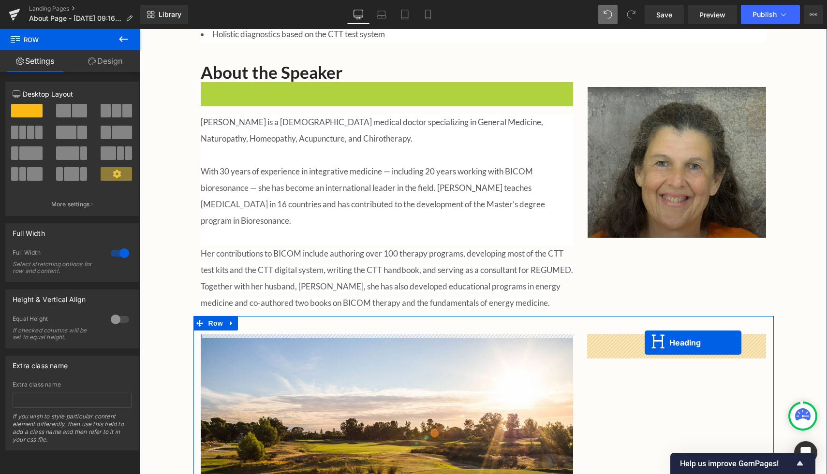
drag, startPoint x: 361, startPoint y: 75, endPoint x: 645, endPoint y: 343, distance: 390.3
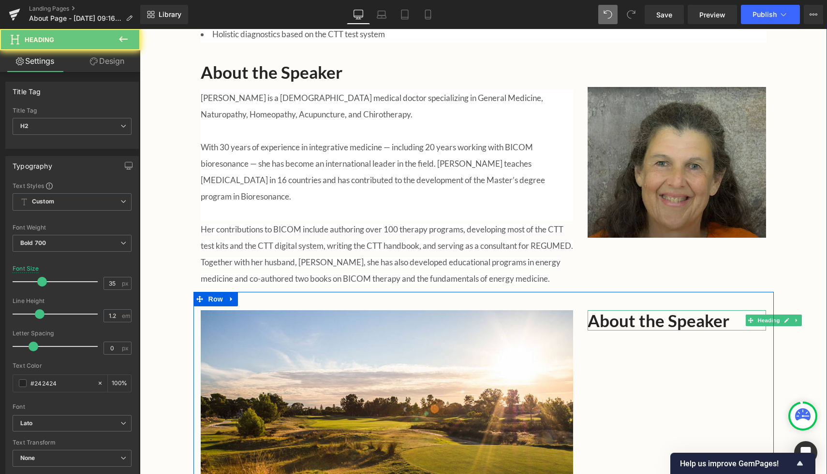
click at [643, 322] on h2 "About the Speaker" at bounding box center [676, 320] width 179 height 20
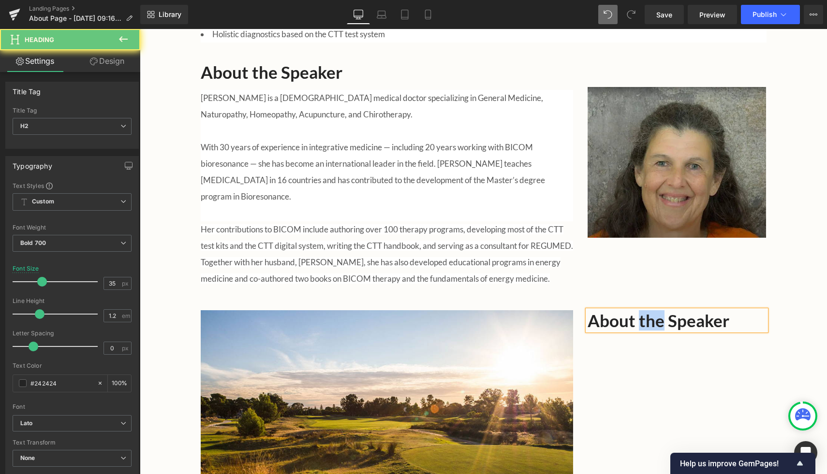
click at [643, 322] on h2 "About the Speaker" at bounding box center [676, 320] width 179 height 20
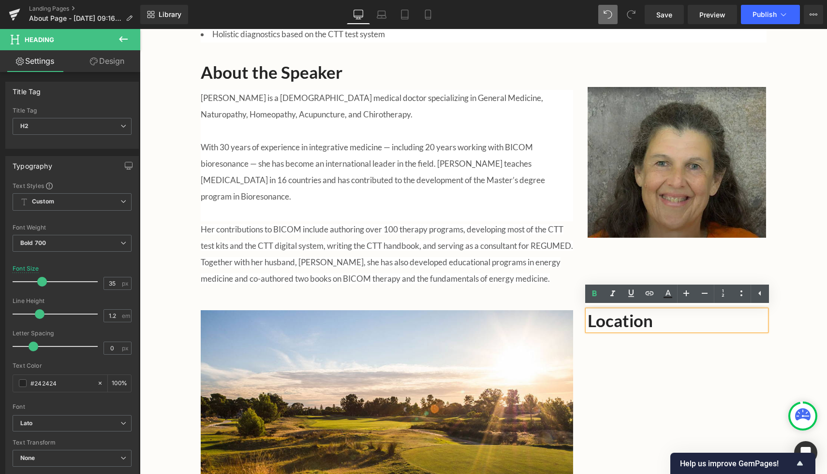
click at [826, 278] on div "A Long-Awaited Gathering Heading We are thrilled to welcome back the Australian…" at bounding box center [483, 80] width 687 height 942
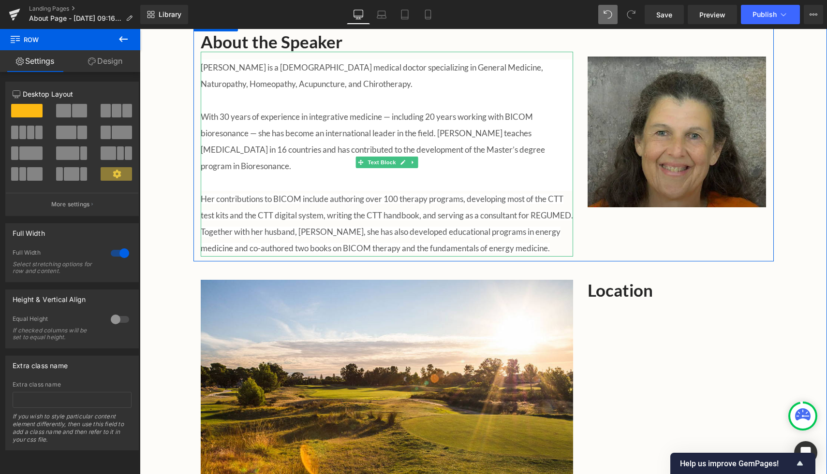
scroll to position [818, 0]
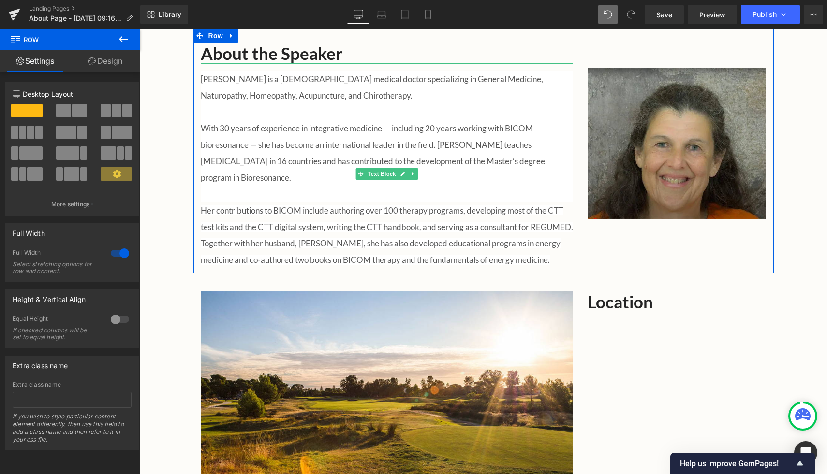
click at [305, 140] on p "With 30 years of experience in integrative medicine — including 20 years workin…" at bounding box center [387, 153] width 372 height 66
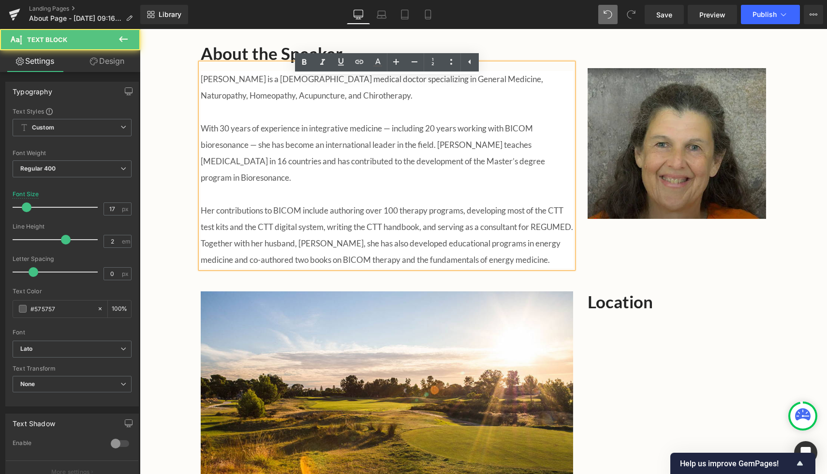
click at [600, 219] on div "About the Speaker Heading Dr. Sabine Rauch is a German medical doctor specializ…" at bounding box center [483, 151] width 580 height 245
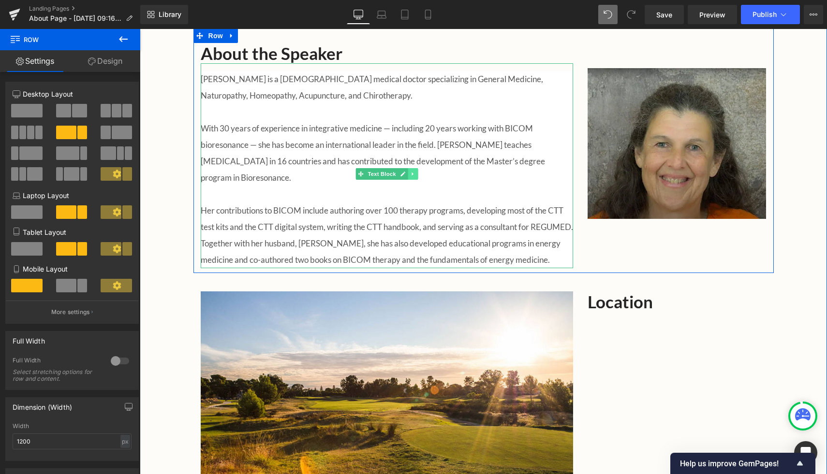
click at [413, 171] on icon at bounding box center [412, 174] width 5 height 6
click at [409, 171] on icon at bounding box center [407, 174] width 5 height 6
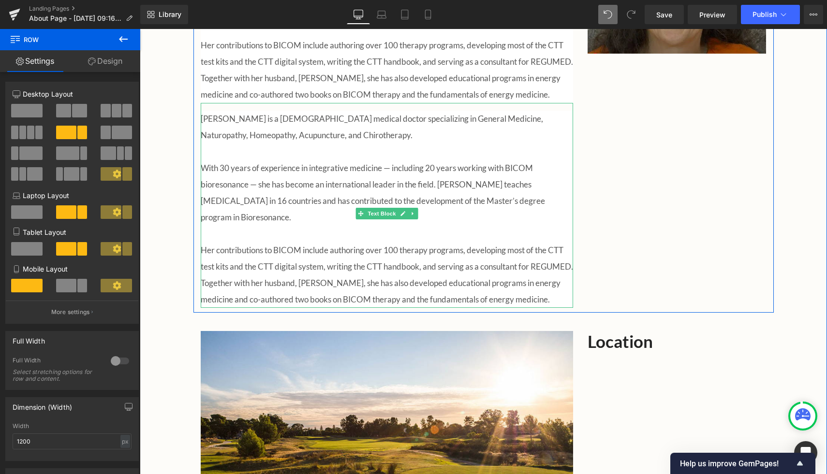
scroll to position [984, 0]
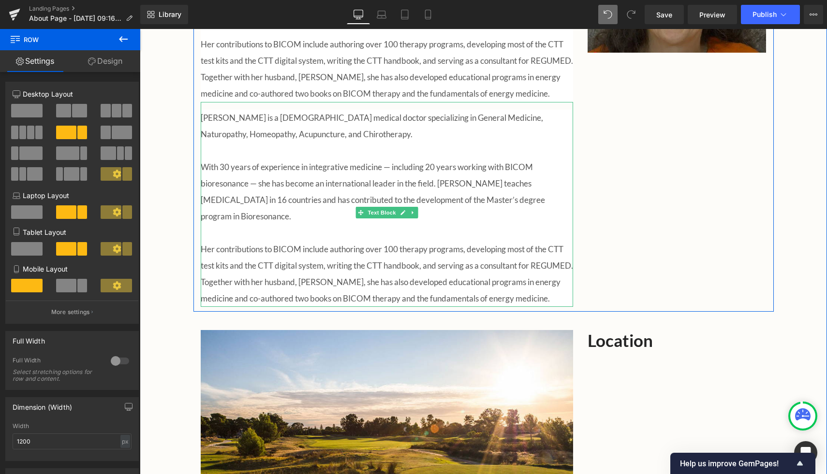
click at [271, 141] on p "Dr. Sabine Rauch is a German medical doctor specializing in General Medicine, N…" at bounding box center [387, 126] width 372 height 33
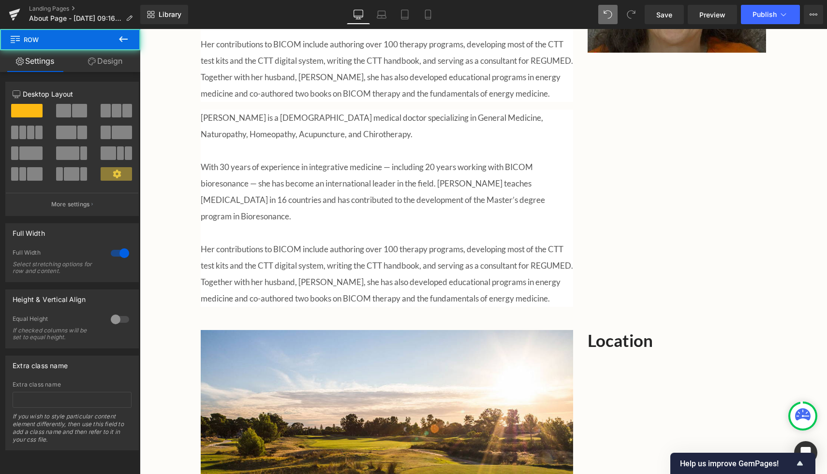
click at [398, 160] on p "With 30 years of experience in integrative medicine — including 20 years workin…" at bounding box center [387, 192] width 372 height 66
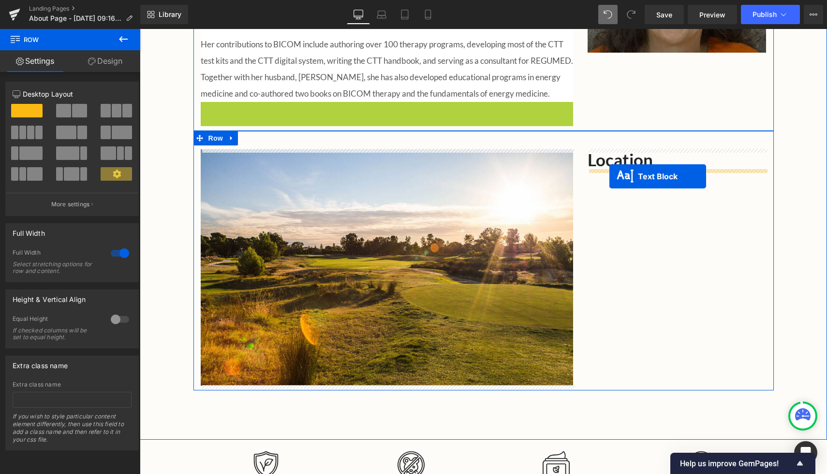
drag, startPoint x: 362, startPoint y: 211, endPoint x: 609, endPoint y: 176, distance: 249.9
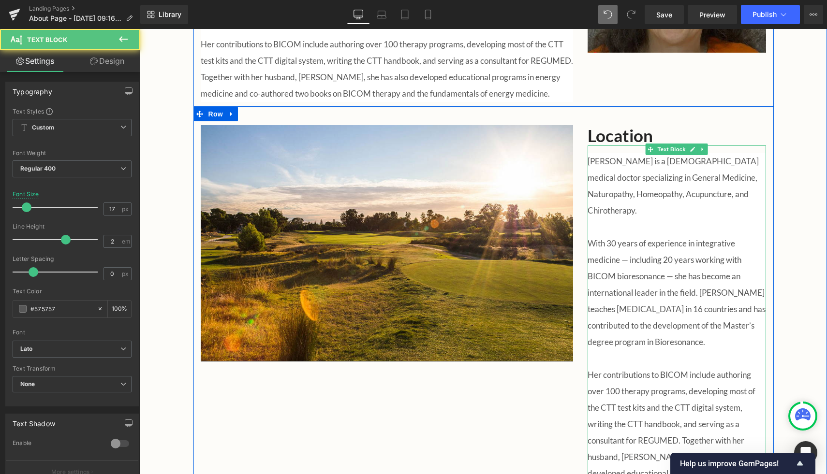
click at [591, 160] on p "Dr. Sabine Rauch is a German medical doctor specializing in General Medicine, N…" at bounding box center [676, 186] width 179 height 66
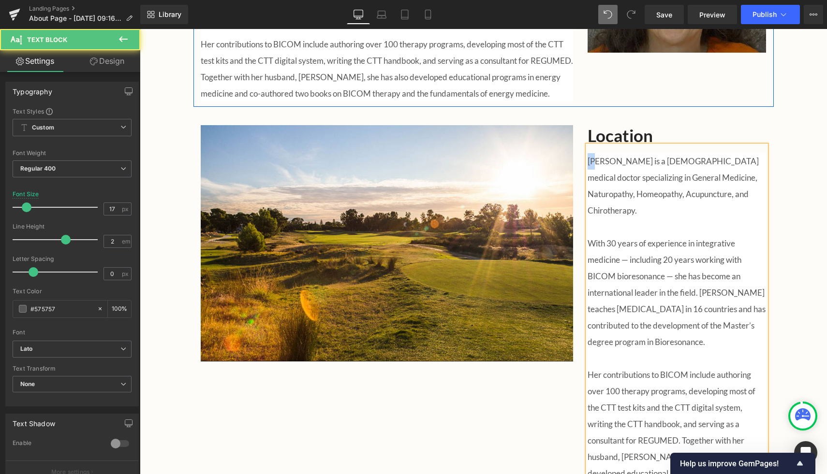
click at [591, 160] on p "Dr. Sabine Rauch is a German medical doctor specializing in General Medicine, N…" at bounding box center [676, 186] width 179 height 66
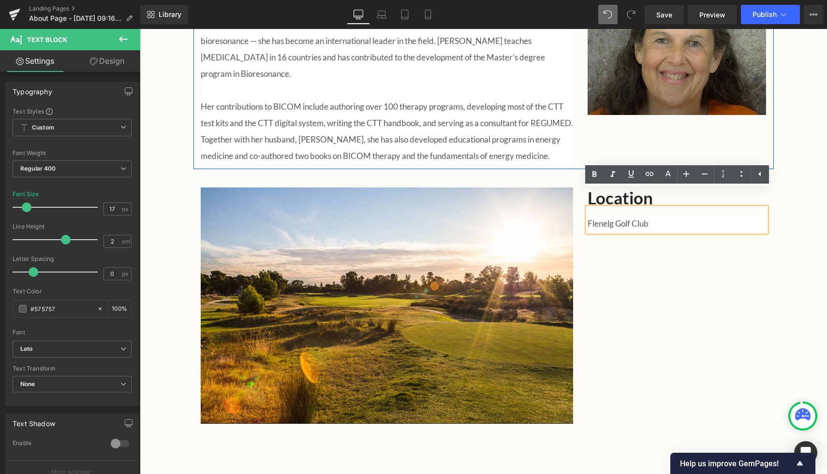
scroll to position [921, 0]
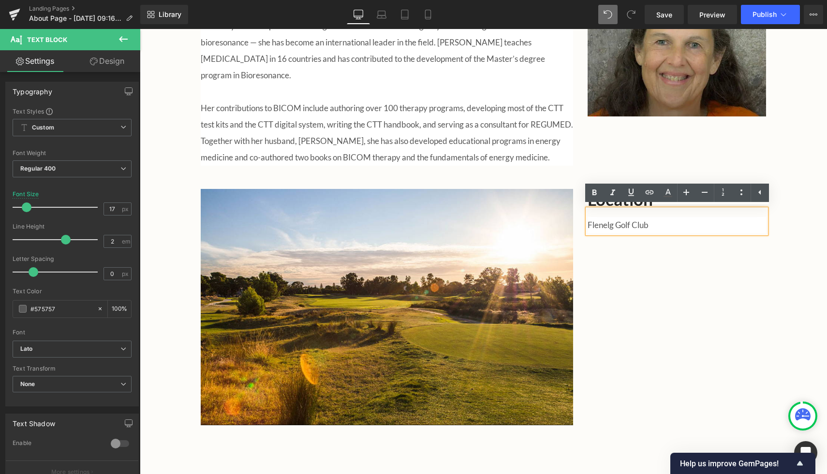
click at [588, 223] on p "Flenelg Golf Club" at bounding box center [676, 225] width 179 height 16
click at [666, 224] on p "Glenelg Golf Club" at bounding box center [676, 225] width 179 height 16
click at [670, 224] on p "Glenelg Golf Club" at bounding box center [676, 225] width 179 height 16
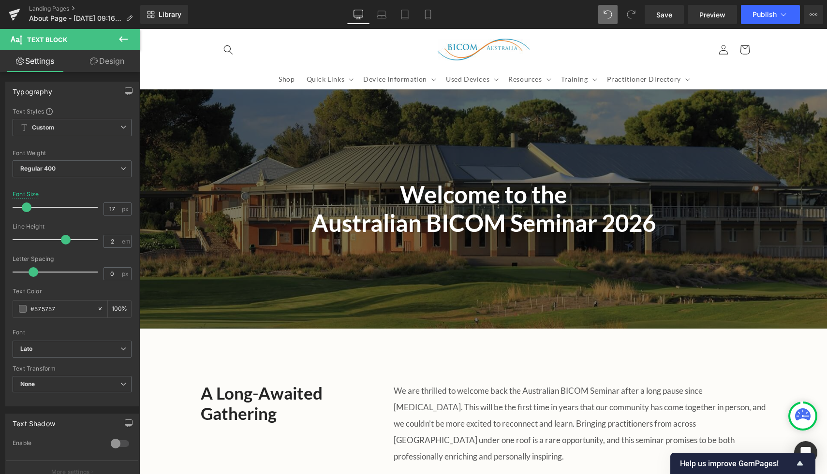
scroll to position [0, 0]
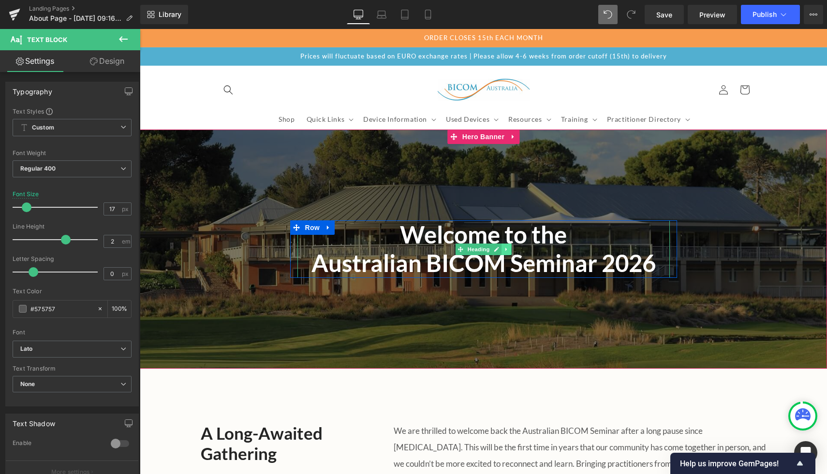
click at [504, 250] on icon at bounding box center [506, 250] width 5 height 6
click at [500, 249] on icon at bounding box center [500, 249] width 5 height 5
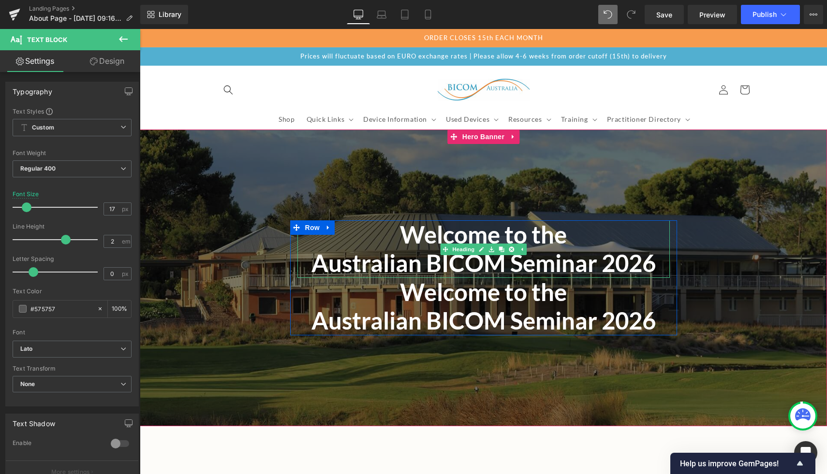
click at [452, 310] on span "Australian BICOM Seminar 2026" at bounding box center [483, 321] width 344 height 28
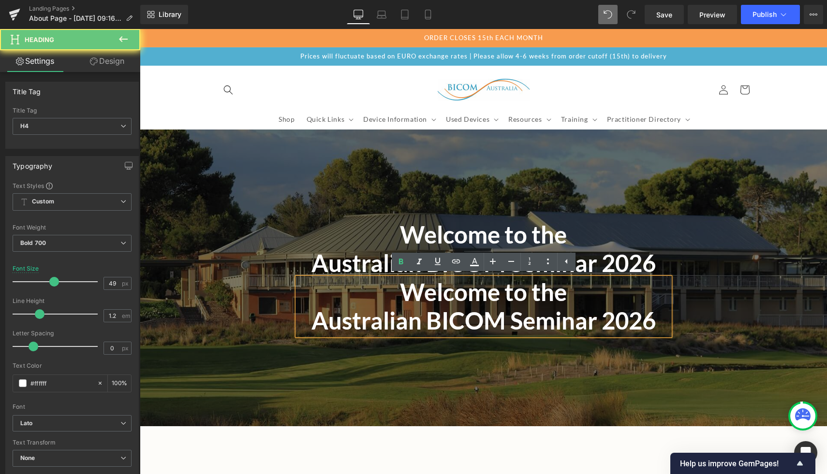
click at [452, 310] on span "Australian BICOM Seminar 2026" at bounding box center [483, 321] width 344 height 28
click at [376, 288] on h4 "Welcome to the" at bounding box center [483, 292] width 372 height 29
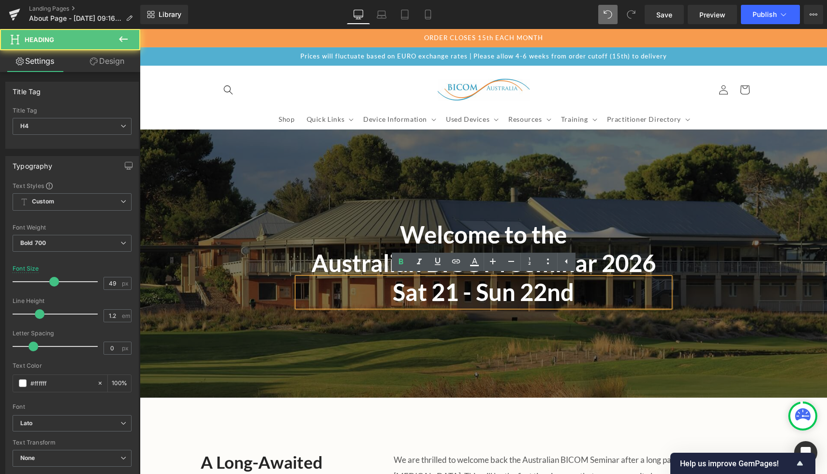
click at [456, 292] on h4 "Sat 21 - Sun 22nd" at bounding box center [483, 292] width 372 height 29
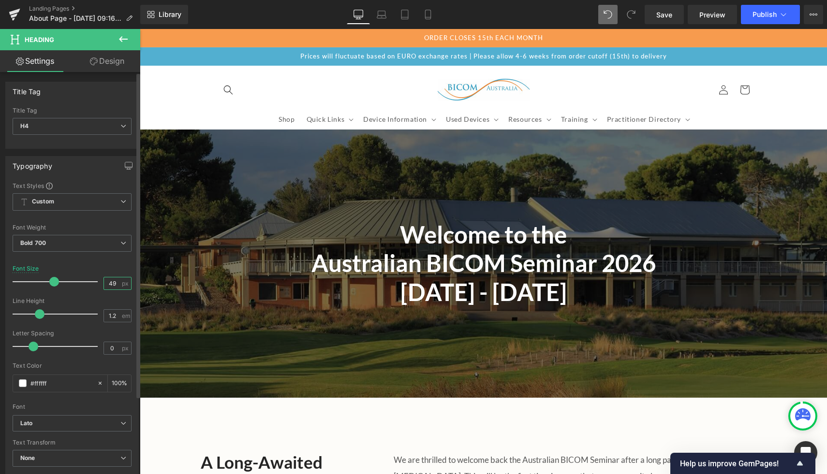
click at [112, 285] on input "49" at bounding box center [112, 284] width 17 height 12
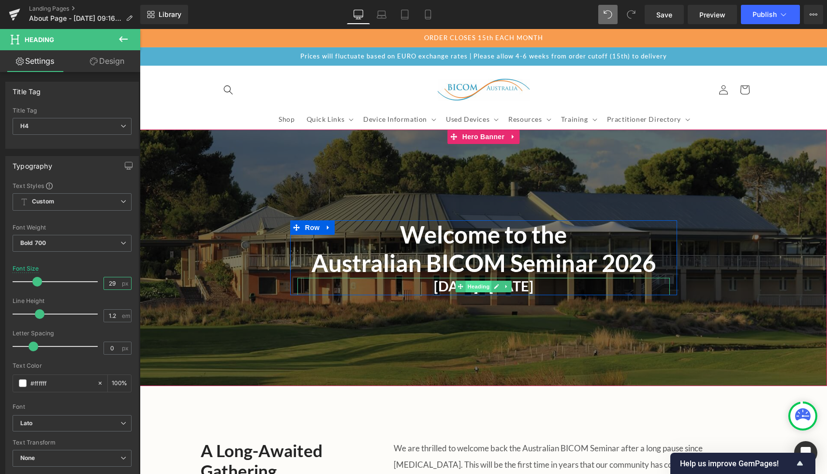
click at [473, 288] on span "Heading" at bounding box center [478, 287] width 26 height 12
click at [381, 285] on h4 "Sat 21st - Sun 22nd February" at bounding box center [483, 286] width 372 height 17
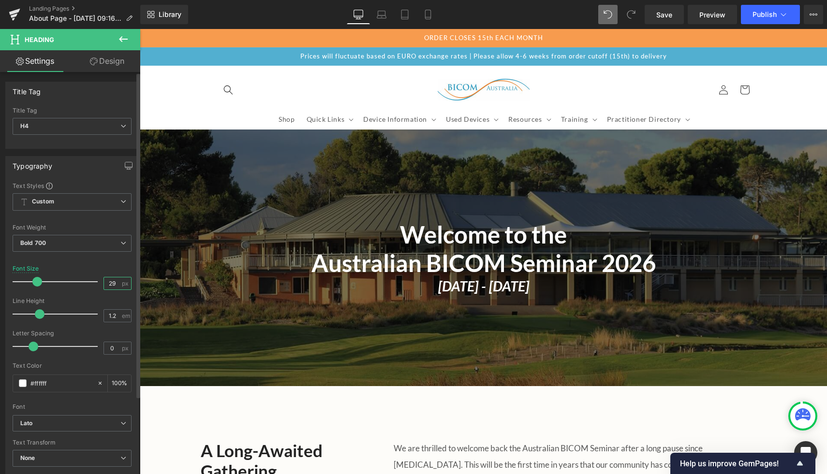
click at [114, 286] on input "29" at bounding box center [112, 284] width 17 height 12
type input "2"
type input "34"
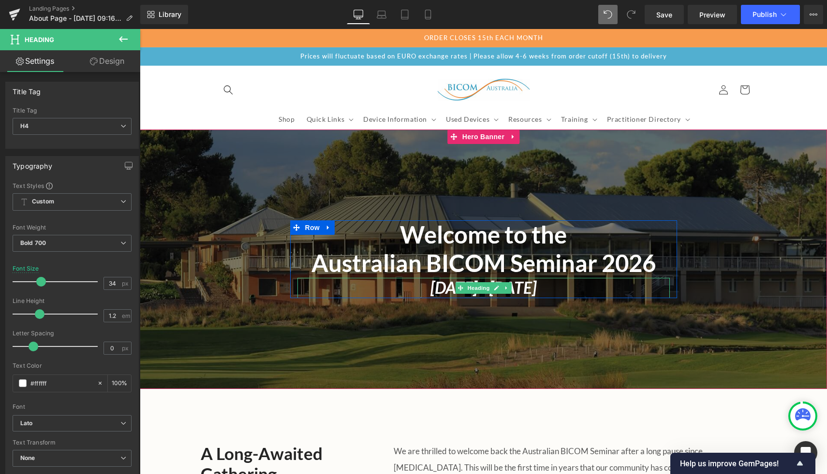
click at [430, 288] on icon "Sat 21st - Sun 22nd February" at bounding box center [483, 288] width 106 height 20
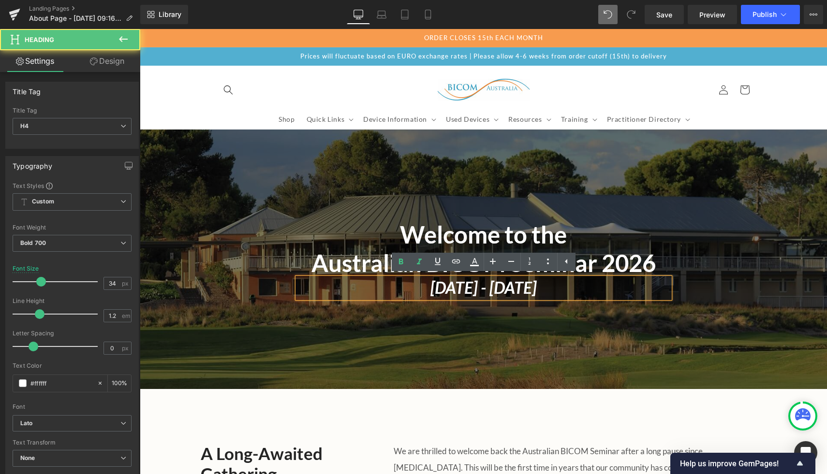
click at [430, 291] on icon "Sat 21st - Sun 22nd February" at bounding box center [483, 288] width 106 height 20
click at [467, 288] on icon "21st - Sun 22nd February" at bounding box center [483, 288] width 106 height 20
click at [393, 286] on h4 "21st - Sun 22nd February" at bounding box center [483, 288] width 372 height 20
click at [499, 286] on icon "Saturday 21st - Sun 22nd February" at bounding box center [483, 288] width 106 height 20
click at [755, 277] on span "Welcome to the Australian BICOM Seminar 2026 Heading Saturday 21st - Sunday 22n…" at bounding box center [483, 258] width 687 height 77
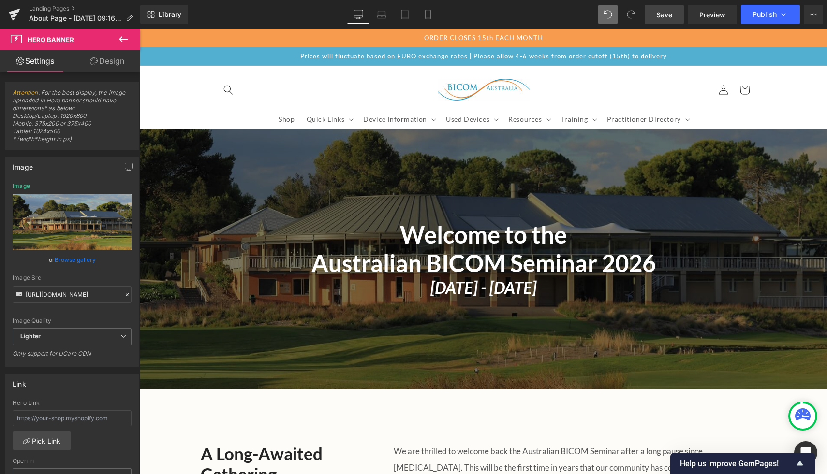
click at [659, 13] on span "Save" at bounding box center [664, 15] width 16 height 10
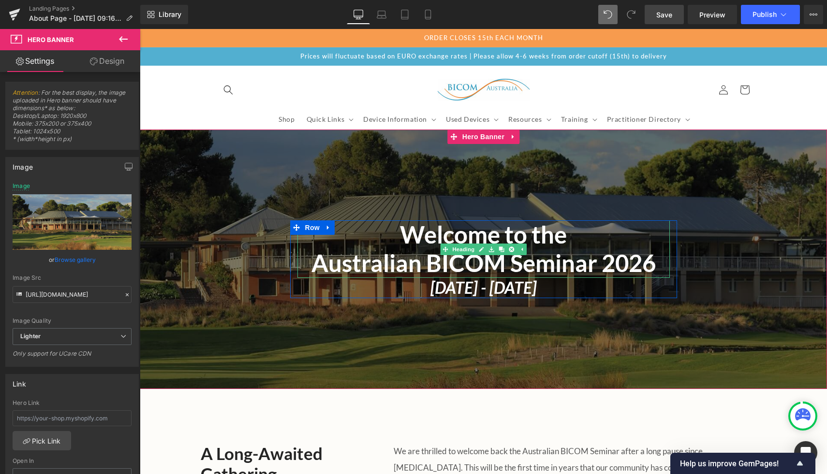
click at [578, 233] on h4 "Welcome to the" at bounding box center [483, 234] width 372 height 29
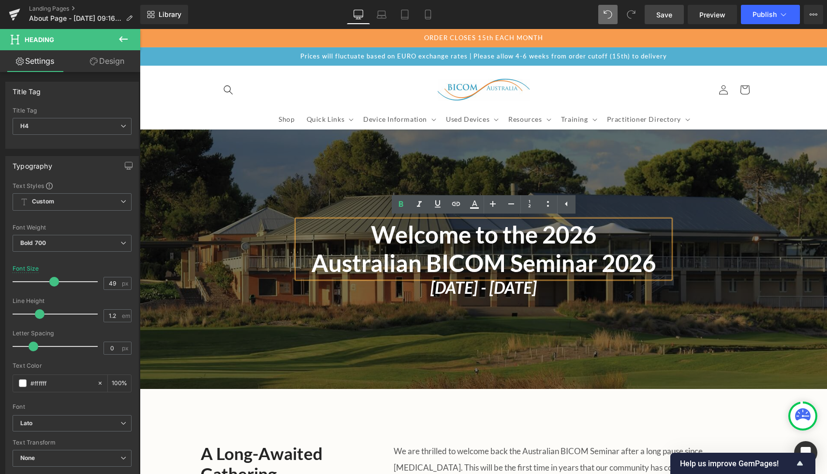
click at [606, 260] on span "Australian BICOM Seminar 2026" at bounding box center [483, 263] width 344 height 28
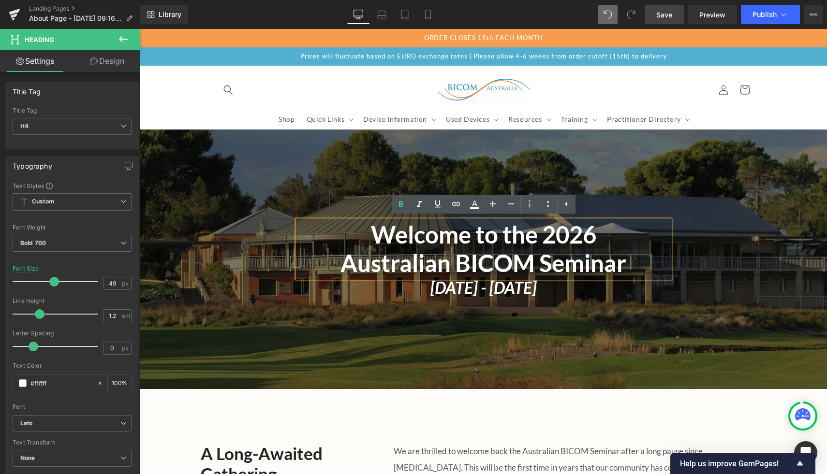
click at [745, 234] on span "Welcome to the 2026 Australian BICOM Seminar Heading Saturday 21st - Sunday 22n…" at bounding box center [483, 258] width 687 height 77
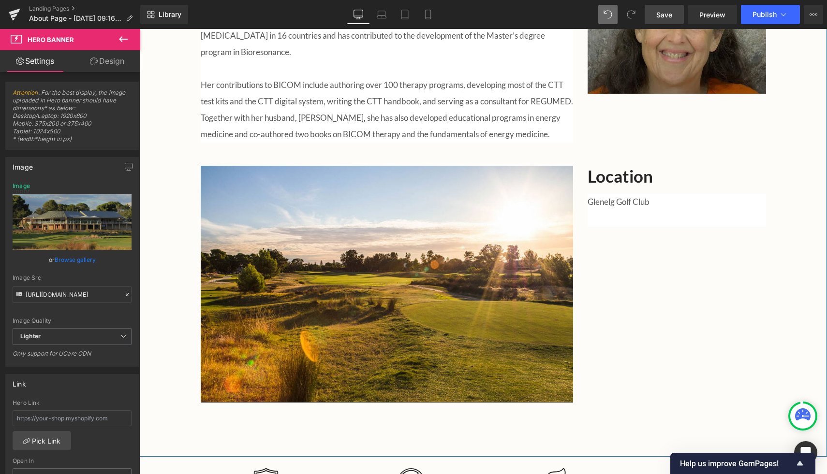
scroll to position [965, 0]
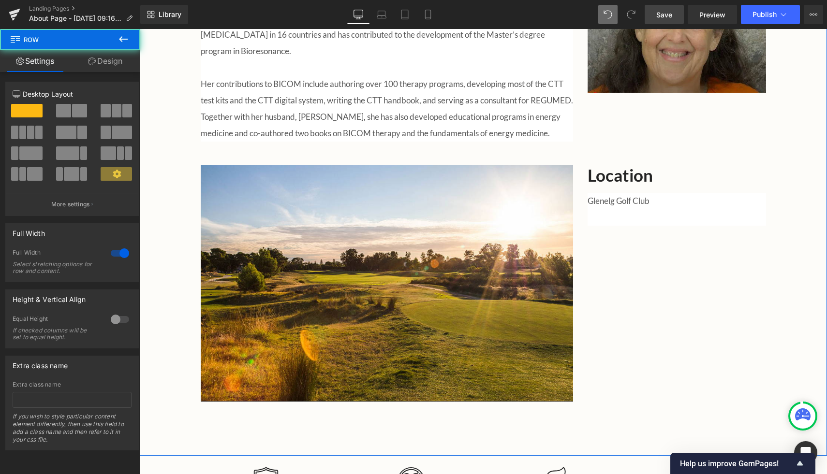
click at [113, 175] on icon at bounding box center [117, 174] width 9 height 9
click at [30, 64] on link "Settings" at bounding box center [35, 61] width 70 height 22
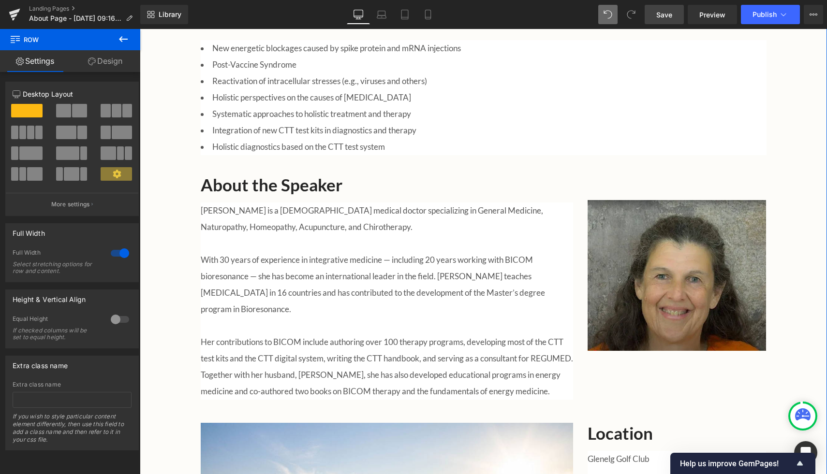
scroll to position [703, 0]
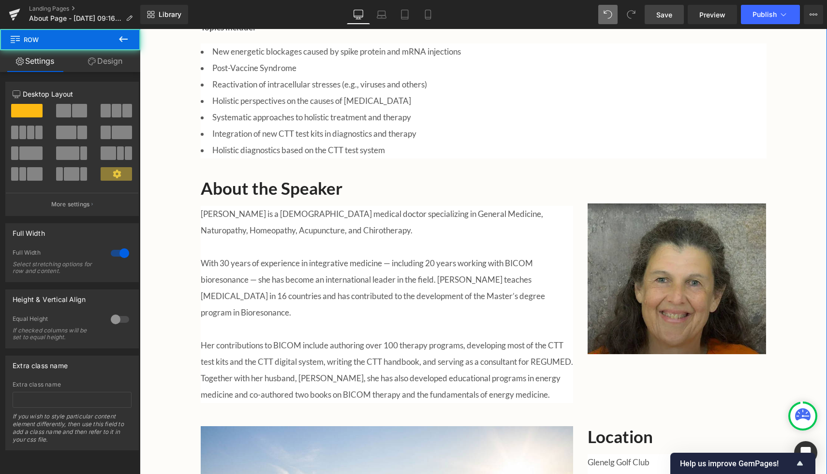
click at [164, 155] on div "A Long-Awaited Gathering Heading We are thrilled to welcome back the Australian…" at bounding box center [483, 197] width 687 height 942
click at [164, 151] on div "A Long-Awaited Gathering Heading We are thrilled to welcome back the Australian…" at bounding box center [483, 197] width 687 height 942
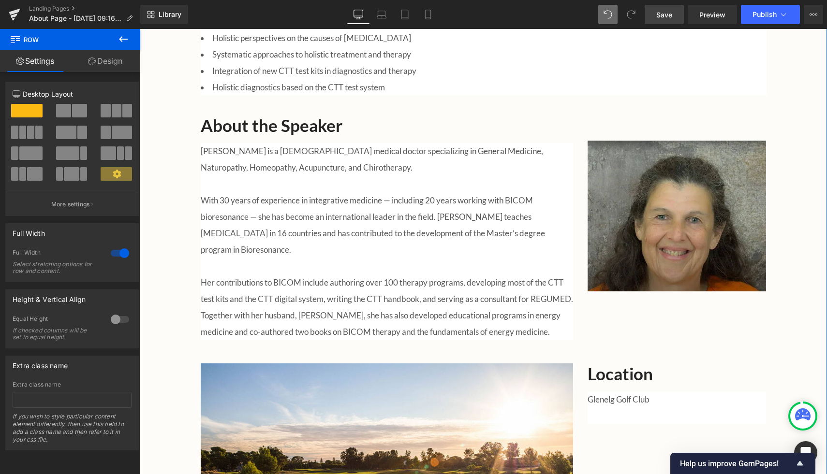
scroll to position [769, 0]
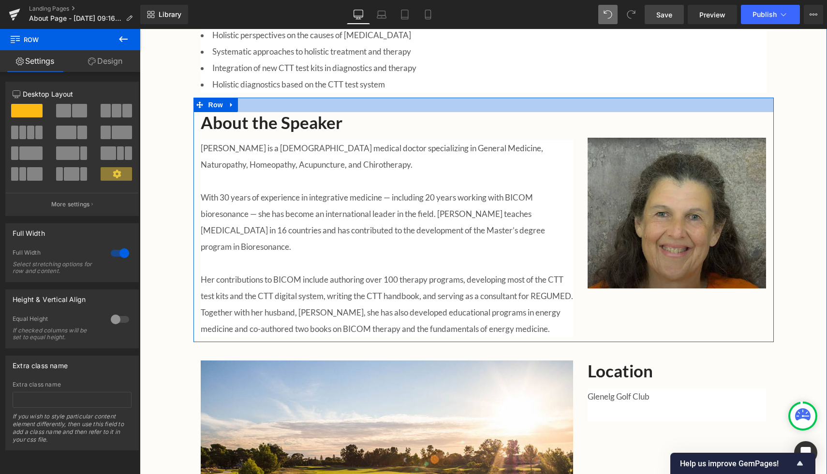
click at [528, 98] on div at bounding box center [483, 105] width 580 height 15
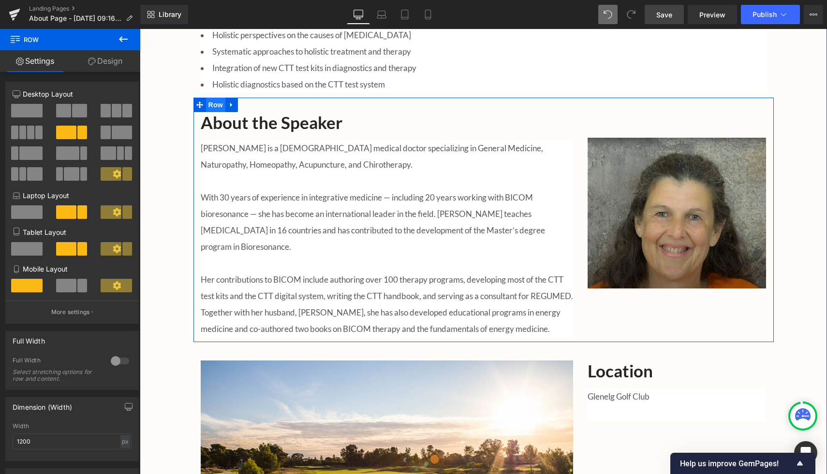
click at [215, 98] on span "Row" at bounding box center [215, 105] width 19 height 15
click at [108, 56] on link "Design" at bounding box center [105, 61] width 70 height 22
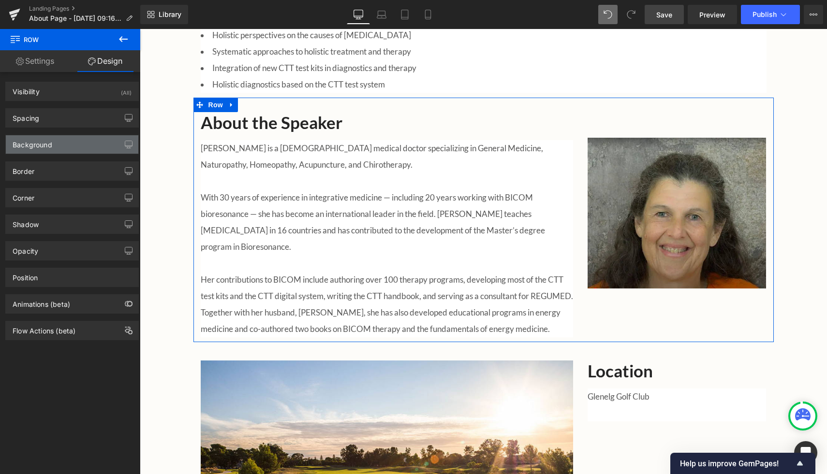
click at [49, 147] on div "Background" at bounding box center [33, 142] width 40 height 14
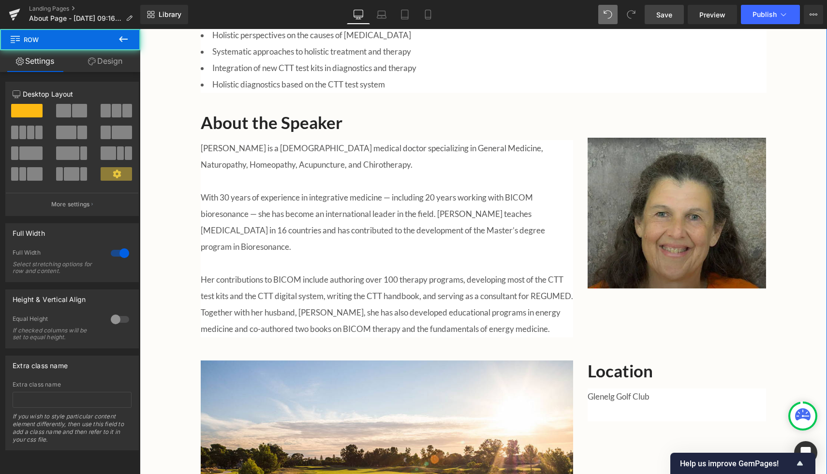
click at [153, 115] on div "A Long-Awaited Gathering Heading We are thrilled to welcome back the Australian…" at bounding box center [483, 131] width 687 height 942
click at [176, 112] on div "A Long-Awaited Gathering Heading We are thrilled to welcome back the Australian…" at bounding box center [483, 131] width 687 height 942
drag, startPoint x: 107, startPoint y: 64, endPoint x: 80, endPoint y: 99, distance: 44.4
click at [107, 64] on link "Design" at bounding box center [105, 61] width 70 height 22
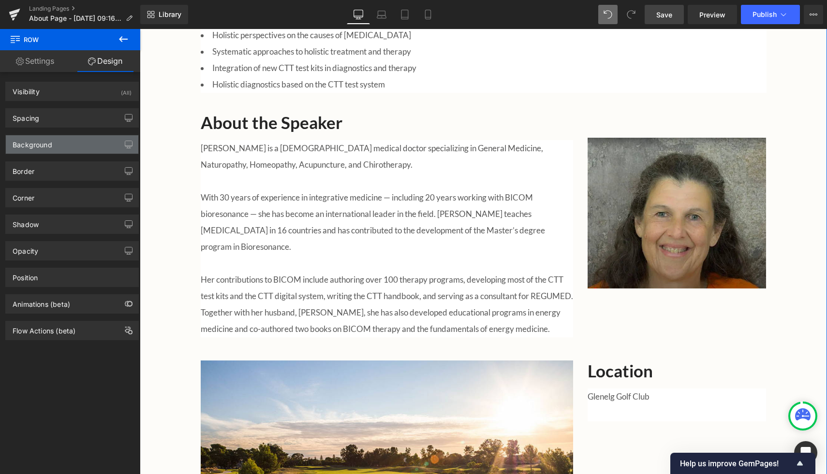
click at [62, 140] on div "Background" at bounding box center [72, 144] width 132 height 18
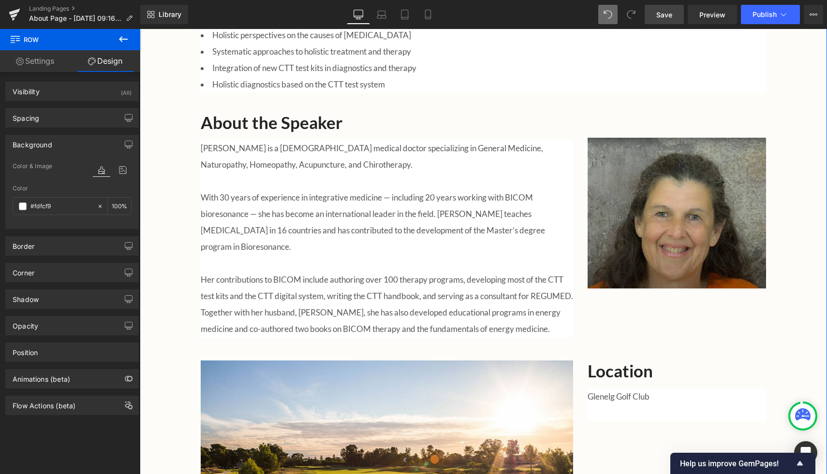
drag, startPoint x: 64, startPoint y: 205, endPoint x: 0, endPoint y: 204, distance: 63.8
click at [0, 204] on div "Background Color & Image color rgba(253, 252, 249, 1) Color #fdfcf9 100 % Image…" at bounding box center [72, 179] width 145 height 102
type input "0"
type input "fff"
type input "100"
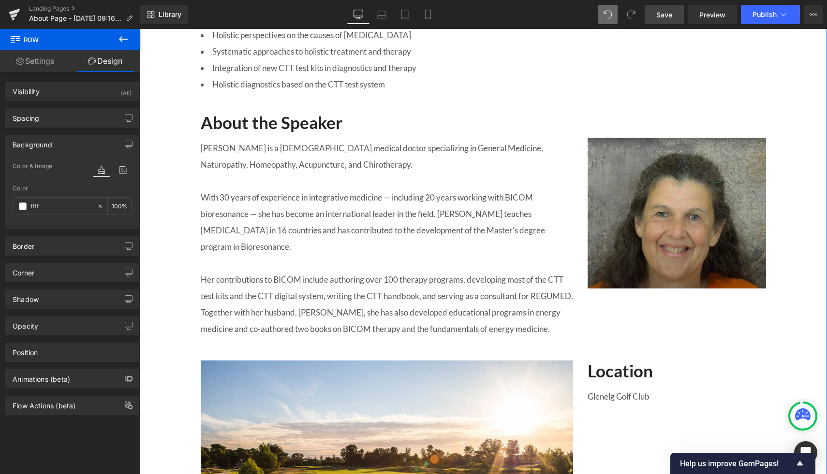
type input "fffff"
type input "0"
type input "ffffff"
type input "100"
type input "#ffffff"
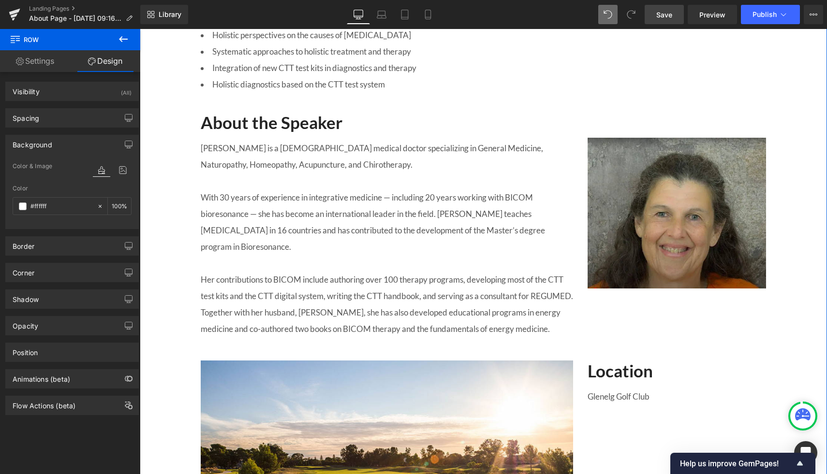
click at [170, 188] on div "A Long-Awaited Gathering Heading We are thrilled to welcome back the Australian…" at bounding box center [483, 131] width 687 height 942
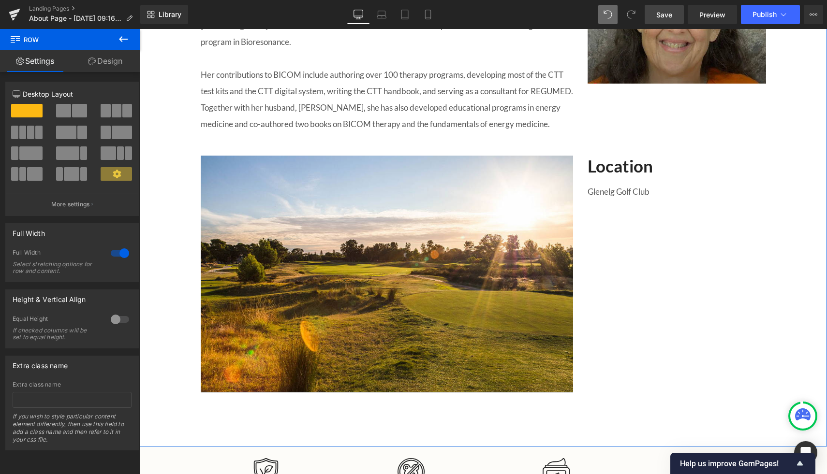
scroll to position [1006, 0]
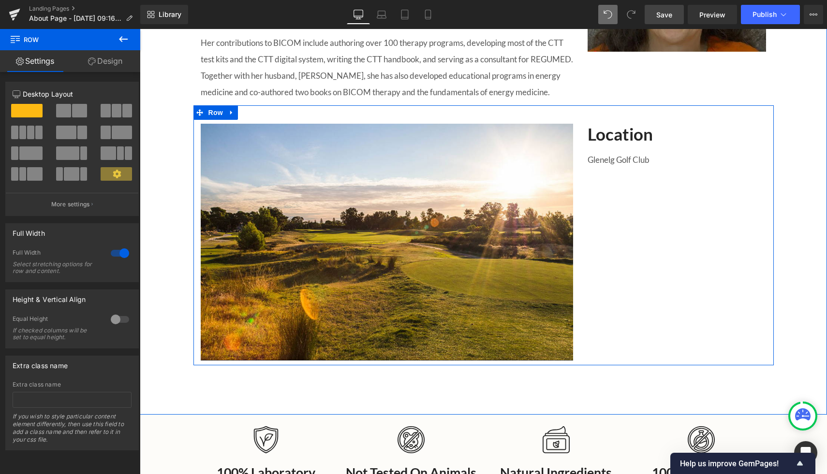
click at [640, 174] on p at bounding box center [676, 176] width 179 height 16
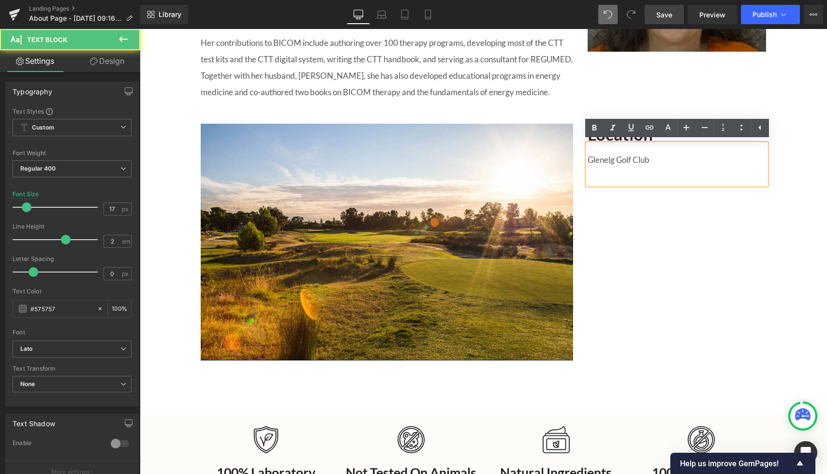
click at [659, 163] on p "Glenelg Golf Club" at bounding box center [676, 160] width 179 height 16
click at [651, 175] on p at bounding box center [676, 176] width 179 height 16
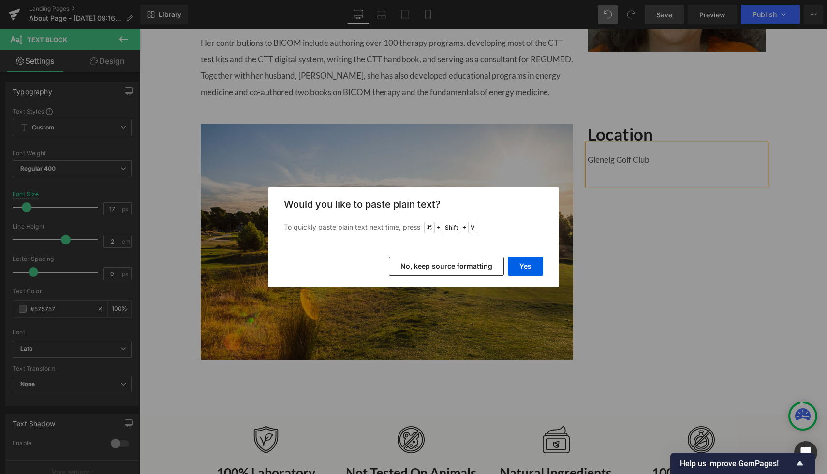
click at [456, 266] on button "No, keep source formatting" at bounding box center [446, 266] width 115 height 19
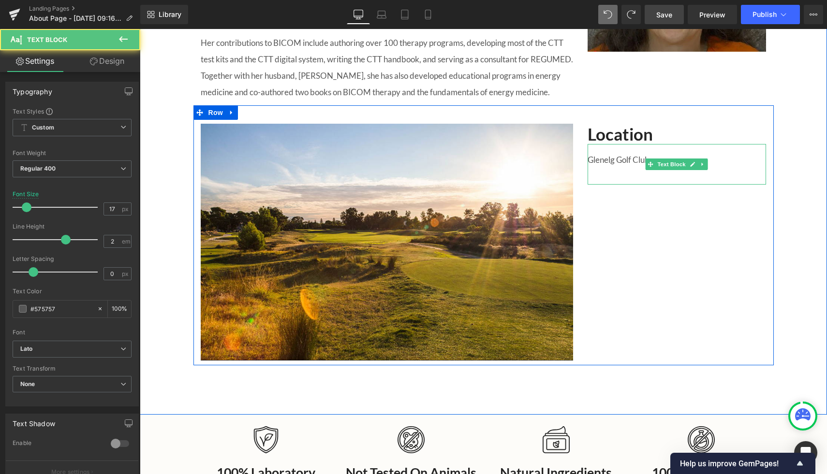
click at [669, 156] on p "Glenelg Golf Club" at bounding box center [676, 160] width 179 height 16
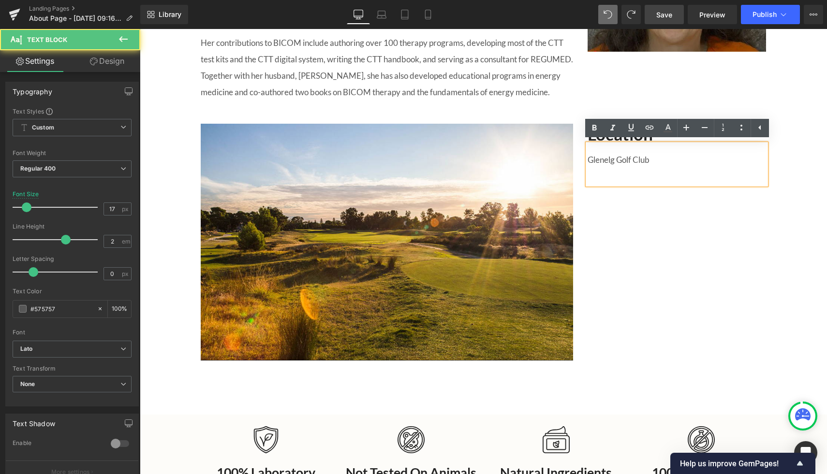
click at [625, 176] on p at bounding box center [676, 176] width 179 height 16
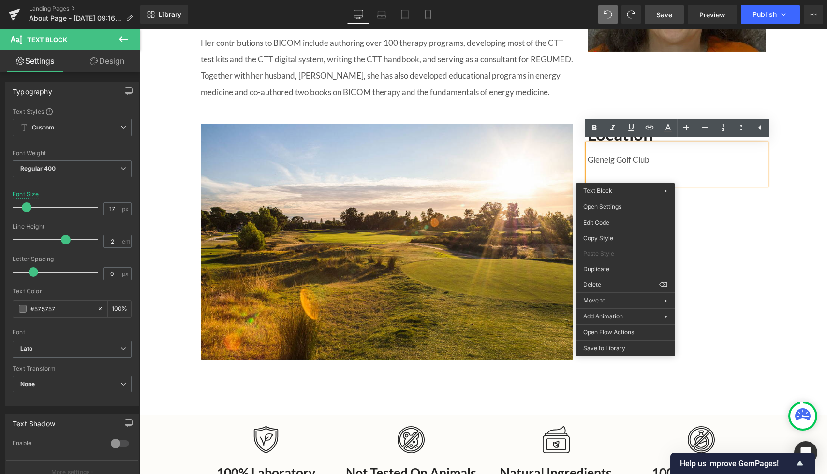
click at [721, 175] on p at bounding box center [676, 176] width 179 height 16
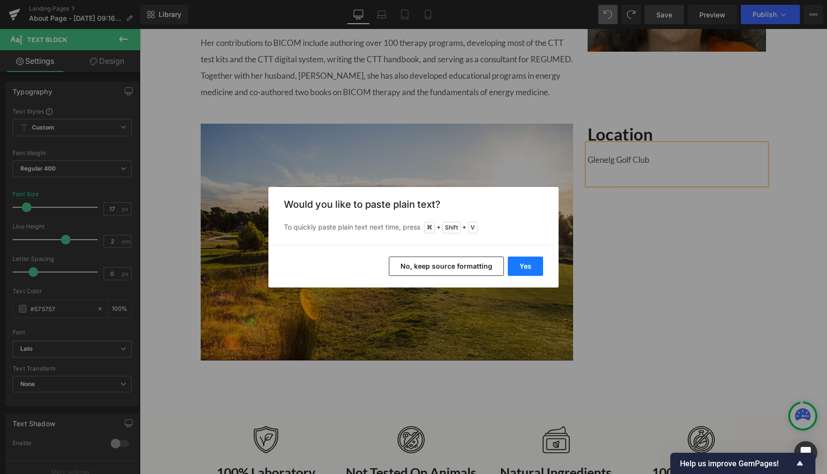
click at [527, 270] on button "Yes" at bounding box center [525, 266] width 35 height 19
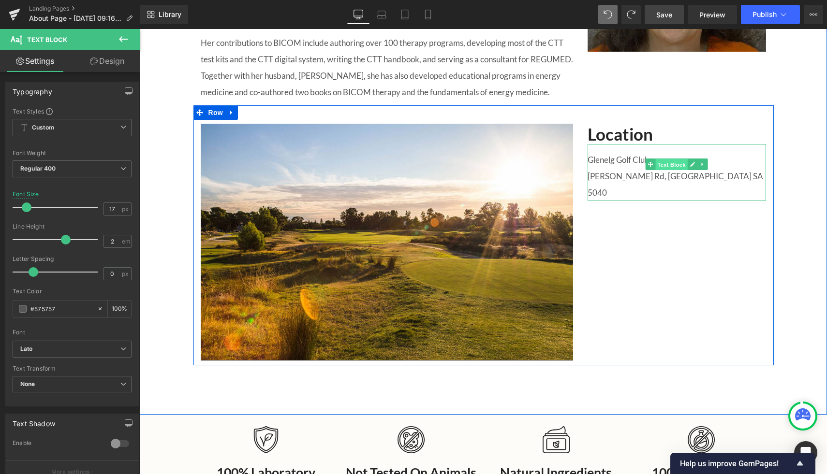
click at [666, 164] on span "Text Block" at bounding box center [672, 165] width 32 height 12
click at [716, 144] on div at bounding box center [676, 145] width 179 height 2
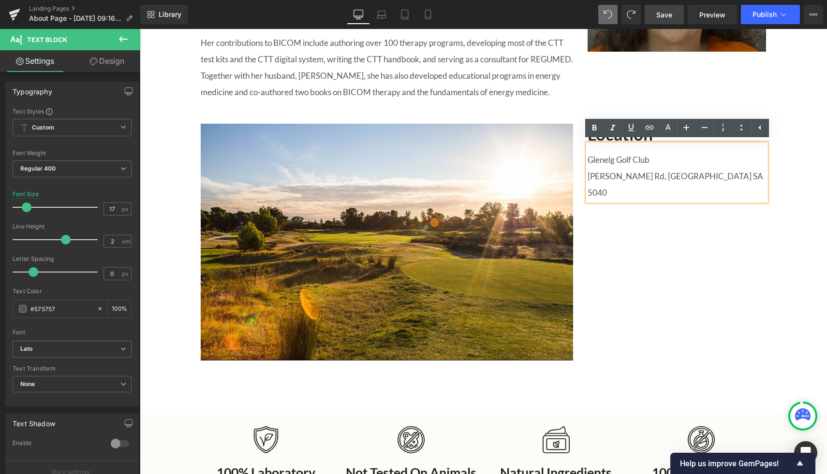
click at [657, 166] on p "Glenelg Golf Club" at bounding box center [676, 160] width 179 height 16
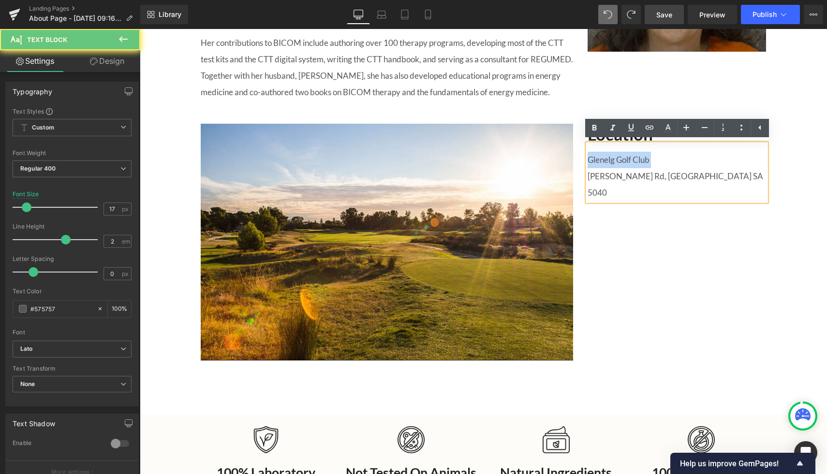
drag, startPoint x: 657, startPoint y: 166, endPoint x: 590, endPoint y: 166, distance: 66.7
click at [590, 166] on p "Glenelg Golf Club" at bounding box center [676, 160] width 179 height 16
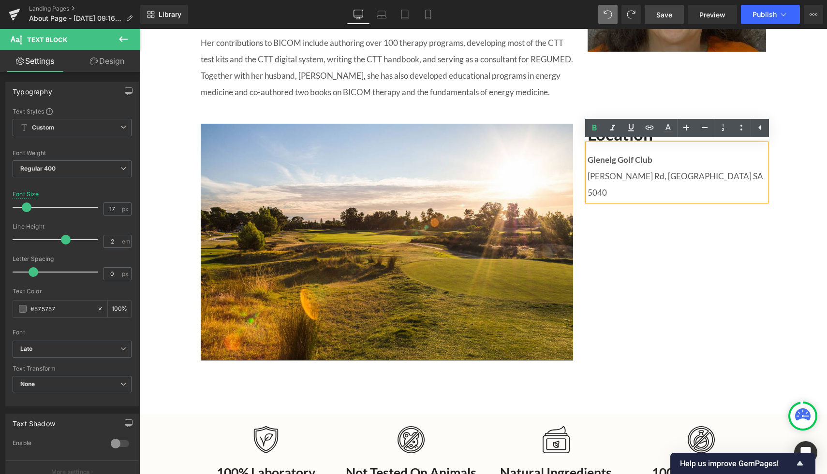
click at [655, 178] on p "James Melrose Rd, Novar Gardens SA 5040" at bounding box center [676, 184] width 179 height 33
click at [642, 199] on p "Novar Gardens SA 5040" at bounding box center [676, 193] width 179 height 16
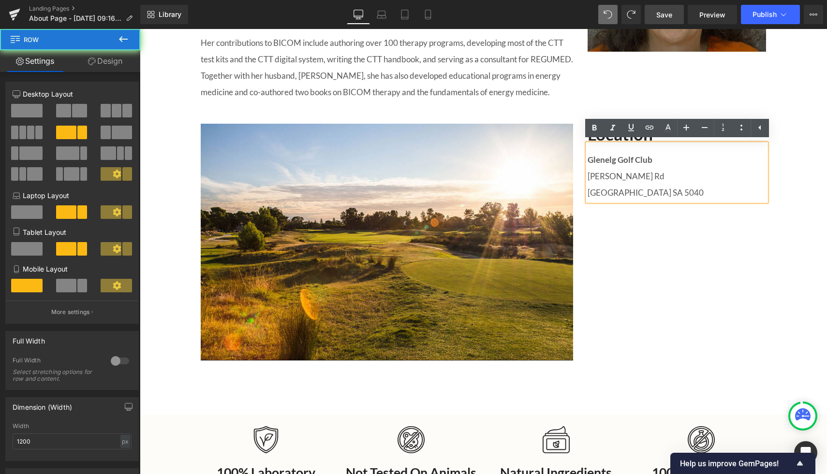
click at [672, 262] on div "Image Location Heading Glenelg Golf Club James Melrose Rd Novar Gardens SA 5040…" at bounding box center [483, 235] width 580 height 260
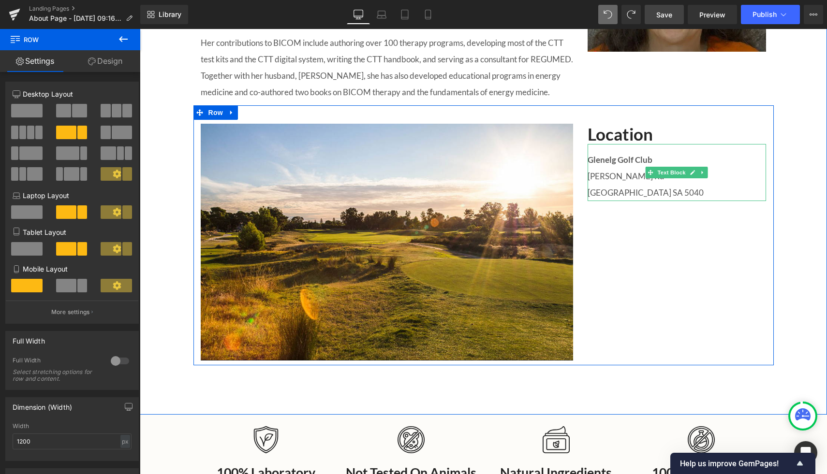
click at [678, 194] on p "Novar Gardens SA 5040" at bounding box center [676, 193] width 179 height 16
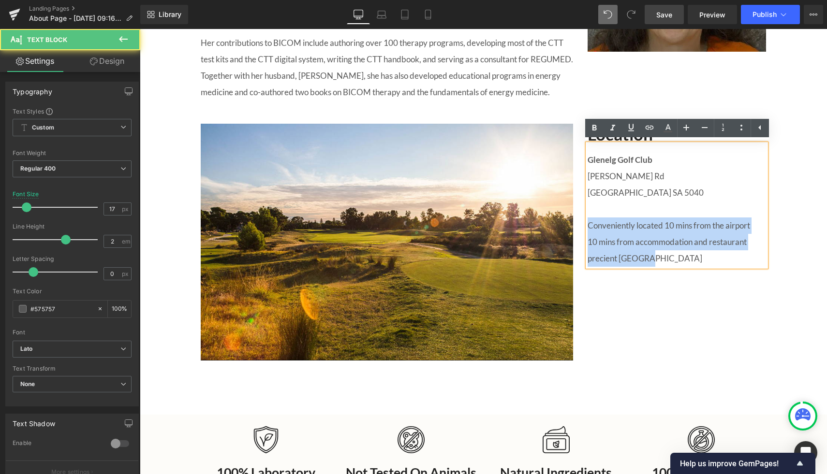
drag, startPoint x: 589, startPoint y: 228, endPoint x: 661, endPoint y: 260, distance: 78.8
click at [661, 260] on div "Glenelg Golf Club James Melrose Rd Novar Gardens SA 5040 Conveniently located 1…" at bounding box center [676, 205] width 179 height 123
copy div "Conveniently located 10 mins from the airport 10 mins from accommodation and re…"
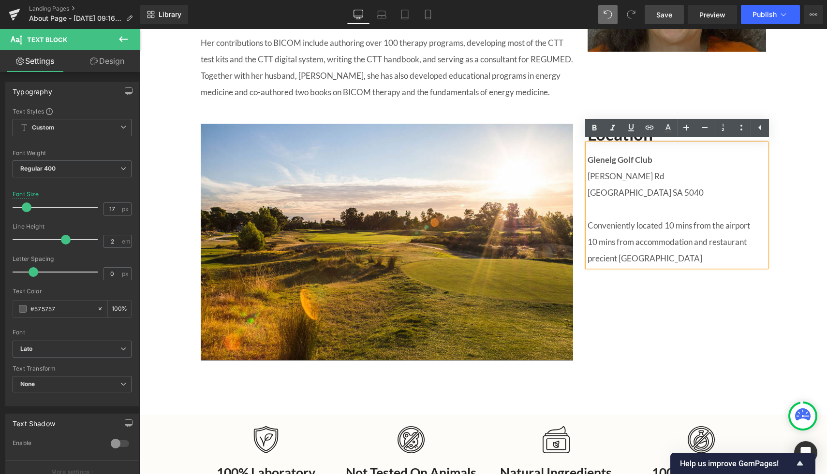
click at [655, 260] on p "10 mins from accommodation and restaurant precient Glenelg" at bounding box center [676, 250] width 179 height 33
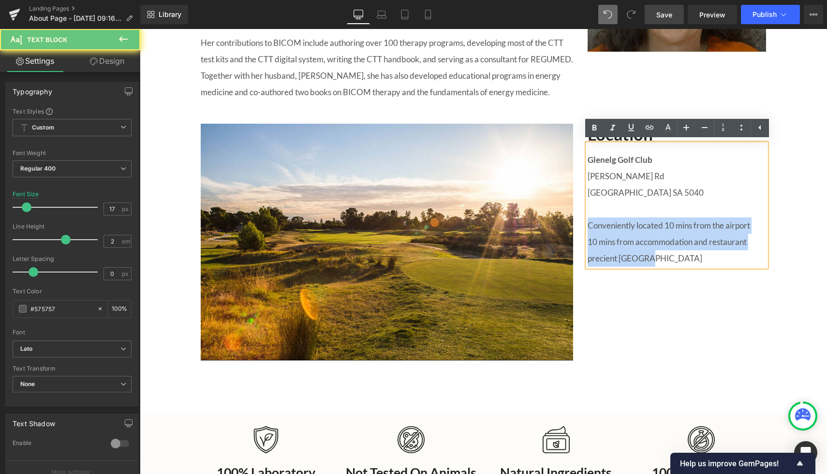
drag, startPoint x: 655, startPoint y: 259, endPoint x: 587, endPoint y: 231, distance: 72.8
click at [588, 231] on div "Glenelg Golf Club James Melrose Rd Novar Gardens SA 5040 Conveniently located 1…" at bounding box center [676, 205] width 179 height 123
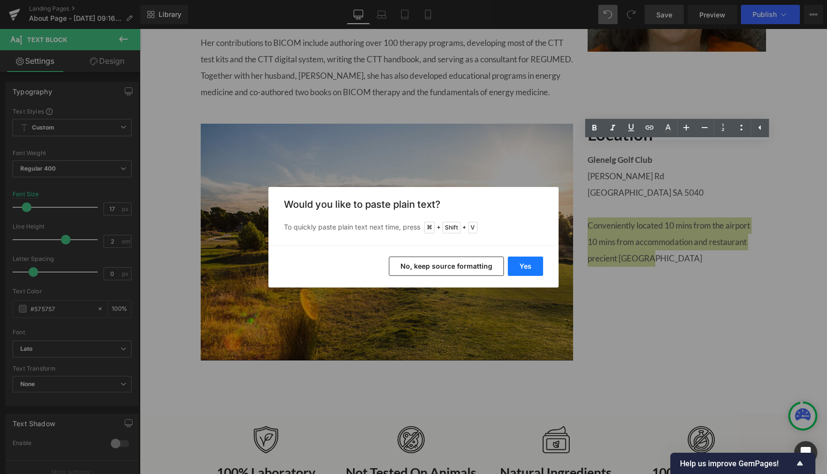
click at [522, 268] on button "Yes" at bounding box center [525, 266] width 35 height 19
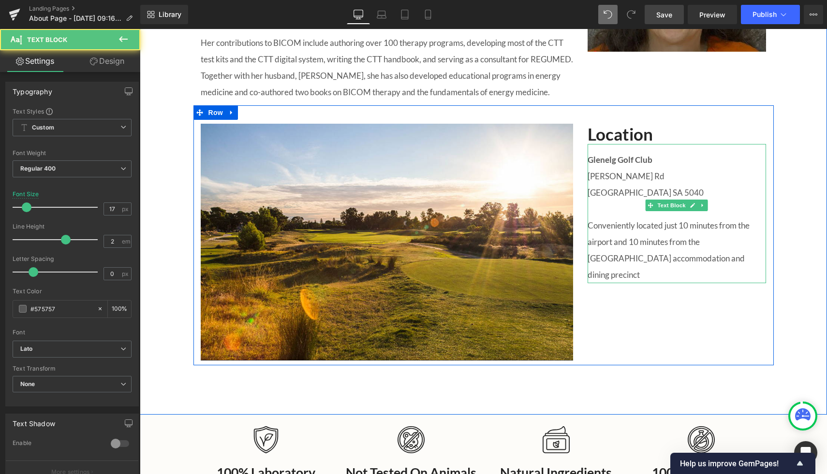
click at [697, 228] on p "Conveniently located just 10 minutes from the airport and 10 minutes from the G…" at bounding box center [676, 251] width 179 height 66
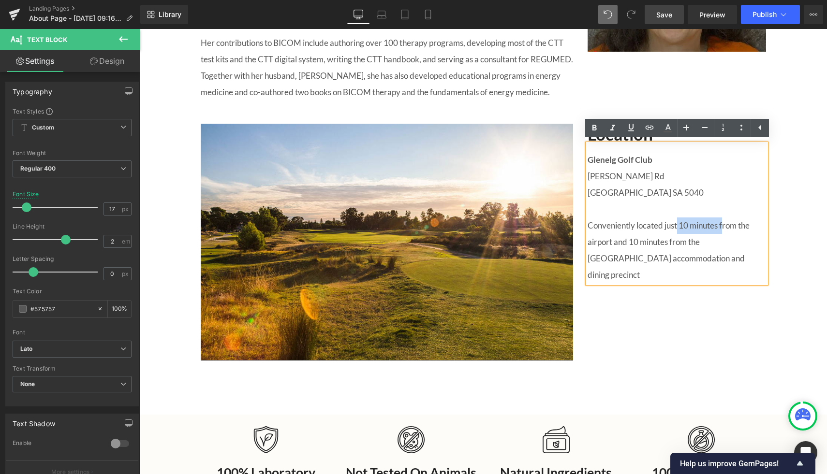
drag, startPoint x: 724, startPoint y: 224, endPoint x: 678, endPoint y: 223, distance: 46.4
click at [678, 223] on p "Conveniently located just 10 minutes from the airport and 10 minutes from the G…" at bounding box center [676, 251] width 179 height 66
click at [733, 224] on p "Conveniently located just 10 minutes from the airport and 10 minutes from the G…" at bounding box center [676, 251] width 179 height 66
click at [753, 225] on p "Conveniently located just 10 minutes from the airport and 10 minutes from the G…" at bounding box center [676, 251] width 179 height 66
click at [761, 293] on div "Image Location Heading Glenelg Golf Club James Melrose Rd Novar Gardens SA 5040…" at bounding box center [483, 235] width 580 height 260
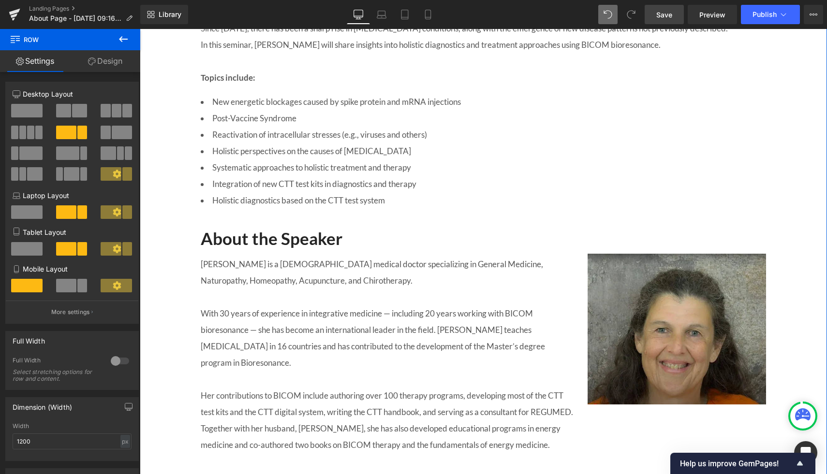
scroll to position [636, 0]
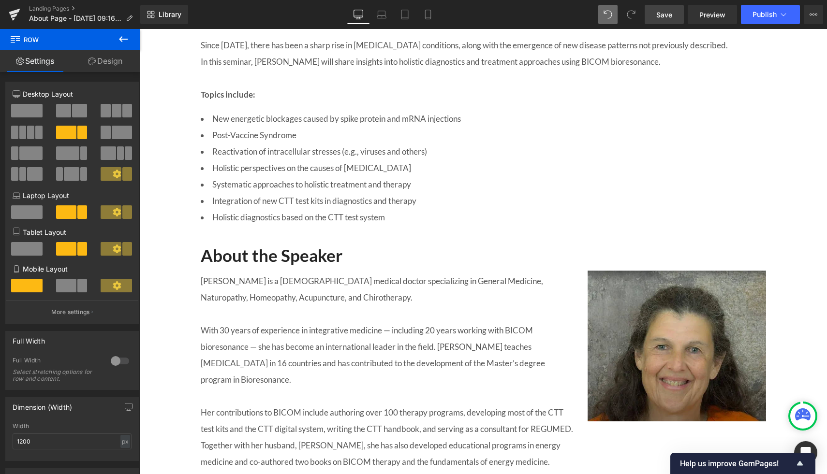
click at [670, 18] on span "Save" at bounding box center [664, 15] width 16 height 10
